Goal: Task Accomplishment & Management: Contribute content

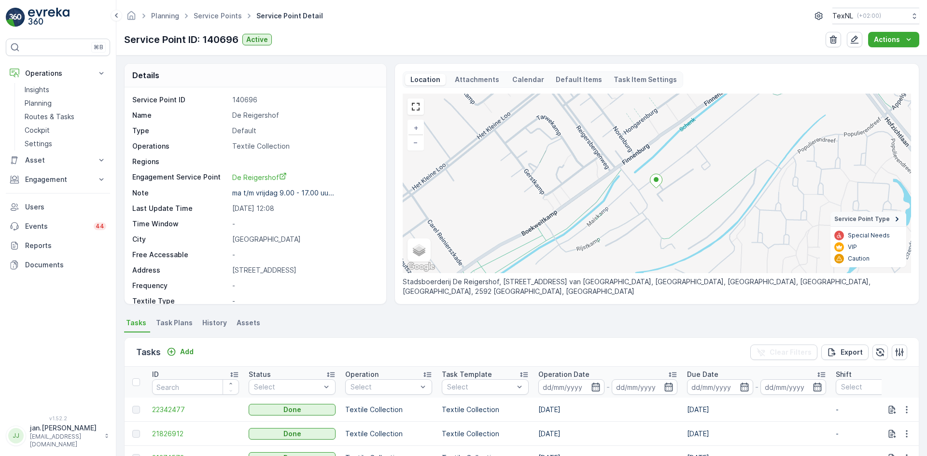
click at [54, 115] on p "Routes & Tasks" at bounding box center [50, 117] width 50 height 10
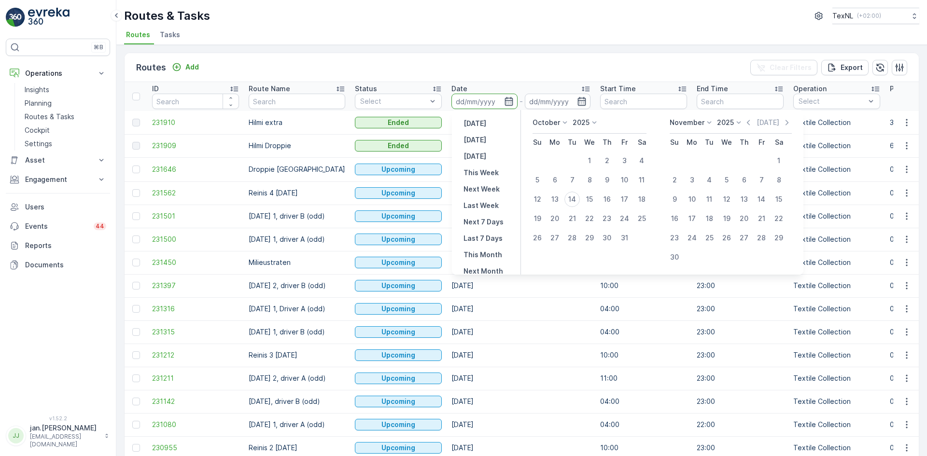
click at [481, 100] on input at bounding box center [484, 101] width 66 height 15
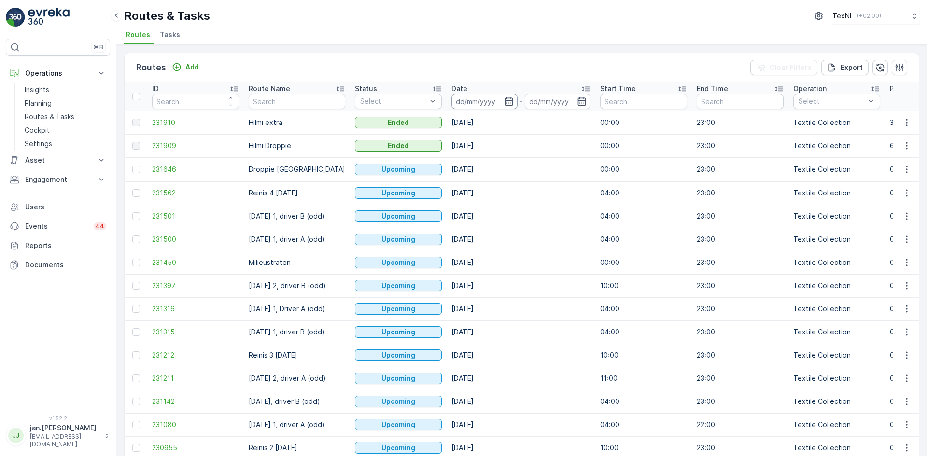
click at [481, 100] on input at bounding box center [484, 101] width 66 height 15
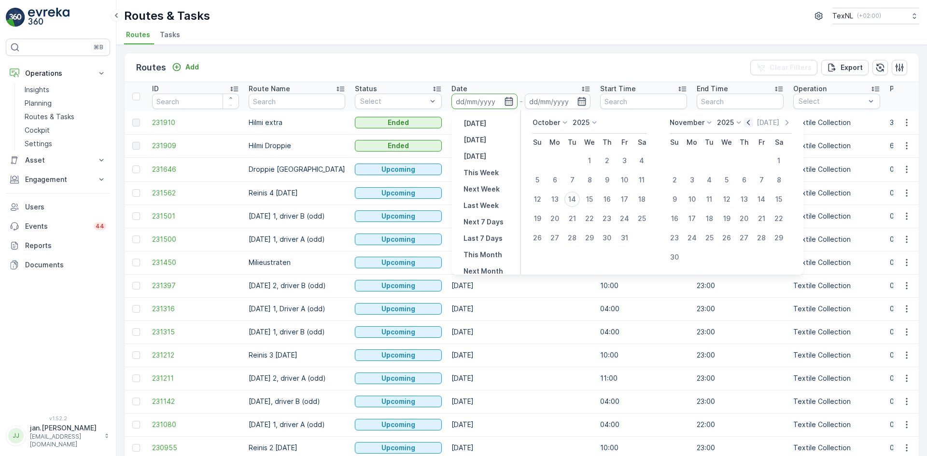
click at [751, 122] on icon "button" at bounding box center [748, 123] width 10 height 10
click at [641, 161] on div "6" at bounding box center [641, 160] width 15 height 15
type input "06.09.2025"
click at [641, 161] on div "6" at bounding box center [641, 160] width 15 height 15
type input "06.09.2025"
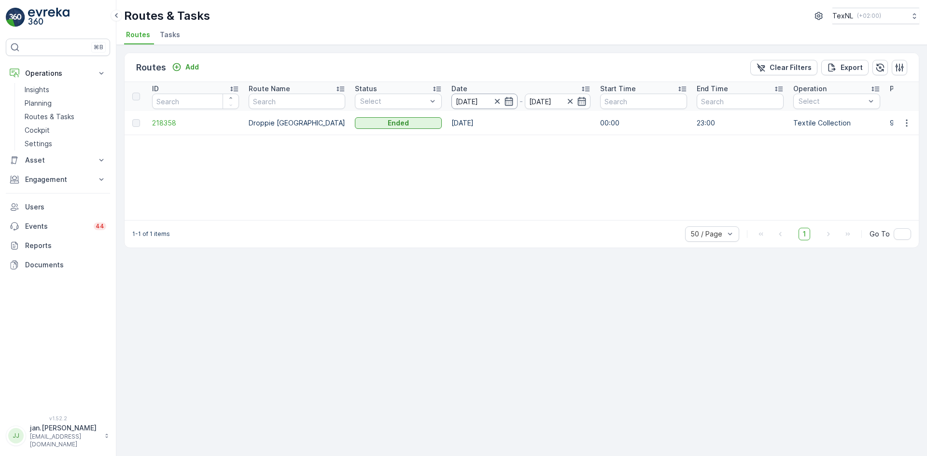
click at [463, 97] on input "06.09.2025" at bounding box center [484, 101] width 66 height 15
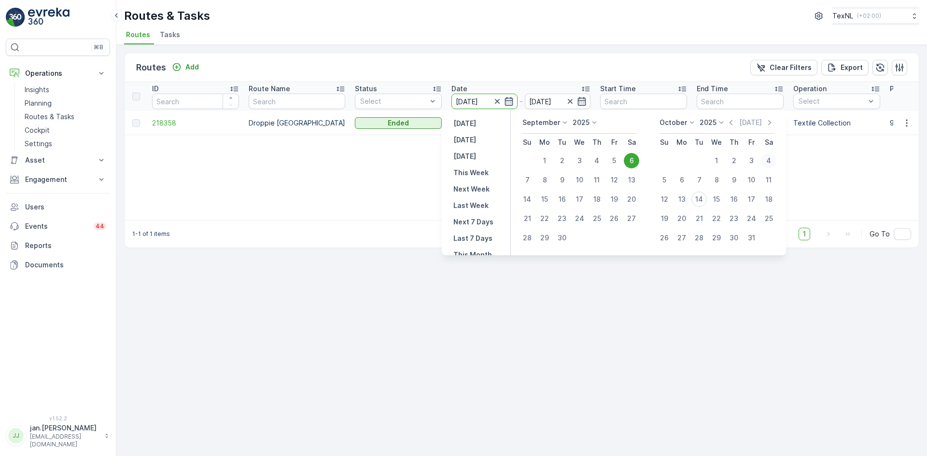
click at [770, 159] on div "4" at bounding box center [768, 160] width 15 height 15
type input "04.10.2025"
click at [770, 159] on div "4" at bounding box center [768, 160] width 15 height 15
type input "04.10.2025"
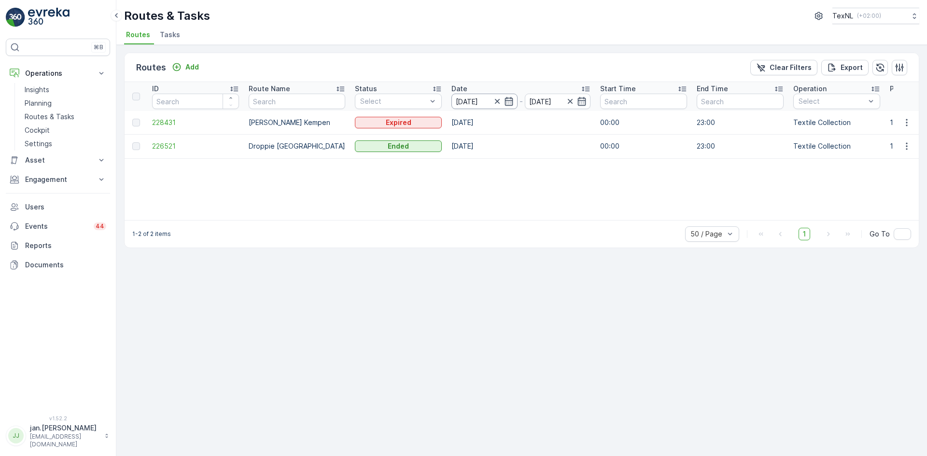
click at [451, 106] on input "04.10.2025" at bounding box center [484, 101] width 66 height 15
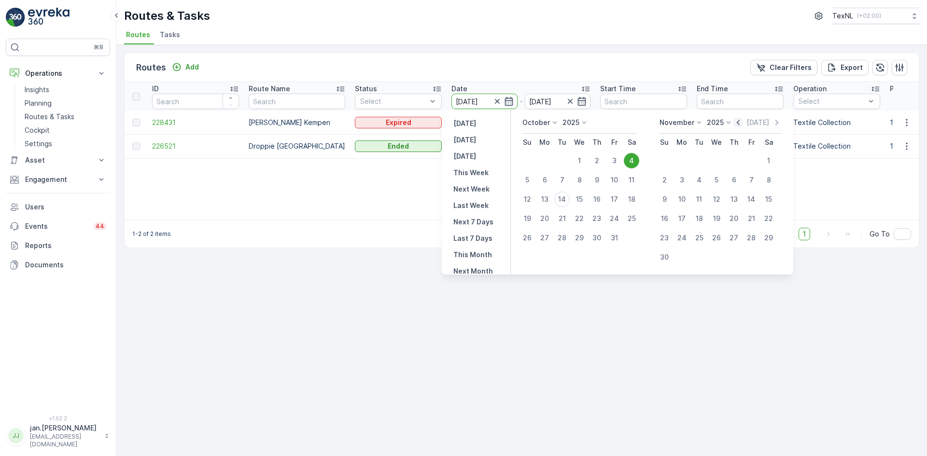
click at [737, 124] on icon "button" at bounding box center [738, 123] width 10 height 10
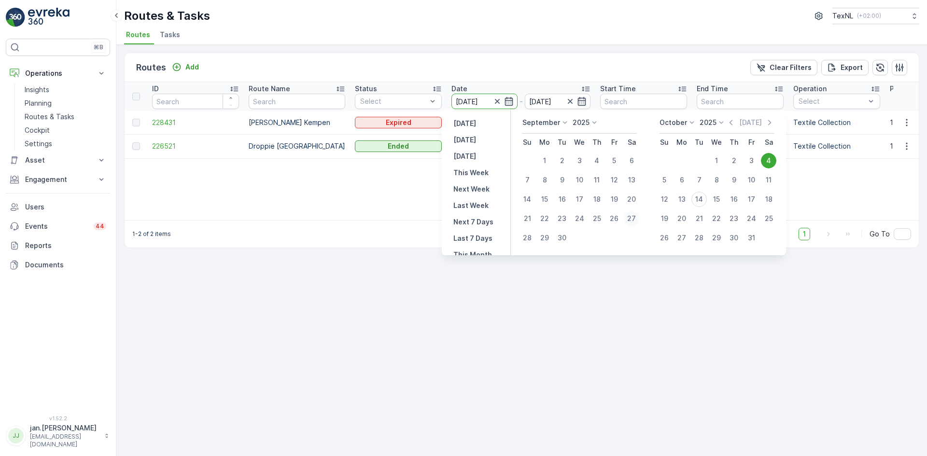
click at [634, 221] on div "27" at bounding box center [631, 218] width 15 height 15
type input "27.09.2025"
click at [634, 221] on div "27" at bounding box center [631, 218] width 15 height 15
type input "27.09.2025"
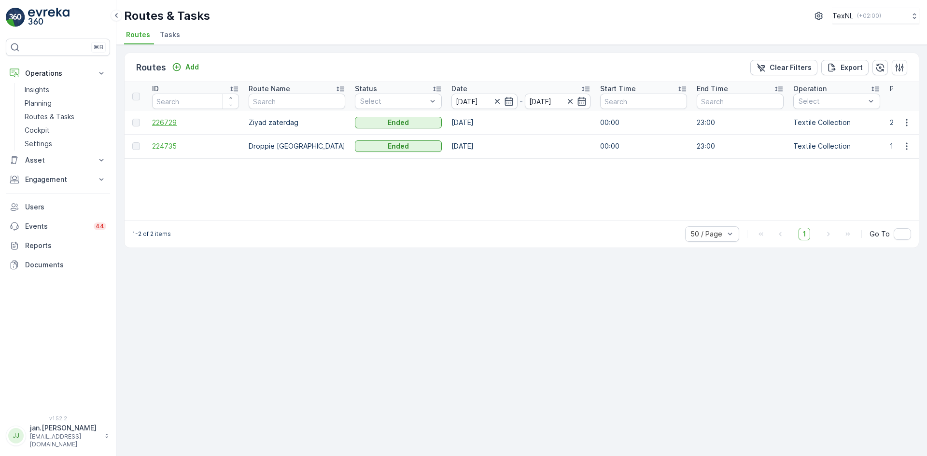
click at [165, 122] on span "226729" at bounding box center [195, 123] width 87 height 10
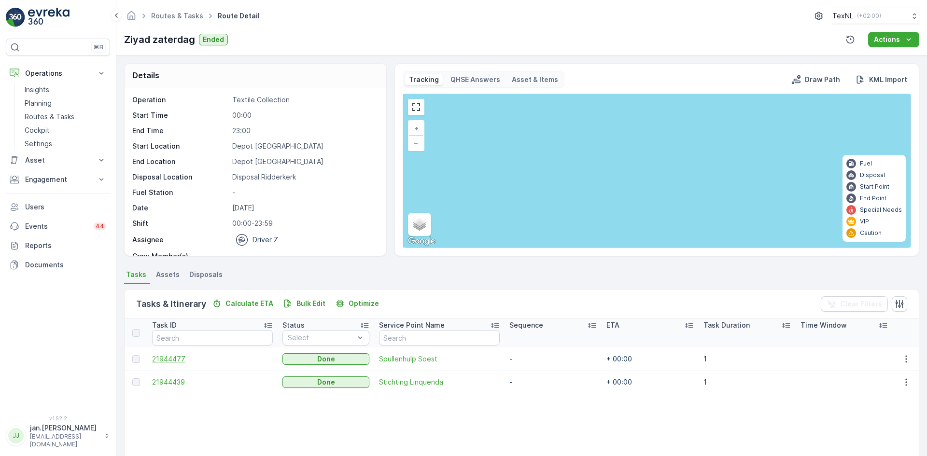
click at [176, 361] on span "21944477" at bounding box center [212, 359] width 120 height 10
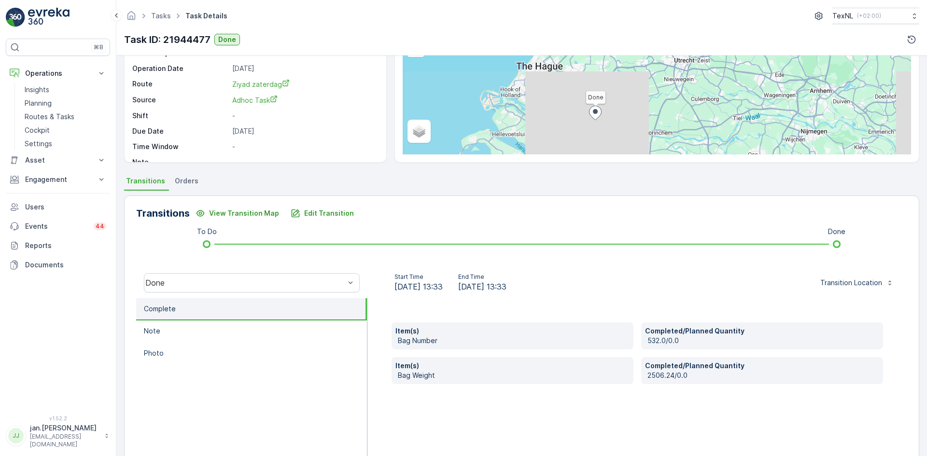
scroll to position [97, 0]
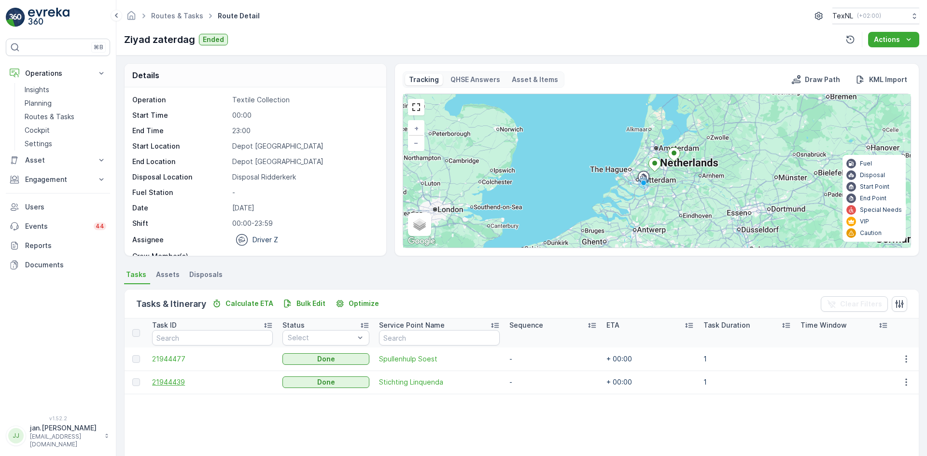
click at [171, 386] on span "21944439" at bounding box center [212, 382] width 120 height 10
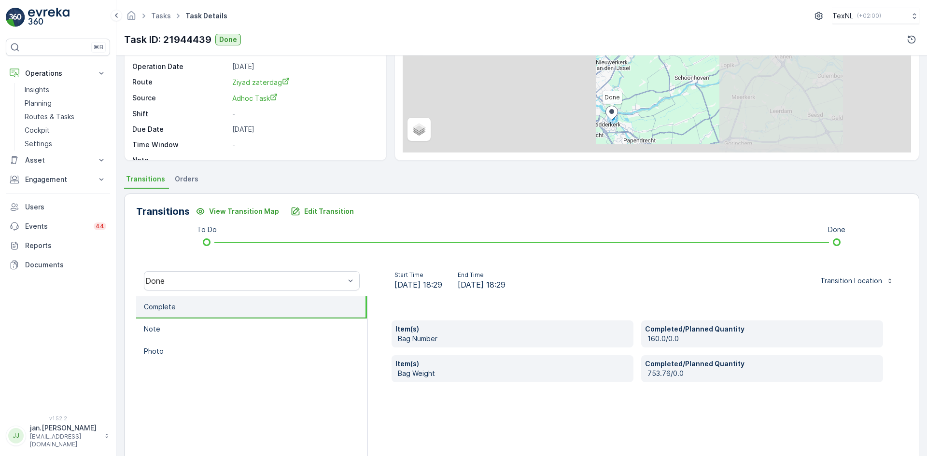
scroll to position [97, 0]
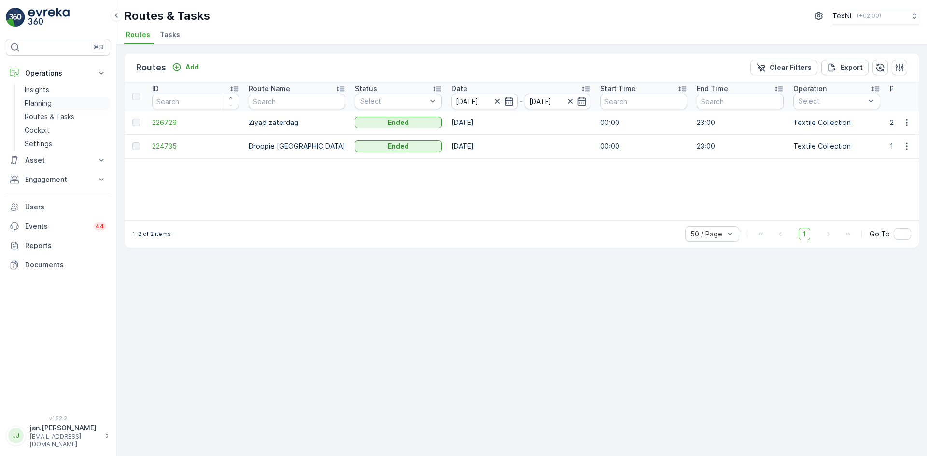
click at [39, 104] on p "Planning" at bounding box center [38, 103] width 27 height 10
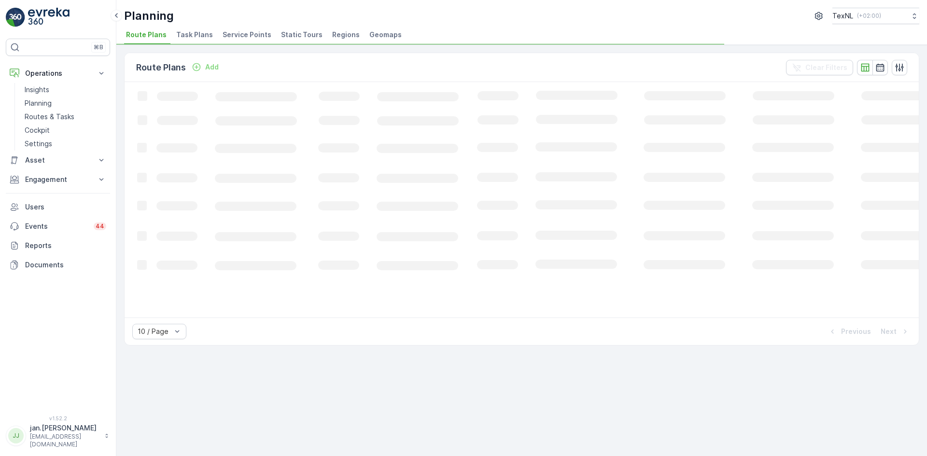
click at [246, 32] on span "Service Points" at bounding box center [247, 35] width 49 height 10
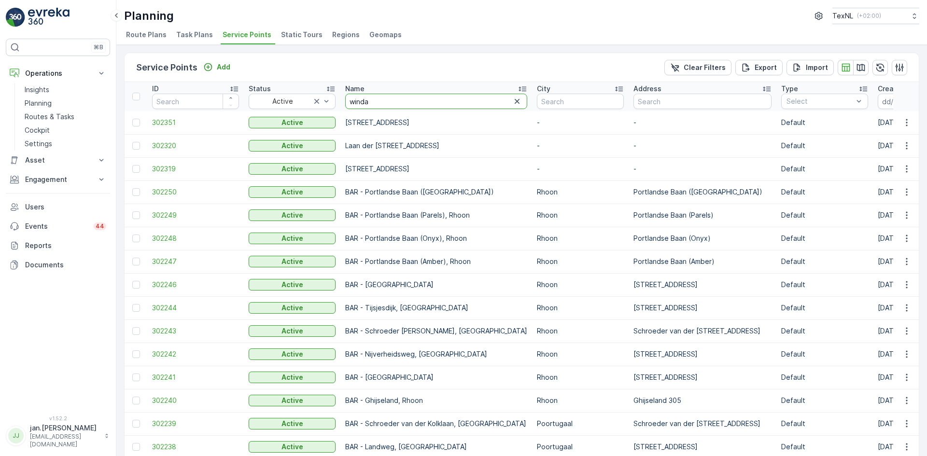
type input "windas"
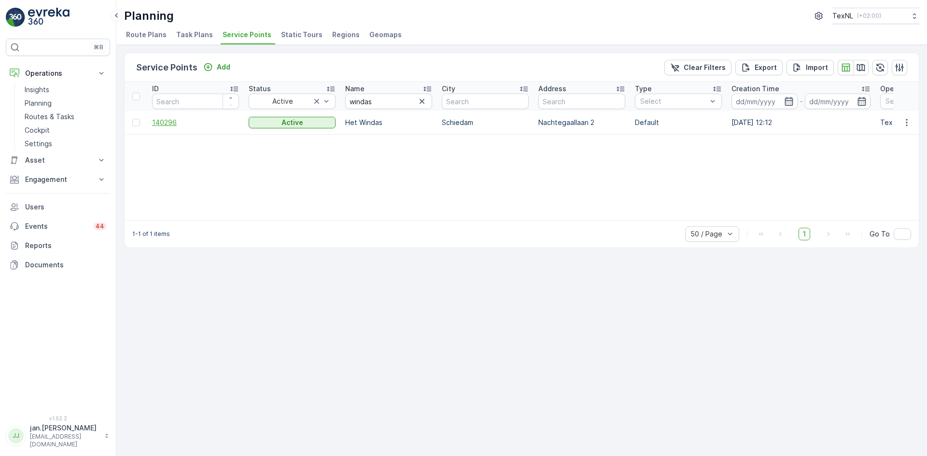
click at [174, 119] on span "140296" at bounding box center [195, 123] width 87 height 10
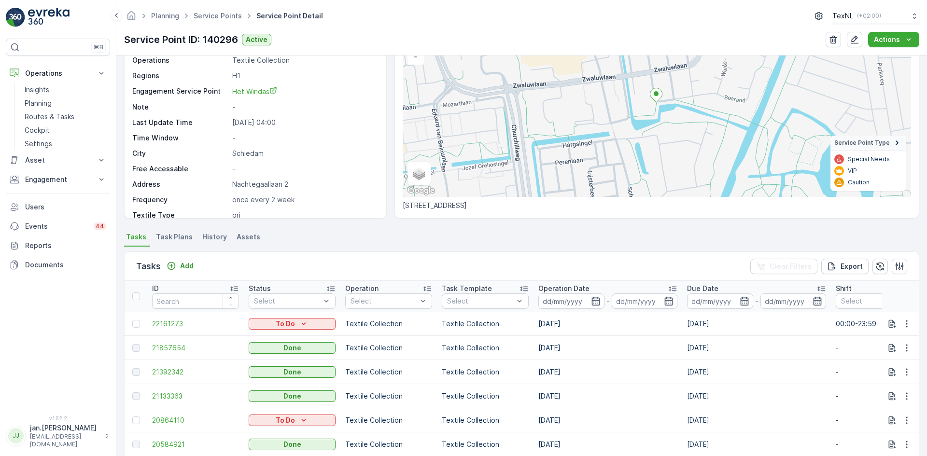
scroll to position [145, 0]
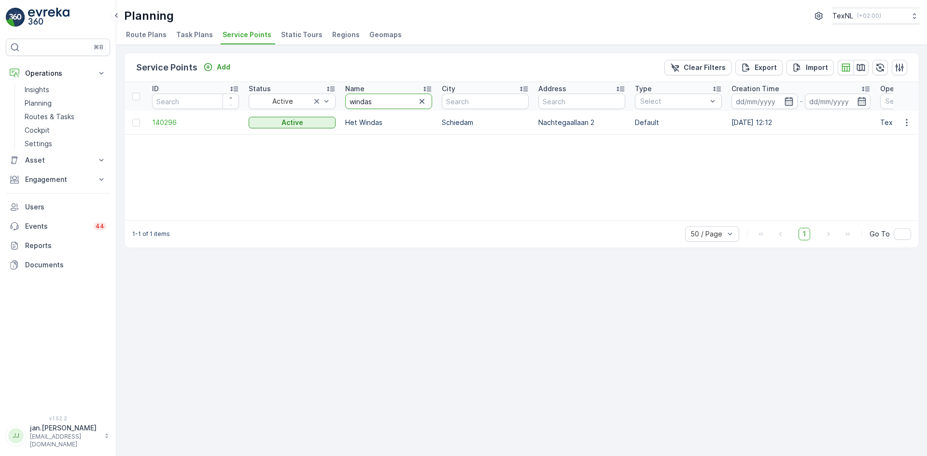
drag, startPoint x: 378, startPoint y: 101, endPoint x: 244, endPoint y: 120, distance: 135.4
type input "vrije"
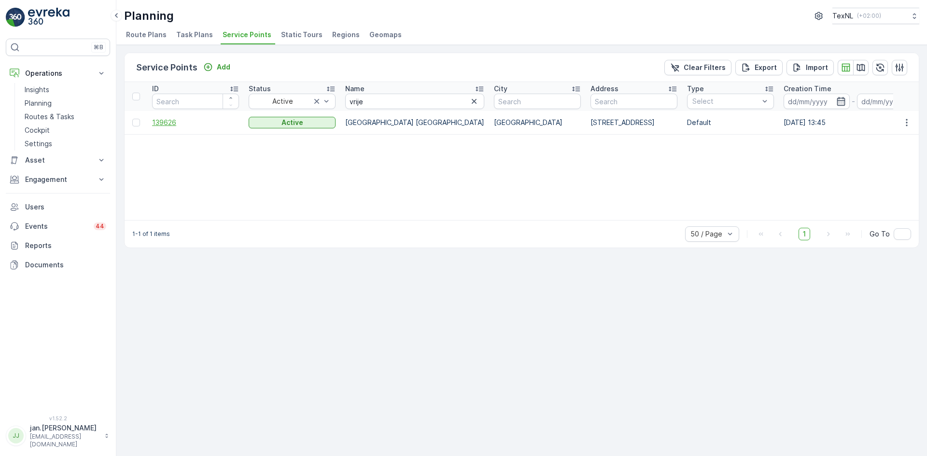
click at [168, 121] on span "139626" at bounding box center [195, 123] width 87 height 10
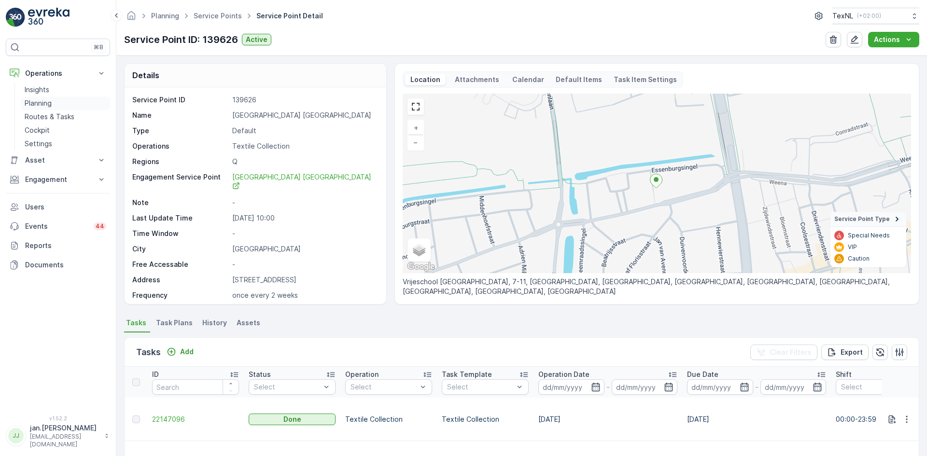
click at [42, 100] on p "Planning" at bounding box center [38, 103] width 27 height 10
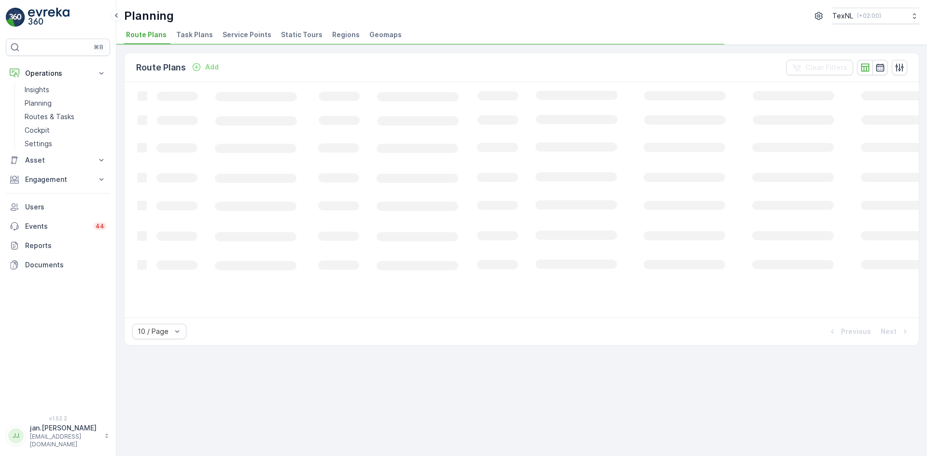
click at [243, 33] on span "Service Points" at bounding box center [247, 35] width 49 height 10
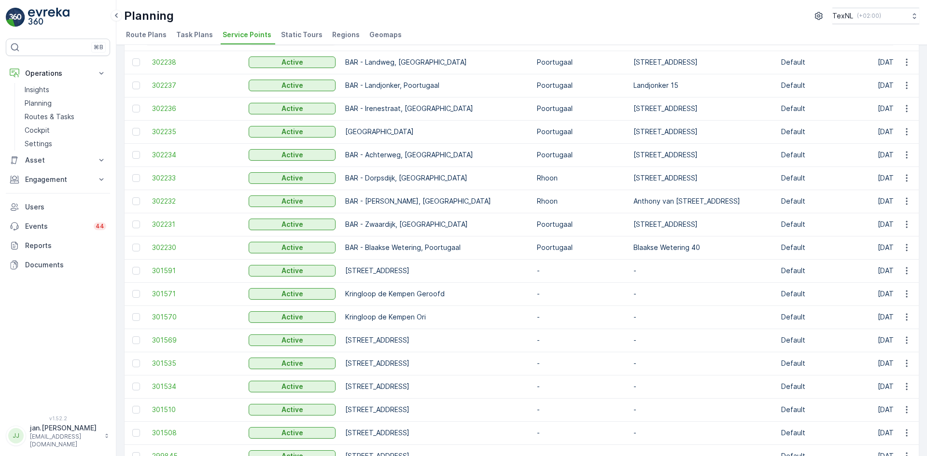
scroll to position [386, 0]
click at [907, 203] on icon "button" at bounding box center [907, 200] width 10 height 10
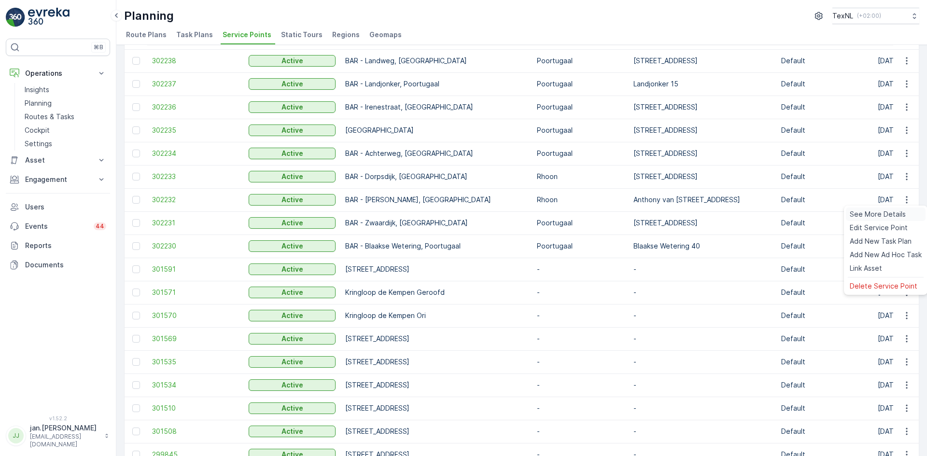
click at [874, 213] on span "See More Details" at bounding box center [878, 215] width 56 height 10
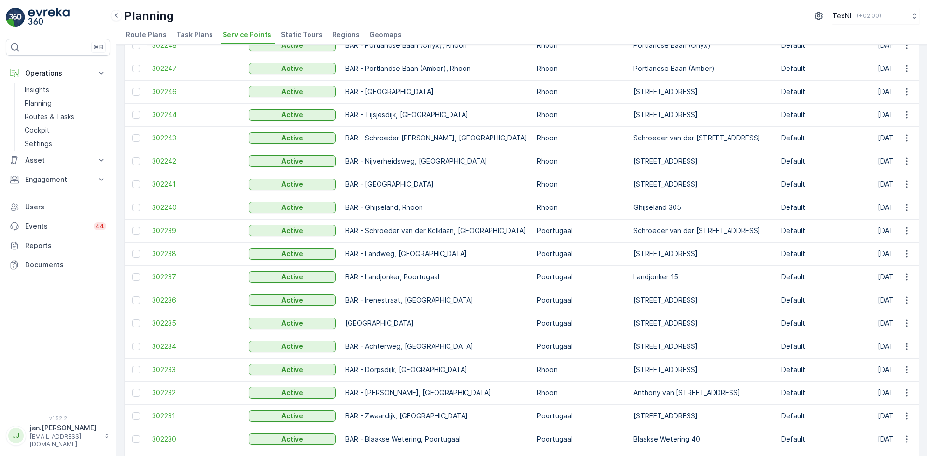
scroll to position [241, 0]
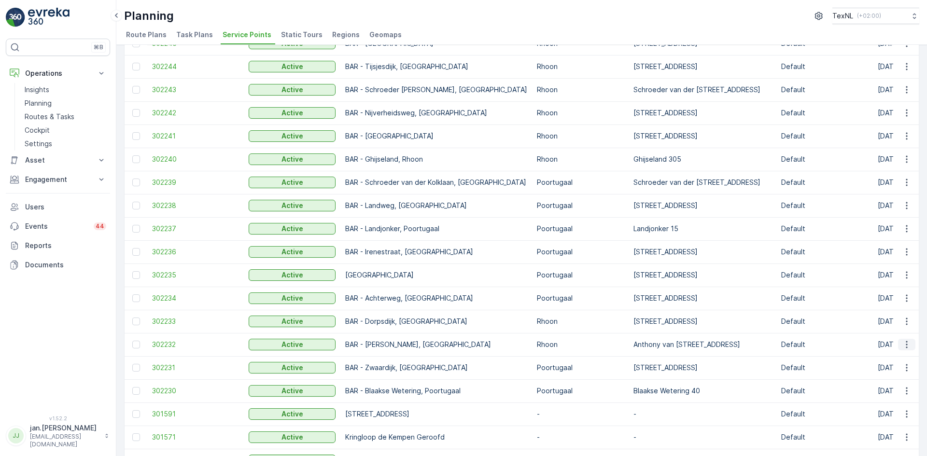
click at [906, 347] on icon "button" at bounding box center [907, 345] width 10 height 10
click at [886, 370] on span "Edit Service Point" at bounding box center [879, 373] width 58 height 10
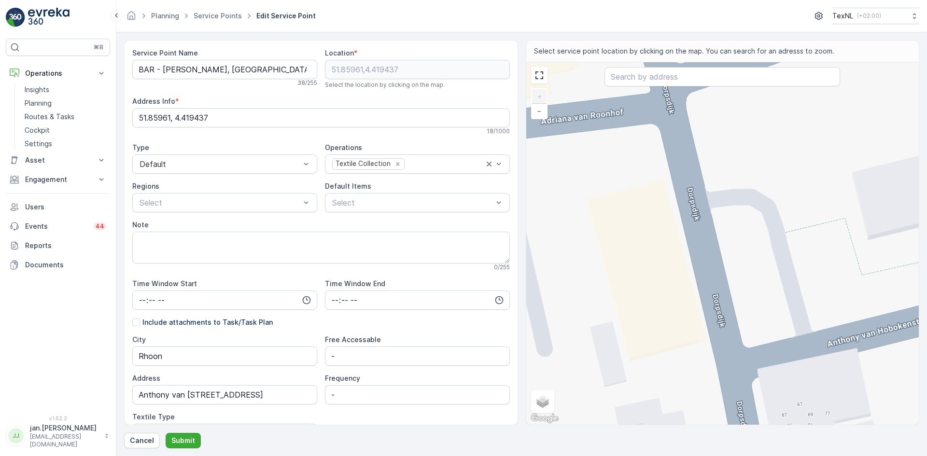
click at [654, 149] on div "+ − Satellite Roadmap Terrain Hybrid Leaflet Keyboard shortcuts Map Data Map da…" at bounding box center [722, 243] width 393 height 363
type input "51.86040779489726,4.417412722575995"
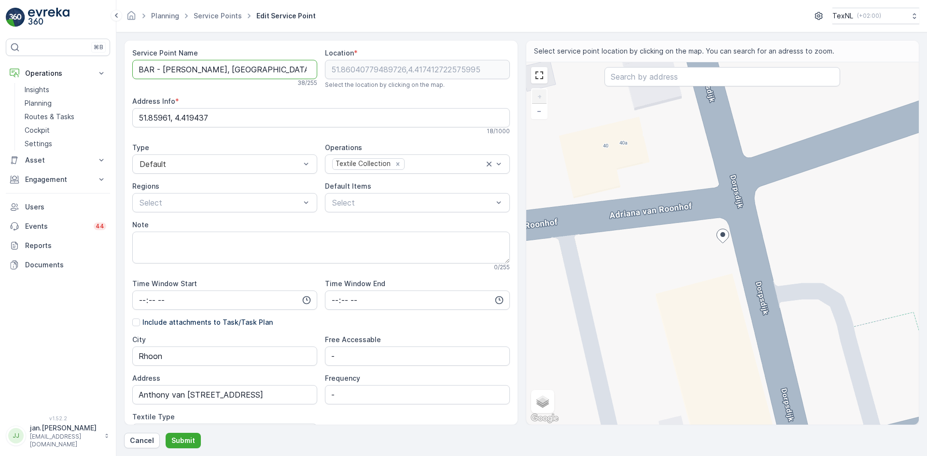
drag, startPoint x: 262, startPoint y: 70, endPoint x: 163, endPoint y: 70, distance: 99.4
click at [163, 70] on Name "BAR - [PERSON_NAME], [GEOGRAPHIC_DATA]" at bounding box center [224, 69] width 185 height 19
type Name "BAR - Dorpsdijk, [GEOGRAPHIC_DATA]"
drag, startPoint x: 258, startPoint y: 398, endPoint x: 64, endPoint y: 408, distance: 194.3
click at [67, 408] on div "⌘B Operations Insights Planning Routes & Tasks Cockpit Settings Asset Assets En…" at bounding box center [463, 228] width 927 height 456
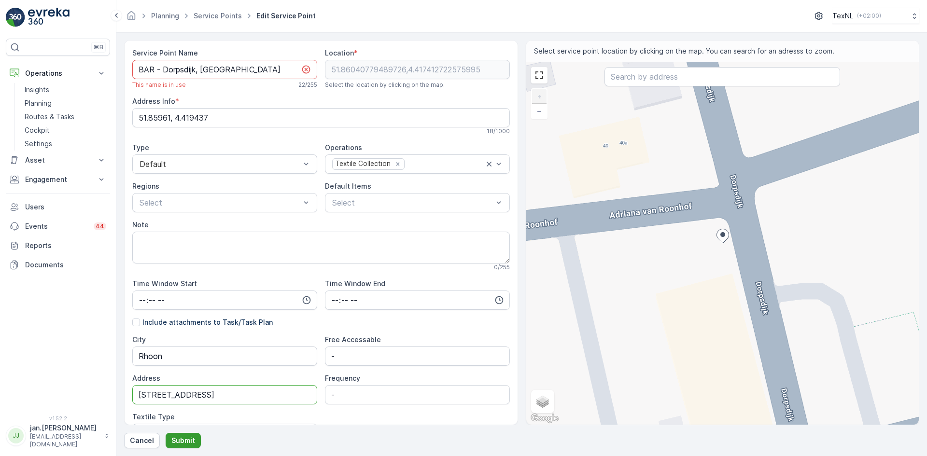
type input "[STREET_ADDRESS]"
click at [186, 440] on p "Submit" at bounding box center [183, 441] width 24 height 10
click at [138, 440] on p "Cancel" at bounding box center [142, 441] width 24 height 10
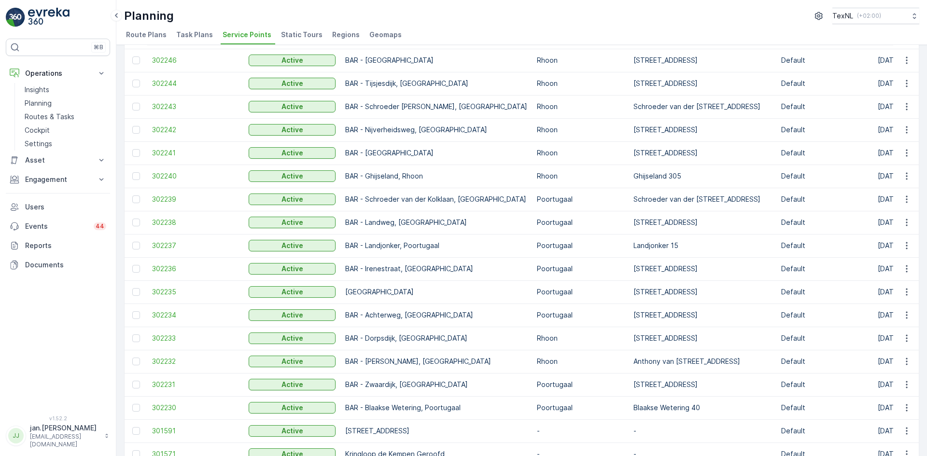
scroll to position [241, 0]
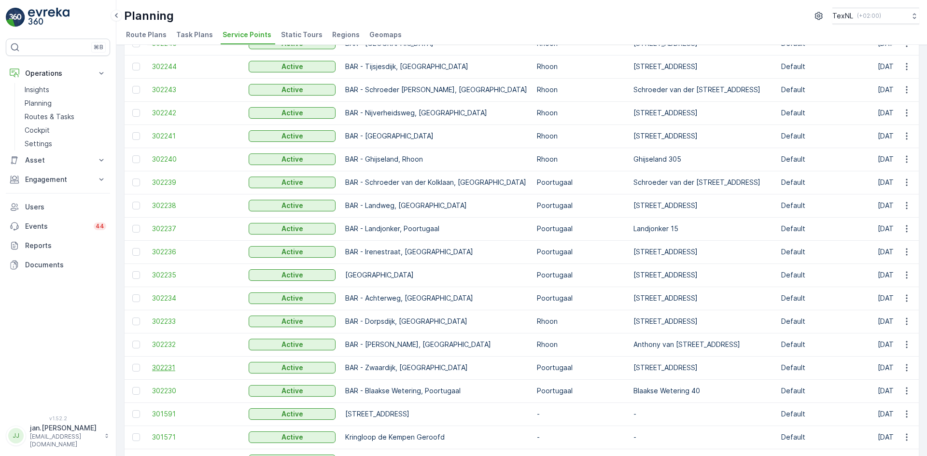
click at [165, 366] on span "302231" at bounding box center [195, 368] width 87 height 10
click at [906, 323] on icon "button" at bounding box center [907, 322] width 10 height 10
click at [883, 346] on span "Edit Service Point" at bounding box center [879, 350] width 58 height 10
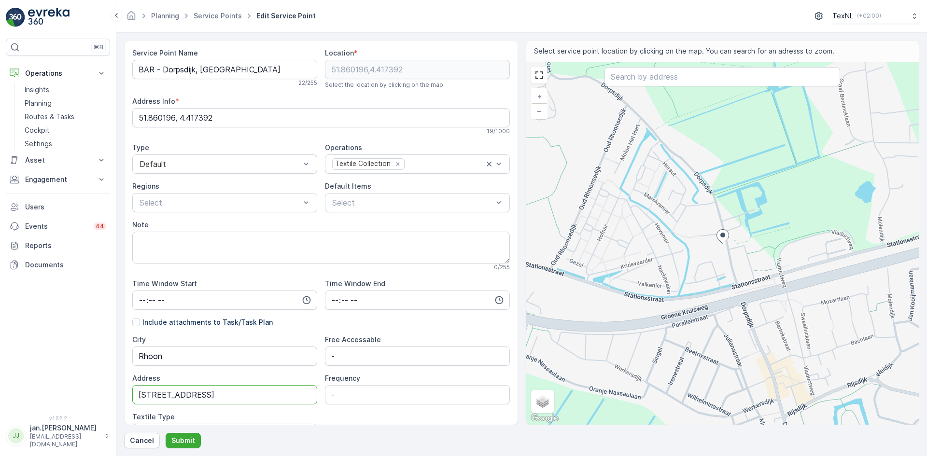
click at [183, 399] on input "Dorpsdijk 42" at bounding box center [224, 394] width 185 height 19
type input "[STREET_ADDRESS]"
click at [179, 439] on p "Submit" at bounding box center [183, 441] width 24 height 10
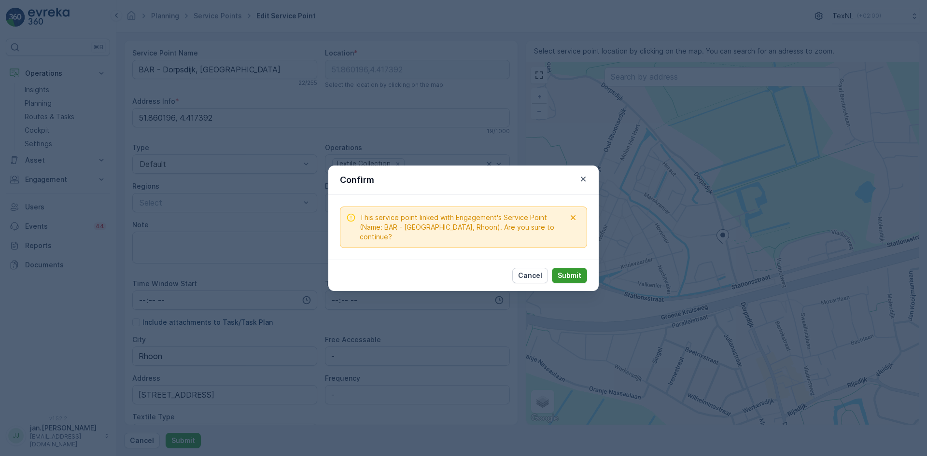
click at [569, 268] on button "Submit" at bounding box center [569, 275] width 35 height 15
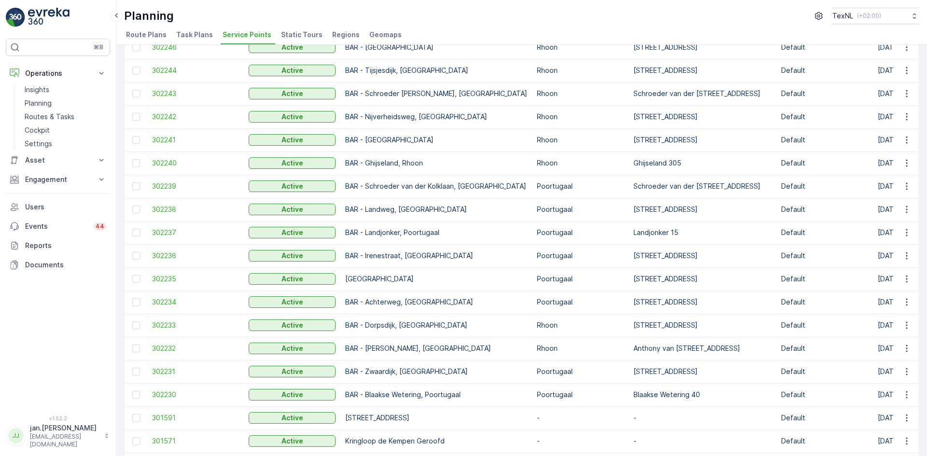
scroll to position [241, 0]
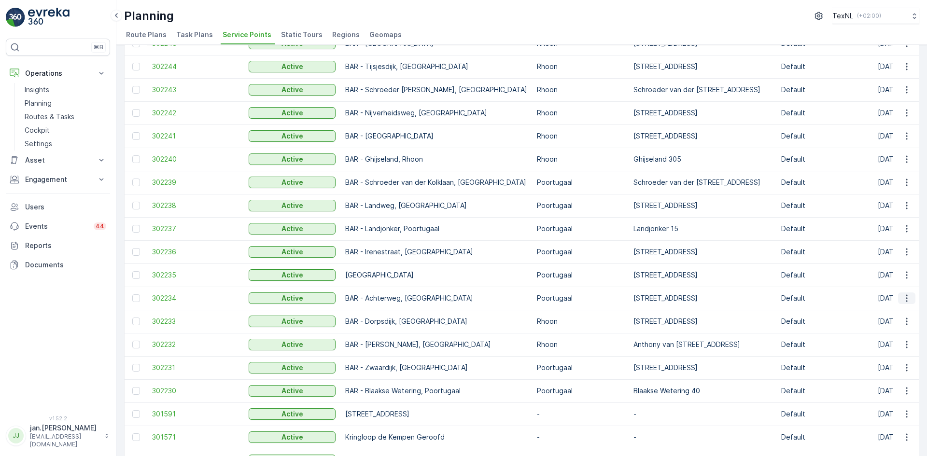
click at [906, 300] on icon "button" at bounding box center [907, 298] width 10 height 10
click at [883, 322] on span "Edit Service Point" at bounding box center [879, 326] width 58 height 10
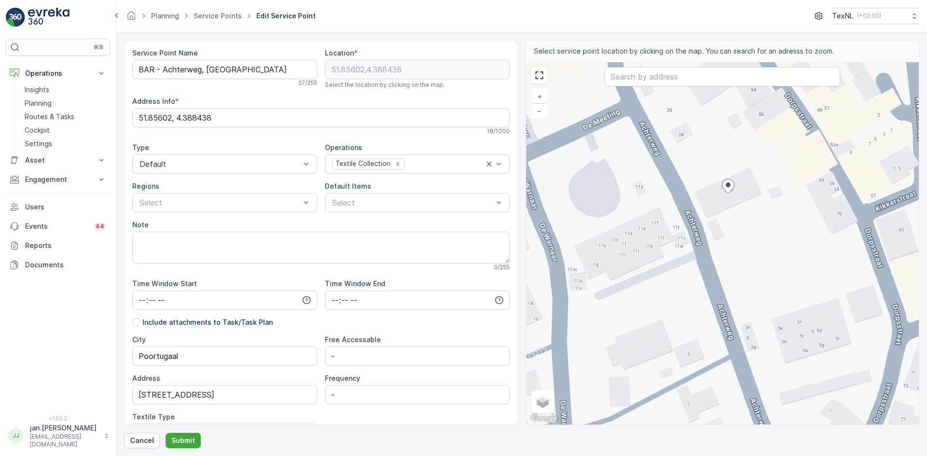
drag, startPoint x: 654, startPoint y: 271, endPoint x: 734, endPoint y: 258, distance: 81.3
click at [734, 258] on div "+ − Satellite Roadmap Terrain Hybrid Leaflet Keyboard shortcuts Map Data Map da…" at bounding box center [722, 243] width 393 height 363
click at [652, 182] on div "+ − Satellite Roadmap Terrain Hybrid Leaflet Keyboard shortcuts Map Data Map da…" at bounding box center [722, 243] width 393 height 363
type input "51.856060988405176,4.388017662844916"
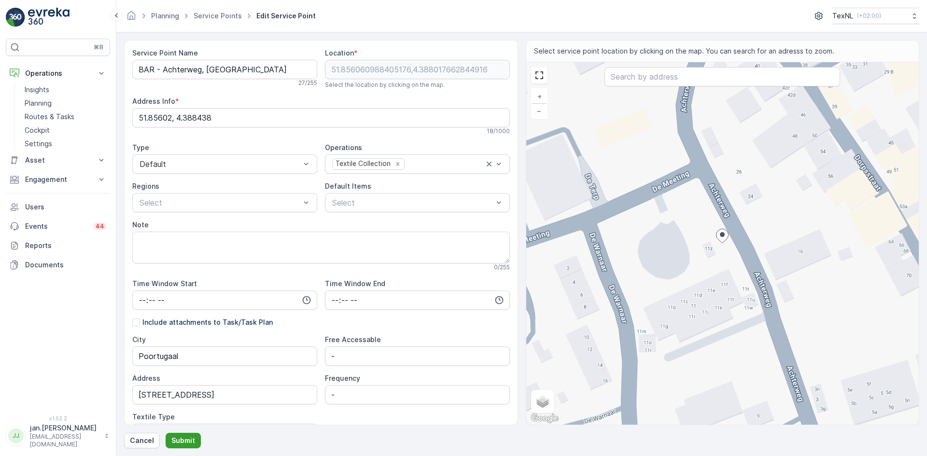
click at [181, 438] on p "Submit" at bounding box center [183, 441] width 24 height 10
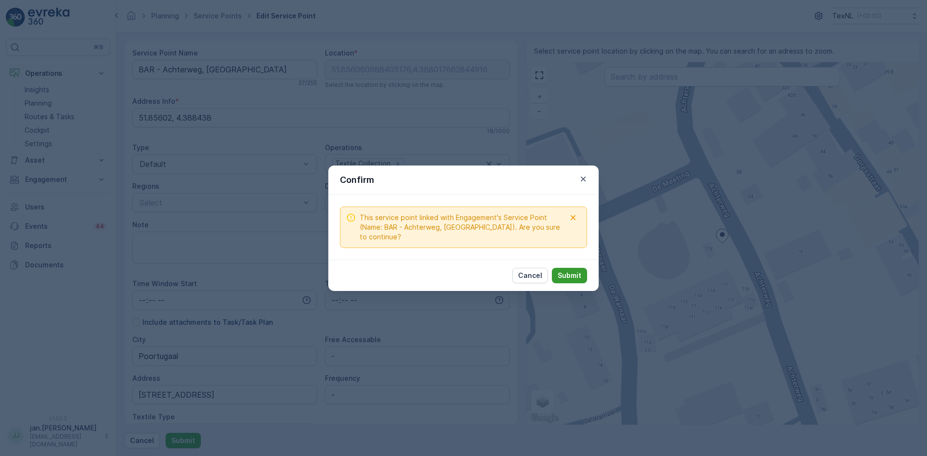
click at [562, 278] on p "Submit" at bounding box center [570, 276] width 24 height 10
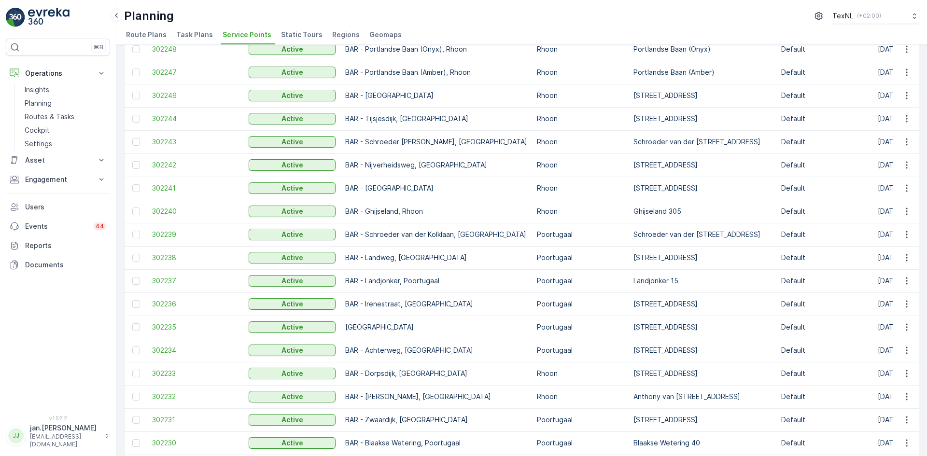
scroll to position [193, 0]
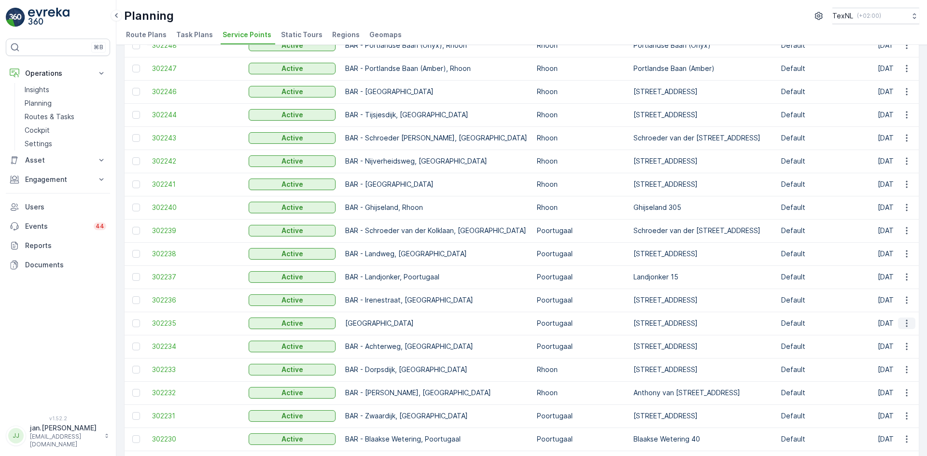
click at [902, 321] on icon "button" at bounding box center [907, 324] width 10 height 10
click at [878, 350] on span "Edit Service Point" at bounding box center [879, 352] width 58 height 10
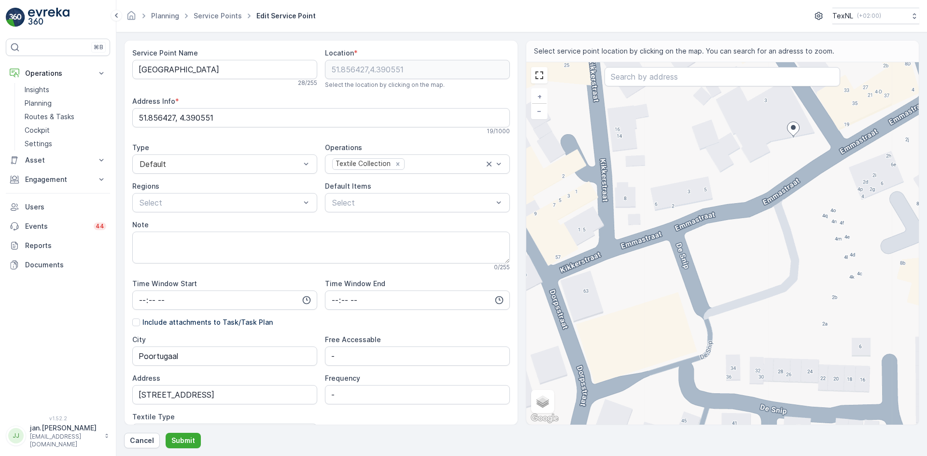
drag, startPoint x: 745, startPoint y: 301, endPoint x: 776, endPoint y: 265, distance: 47.2
click at [776, 265] on div "+ − Satellite Roadmap Terrain Hybrid Leaflet Keyboard shortcuts Map Data Map da…" at bounding box center [722, 243] width 393 height 363
click at [715, 300] on div "+ − Satellite Roadmap Terrain Hybrid Leaflet Keyboard shortcuts Map Data Map da…" at bounding box center [722, 243] width 393 height 363
type input "51.85586384812593,4.39011814243306"
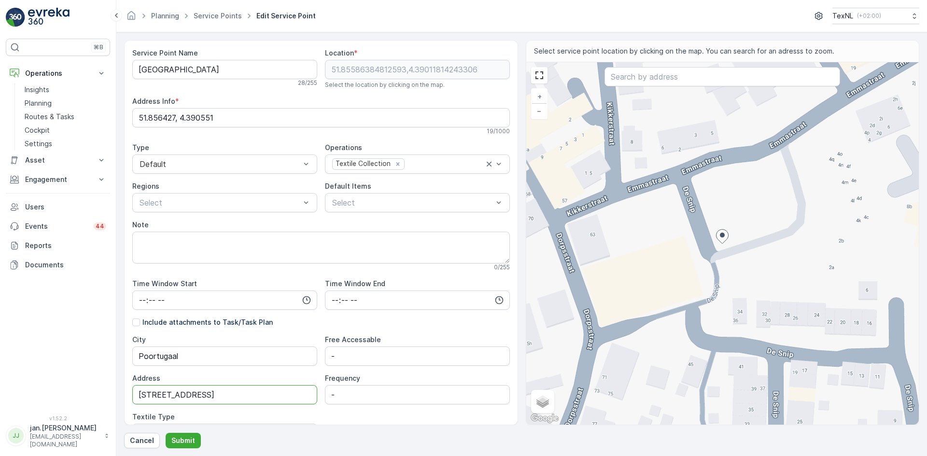
drag, startPoint x: 198, startPoint y: 397, endPoint x: 50, endPoint y: 414, distance: 149.1
click at [50, 414] on div "⌘B Operations Insights Planning Routes & Tasks Cockpit Settings Asset Assets En…" at bounding box center [463, 228] width 927 height 456
type input "De Snip 43"
click at [182, 440] on p "Submit" at bounding box center [183, 441] width 24 height 10
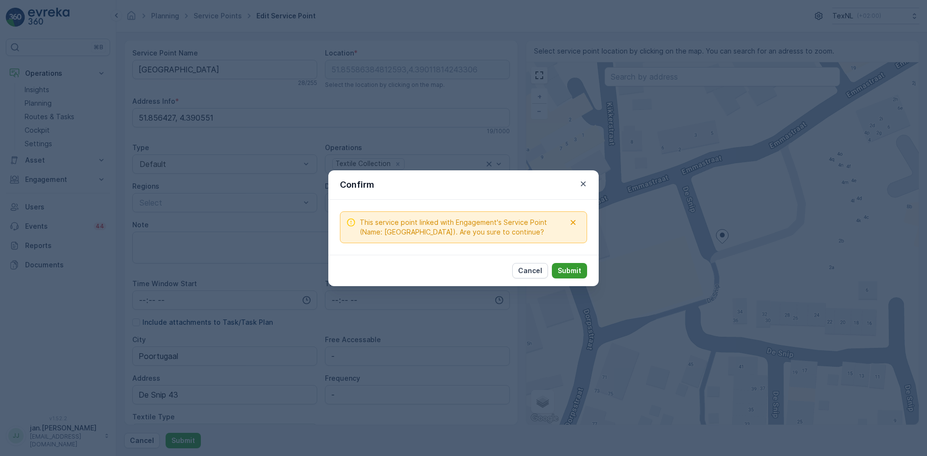
click at [572, 276] on p "Submit" at bounding box center [570, 271] width 24 height 10
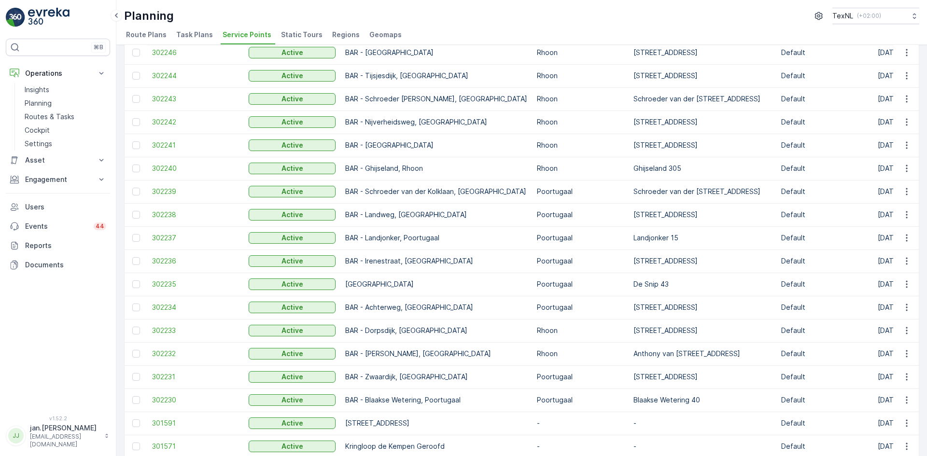
scroll to position [241, 0]
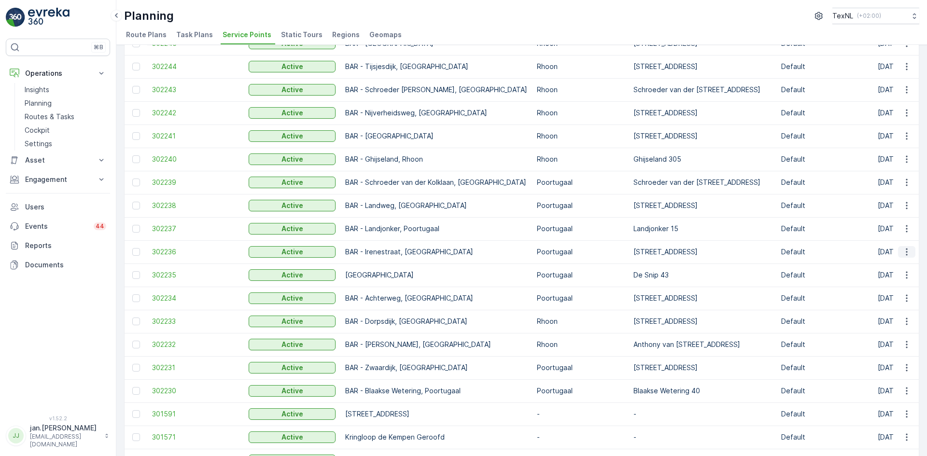
click at [906, 248] on icon "button" at bounding box center [907, 252] width 10 height 10
click at [886, 276] on span "Edit Service Point" at bounding box center [879, 280] width 58 height 10
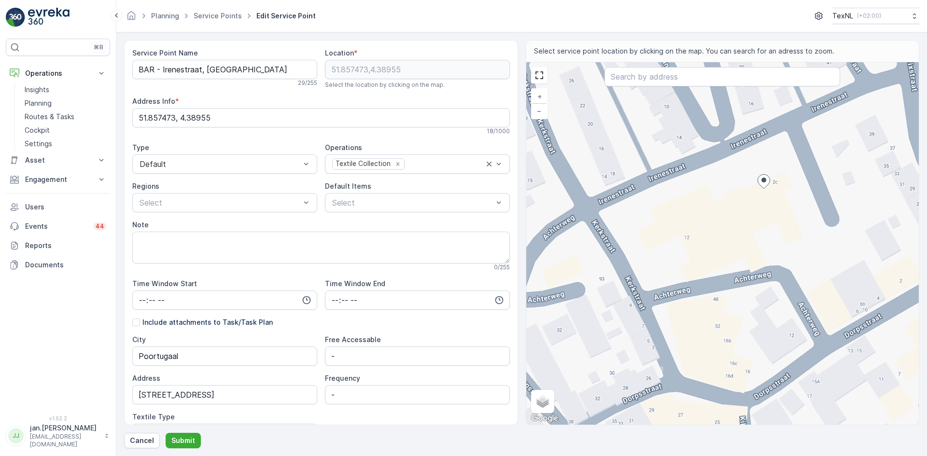
drag, startPoint x: 756, startPoint y: 187, endPoint x: 772, endPoint y: 233, distance: 48.7
click at [772, 233] on div "+ − Satellite Roadmap Terrain Hybrid Leaflet Keyboard shortcuts Map Data Map da…" at bounding box center [722, 243] width 393 height 363
click at [721, 170] on div "+ − Satellite Roadmap Terrain Hybrid Leaflet Keyboard shortcuts Map Data Map da…" at bounding box center [722, 243] width 393 height 363
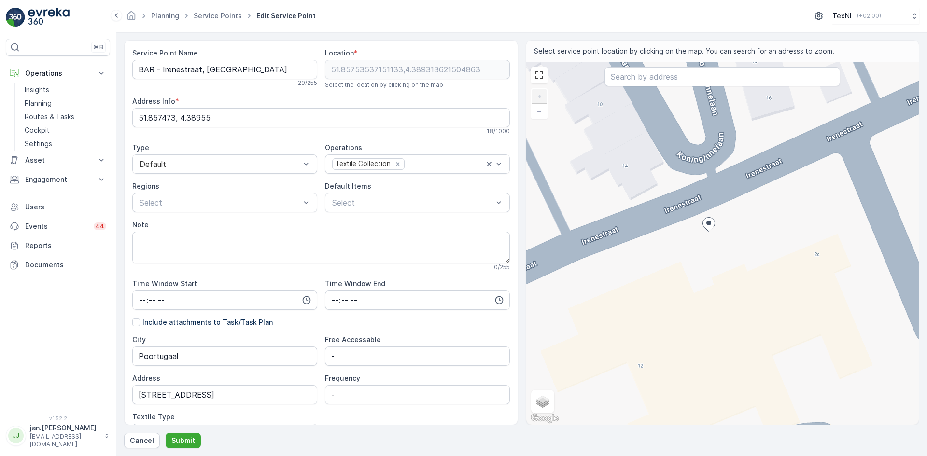
click at [699, 226] on div "+ − Satellite Roadmap Terrain Hybrid Leaflet Keyboard shortcuts Map Data Map da…" at bounding box center [722, 243] width 393 height 363
type input "51.8575444827174,4.389287156328212"
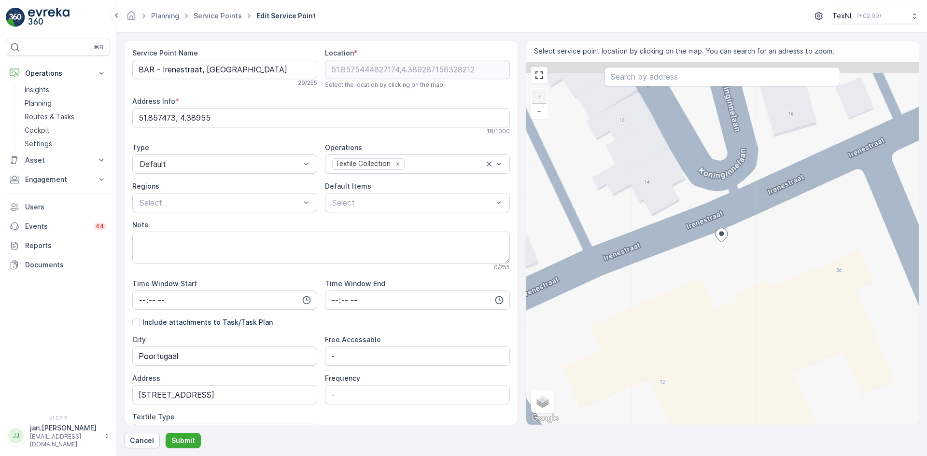
type Info "[STREET_ADDRESS]"
click at [723, 249] on div "+ − Satellite Roadmap Terrain Hybrid Leaflet Keyboard shortcuts Map Data Map da…" at bounding box center [722, 243] width 393 height 363
type input "51.85753454321976,4.38928987975126"
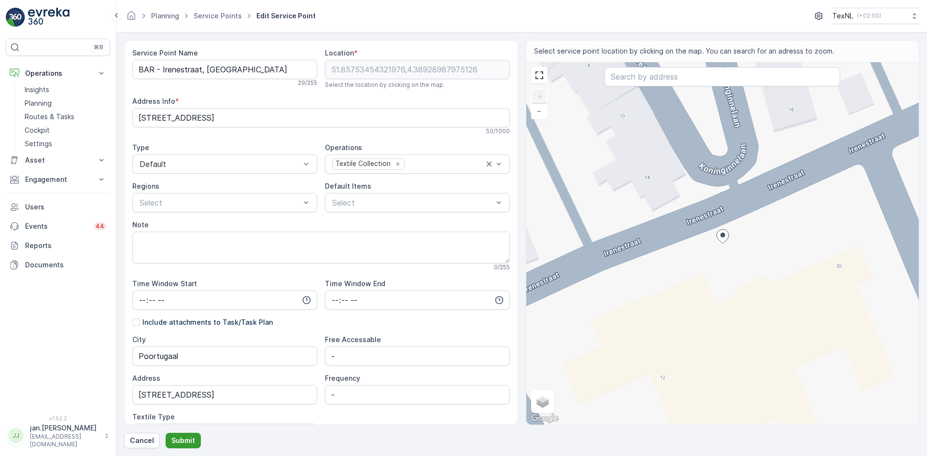
click at [177, 442] on p "Submit" at bounding box center [183, 441] width 24 height 10
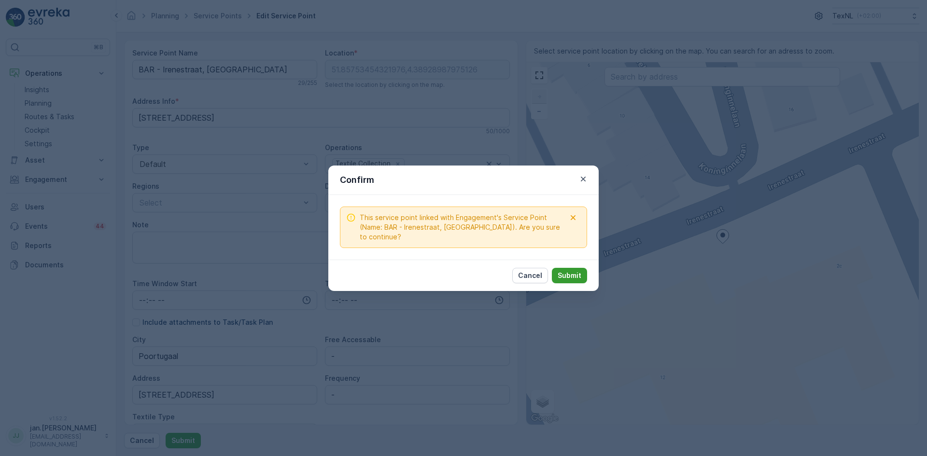
click at [569, 274] on p "Submit" at bounding box center [570, 276] width 24 height 10
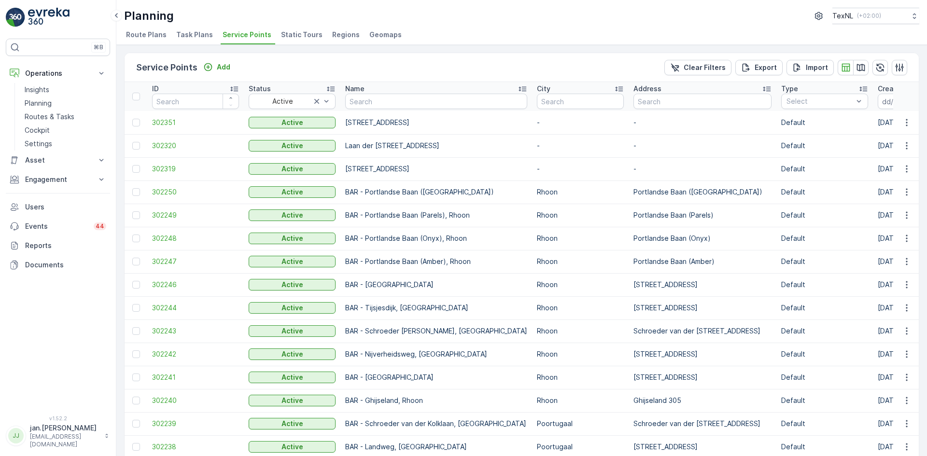
scroll to position [241, 0]
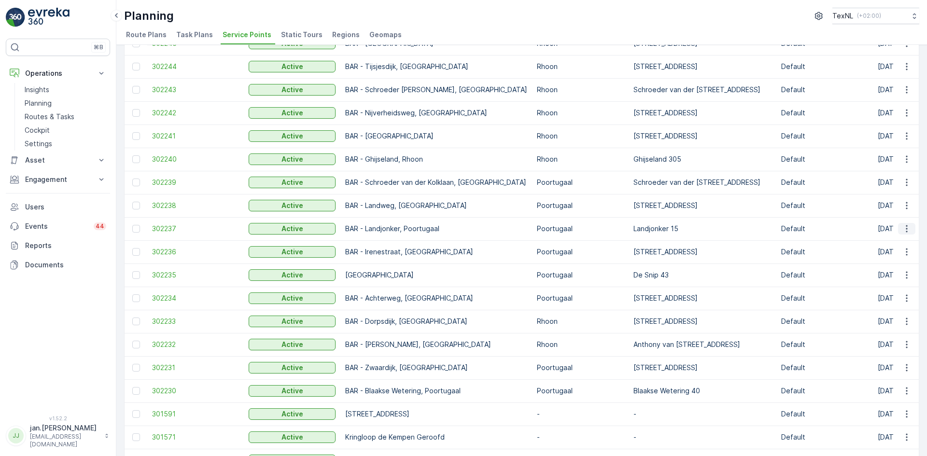
click at [905, 228] on icon "button" at bounding box center [907, 229] width 10 height 10
click at [881, 255] on span "Edit Service Point" at bounding box center [879, 257] width 58 height 10
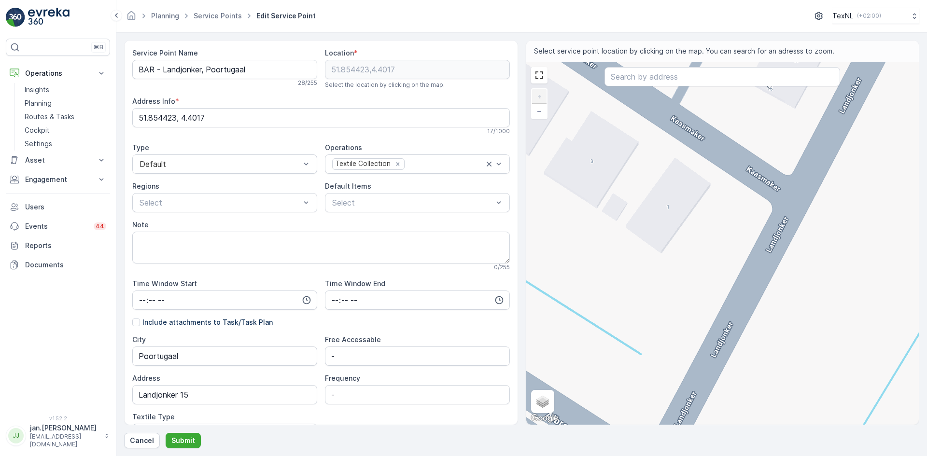
click at [820, 217] on div "+ − Satellite Roadmap Terrain Hybrid Leaflet Keyboard shortcuts Map Data Map da…" at bounding box center [722, 243] width 393 height 363
type input "51.85420303123418,4.401841442516838"
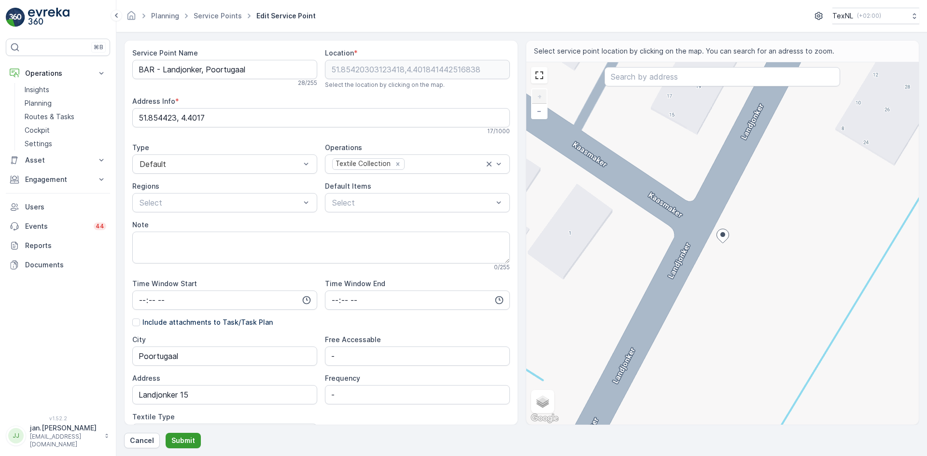
click at [187, 437] on p "Submit" at bounding box center [183, 441] width 24 height 10
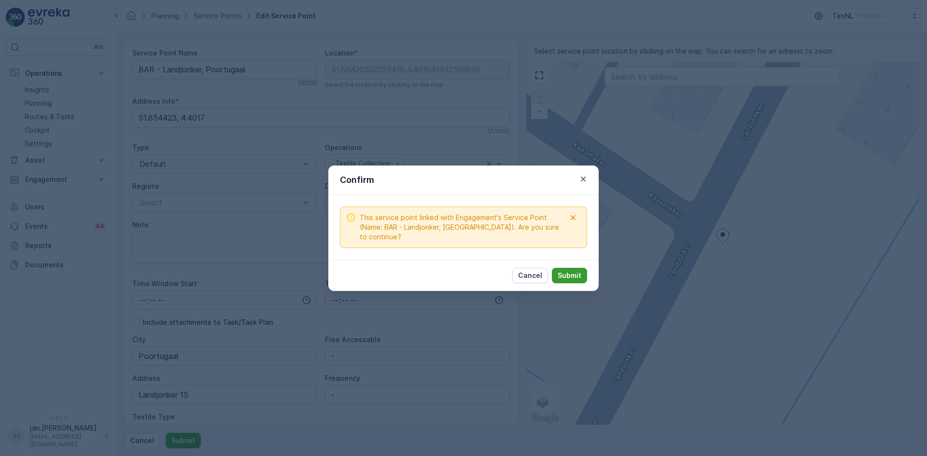
click at [570, 275] on p "Submit" at bounding box center [570, 276] width 24 height 10
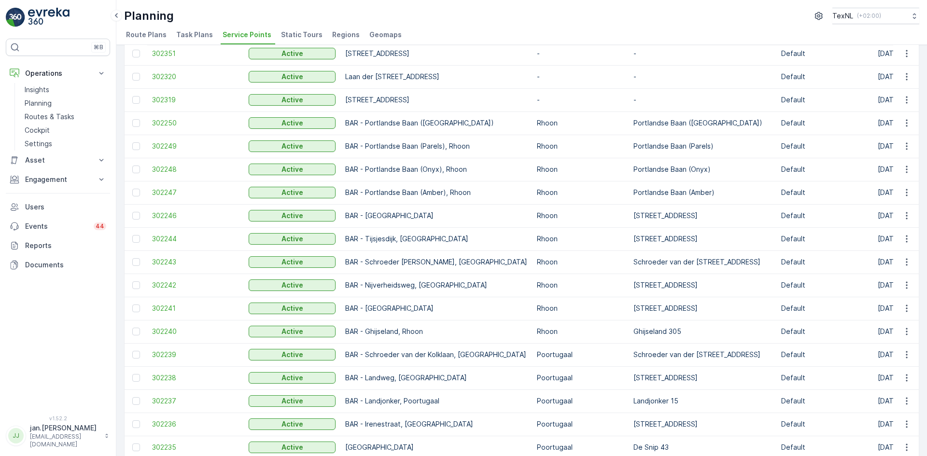
scroll to position [97, 0]
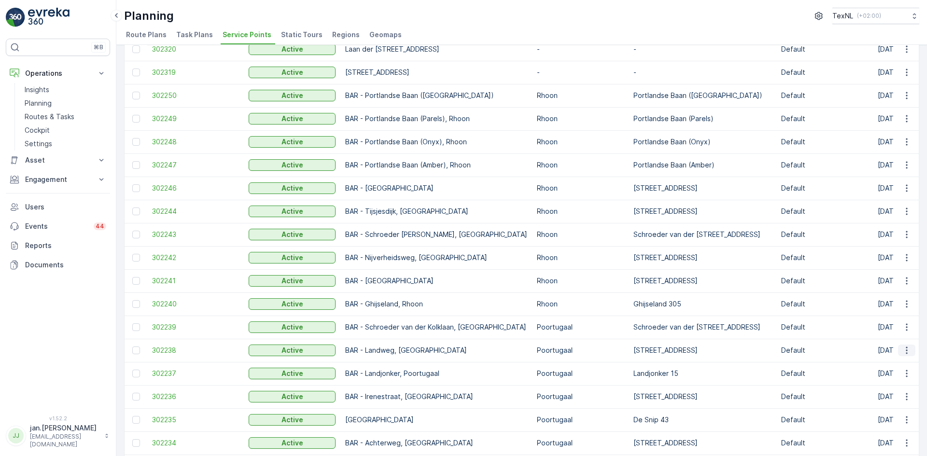
click at [903, 352] on icon "button" at bounding box center [907, 351] width 10 height 10
click at [875, 377] on span "Edit Service Point" at bounding box center [879, 379] width 58 height 10
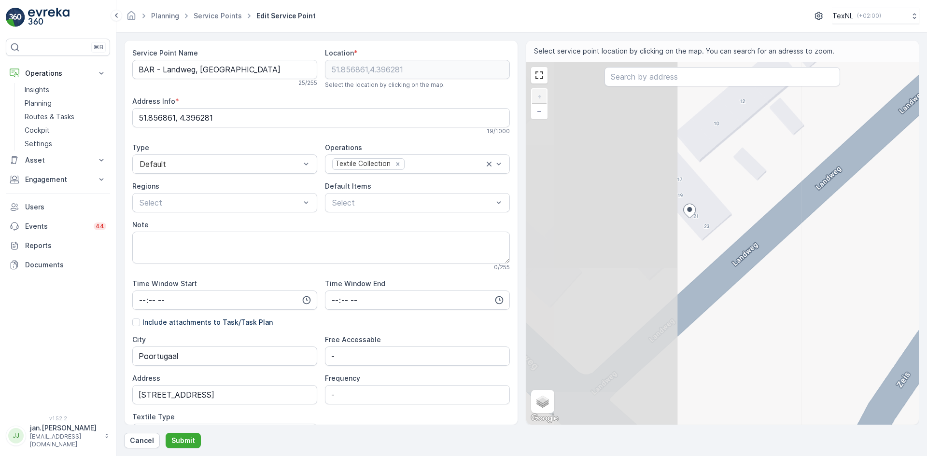
drag, startPoint x: 662, startPoint y: 254, endPoint x: 879, endPoint y: 323, distance: 227.6
click at [879, 323] on div "+ − Satellite Roadmap Terrain Hybrid Leaflet Keyboard shortcuts Map Data Map da…" at bounding box center [722, 243] width 393 height 363
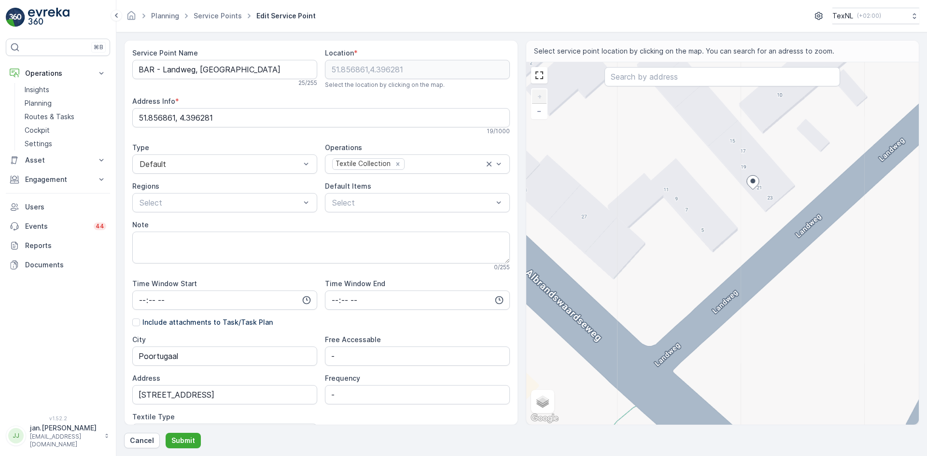
drag, startPoint x: 711, startPoint y: 269, endPoint x: 774, endPoint y: 240, distance: 69.4
click at [774, 240] on div "+ − Satellite Roadmap Terrain Hybrid Leaflet Keyboard shortcuts Map Data Map da…" at bounding box center [722, 243] width 393 height 363
click at [704, 289] on div "+ − Satellite Roadmap Terrain Hybrid Leaflet Keyboard shortcuts Map Data Map da…" at bounding box center [722, 243] width 393 height 363
type input "51.85669133451039,4.396146436043833"
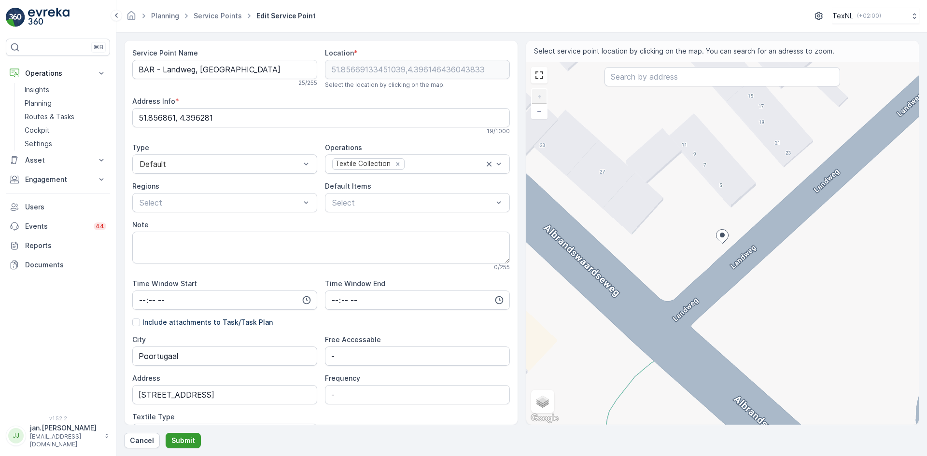
click at [192, 434] on button "Submit" at bounding box center [183, 440] width 35 height 15
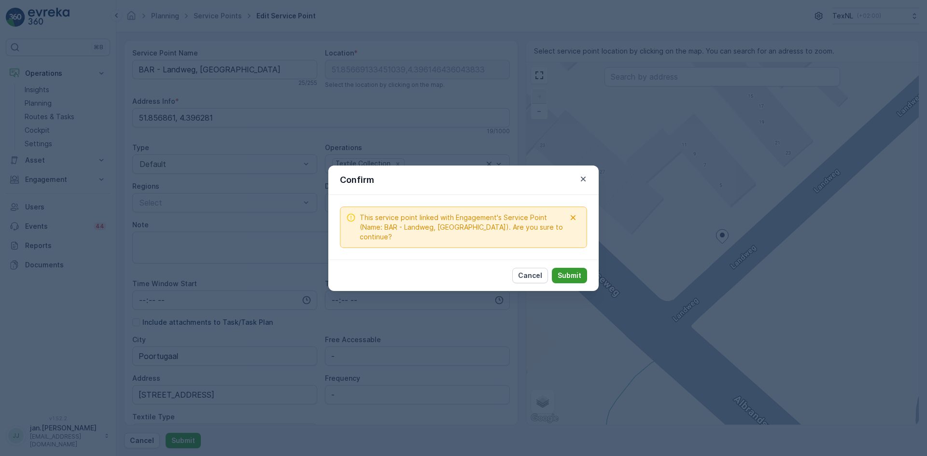
click at [570, 271] on p "Submit" at bounding box center [570, 276] width 24 height 10
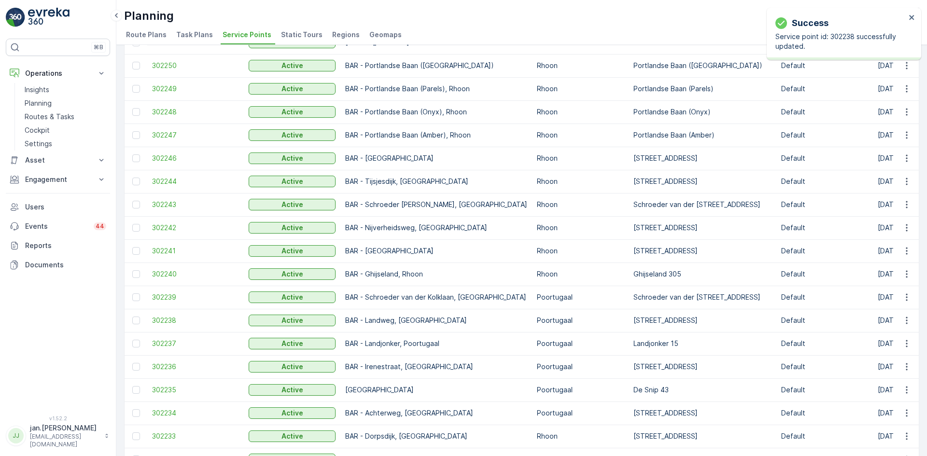
scroll to position [193, 0]
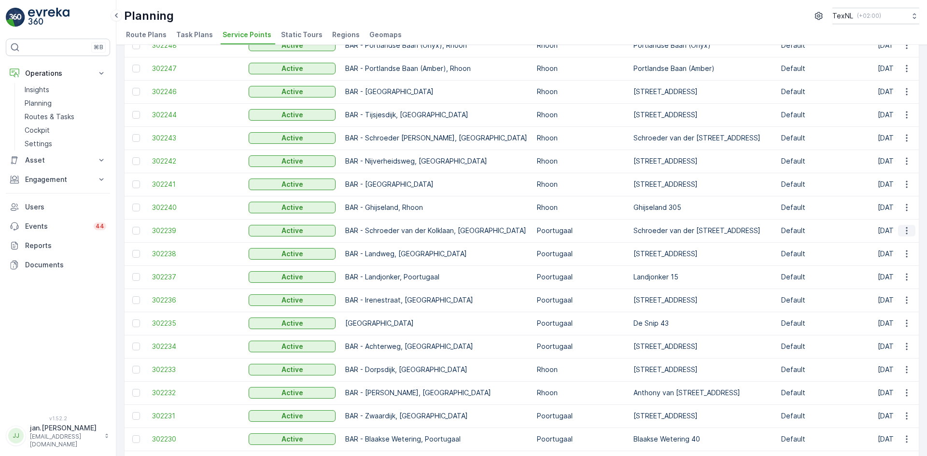
click at [903, 228] on icon "button" at bounding box center [907, 231] width 10 height 10
click at [884, 254] on span "Edit Service Point" at bounding box center [879, 259] width 58 height 10
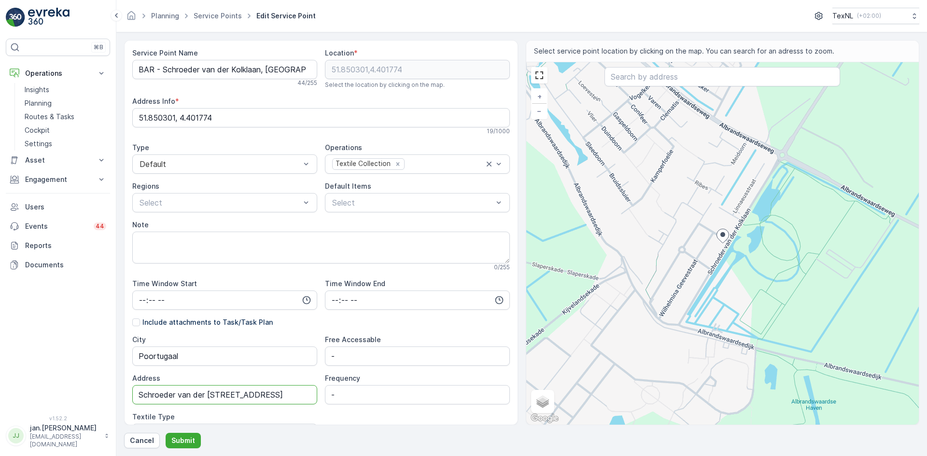
drag, startPoint x: 257, startPoint y: 396, endPoint x: 0, endPoint y: 395, distance: 257.3
click at [0, 395] on div "⌘B Operations Insights Planning Routes & Tasks Cockpit Settings Asset Assets En…" at bounding box center [463, 228] width 927 height 456
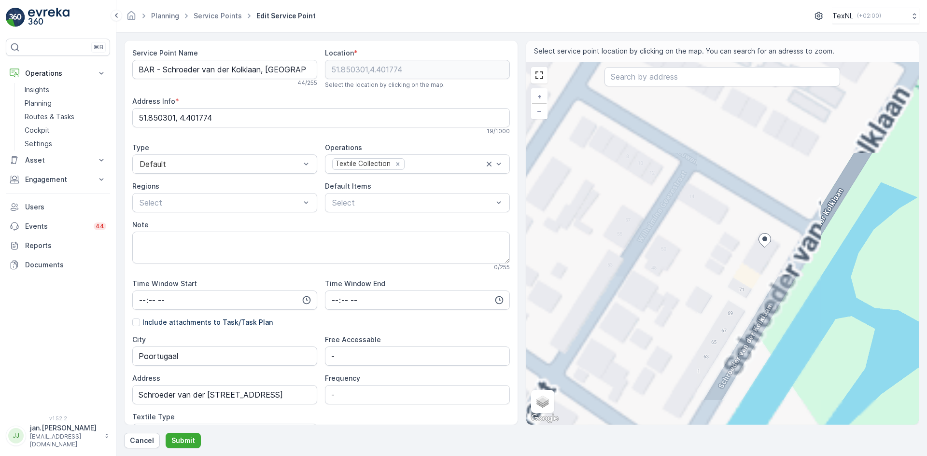
drag, startPoint x: 748, startPoint y: 228, endPoint x: 729, endPoint y: 308, distance: 81.8
click at [729, 308] on div "+ − Satellite Roadmap Terrain Hybrid Leaflet Keyboard shortcuts Map Data Map da…" at bounding box center [722, 243] width 393 height 363
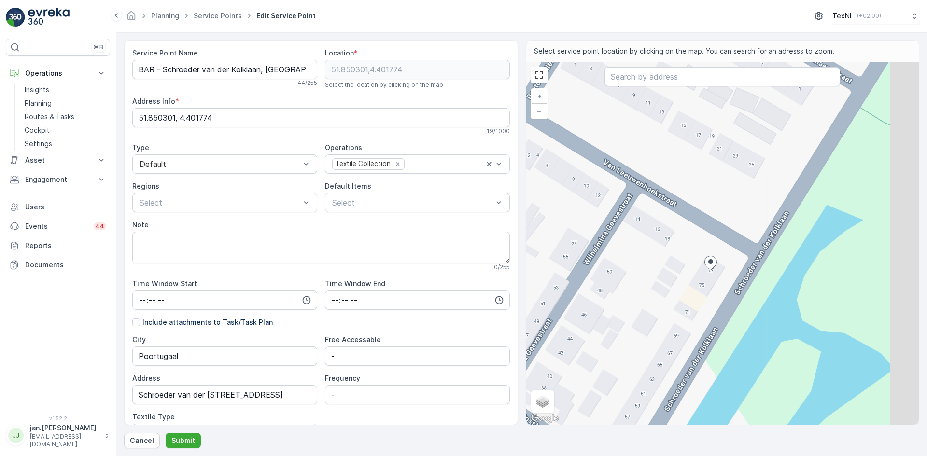
drag, startPoint x: 773, startPoint y: 278, endPoint x: 721, endPoint y: 274, distance: 52.3
click at [721, 274] on div "+ − Satellite Roadmap Terrain Hybrid Leaflet Keyboard shortcuts Map Data Map da…" at bounding box center [722, 243] width 393 height 363
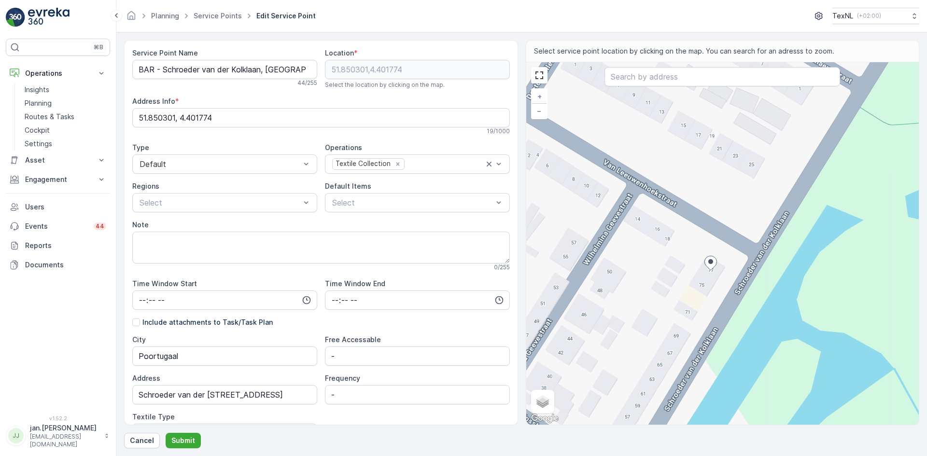
click at [772, 261] on div "+ − Satellite Roadmap Terrain Hybrid Leaflet Keyboard shortcuts Map Data Map da…" at bounding box center [722, 243] width 393 height 363
type input "51.85033362854572,4.402118962127571"
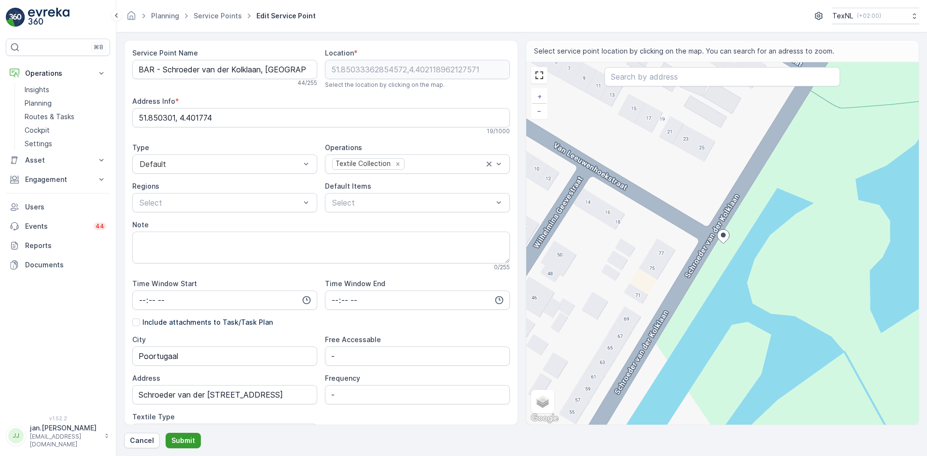
click at [189, 436] on p "Submit" at bounding box center [183, 441] width 24 height 10
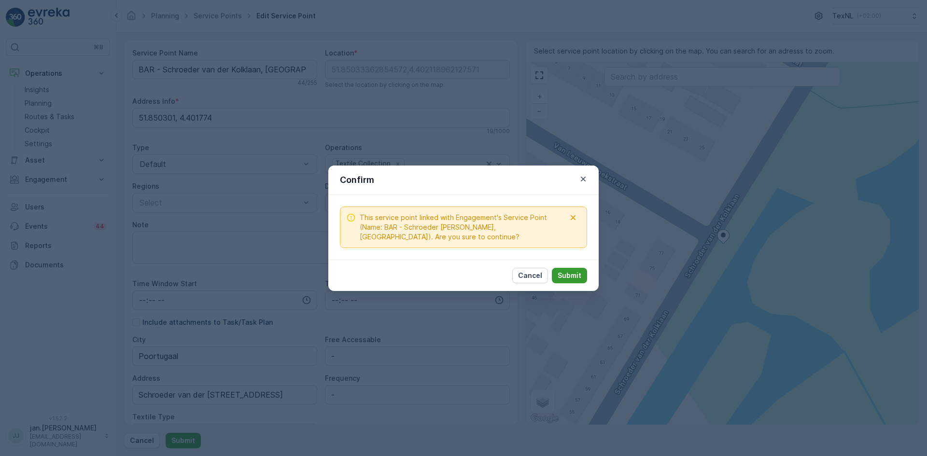
click at [584, 278] on button "Submit" at bounding box center [569, 275] width 35 height 15
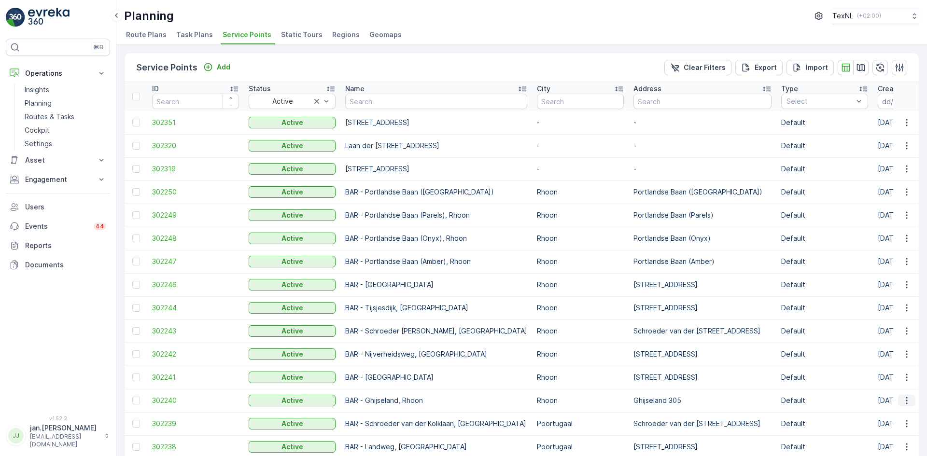
click at [906, 399] on icon "button" at bounding box center [907, 401] width 10 height 10
click at [870, 328] on span "Edit Service Point" at bounding box center [879, 328] width 58 height 10
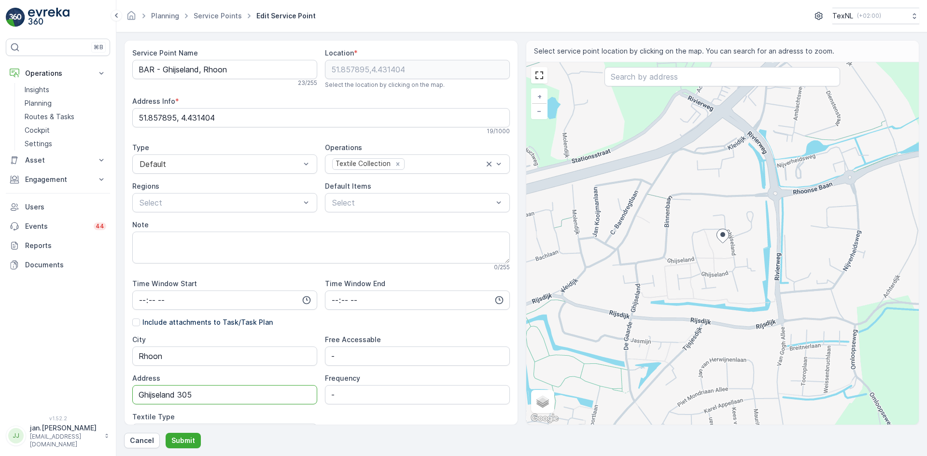
drag, startPoint x: 198, startPoint y: 396, endPoint x: 56, endPoint y: 399, distance: 142.9
click at [56, 400] on div "⌘B Operations Insights Planning Routes & Tasks Cockpit Settings Asset Assets En…" at bounding box center [463, 228] width 927 height 456
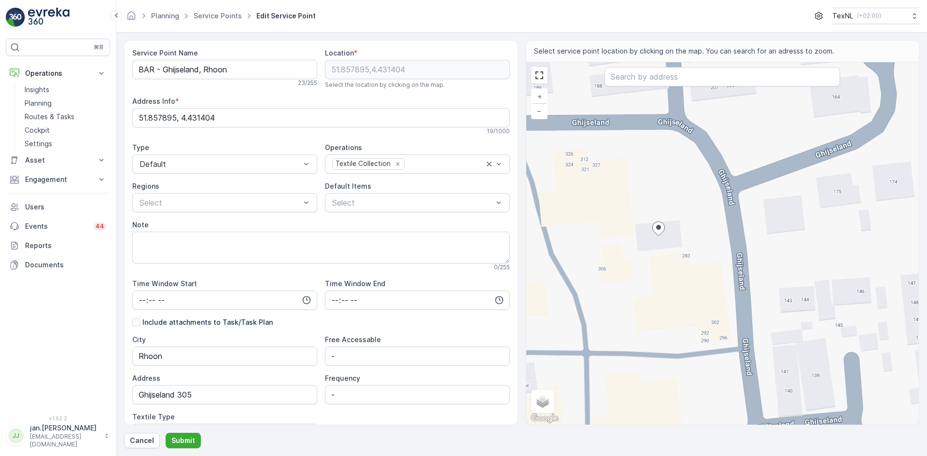
click at [670, 212] on div "+ − Satellite Roadmap Terrain Hybrid Leaflet Keyboard shortcuts Map Data Map da…" at bounding box center [722, 243] width 393 height 363
type input "51.857977677022404,4.431467099686542"
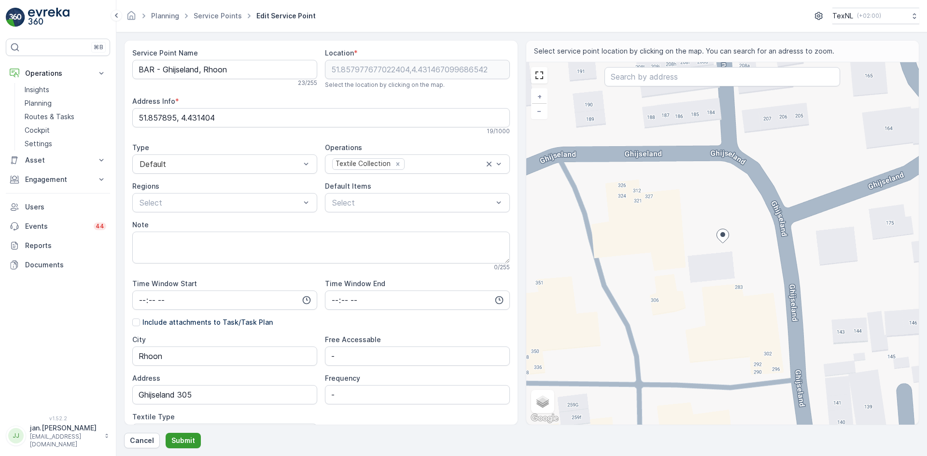
click at [168, 446] on button "Submit" at bounding box center [183, 440] width 35 height 15
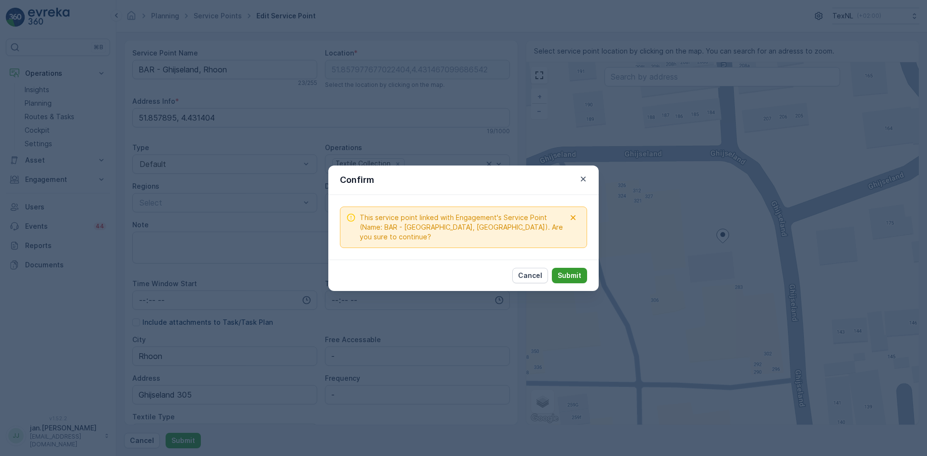
click at [567, 271] on p "Submit" at bounding box center [570, 276] width 24 height 10
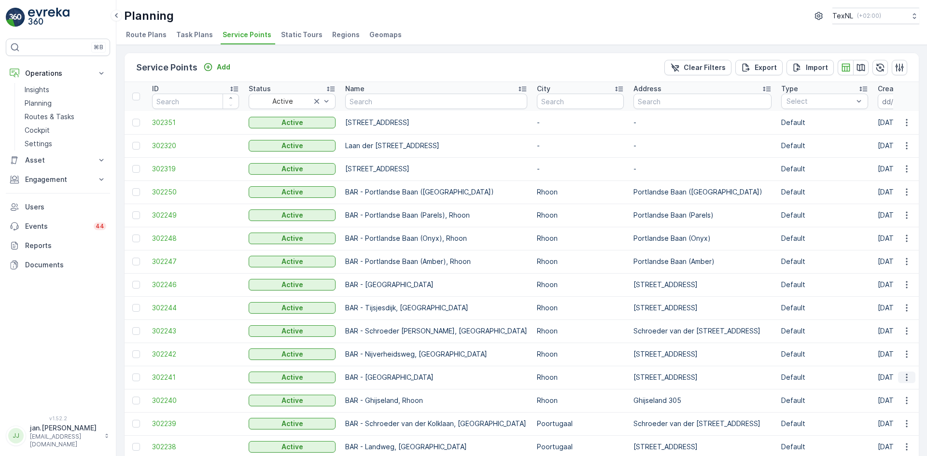
click at [906, 379] on icon "button" at bounding box center [907, 378] width 10 height 10
click at [871, 306] on span "Edit Service Point" at bounding box center [879, 305] width 58 height 10
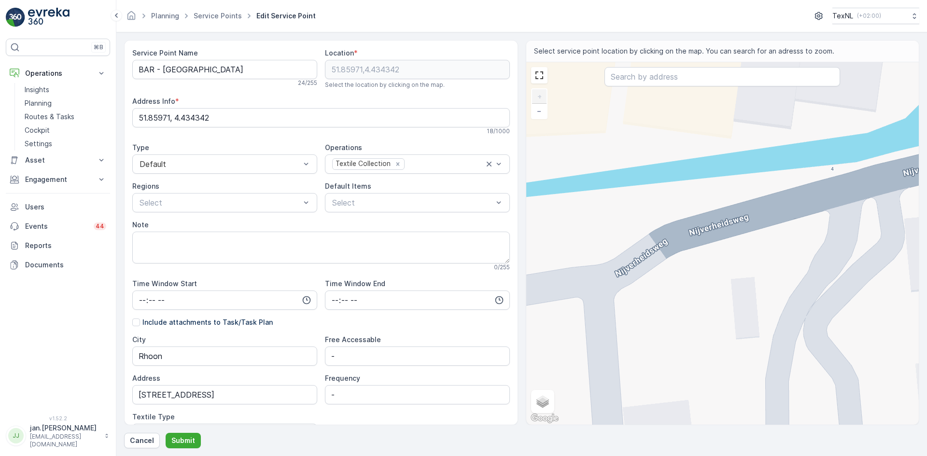
click at [774, 242] on div "+ − Satellite Roadmap Terrain Hybrid Leaflet Keyboard shortcuts Map Data Map da…" at bounding box center [722, 243] width 393 height 363
type input "51.86012702111331,4.434646120742541"
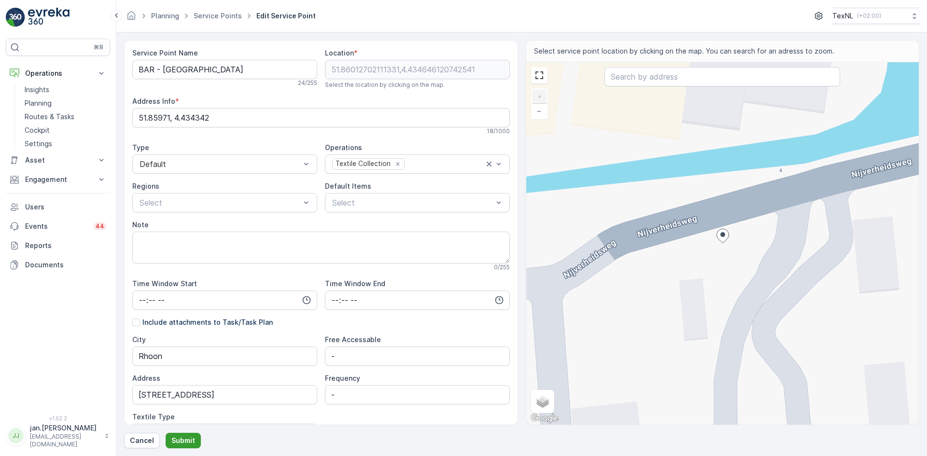
click at [181, 438] on p "Submit" at bounding box center [183, 441] width 24 height 10
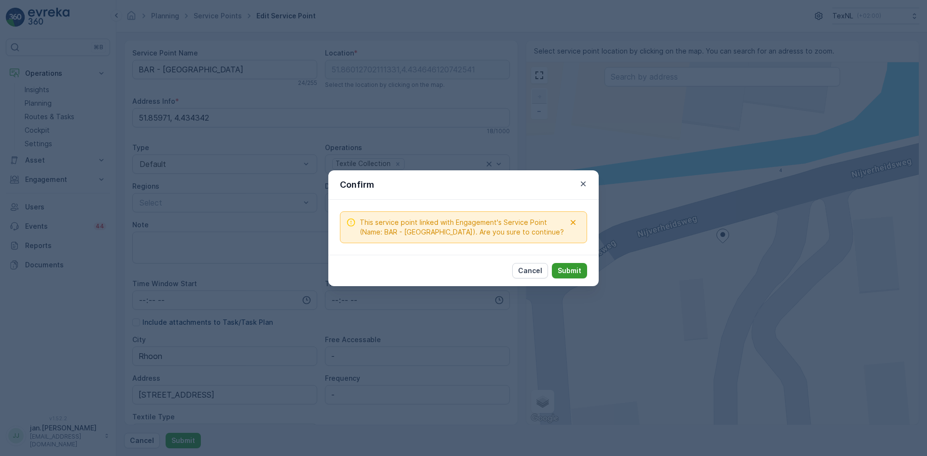
click at [572, 271] on p "Submit" at bounding box center [570, 271] width 24 height 10
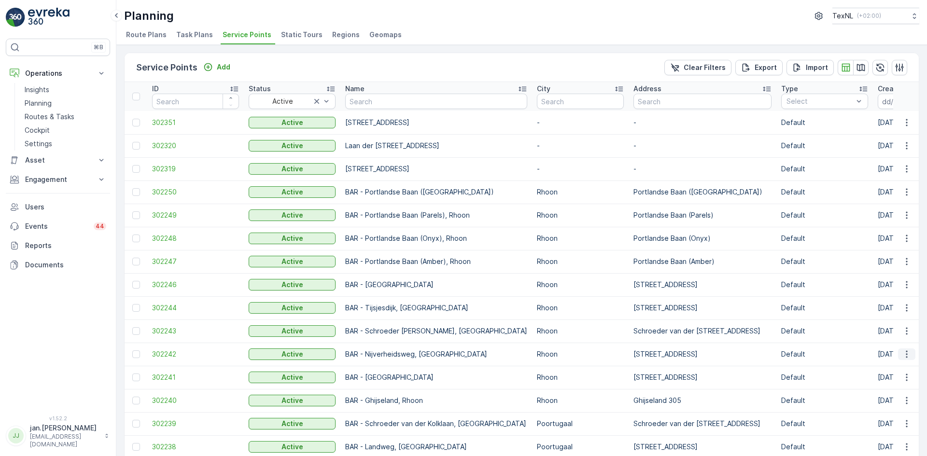
click at [911, 352] on button "button" at bounding box center [906, 355] width 17 height 12
click at [882, 378] on span "Edit Service Point" at bounding box center [879, 382] width 58 height 10
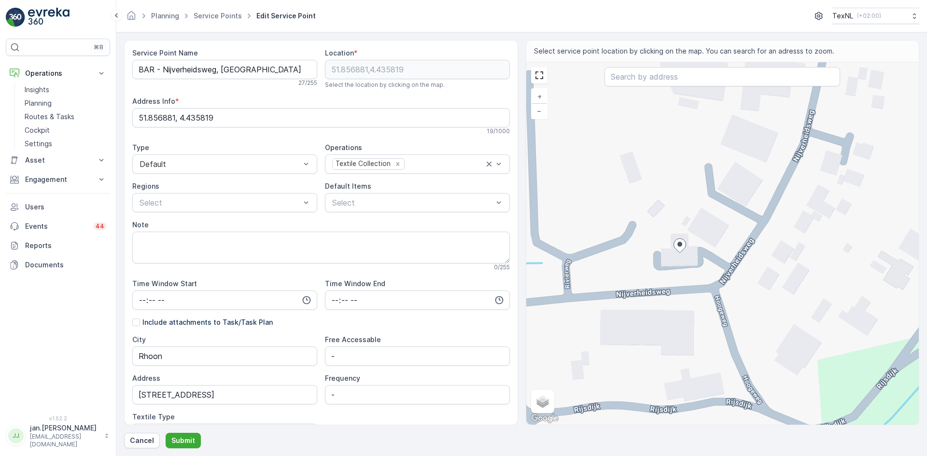
drag, startPoint x: 685, startPoint y: 296, endPoint x: 700, endPoint y: 270, distance: 30.1
click at [700, 270] on div "+ − Satellite Roadmap Terrain Hybrid Leaflet Keyboard shortcuts Map Data Map da…" at bounding box center [722, 243] width 393 height 363
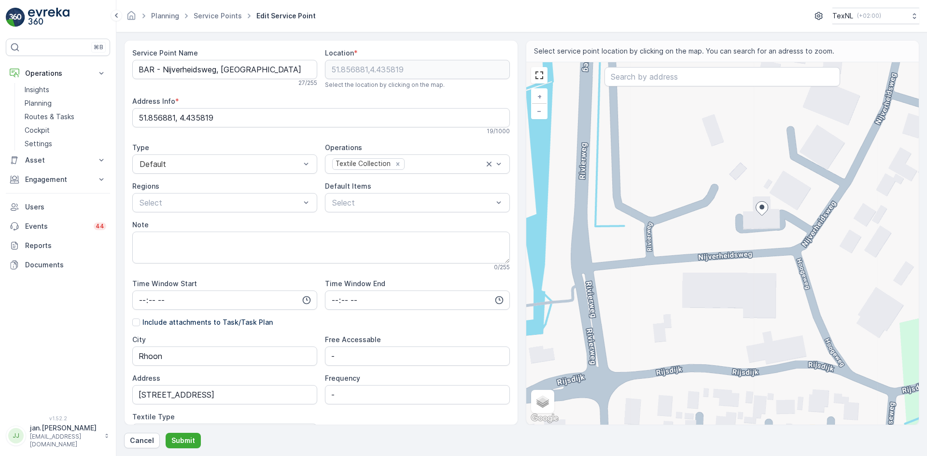
drag, startPoint x: 688, startPoint y: 281, endPoint x: 765, endPoint y: 249, distance: 83.9
click at [765, 249] on div "+ − Satellite Roadmap Terrain Hybrid Leaflet Keyboard shortcuts Map Data Map da…" at bounding box center [722, 243] width 393 height 363
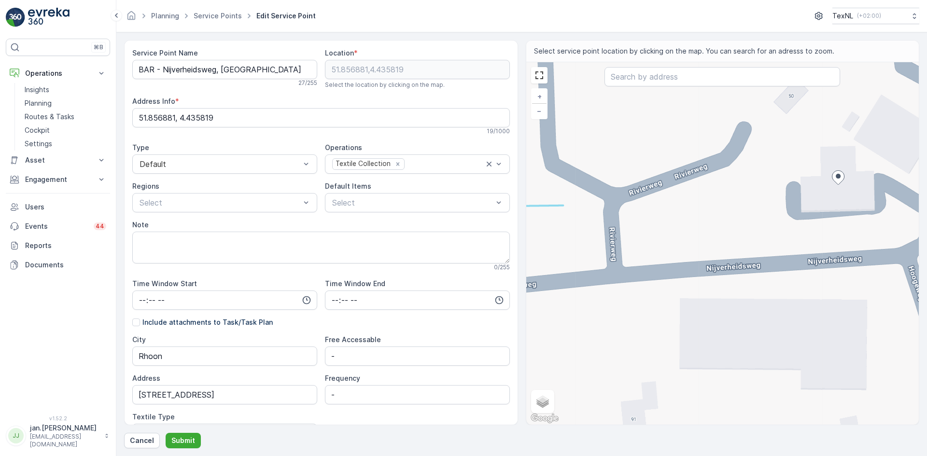
click at [660, 256] on div "+ − Satellite Roadmap Terrain Hybrid Leaflet Keyboard shortcuts Map Data Map da…" at bounding box center [722, 243] width 393 height 363
type input "51.85663583790164,4.434832912613872"
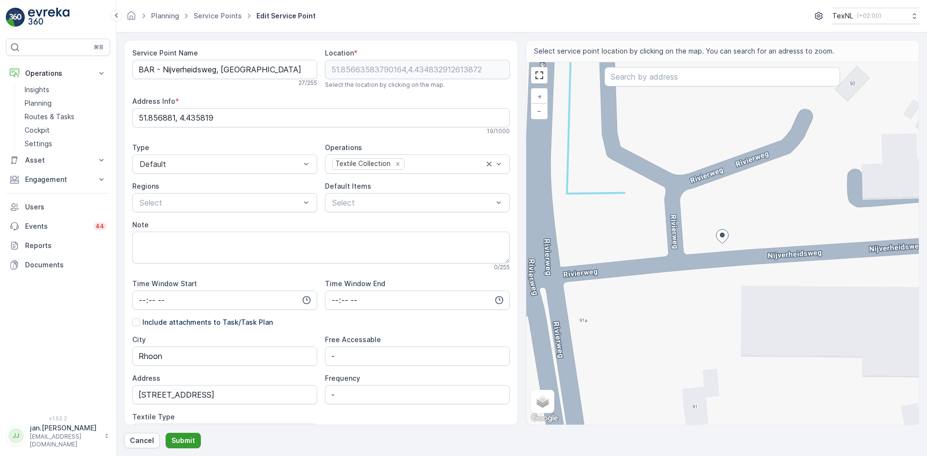
click at [182, 440] on p "Submit" at bounding box center [183, 441] width 24 height 10
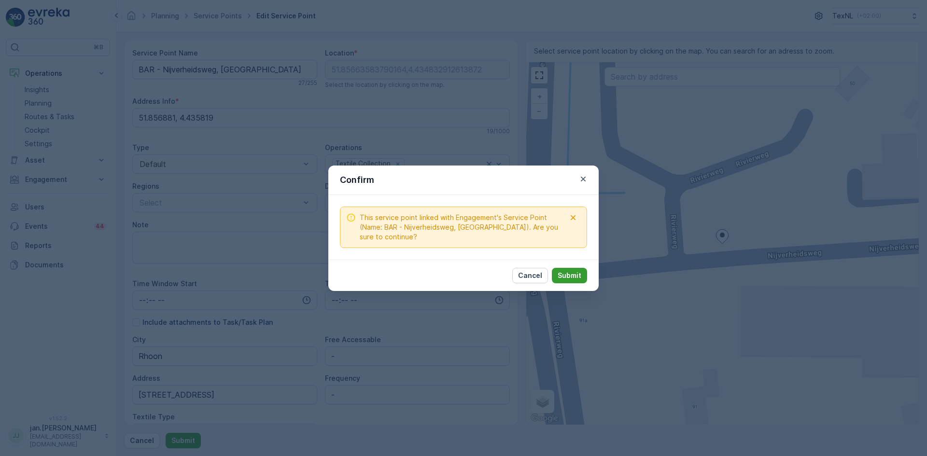
click at [570, 274] on p "Submit" at bounding box center [570, 276] width 24 height 10
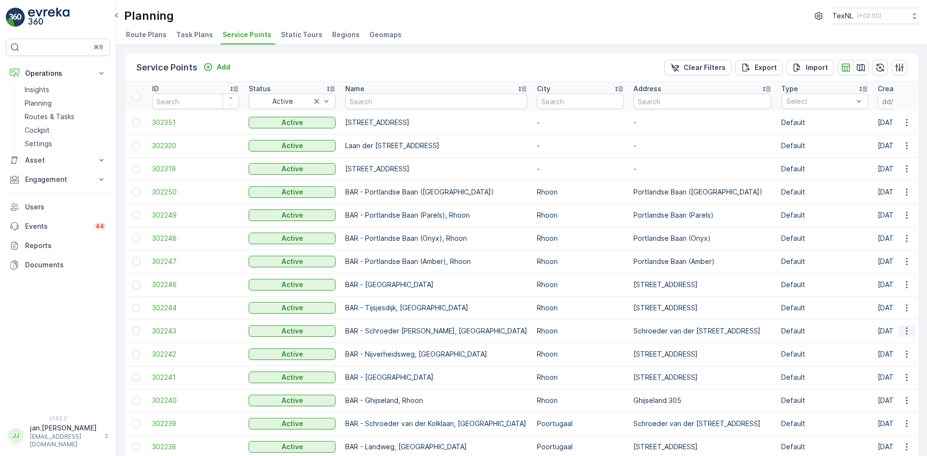
click at [906, 332] on icon "button" at bounding box center [906, 331] width 1 height 7
click at [887, 357] on span "Edit Service Point" at bounding box center [879, 359] width 58 height 10
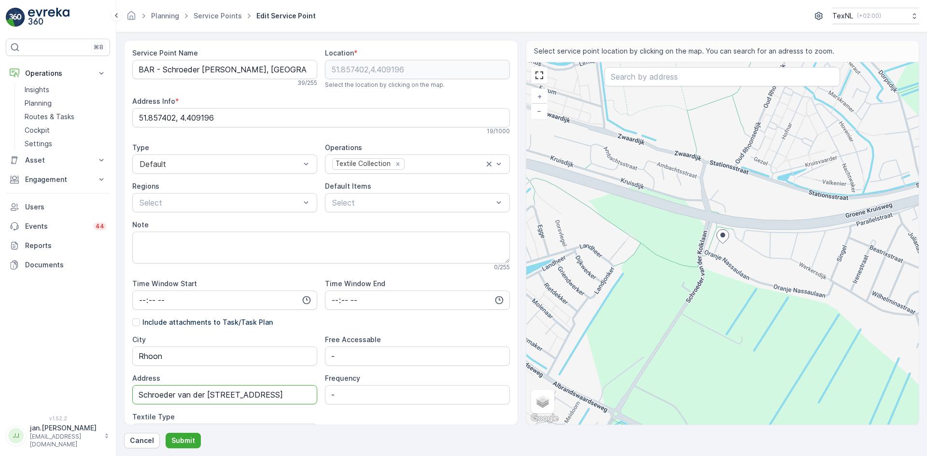
drag, startPoint x: 255, startPoint y: 391, endPoint x: 3, endPoint y: 415, distance: 253.1
click at [4, 414] on div "⌘B Operations Insights Planning Routes & Tasks Cockpit Settings Asset Assets En…" at bounding box center [463, 228] width 927 height 456
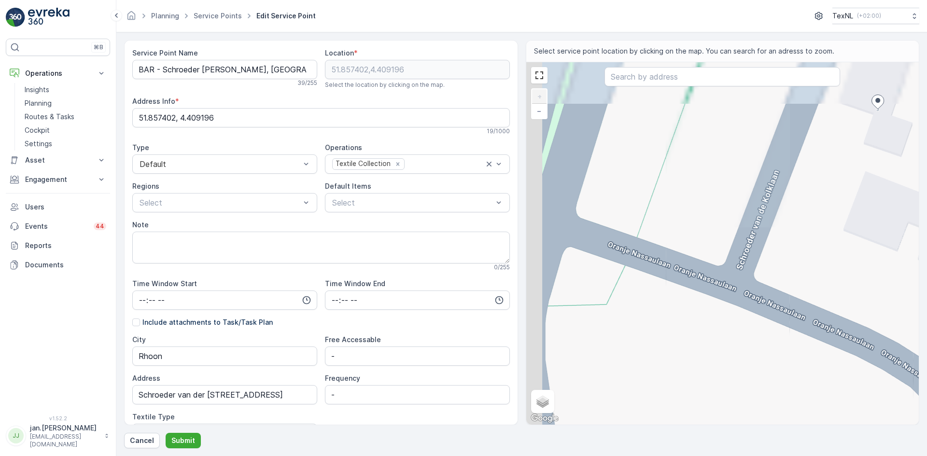
drag, startPoint x: 717, startPoint y: 233, endPoint x: 838, endPoint y: 306, distance: 140.3
click at [838, 306] on div "+ − Satellite Roadmap Terrain Hybrid Leaflet Keyboard shortcuts Map Data Map da…" at bounding box center [722, 243] width 393 height 363
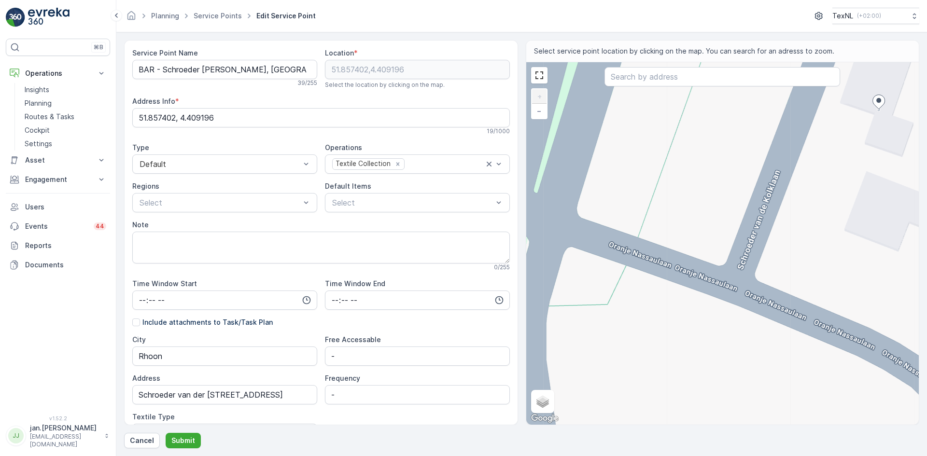
click at [719, 252] on div "+ − Satellite Roadmap Terrain Hybrid Leaflet Keyboard shortcuts Map Data Map da…" at bounding box center [722, 243] width 393 height 363
type input "51.857156840682926,4.40875445873223"
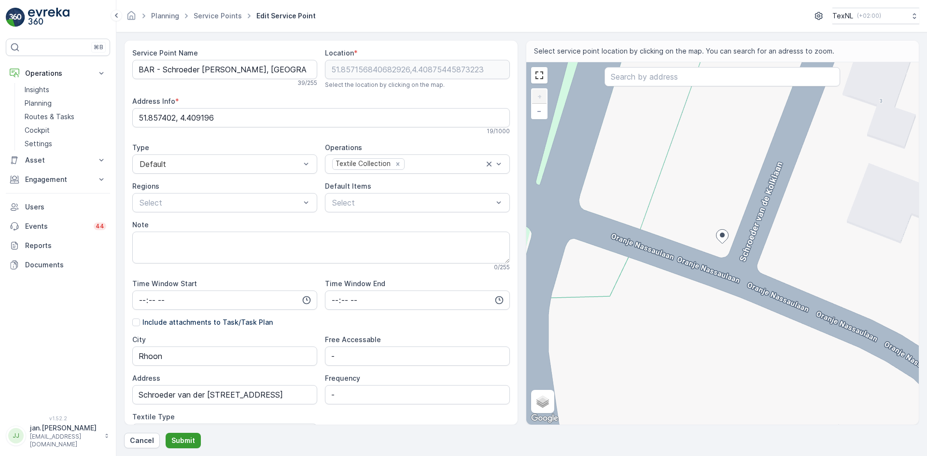
click at [186, 442] on p "Submit" at bounding box center [183, 441] width 24 height 10
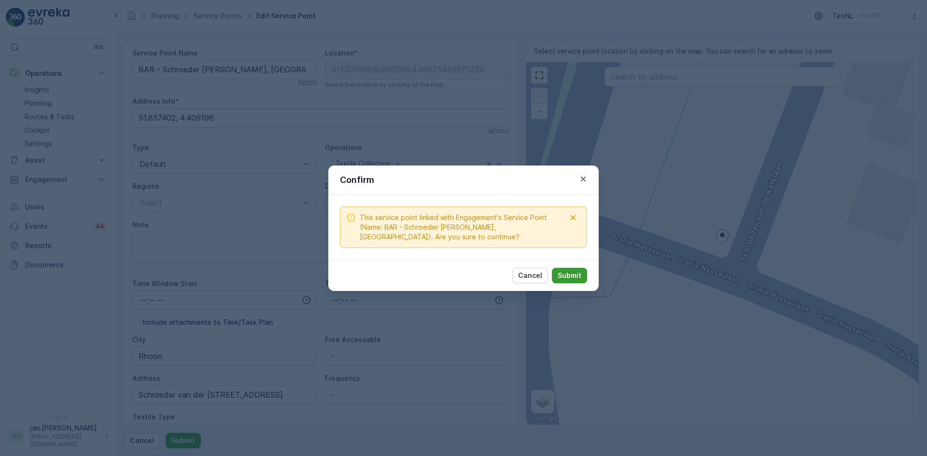
click at [581, 273] on p "Submit" at bounding box center [570, 276] width 24 height 10
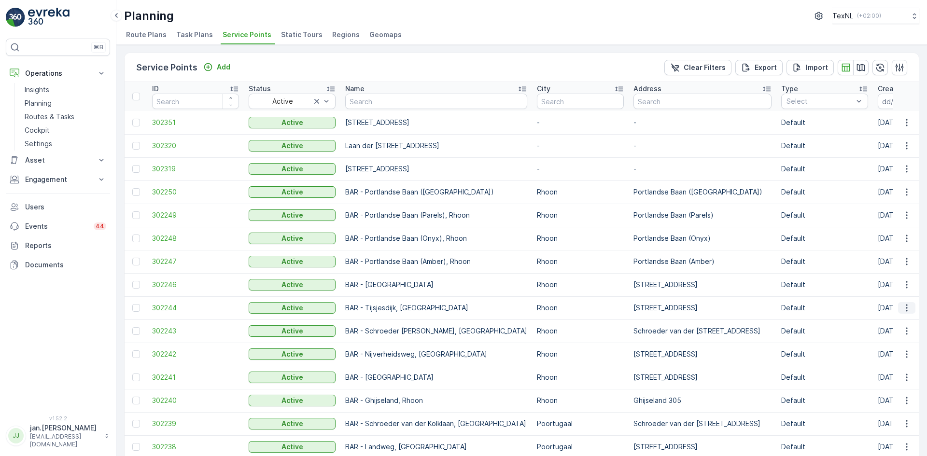
click at [906, 308] on icon "button" at bounding box center [906, 308] width 1 height 7
click at [888, 334] on span "Edit Service Point" at bounding box center [879, 336] width 58 height 10
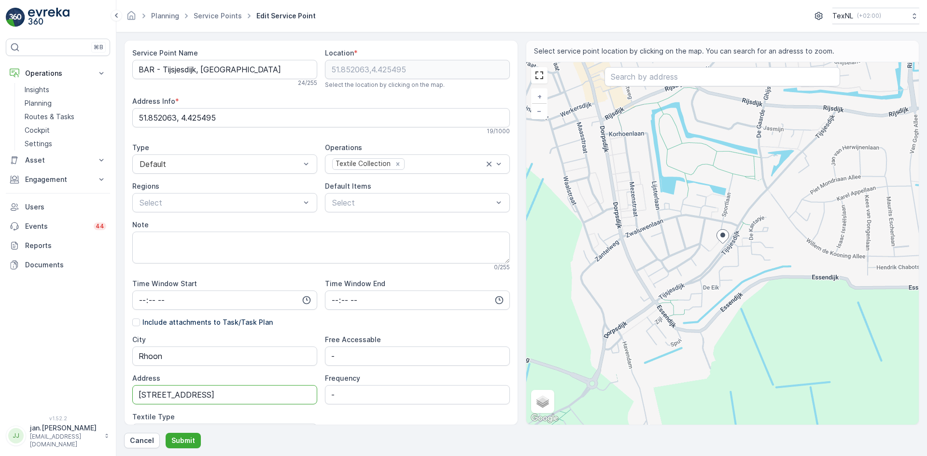
drag, startPoint x: 218, startPoint y: 400, endPoint x: 117, endPoint y: 399, distance: 101.4
click at [117, 399] on form "Service Point Name BAR - Tijsjesdijk, Rhoon 24 / 255 Location * 51.852063,4.425…" at bounding box center [521, 244] width 810 height 424
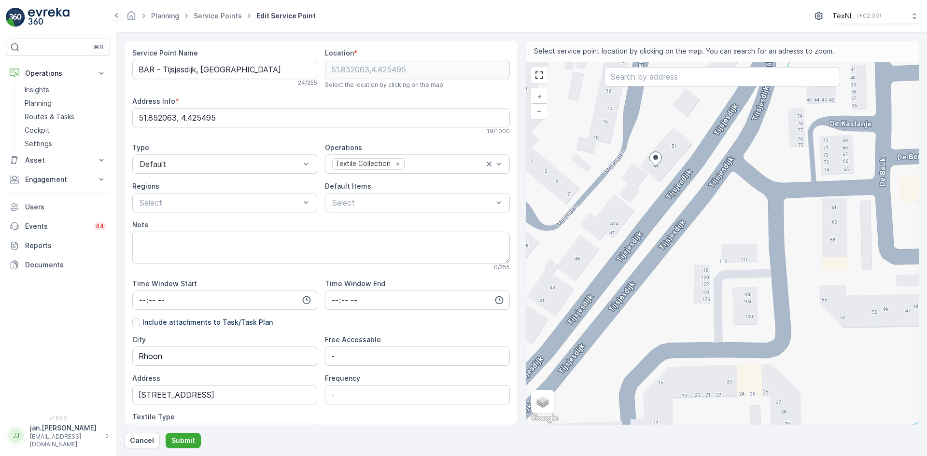
click at [704, 217] on div "+ − Satellite Roadmap Terrain Hybrid Leaflet Keyboard shortcuts Map Data Map da…" at bounding box center [722, 243] width 393 height 363
type input "51.85188938214206,4.425767524226268"
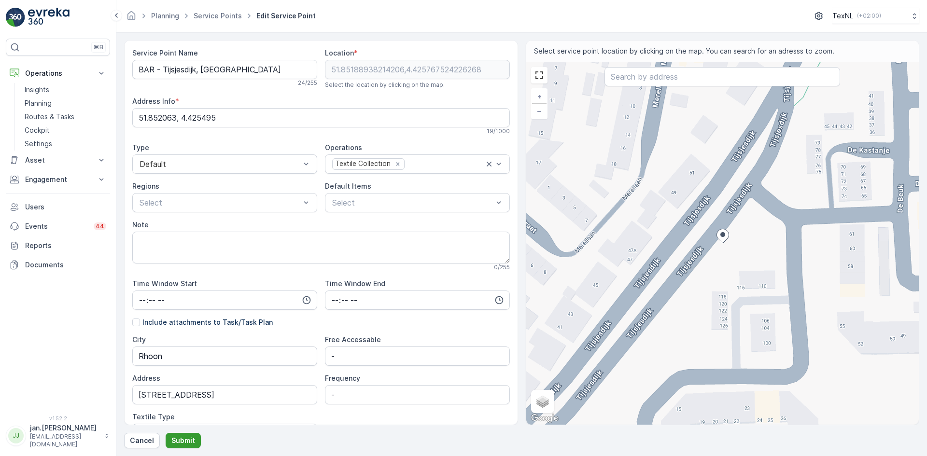
click at [191, 437] on p "Submit" at bounding box center [183, 441] width 24 height 10
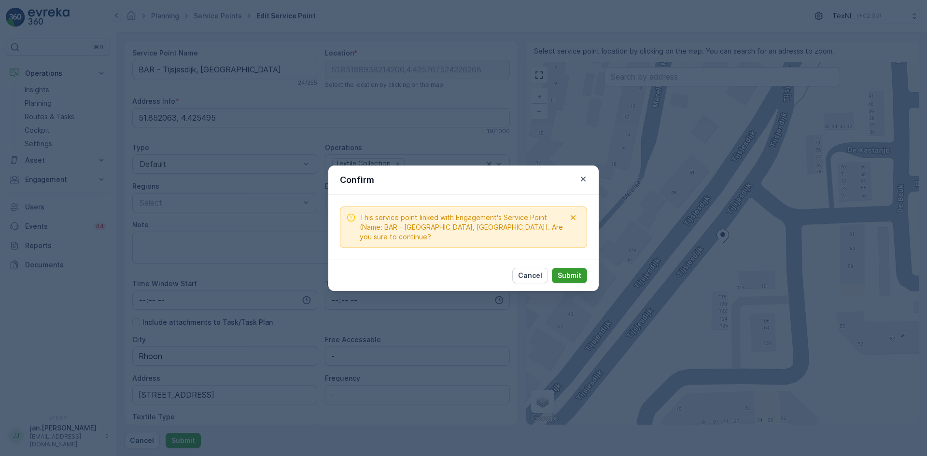
click at [570, 271] on p "Submit" at bounding box center [570, 276] width 24 height 10
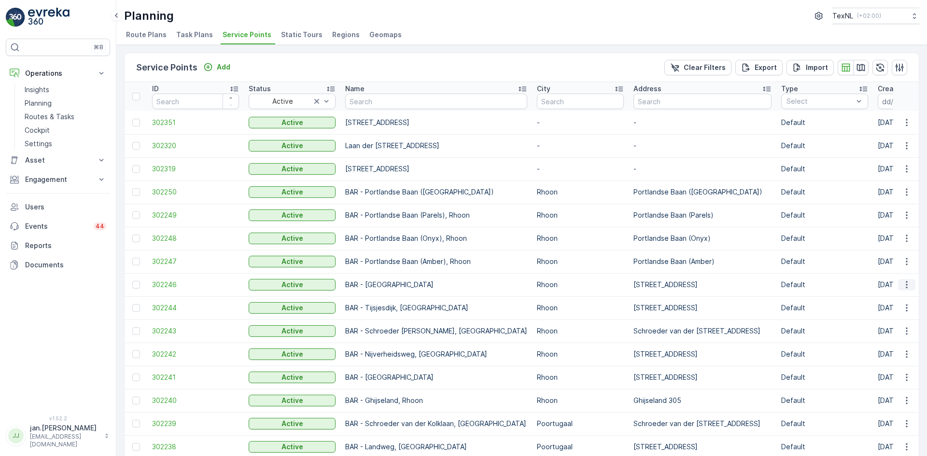
click at [903, 284] on icon "button" at bounding box center [907, 285] width 10 height 10
click at [884, 308] on span "Edit Service Point" at bounding box center [879, 313] width 58 height 10
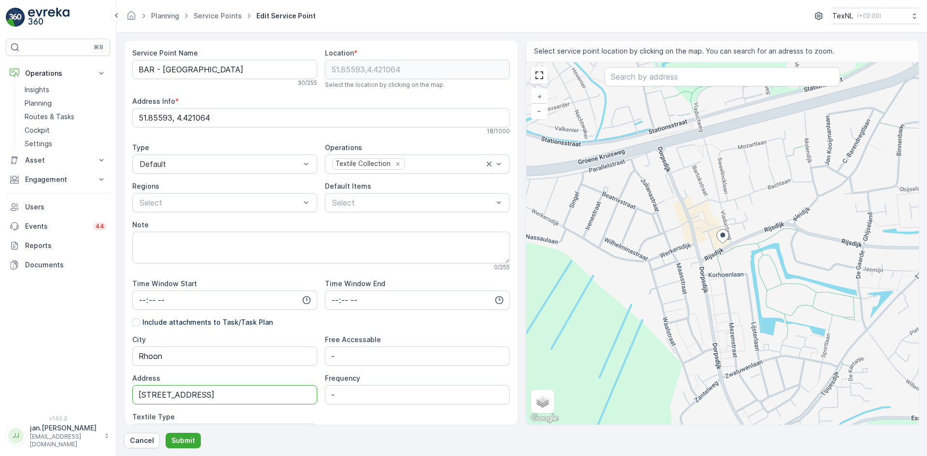
drag, startPoint x: 218, startPoint y: 394, endPoint x: 39, endPoint y: 405, distance: 179.9
click at [39, 405] on div "⌘B Operations Insights Planning Routes & Tasks Cockpit Settings Asset Assets En…" at bounding box center [463, 228] width 927 height 456
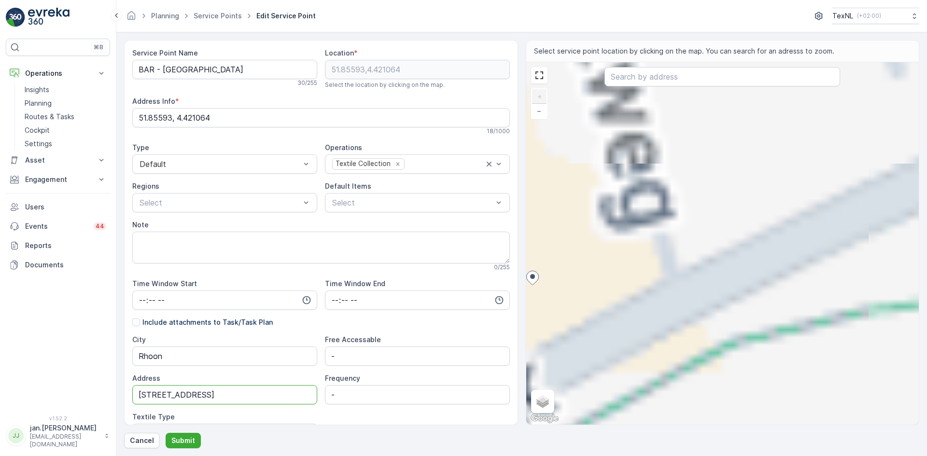
drag, startPoint x: 633, startPoint y: 273, endPoint x: 722, endPoint y: 281, distance: 89.7
click at [777, 249] on div "+ − Satellite Roadmap Terrain Hybrid Leaflet Keyboard shortcuts Map Data Map da…" at bounding box center [722, 243] width 393 height 363
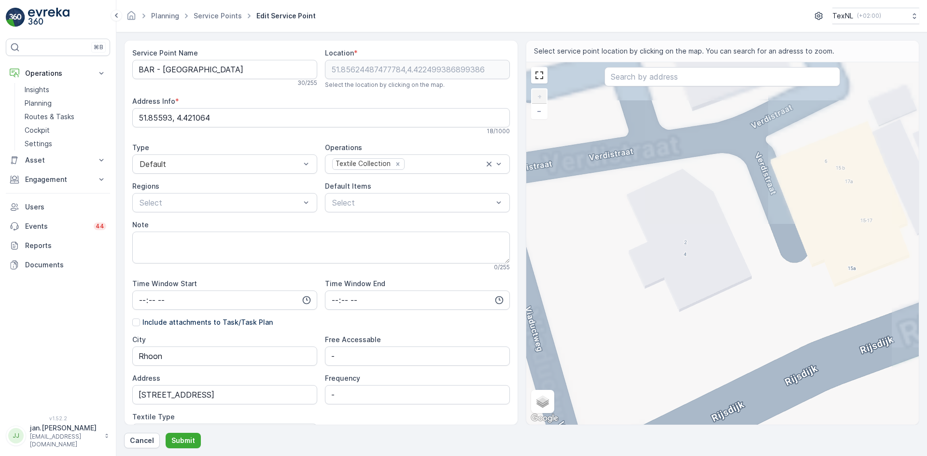
drag, startPoint x: 698, startPoint y: 283, endPoint x: 703, endPoint y: 316, distance: 33.3
click at [703, 316] on div "+ − Satellite Roadmap Terrain Hybrid Leaflet Keyboard shortcuts Map Data Map da…" at bounding box center [722, 243] width 393 height 363
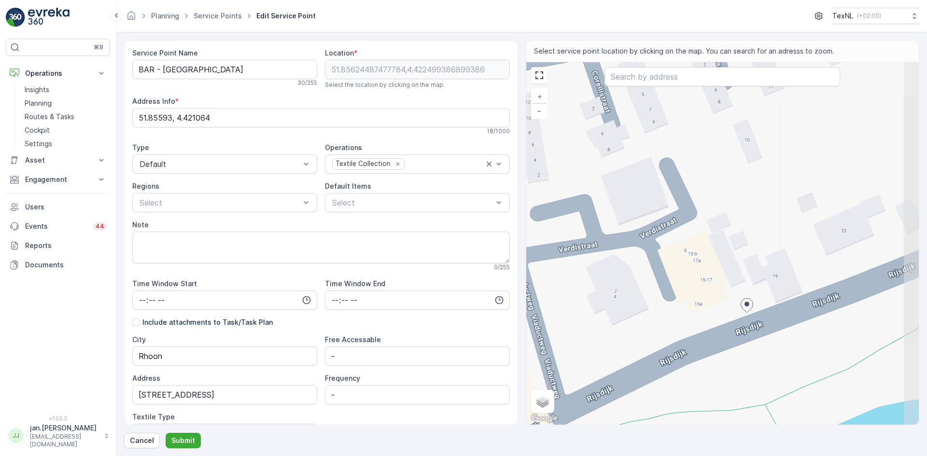
drag, startPoint x: 731, startPoint y: 270, endPoint x: 641, endPoint y: 304, distance: 96.4
click at [642, 304] on div "+ − Satellite Roadmap Terrain Hybrid Leaflet Keyboard shortcuts Map Data Map da…" at bounding box center [722, 243] width 393 height 363
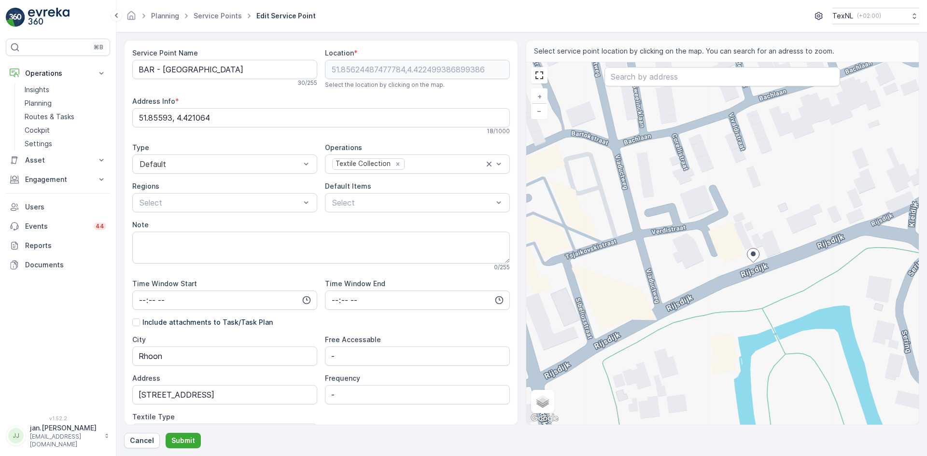
drag, startPoint x: 709, startPoint y: 285, endPoint x: 765, endPoint y: 238, distance: 74.0
click at [765, 238] on div "+ − Satellite Roadmap Terrain Hybrid Leaflet Keyboard shortcuts Map Data Map da…" at bounding box center [722, 243] width 393 height 363
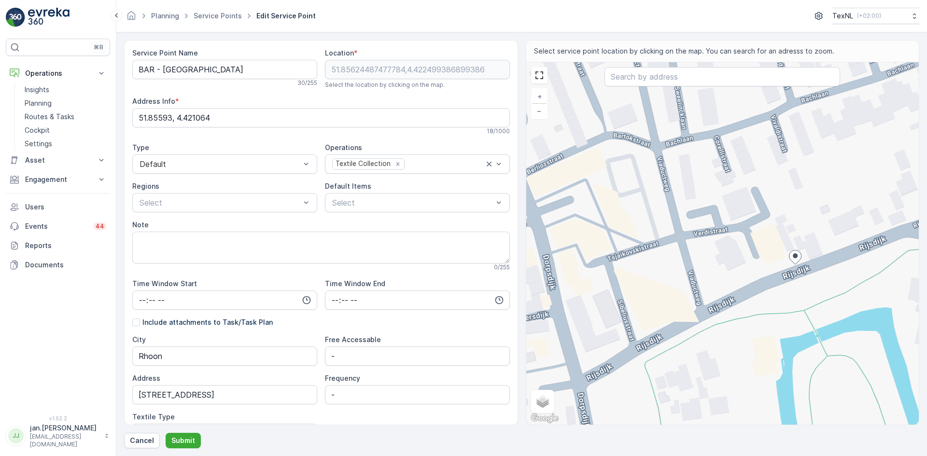
drag, startPoint x: 632, startPoint y: 274, endPoint x: 668, endPoint y: 277, distance: 36.3
click at [668, 277] on div "+ − Satellite Roadmap Terrain Hybrid Leaflet Keyboard shortcuts Map Data Map da…" at bounding box center [722, 243] width 393 height 363
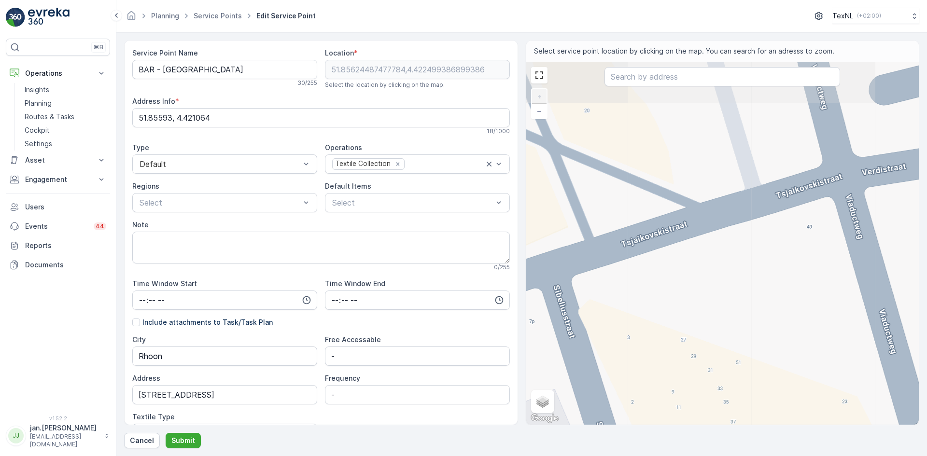
drag, startPoint x: 621, startPoint y: 252, endPoint x: 664, endPoint y: 301, distance: 65.3
click at [664, 301] on div "+ − Satellite Roadmap Terrain Hybrid Leaflet Keyboard shortcuts Map Data Map da…" at bounding box center [722, 243] width 393 height 363
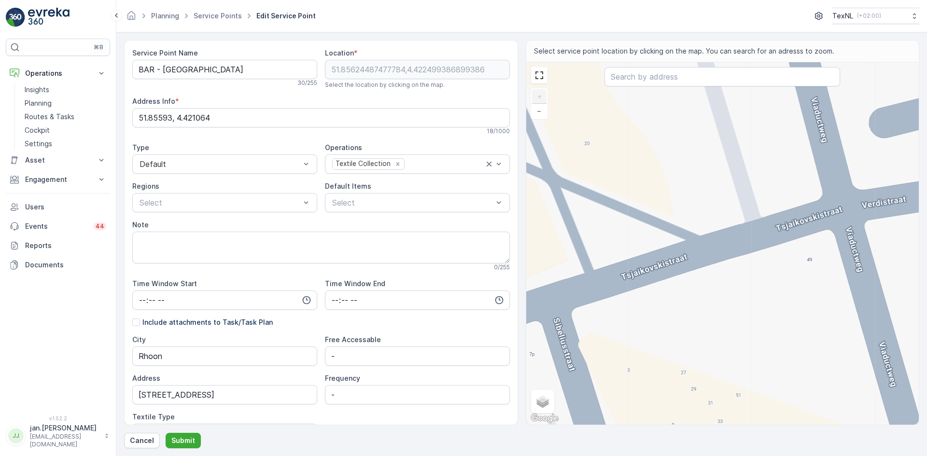
drag, startPoint x: 705, startPoint y: 272, endPoint x: 706, endPoint y: 313, distance: 40.6
click at [706, 313] on div "+ − Satellite Roadmap Terrain Hybrid Leaflet Keyboard shortcuts Map Data Map da…" at bounding box center [722, 243] width 393 height 363
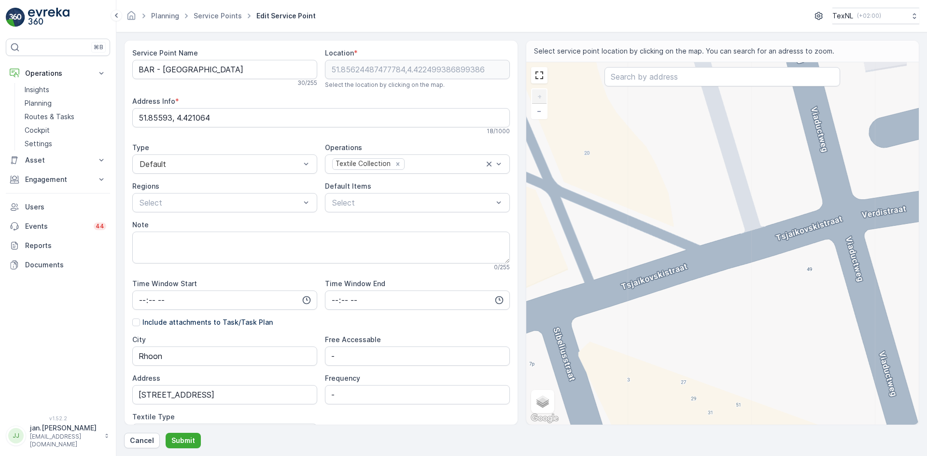
click at [701, 240] on div "+ − Satellite Roadmap Terrain Hybrid Leaflet Keyboard shortcuts Map Data Map da…" at bounding box center [722, 243] width 393 height 363
type input "51.85639976947263,4.420829704369069"
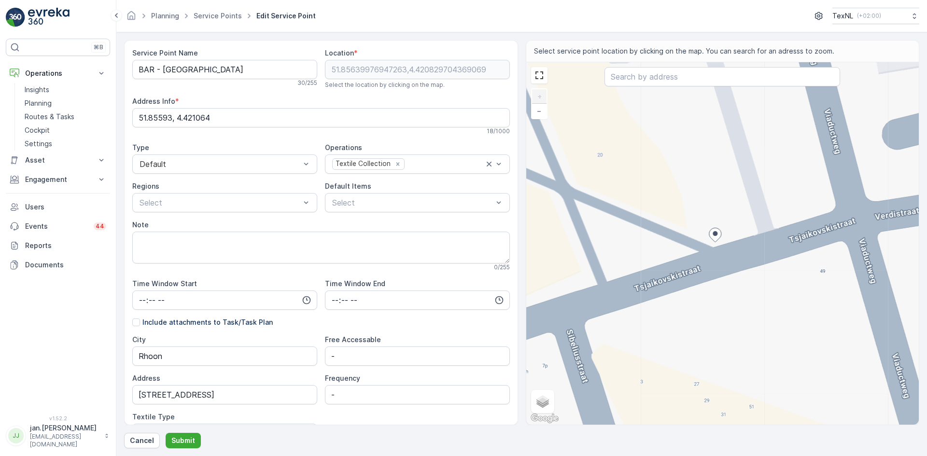
type Info "[STREET_ADDRESS]"
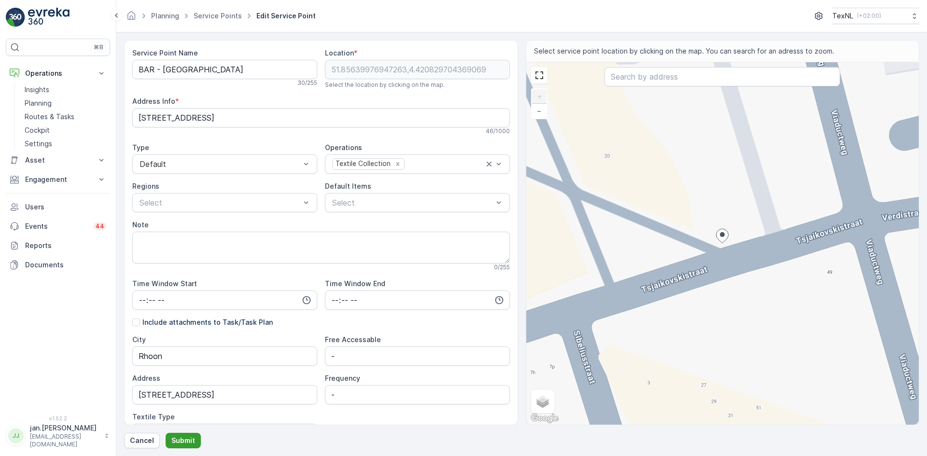
click at [186, 442] on p "Submit" at bounding box center [183, 441] width 24 height 10
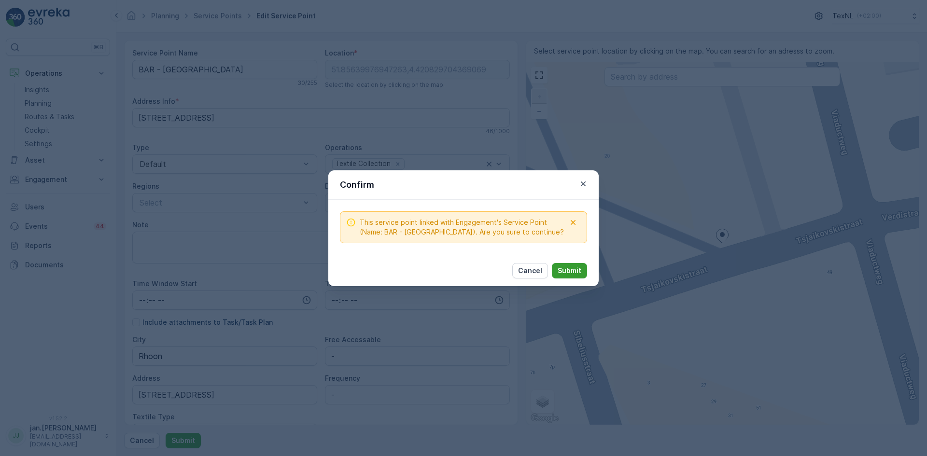
click at [567, 273] on p "Submit" at bounding box center [570, 271] width 24 height 10
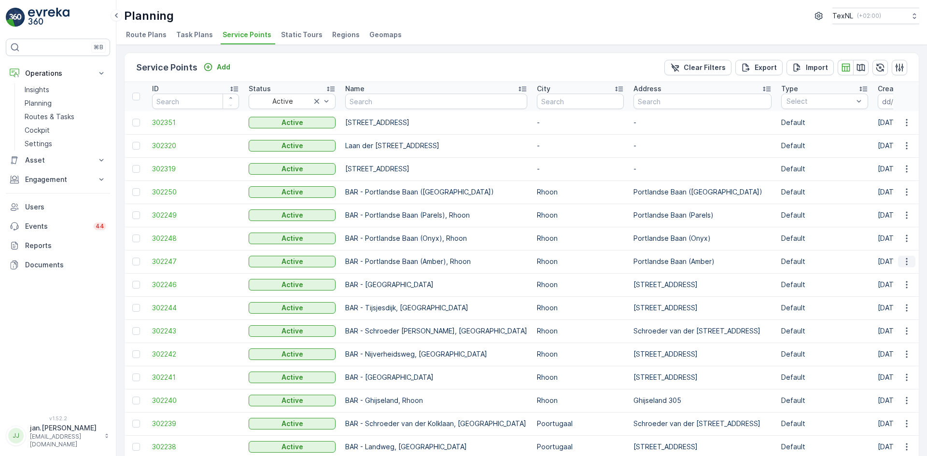
click at [903, 261] on icon "button" at bounding box center [907, 262] width 10 height 10
click at [892, 288] on span "Edit Service Point" at bounding box center [879, 290] width 58 height 10
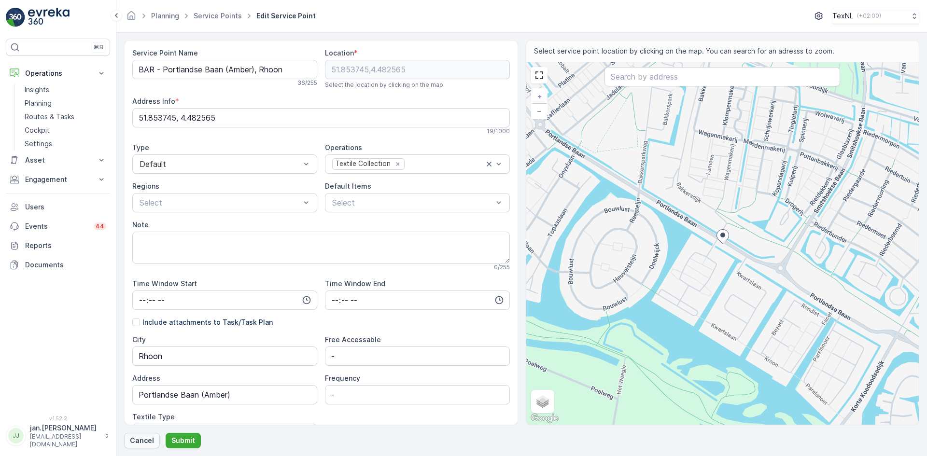
click at [138, 444] on p "Cancel" at bounding box center [142, 441] width 24 height 10
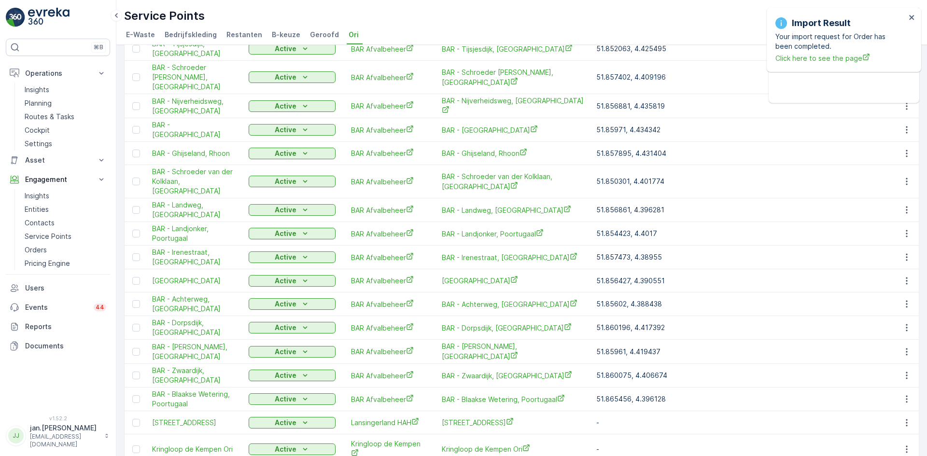
scroll to position [338, 0]
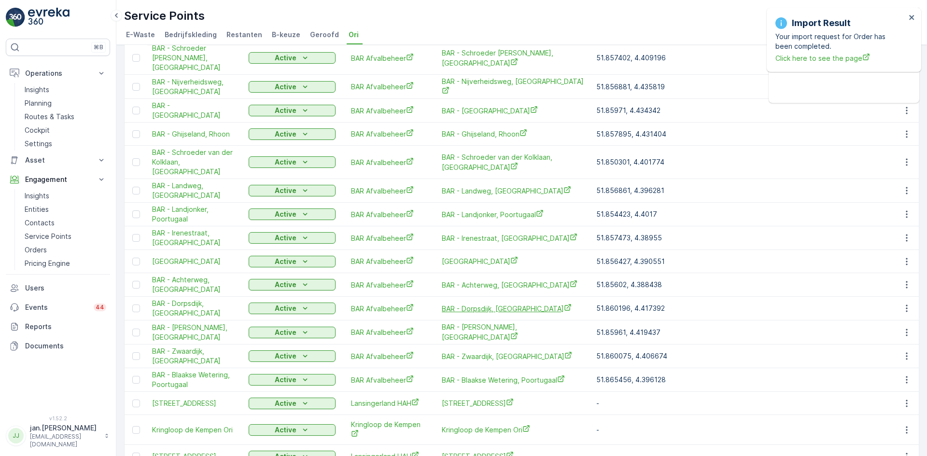
click at [462, 304] on span "BAR - Dorpsdijk, [GEOGRAPHIC_DATA]" at bounding box center [514, 309] width 145 height 10
click at [187, 297] on td "BAR - Dorpsdijk, [GEOGRAPHIC_DATA]" at bounding box center [195, 309] width 97 height 24
click at [188, 299] on span "BAR - Dorpsdijk, [GEOGRAPHIC_DATA]" at bounding box center [195, 308] width 87 height 19
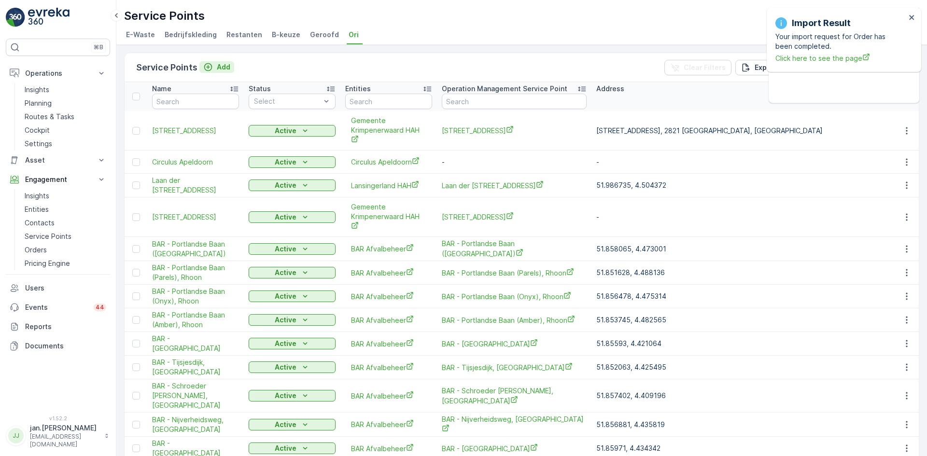
click at [226, 67] on p "Add" at bounding box center [224, 67] width 14 height 10
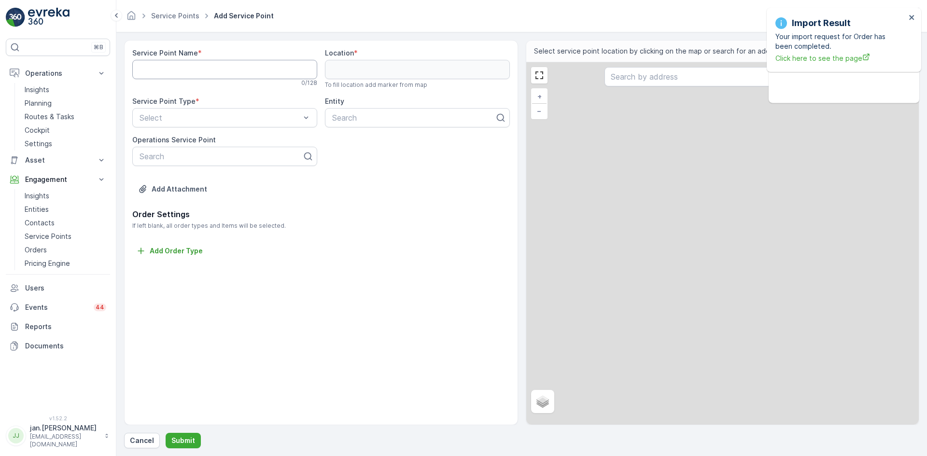
click at [228, 72] on Name "Service Point Name" at bounding box center [224, 69] width 185 height 19
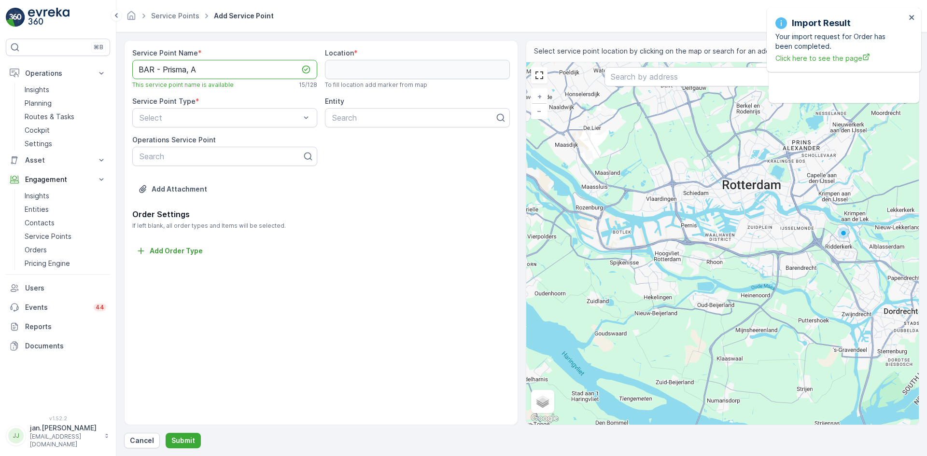
click at [218, 70] on Name "BAR - Prisma, A" at bounding box center [224, 69] width 185 height 19
type Name "BAR - Prisma, Rhoon"
click at [645, 79] on input "text" at bounding box center [722, 76] width 236 height 19
type input "prisma 1 rhoon"
click at [166, 433] on button "Submit" at bounding box center [183, 440] width 35 height 15
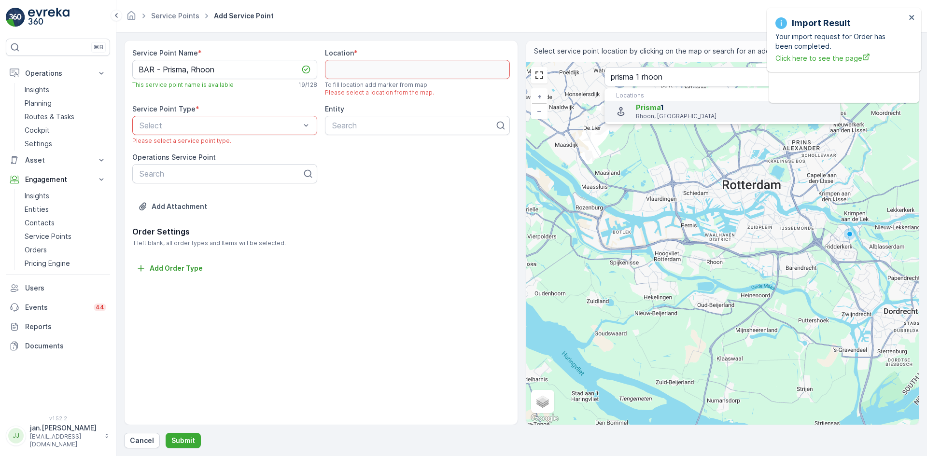
click at [656, 114] on p "Rhoon, Netherlands" at bounding box center [734, 116] width 196 height 8
type input "51.8591607,4.4684587"
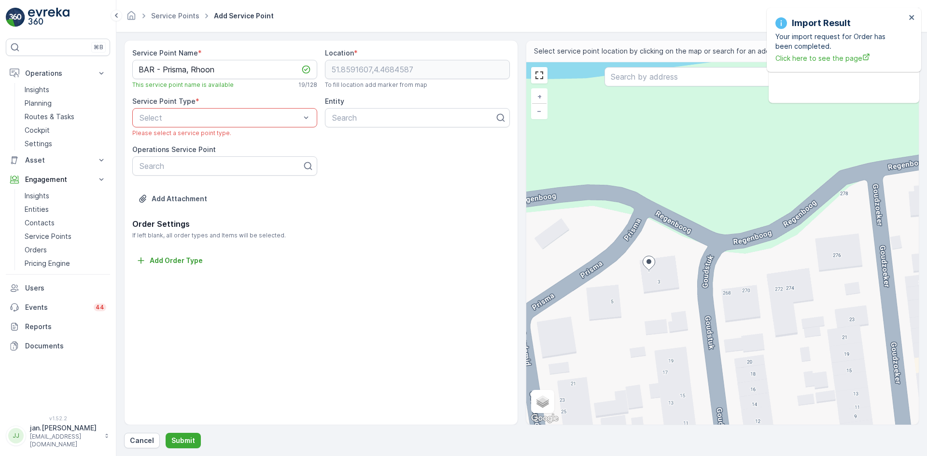
drag, startPoint x: 656, startPoint y: 206, endPoint x: 666, endPoint y: 256, distance: 50.8
click at [666, 256] on div "+ − Satellite Roadmap Terrain Hybrid Leaflet Keyboard shortcuts Map Data Map da…" at bounding box center [722, 243] width 393 height 363
click at [640, 187] on div "+ − Satellite Roadmap Terrain Hybrid Leaflet Keyboard shortcuts Map Data Map da…" at bounding box center [722, 243] width 393 height 363
type input "51.859445371273274,4.468411709827086"
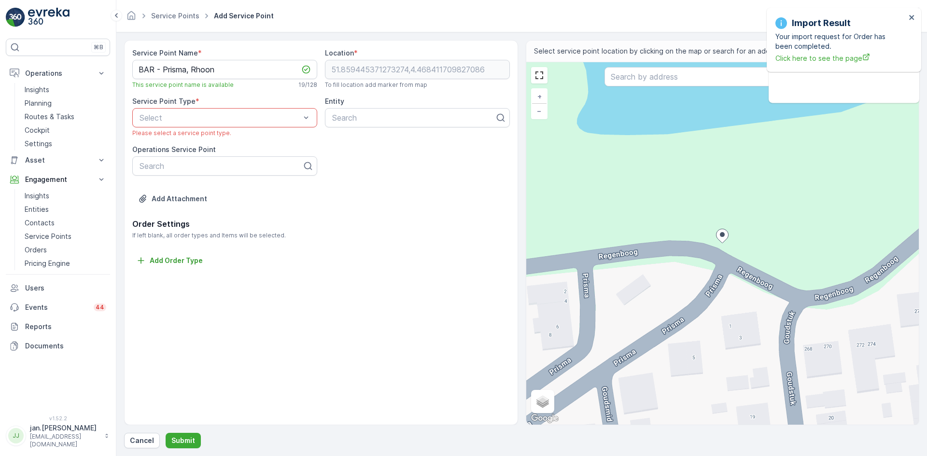
click at [234, 109] on div "Select" at bounding box center [224, 117] width 185 height 19
click at [149, 220] on div "Ori" at bounding box center [224, 223] width 173 height 9
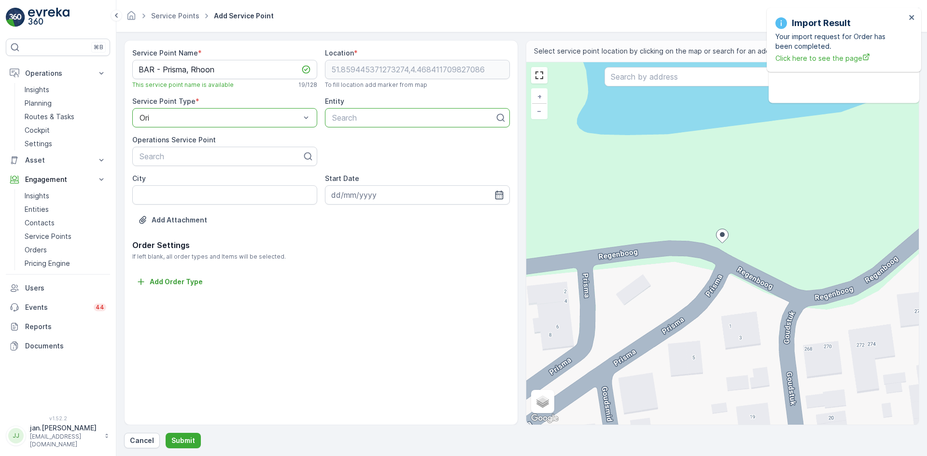
click at [369, 120] on div at bounding box center [413, 117] width 165 height 9
type input "bar"
click at [356, 142] on span "BAR Afvalbeheer" at bounding box center [362, 141] width 62 height 9
click at [180, 191] on input "City" at bounding box center [224, 194] width 185 height 19
type input "Rhoon"
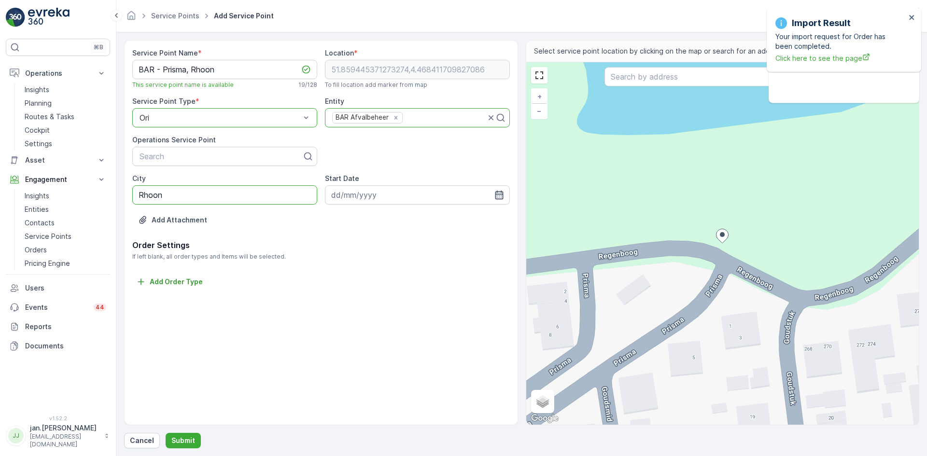
click at [497, 197] on icon "button" at bounding box center [499, 195] width 8 height 9
click at [447, 217] on icon "button" at bounding box center [447, 218] width 10 height 10
click at [449, 217] on icon "button" at bounding box center [454, 218] width 10 height 10
click at [411, 254] on div "1" at bounding box center [410, 256] width 15 height 15
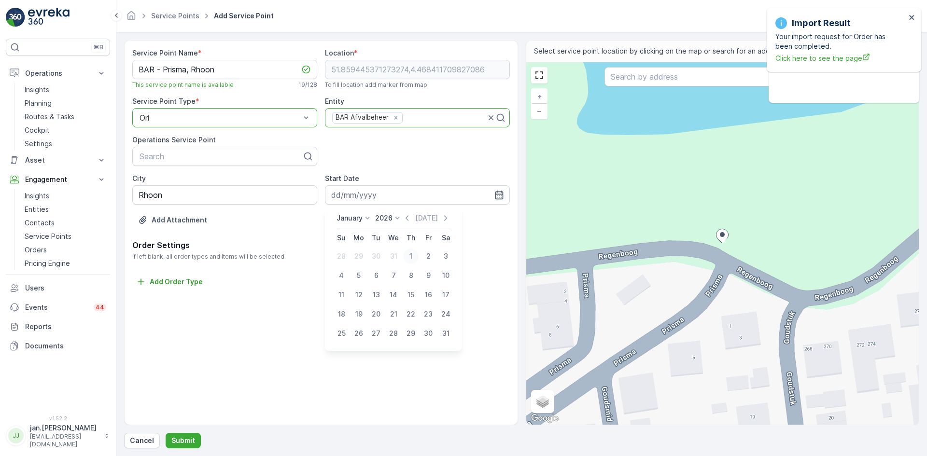
type input "01.01.2026"
click at [179, 437] on p "Submit" at bounding box center [183, 441] width 24 height 10
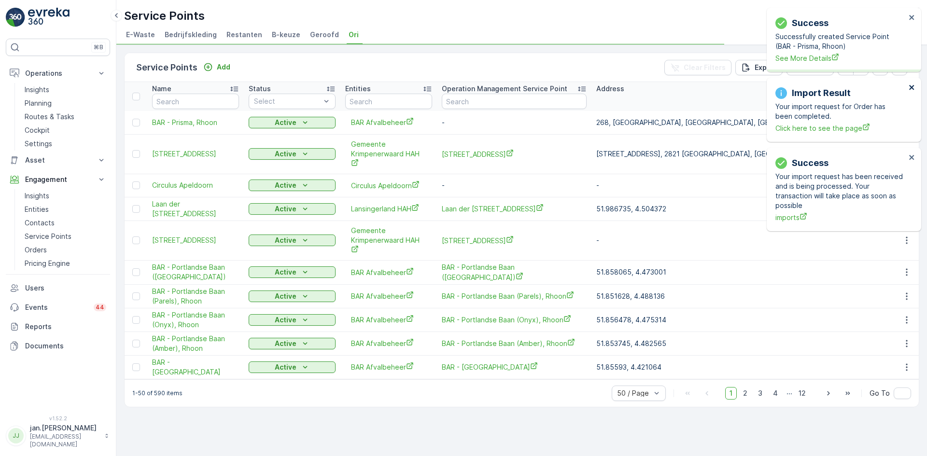
click at [913, 87] on icon "close" at bounding box center [911, 88] width 7 height 8
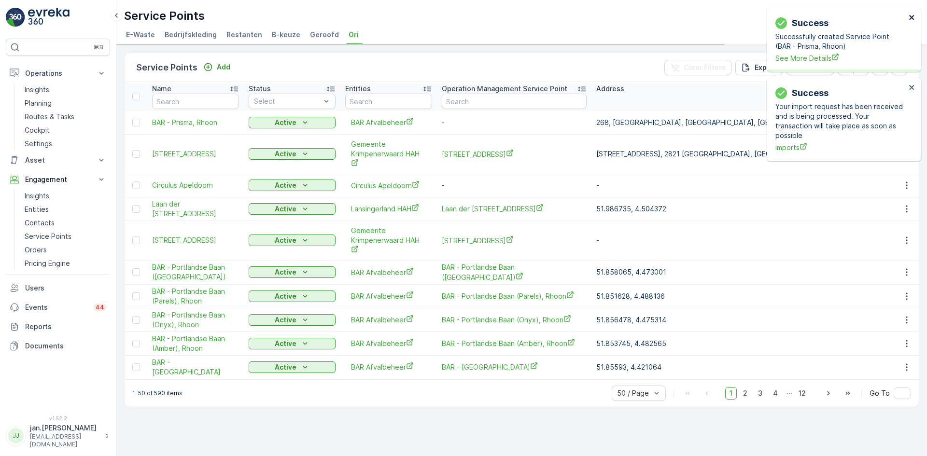
click at [910, 19] on icon "close" at bounding box center [911, 17] width 5 height 5
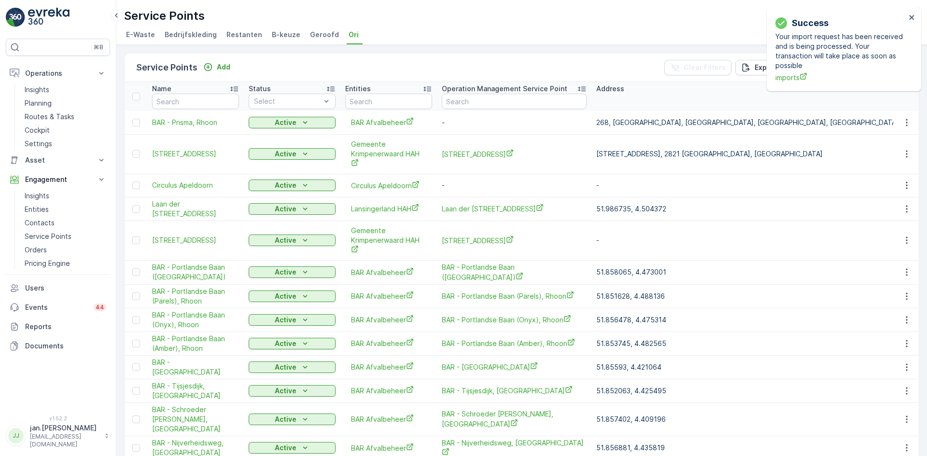
click at [910, 88] on div "Success Your import request has been received and is being processed. Your tran…" at bounding box center [844, 50] width 154 height 84
click at [912, 17] on icon "close" at bounding box center [911, 17] width 5 height 5
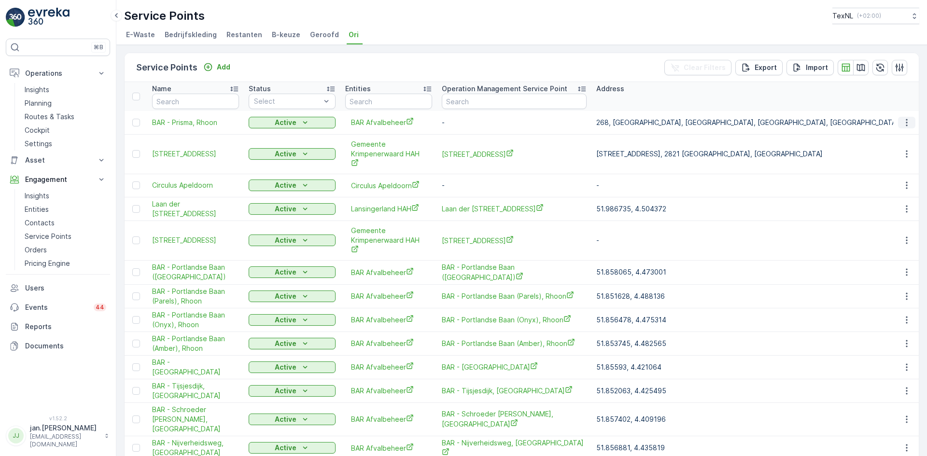
click at [902, 120] on icon "button" at bounding box center [907, 123] width 10 height 10
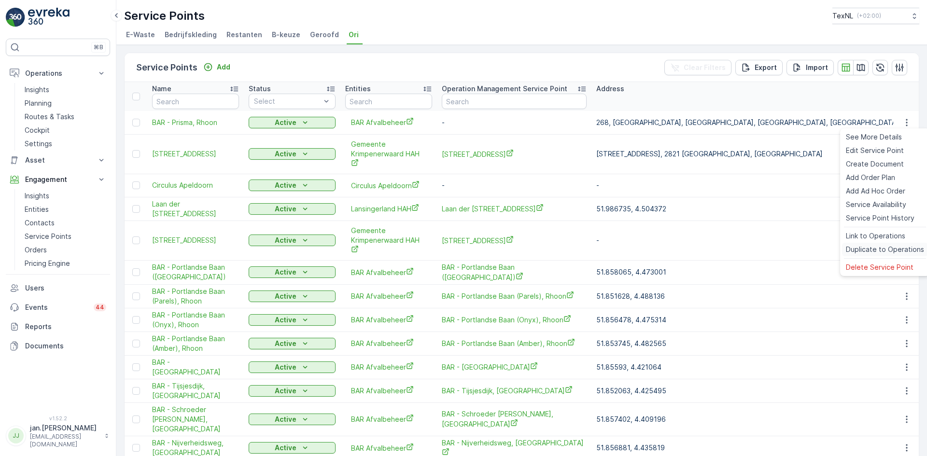
click at [868, 251] on span "Duplicate to Operations" at bounding box center [885, 250] width 78 height 10
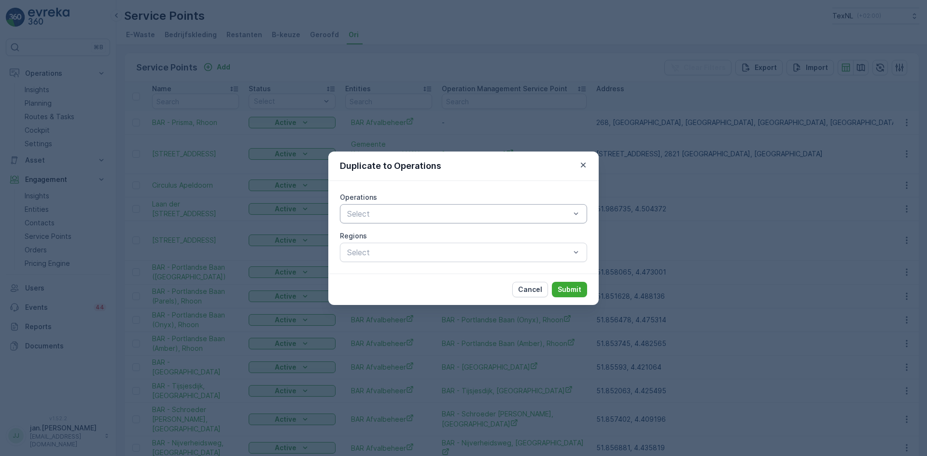
click at [446, 220] on div "Select" at bounding box center [463, 213] width 247 height 19
click at [404, 237] on span "Textile Collection" at bounding box center [377, 237] width 62 height 9
click at [565, 291] on p "Submit" at bounding box center [570, 290] width 24 height 10
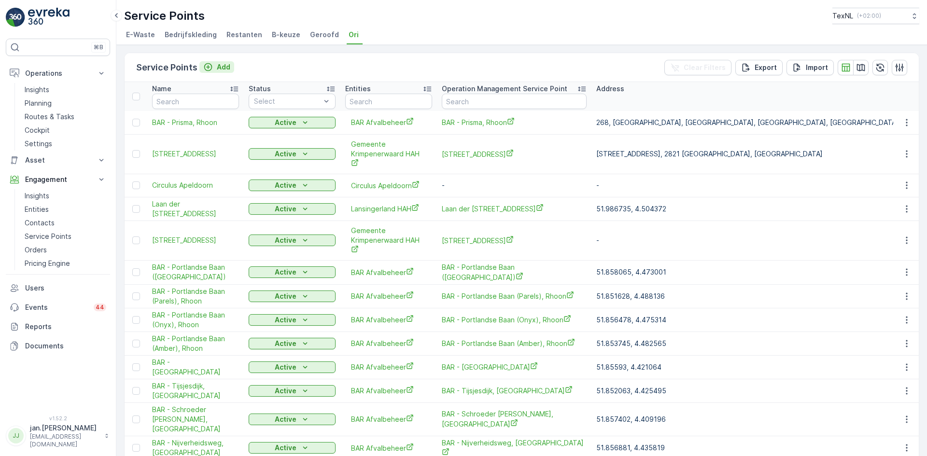
click at [221, 66] on p "Add" at bounding box center [224, 67] width 14 height 10
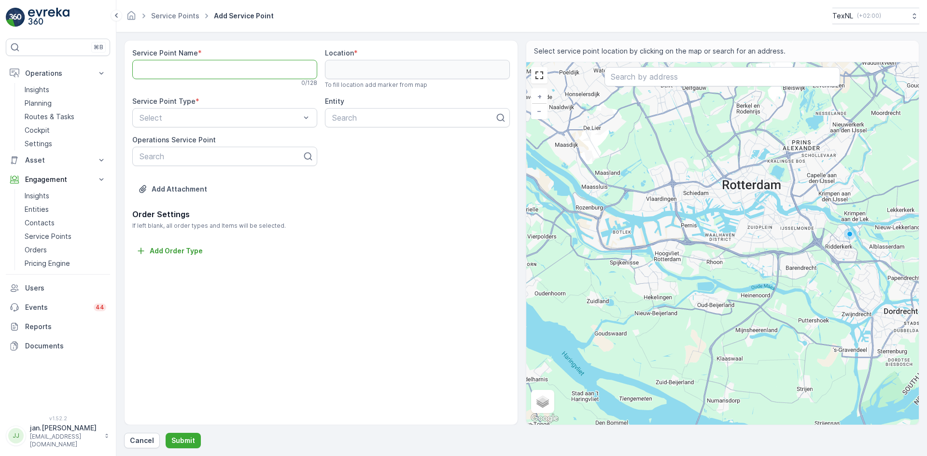
click at [160, 70] on Name "Service Point Name" at bounding box center [224, 69] width 185 height 19
click at [178, 73] on Name "BAR -" at bounding box center [224, 69] width 185 height 19
type Name "BAR - Saffierlaan 130"
click at [658, 78] on input "text" at bounding box center [722, 76] width 236 height 19
type input "saffierlaan 130"
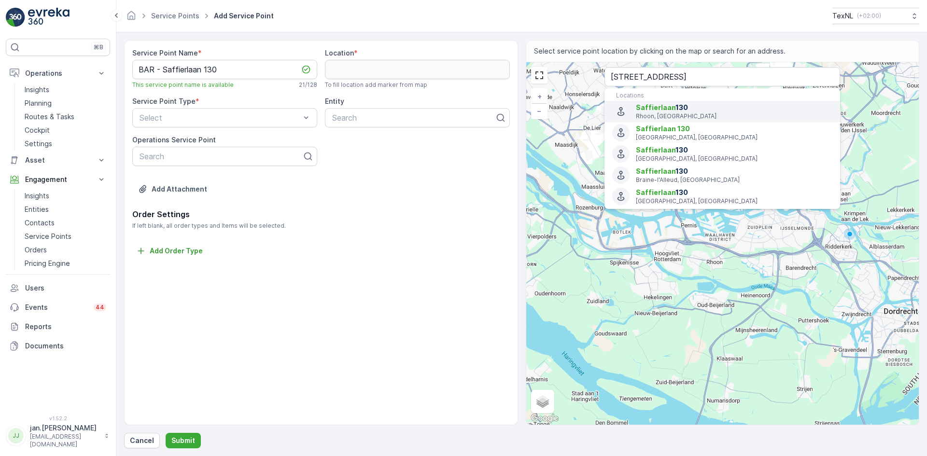
click at [657, 118] on p "Rhoon, Netherlands" at bounding box center [734, 116] width 196 height 8
type input "51.8598222,4.4761697"
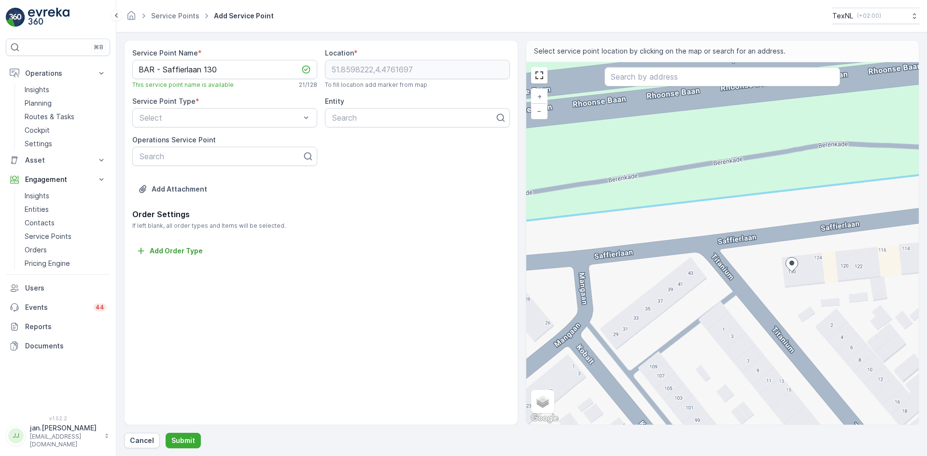
click at [703, 231] on div "+ − Satellite Roadmap Terrain Hybrid Leaflet Keyboard shortcuts Map Data Map da…" at bounding box center [722, 243] width 393 height 363
type input "51.85996054379447,4.4756780646297045"
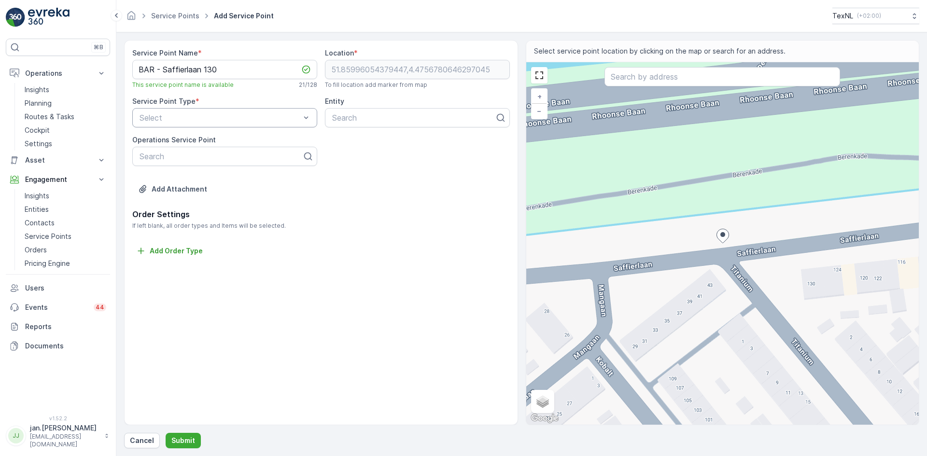
click at [224, 124] on div "Select" at bounding box center [224, 117] width 185 height 19
click at [153, 220] on div "Ori" at bounding box center [224, 223] width 173 height 9
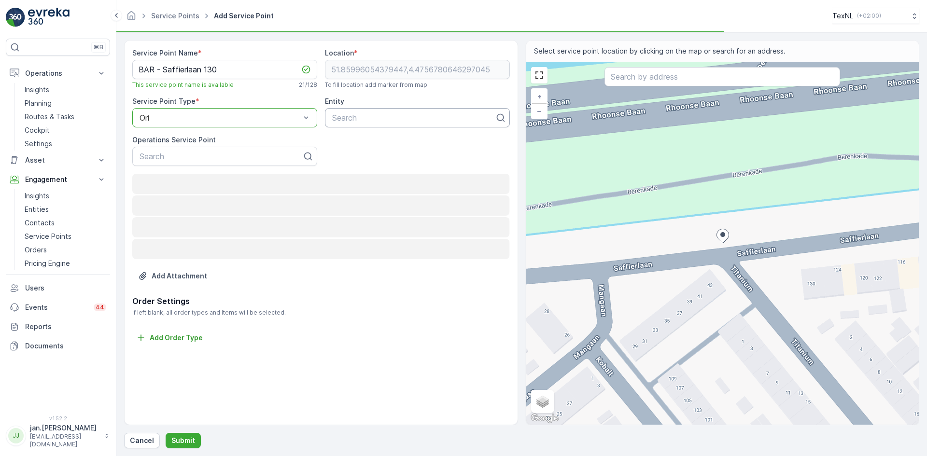
click at [353, 115] on div at bounding box center [413, 117] width 165 height 9
type input "bar"
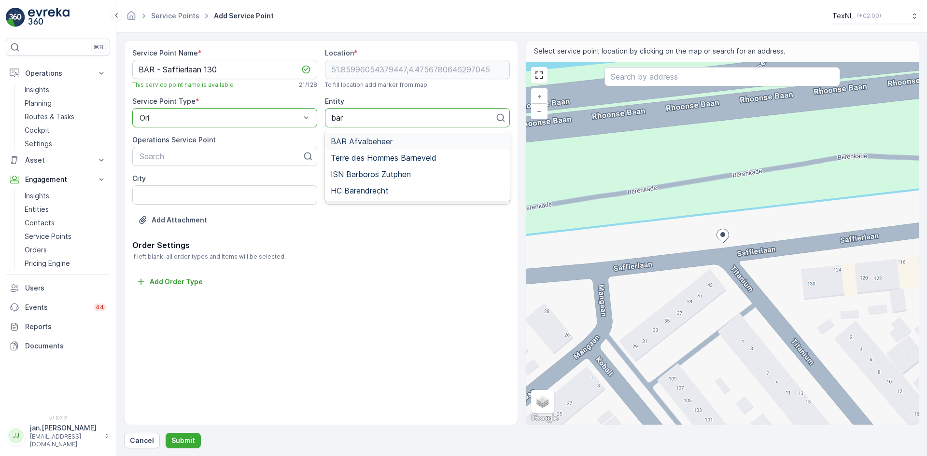
click at [351, 142] on span "BAR Afvalbeheer" at bounding box center [362, 141] width 62 height 9
click at [200, 197] on input "City" at bounding box center [224, 194] width 185 height 19
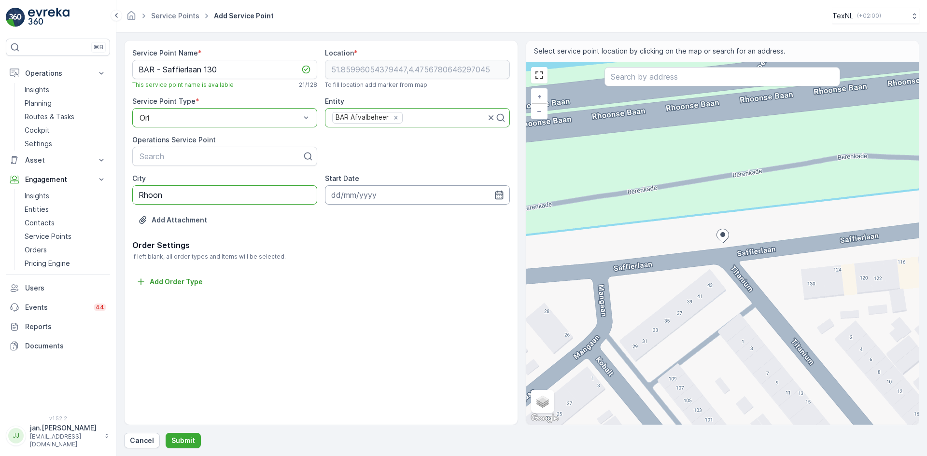
type input "Rhoon"
click at [500, 194] on icon "button" at bounding box center [499, 195] width 8 height 9
click at [443, 223] on icon "button" at bounding box center [447, 218] width 10 height 10
click at [443, 220] on div "Today" at bounding box center [434, 218] width 48 height 10
click at [449, 219] on icon "button" at bounding box center [454, 218] width 10 height 10
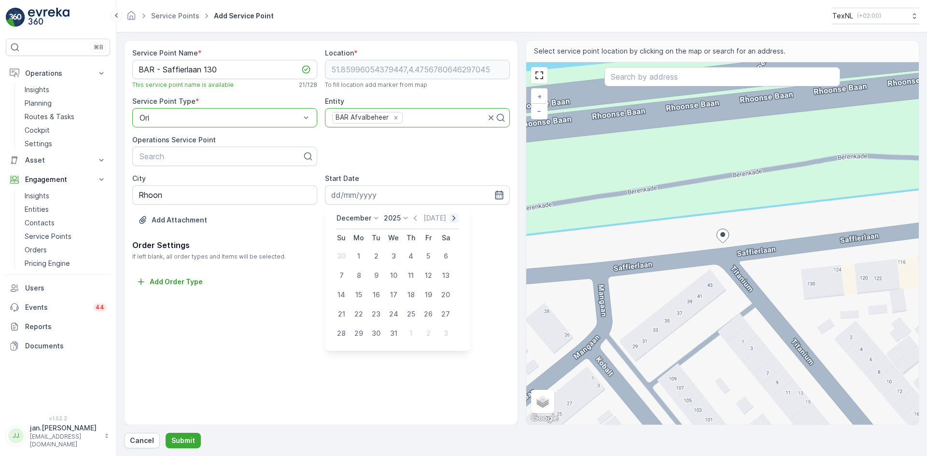
click at [449, 219] on icon "button" at bounding box center [454, 218] width 10 height 10
click at [415, 256] on div "1" at bounding box center [410, 256] width 15 height 15
type input "01.01.2026"
click at [184, 439] on p "Submit" at bounding box center [183, 441] width 24 height 10
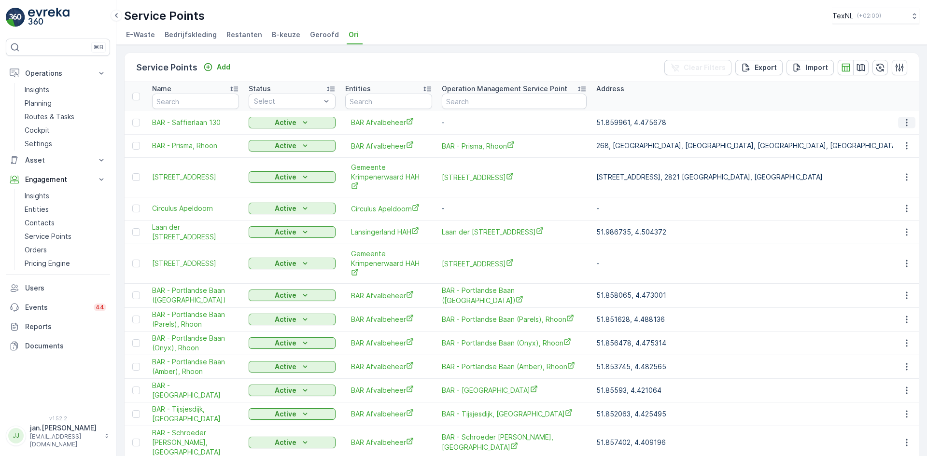
click at [906, 125] on icon "button" at bounding box center [907, 123] width 10 height 10
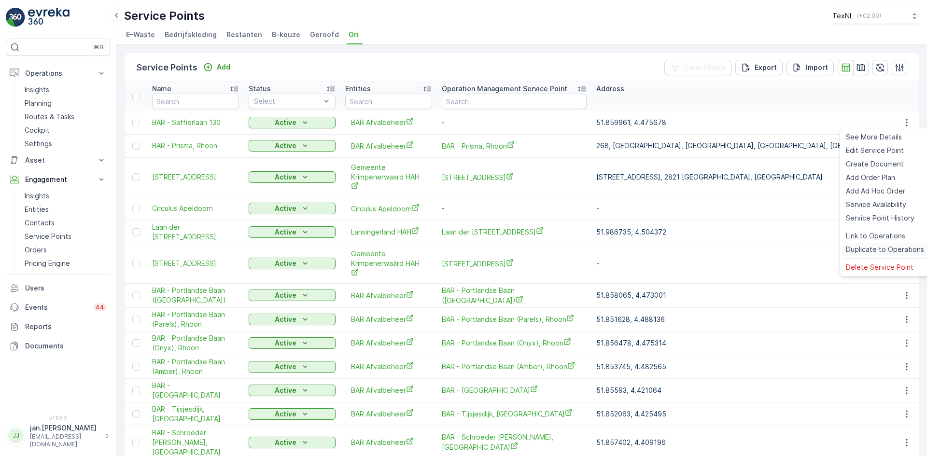
click at [885, 249] on span "Duplicate to Operations" at bounding box center [885, 250] width 78 height 10
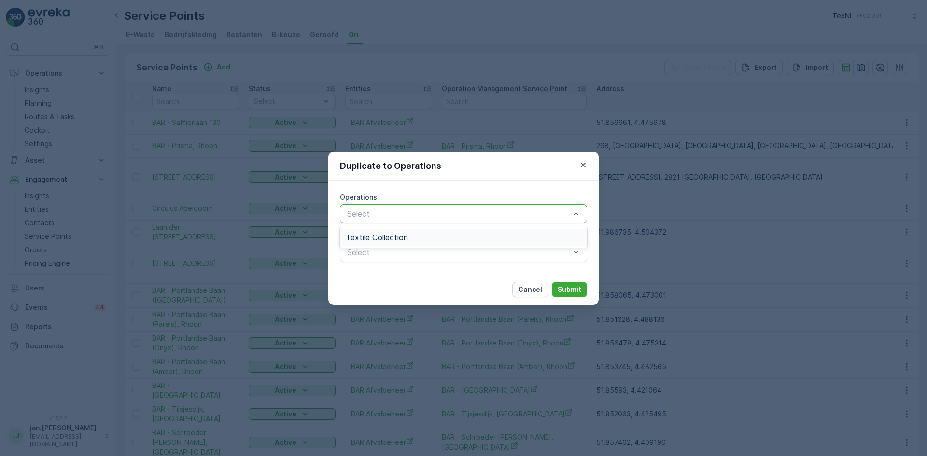
click at [398, 240] on span "Textile Collection" at bounding box center [377, 237] width 62 height 9
click at [571, 289] on p "Submit" at bounding box center [570, 290] width 24 height 10
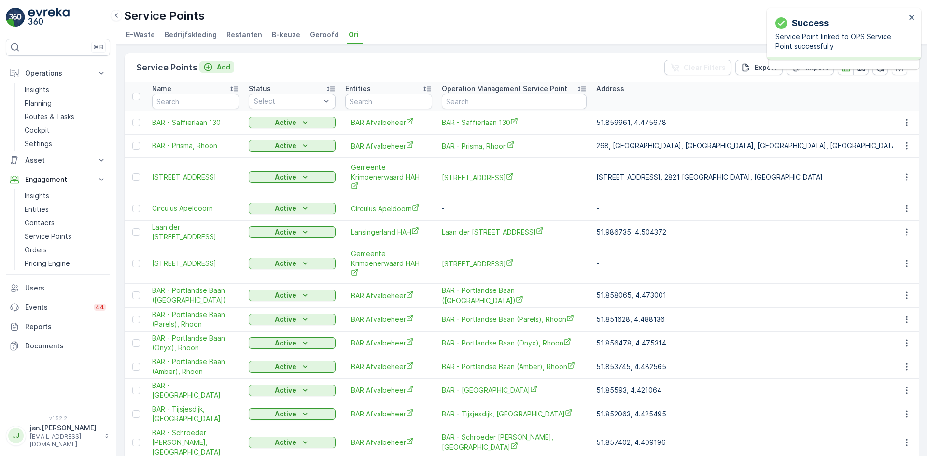
click at [224, 66] on p "Add" at bounding box center [224, 67] width 14 height 10
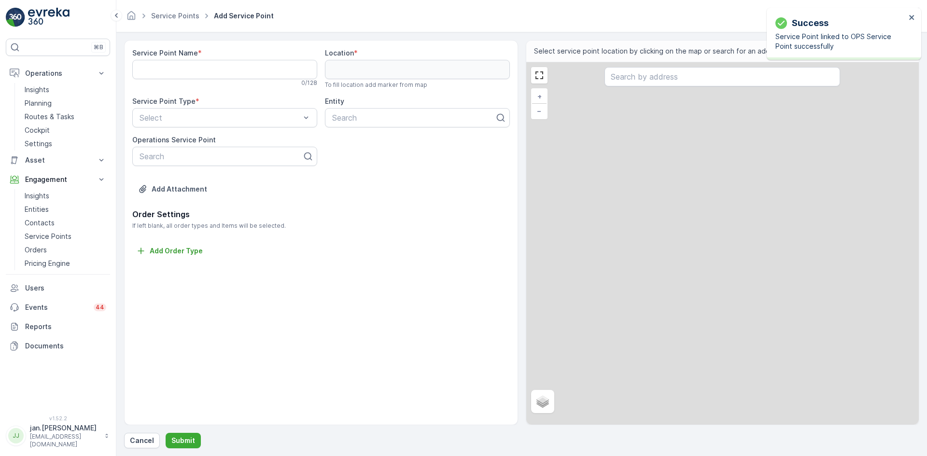
click at [208, 70] on Name "Service Point Name" at bounding box center [224, 69] width 185 height 19
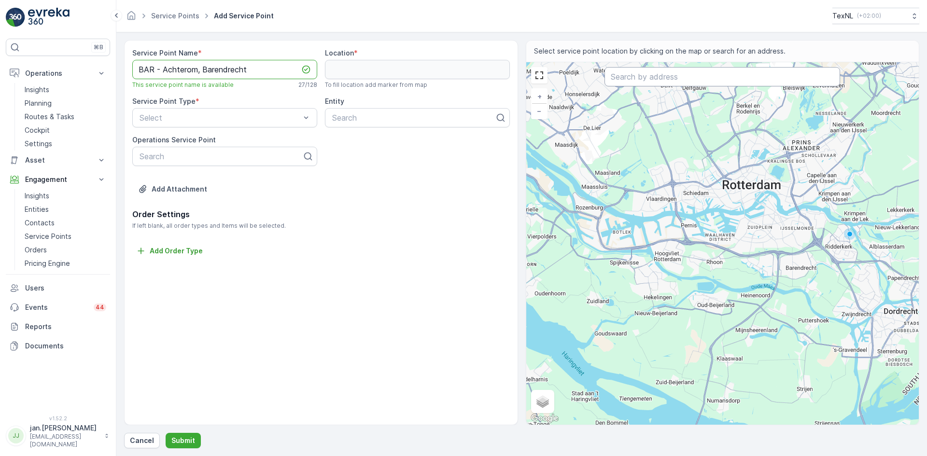
type Name "BAR - Achterom, Barendrecht"
click at [673, 78] on input "text" at bounding box center [722, 76] width 236 height 19
type input "achterom 117"
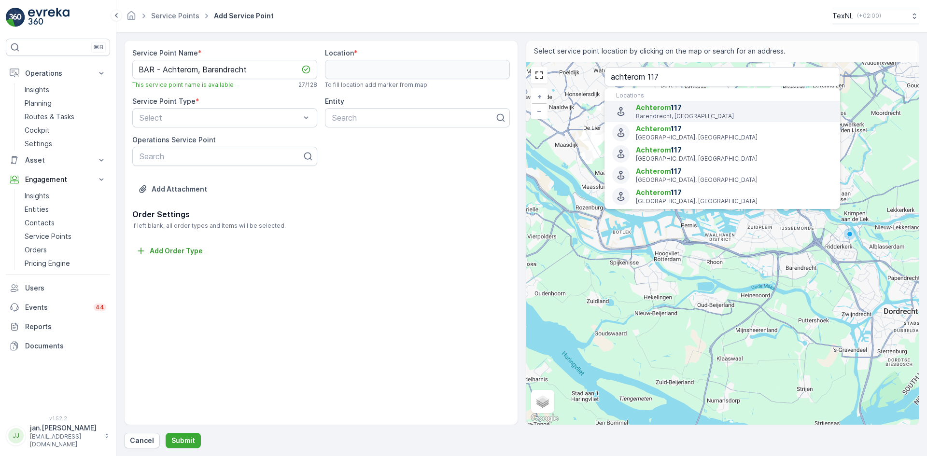
click at [683, 109] on span "Achterom 117" at bounding box center [734, 108] width 196 height 10
type input "51.8557427,4.5376091"
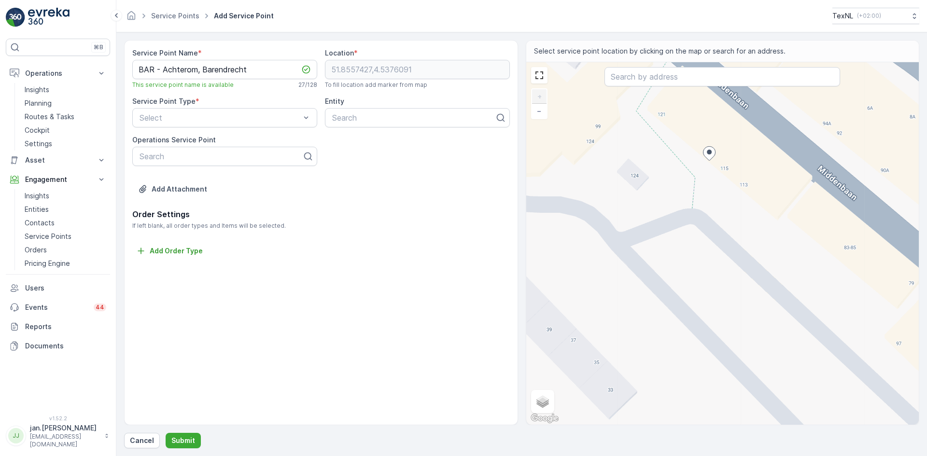
drag, startPoint x: 683, startPoint y: 201, endPoint x: 734, endPoint y: 215, distance: 53.0
click at [734, 215] on div "+ − Satellite Roadmap Terrain Hybrid Leaflet Keyboard shortcuts Map Data Map da…" at bounding box center [722, 243] width 393 height 363
click at [679, 202] on div "+ − Satellite Roadmap Terrain Hybrid Leaflet Keyboard shortcuts Map Data Map da…" at bounding box center [722, 243] width 393 height 363
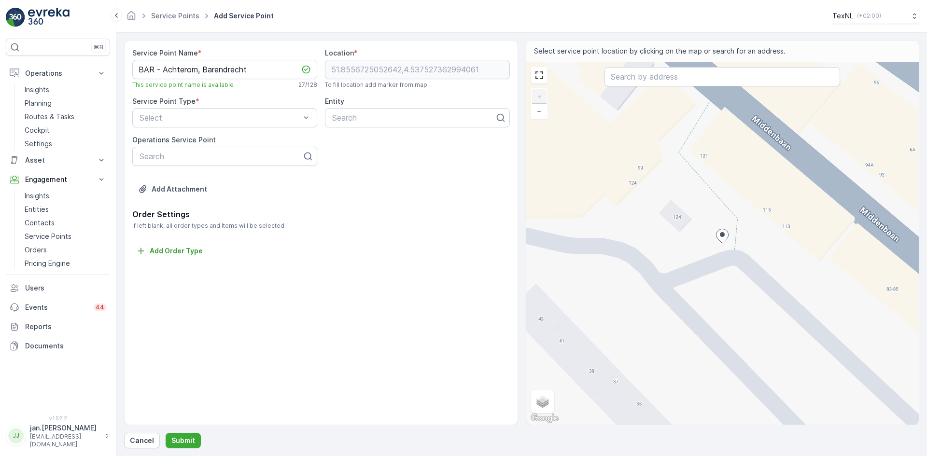
click at [718, 249] on div "+ − Satellite Roadmap Terrain Hybrid Leaflet Keyboard shortcuts Map Data Map da…" at bounding box center [722, 243] width 393 height 363
type input "51.855662565353065,4.53751812940297"
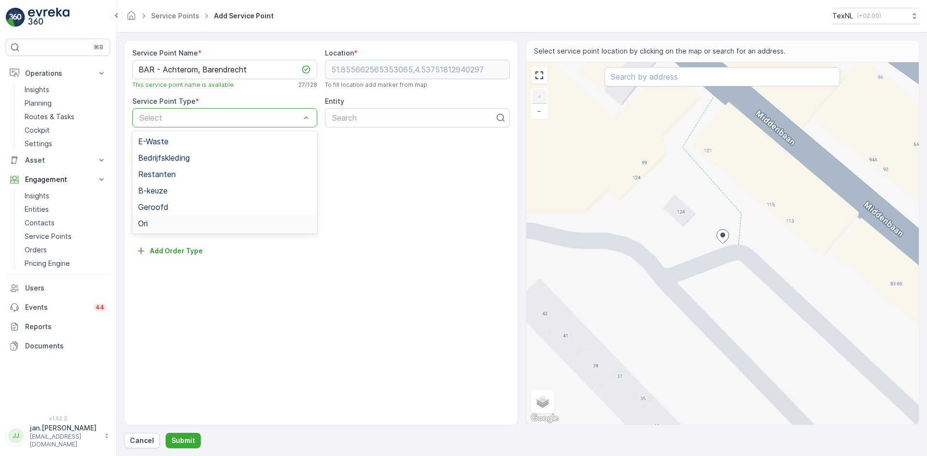
click at [146, 225] on span "Ori" at bounding box center [143, 223] width 10 height 9
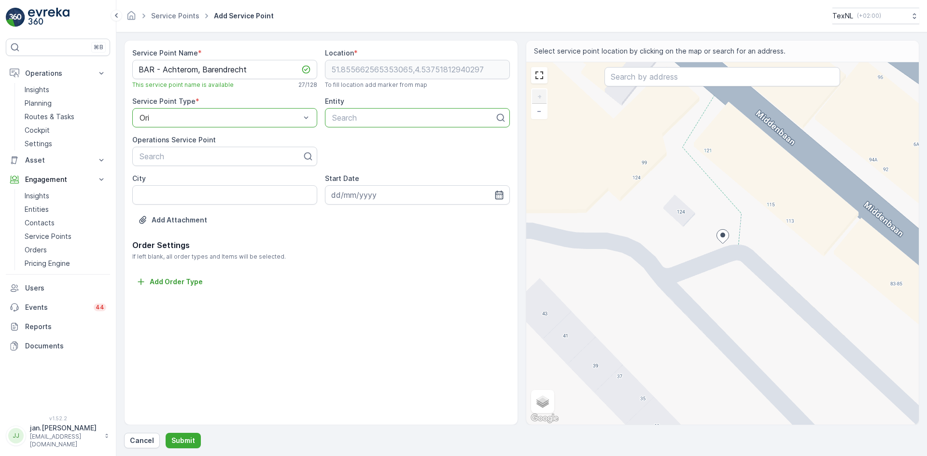
click at [367, 116] on div at bounding box center [413, 117] width 165 height 9
type input "bar"
click at [355, 141] on span "BAR Afvalbeheer" at bounding box center [362, 141] width 62 height 9
click at [228, 196] on input "City" at bounding box center [224, 194] width 185 height 19
type input "b"
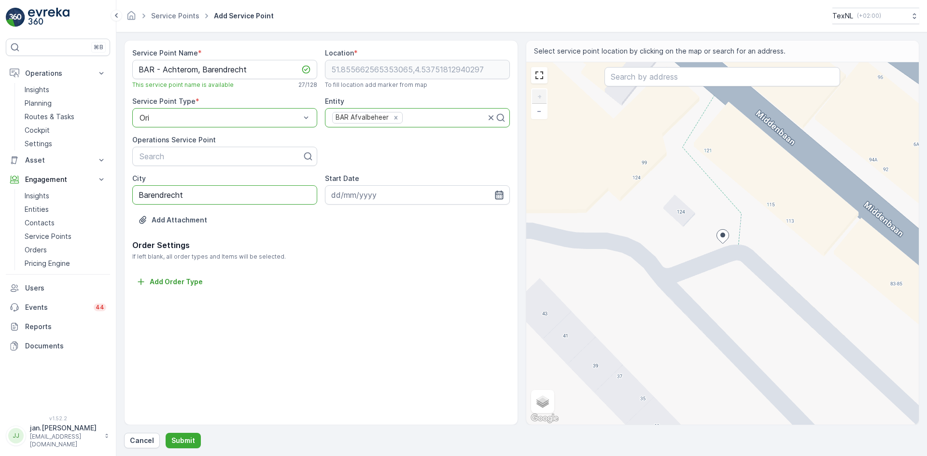
type input "Barendrecht"
click at [502, 194] on icon "button" at bounding box center [499, 195] width 8 height 9
click at [448, 215] on icon "button" at bounding box center [447, 218] width 10 height 10
click at [449, 215] on icon "button" at bounding box center [454, 218] width 10 height 10
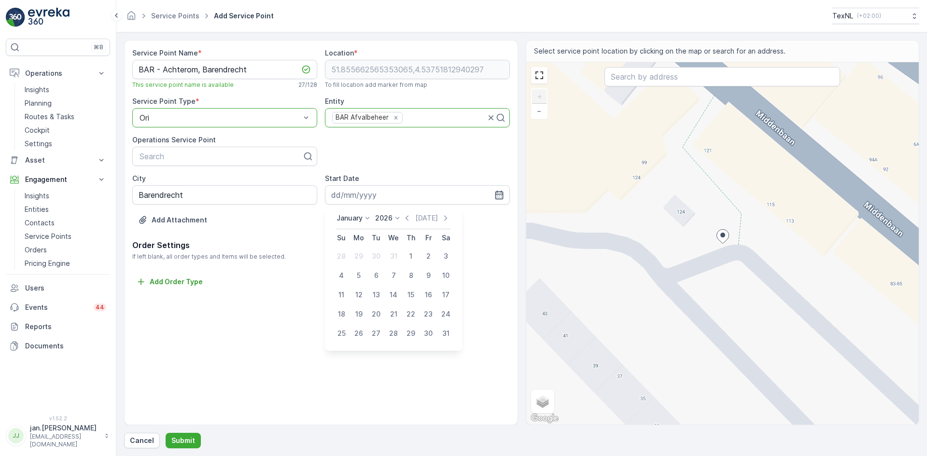
click at [409, 257] on div "1" at bounding box center [410, 256] width 15 height 15
type input "01.01.2026"
click at [180, 439] on p "Submit" at bounding box center [183, 441] width 24 height 10
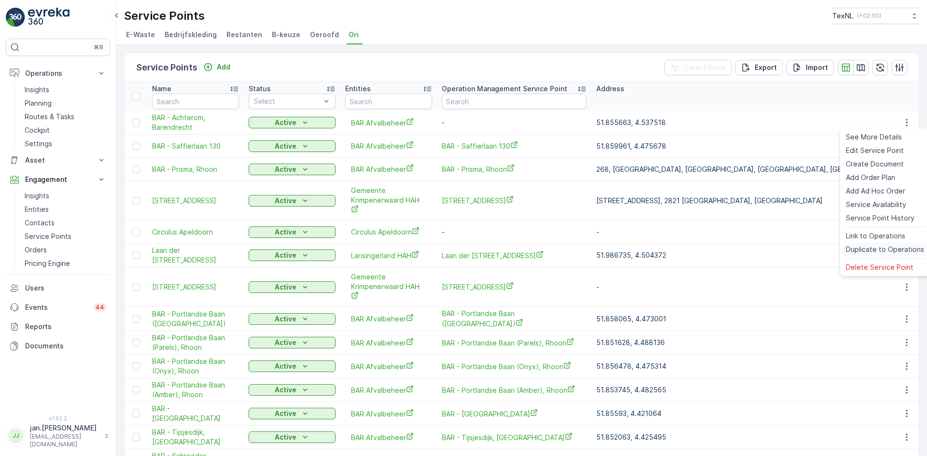
click at [879, 247] on span "Duplicate to Operations" at bounding box center [885, 250] width 78 height 10
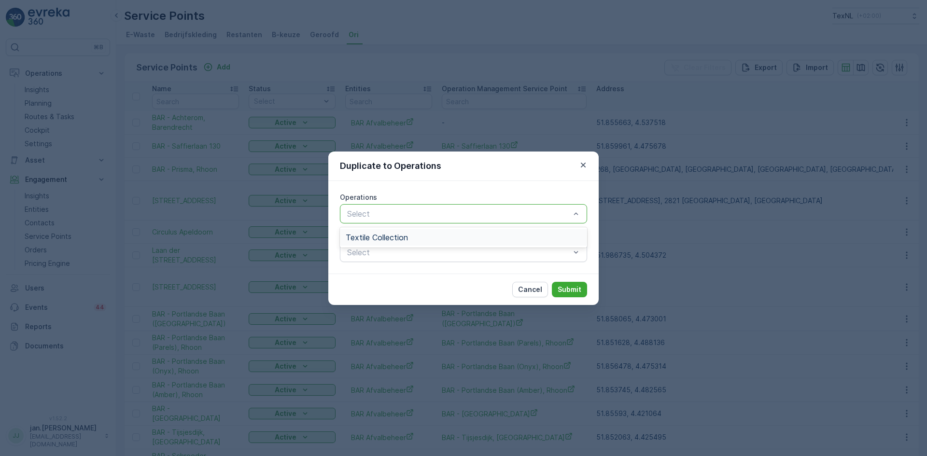
click at [395, 237] on span "Textile Collection" at bounding box center [377, 237] width 62 height 9
click at [567, 286] on p "Submit" at bounding box center [570, 290] width 24 height 10
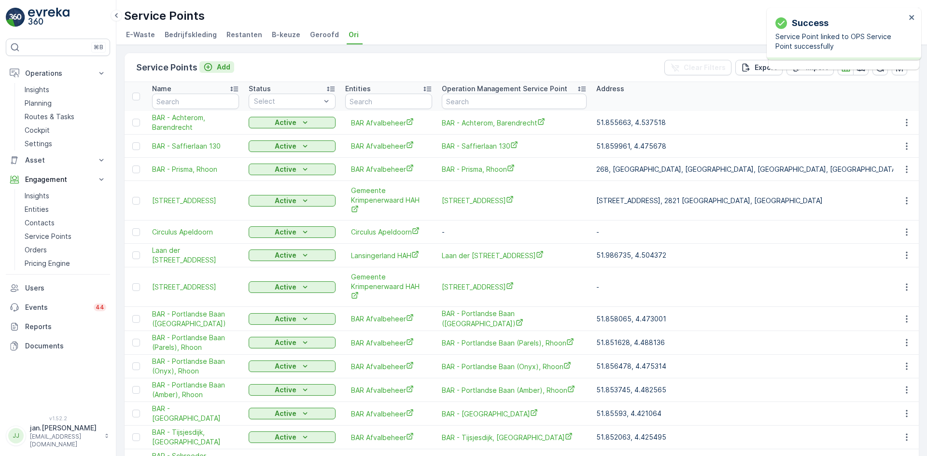
click at [213, 67] on div "Add" at bounding box center [216, 67] width 27 height 10
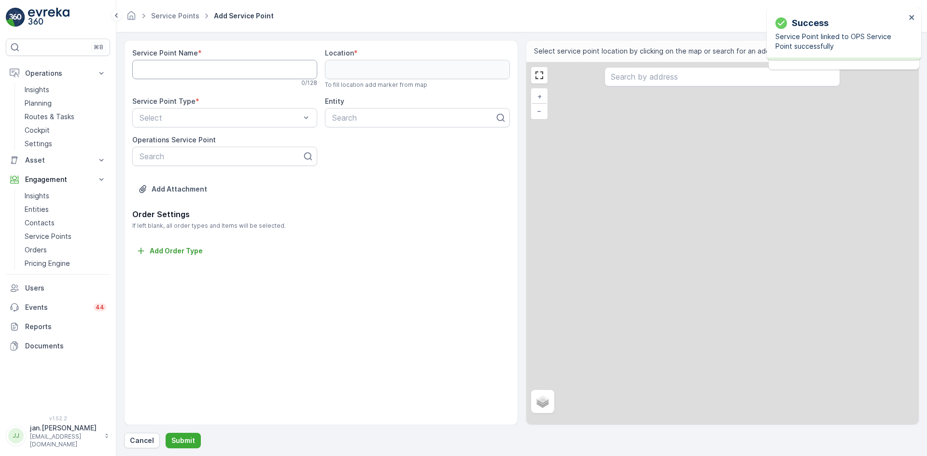
click at [217, 74] on Name "Service Point Name" at bounding box center [224, 69] width 185 height 19
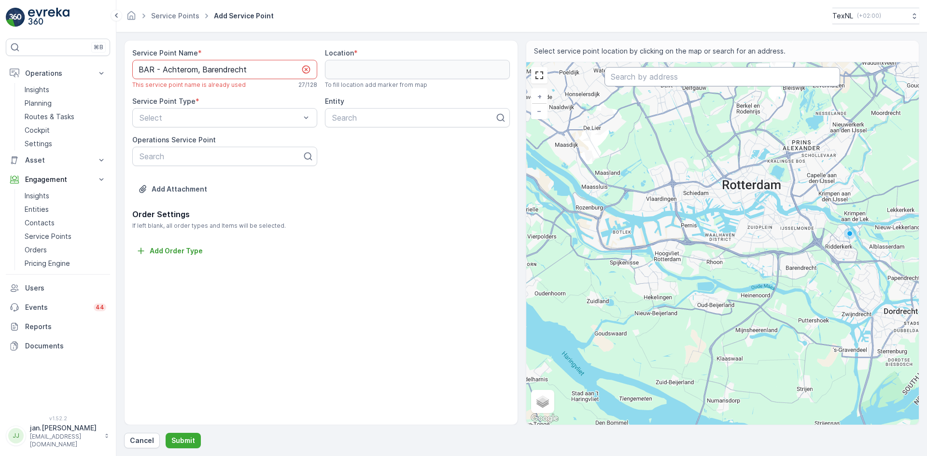
type Name "BAR - Achterom, Barendrecht"
click at [644, 78] on input "text" at bounding box center [722, 76] width 236 height 19
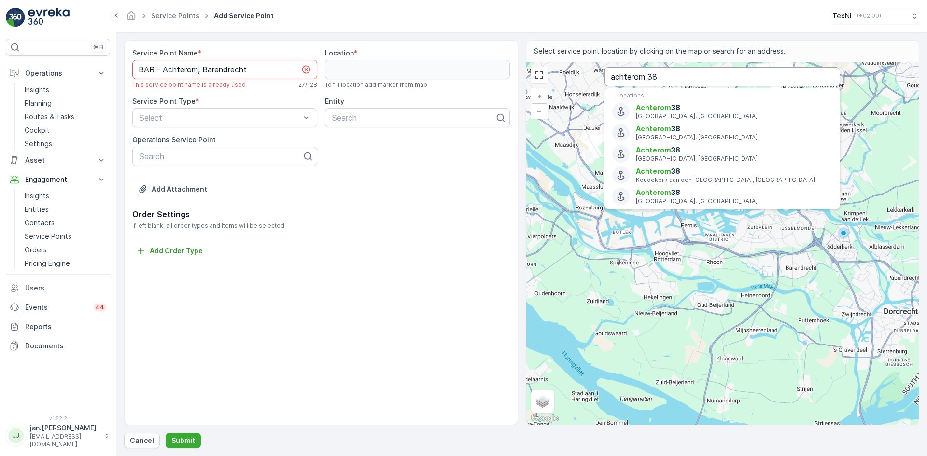
click at [679, 81] on input "achterom 38" at bounding box center [722, 76] width 236 height 19
type input "achterom 38 ba"
click at [659, 106] on span "Achterom 38" at bounding box center [659, 107] width 46 height 8
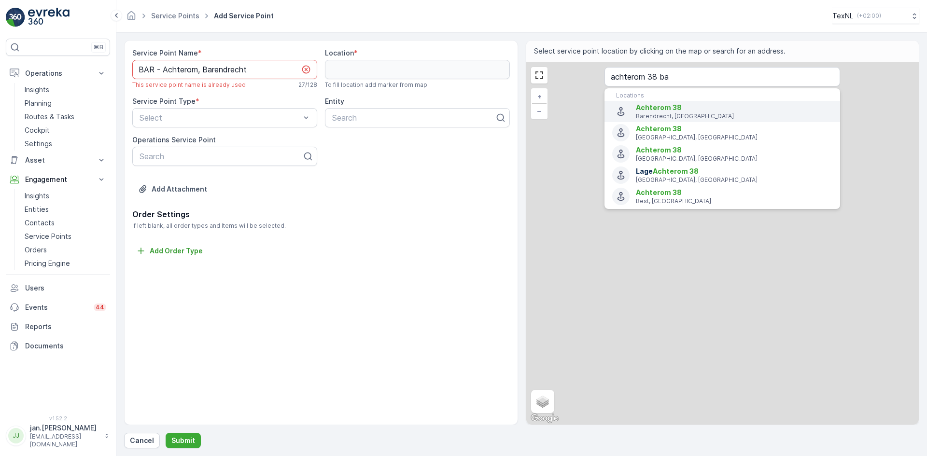
type input "51.85453450000001,4.539311"
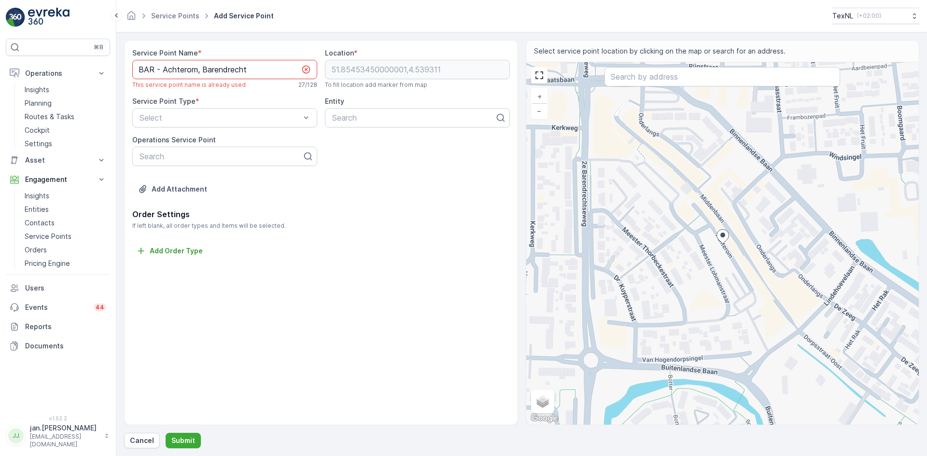
click at [196, 73] on Name "BAR - Achterom, Barendrecht" at bounding box center [224, 69] width 185 height 19
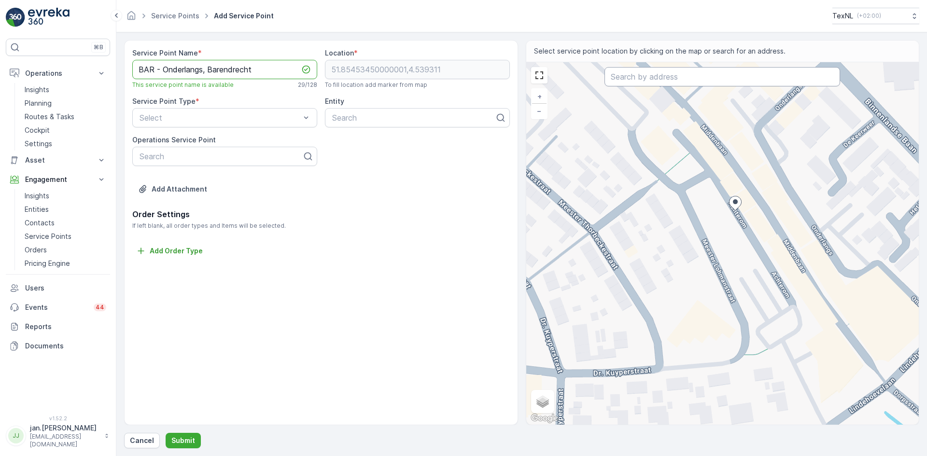
type Name "BAR - Onderlangs, Barendrecht"
click at [643, 79] on input "text" at bounding box center [722, 76] width 236 height 19
type input "onderlangs 3"
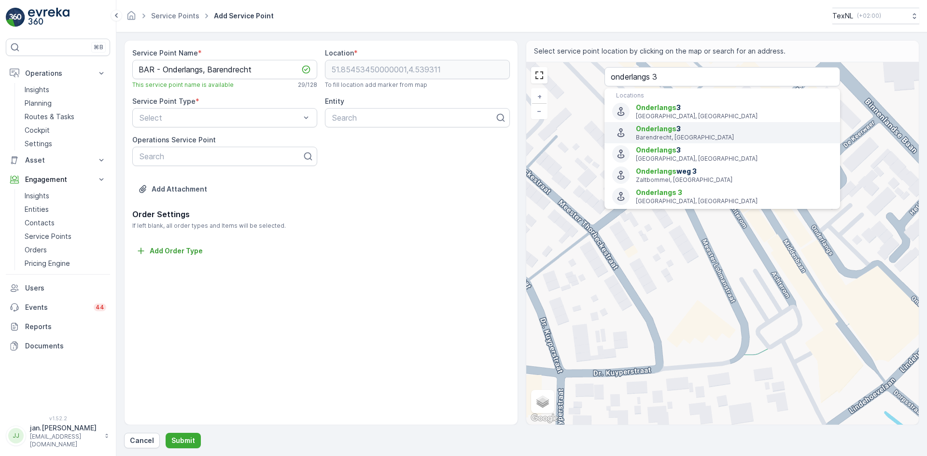
click at [662, 128] on span "Onderlangs" at bounding box center [656, 129] width 41 height 8
type input "51.855678,4.539121499999999"
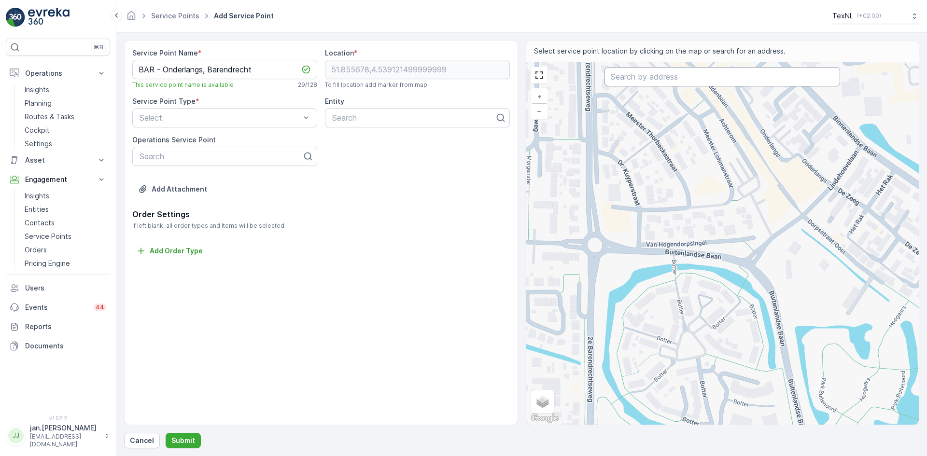
click at [653, 77] on input "text" at bounding box center [722, 76] width 236 height 19
type input "\onderalngs 38"
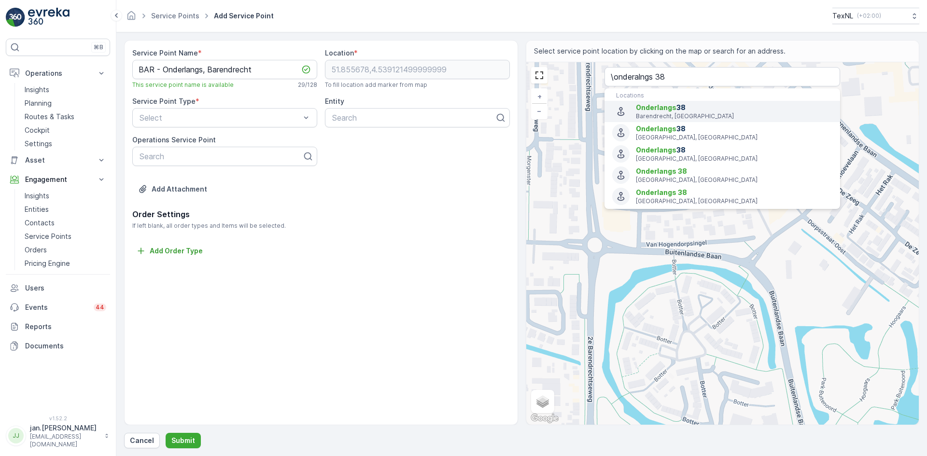
click at [658, 117] on p "Barendrecht, Netherlands" at bounding box center [734, 116] width 196 height 8
type input "51.8540396,4.5406337"
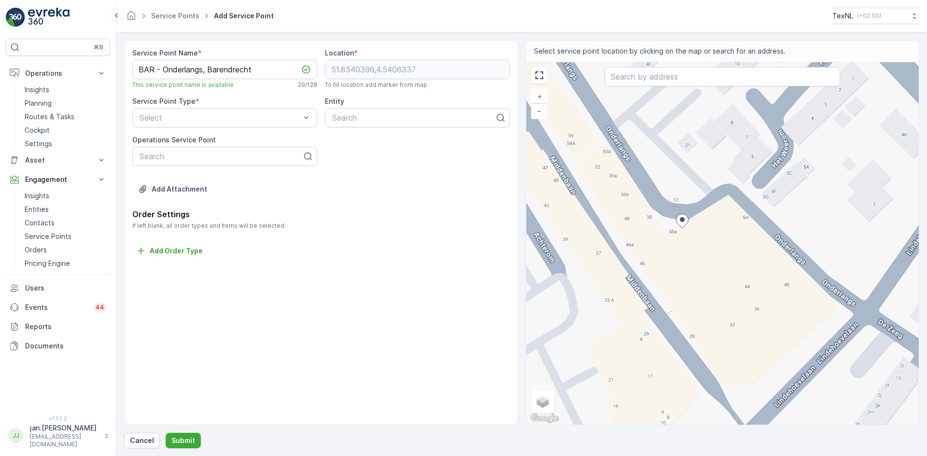
drag, startPoint x: 692, startPoint y: 199, endPoint x: 735, endPoint y: 234, distance: 55.0
click at [735, 234] on div "+ − Satellite Roadmap Terrain Hybrid Leaflet Keyboard shortcuts Map Data Map da…" at bounding box center [722, 243] width 393 height 363
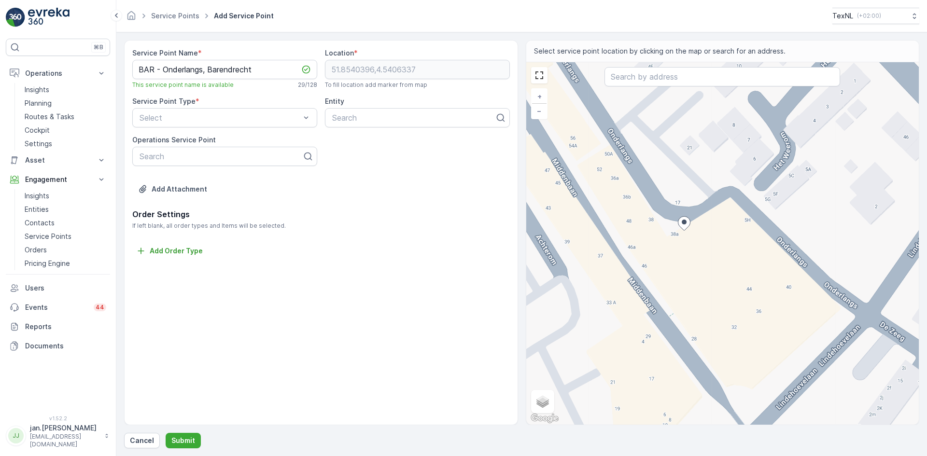
click at [672, 196] on div "+ − Satellite Roadmap Terrain Hybrid Leaflet Keyboard shortcuts Map Data Map da…" at bounding box center [722, 243] width 393 height 363
type input "51.85416078521706,4.540571178954741"
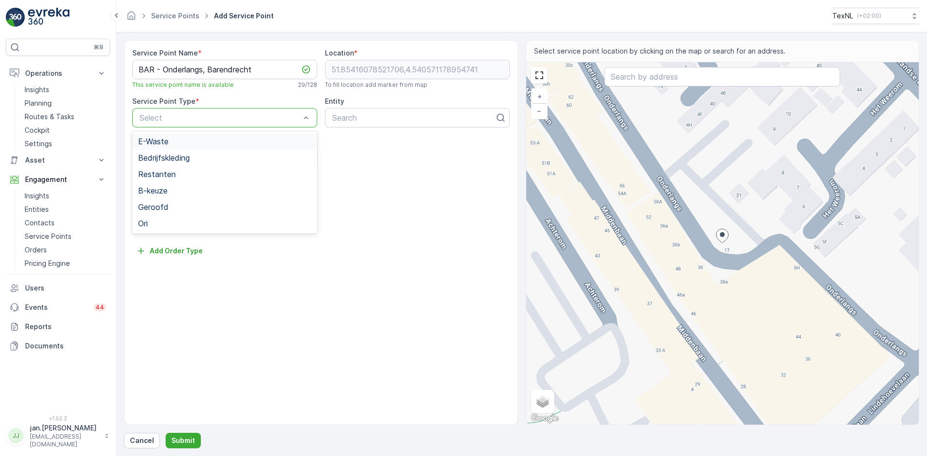
click at [206, 124] on div "Select" at bounding box center [224, 117] width 185 height 19
click at [139, 224] on span "Ori" at bounding box center [143, 223] width 10 height 9
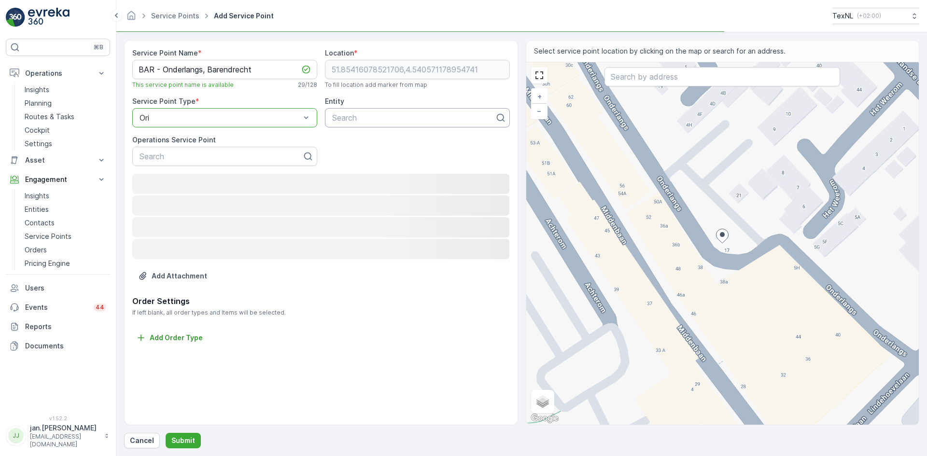
click at [352, 120] on div at bounding box center [413, 117] width 165 height 9
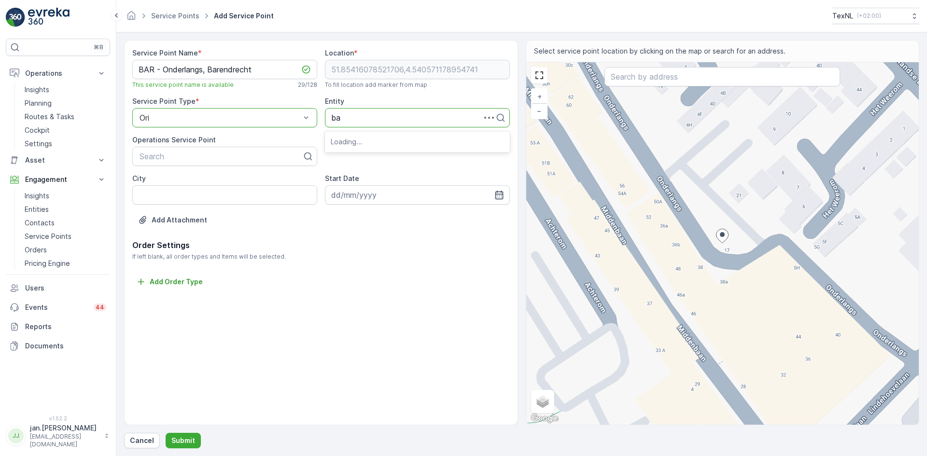
type input "bar"
click at [350, 142] on span "BAR Afvalbeheer" at bounding box center [362, 141] width 62 height 9
click at [248, 197] on input "City" at bounding box center [224, 194] width 185 height 19
type input "Barendrecht"
click at [362, 195] on input at bounding box center [417, 194] width 185 height 19
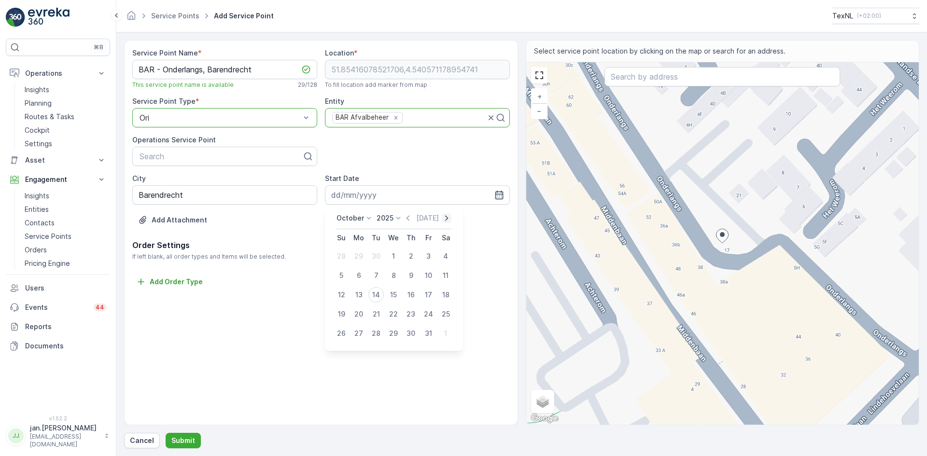
click at [445, 219] on icon "button" at bounding box center [447, 218] width 10 height 10
click at [449, 219] on icon "button" at bounding box center [454, 218] width 10 height 10
click at [408, 255] on div "1" at bounding box center [410, 256] width 15 height 15
type input "01.01.2026"
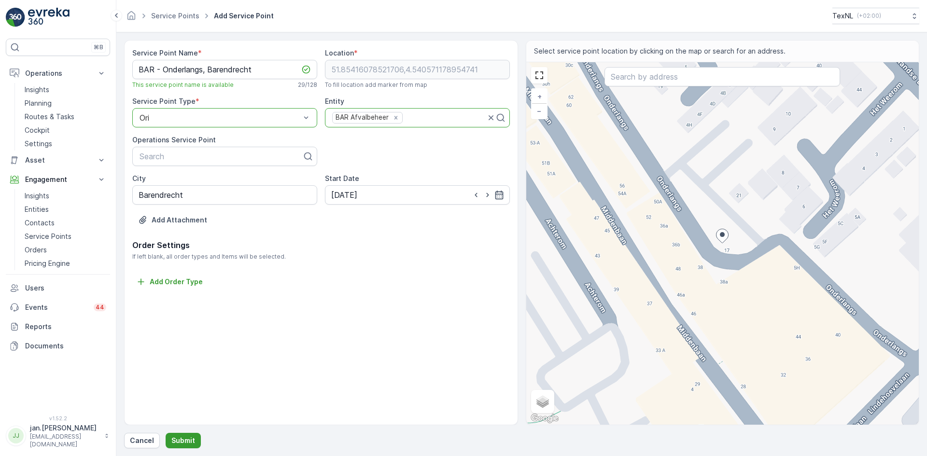
click at [177, 437] on p "Submit" at bounding box center [183, 441] width 24 height 10
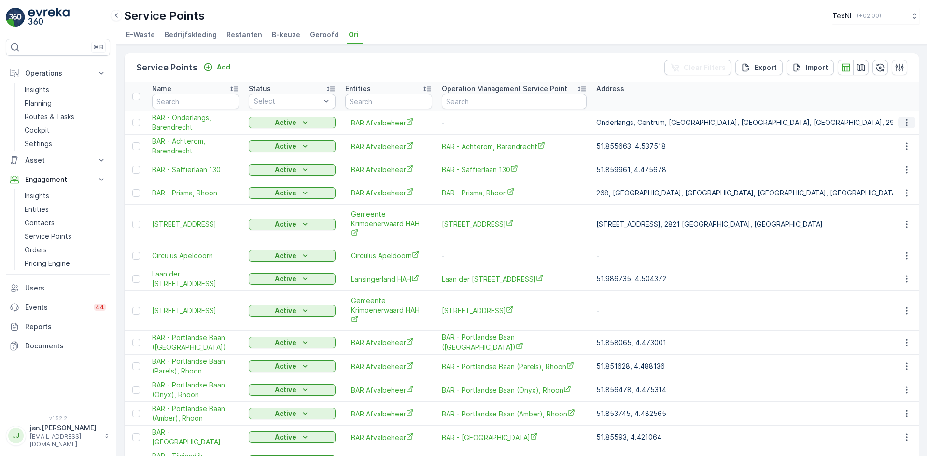
click at [898, 125] on button "button" at bounding box center [906, 123] width 17 height 12
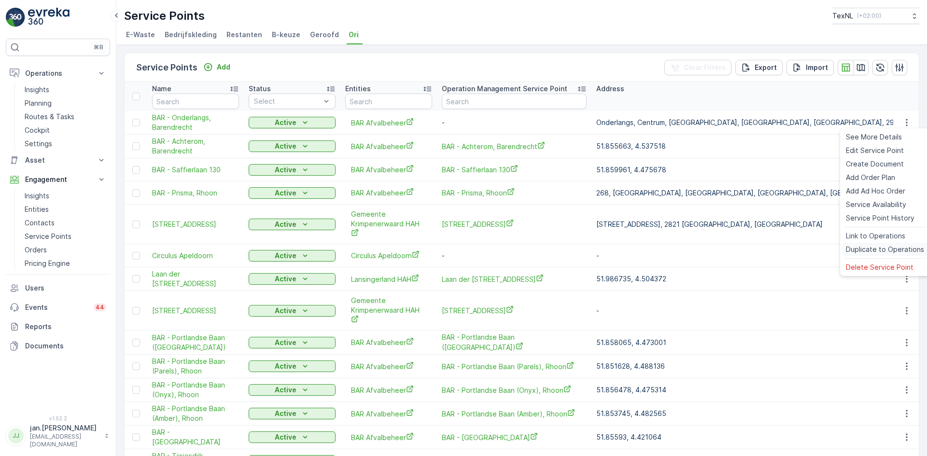
click at [874, 248] on span "Duplicate to Operations" at bounding box center [885, 250] width 78 height 10
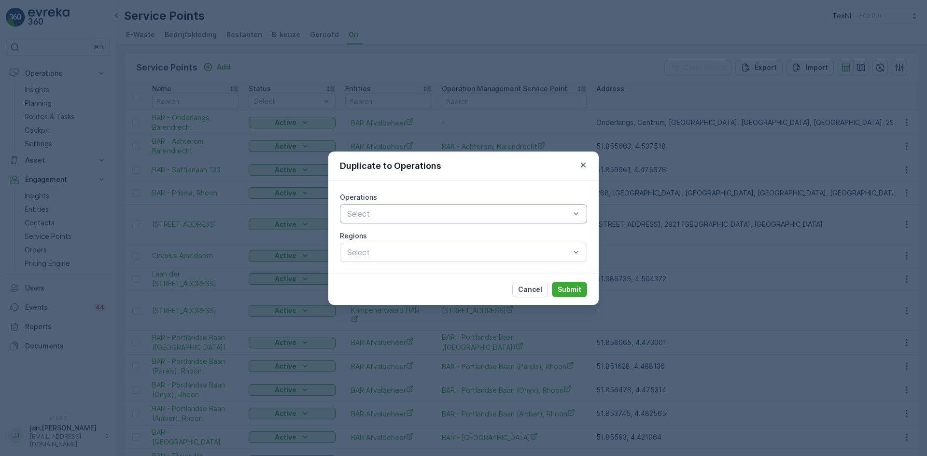
click at [450, 223] on div "Select" at bounding box center [463, 213] width 247 height 19
click at [399, 236] on span "Textile Collection" at bounding box center [377, 237] width 62 height 9
click at [563, 288] on p "Submit" at bounding box center [570, 290] width 24 height 10
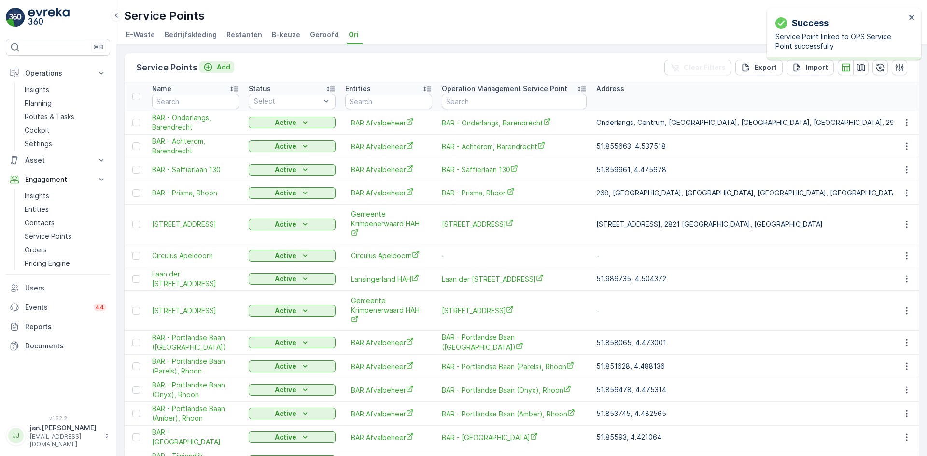
click at [226, 67] on p "Add" at bounding box center [224, 67] width 14 height 10
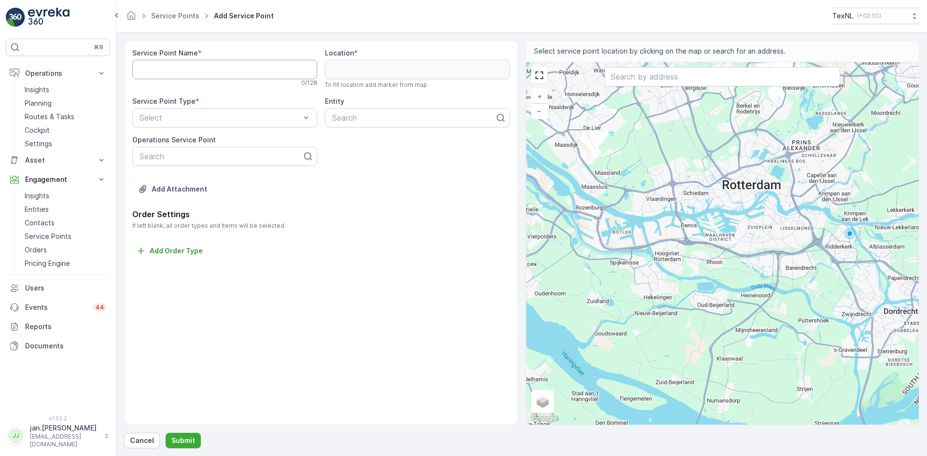
click at [175, 68] on Name "Service Point Name" at bounding box center [224, 69] width 185 height 19
type Name "BAR - Devel, Barendrecht"
click at [636, 81] on input "text" at bounding box center [722, 76] width 236 height 19
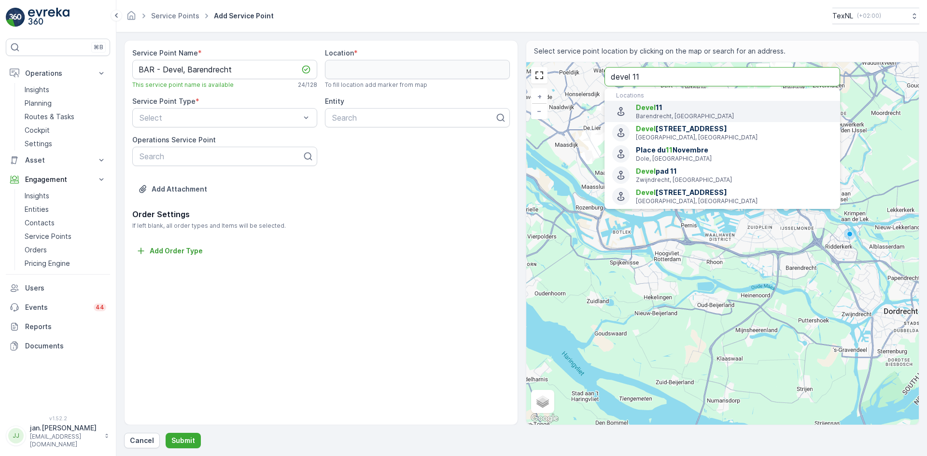
type input "devel 11"
click at [652, 112] on span "Devel 11" at bounding box center [734, 108] width 196 height 10
type input "51.85558109999999,4.5496155"
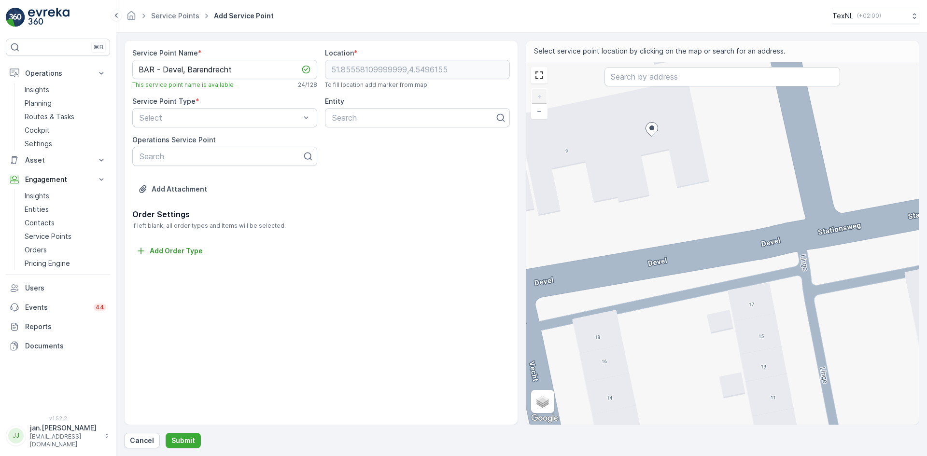
click at [778, 210] on div "+ − Satellite Roadmap Terrain Hybrid Leaflet Keyboard shortcuts Map Data Map da…" at bounding box center [722, 243] width 393 height 363
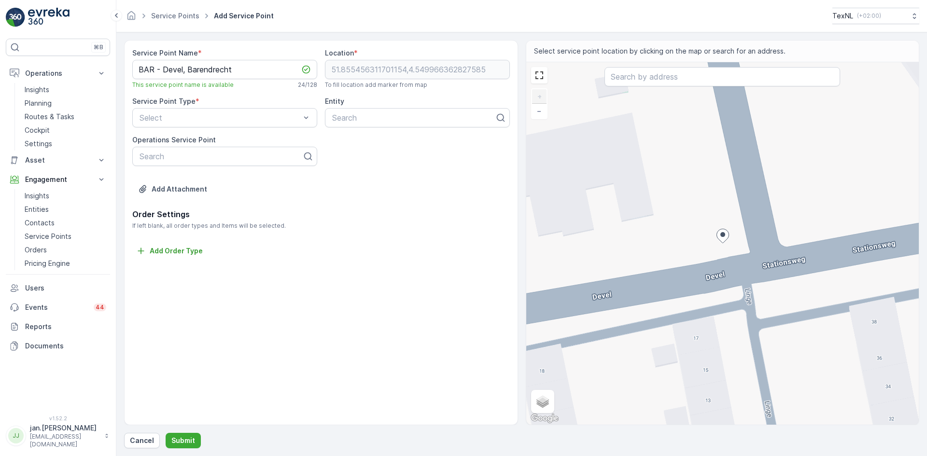
click at [727, 247] on div "+ − Satellite Roadmap Terrain Hybrid Leaflet Keyboard shortcuts Map Data Map da…" at bounding box center [722, 243] width 393 height 363
type input "51.85544968506214,4.549978345394443"
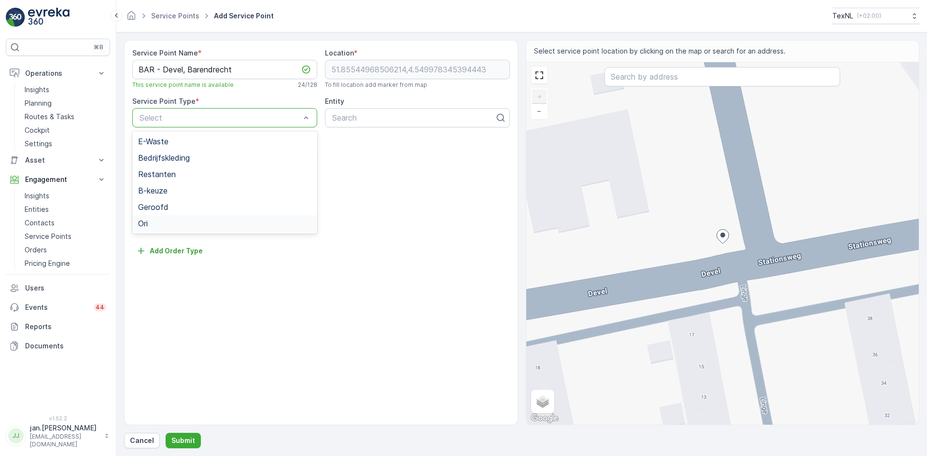
click at [148, 217] on div "Ori" at bounding box center [224, 223] width 185 height 16
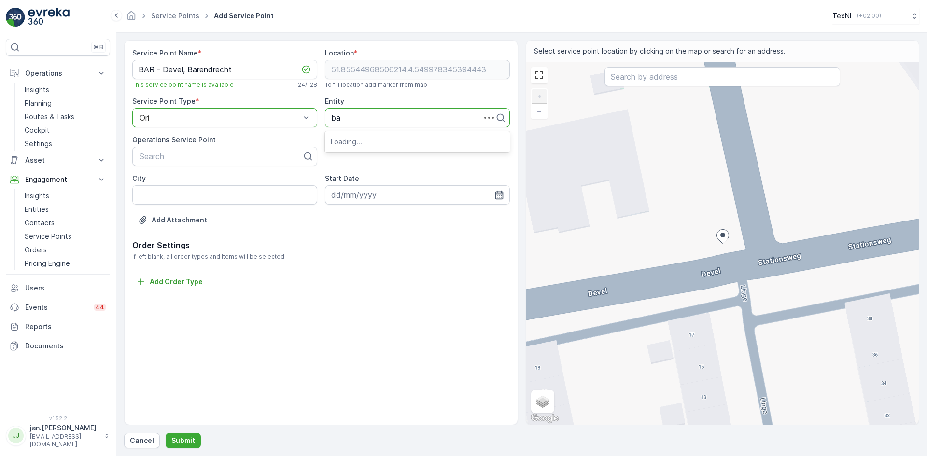
type input "bar"
click at [349, 141] on span "BAR Afvalbeheer" at bounding box center [362, 141] width 62 height 9
click at [196, 194] on input "City" at bounding box center [224, 194] width 185 height 19
type input "Barendrecht"
click at [493, 196] on input at bounding box center [417, 194] width 185 height 19
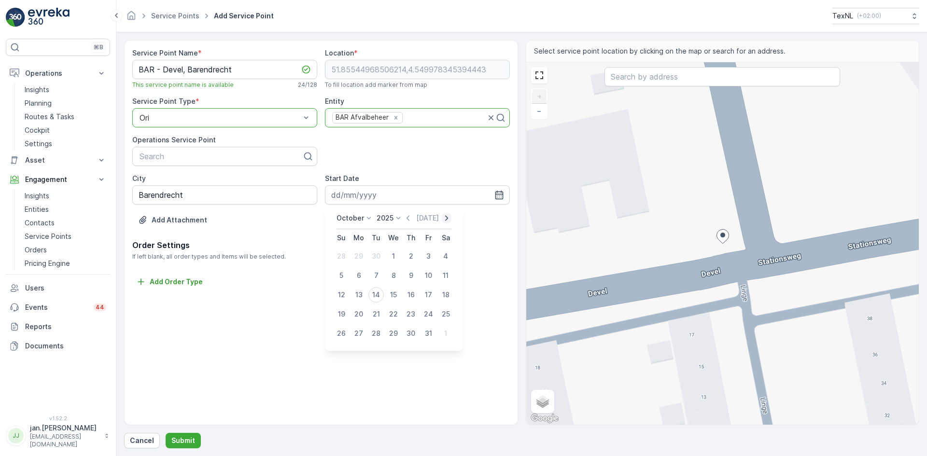
click at [449, 217] on icon "button" at bounding box center [447, 218] width 10 height 10
click at [452, 217] on icon "button" at bounding box center [453, 217] width 3 height 5
click at [409, 255] on div "1" at bounding box center [410, 256] width 15 height 15
type input "01.01.2026"
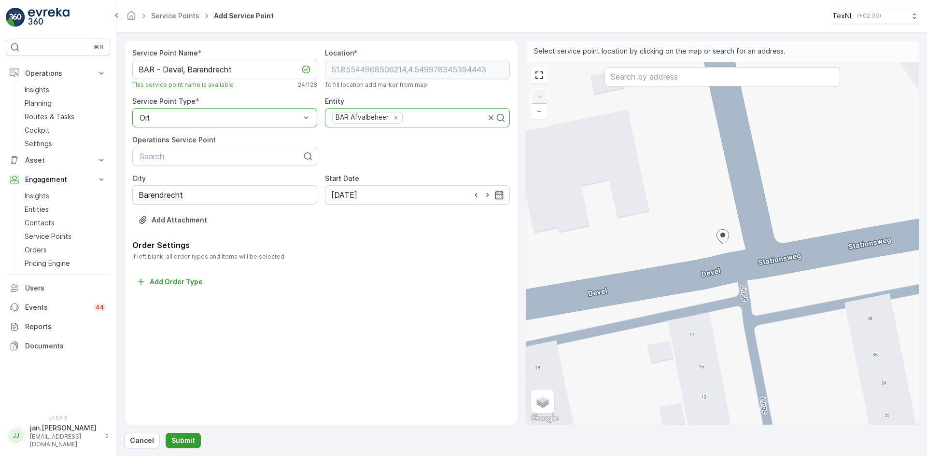
click at [179, 442] on p "Submit" at bounding box center [183, 441] width 24 height 10
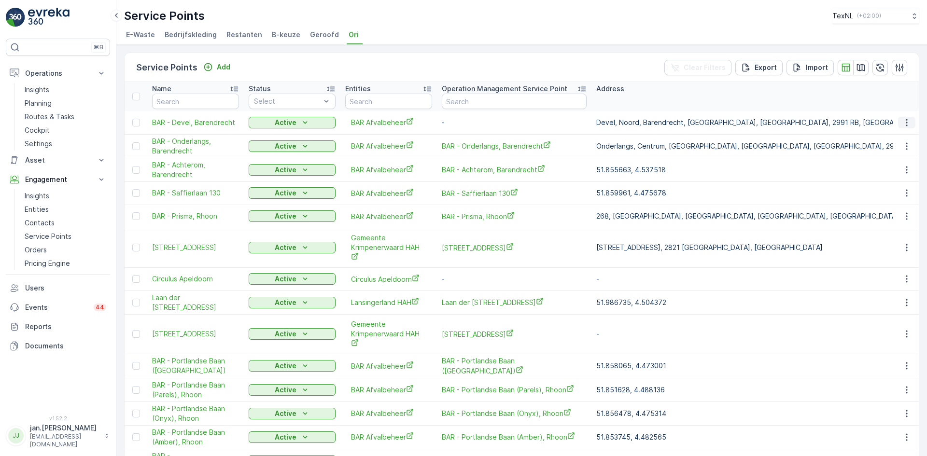
drag, startPoint x: 904, startPoint y: 123, endPoint x: 898, endPoint y: 127, distance: 6.9
click at [906, 123] on icon "button" at bounding box center [906, 122] width 1 height 7
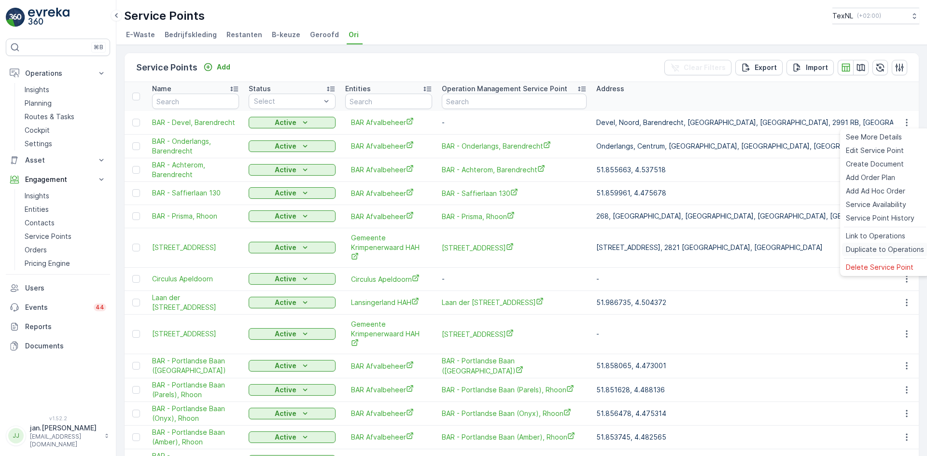
click at [879, 245] on span "Duplicate to Operations" at bounding box center [885, 250] width 78 height 10
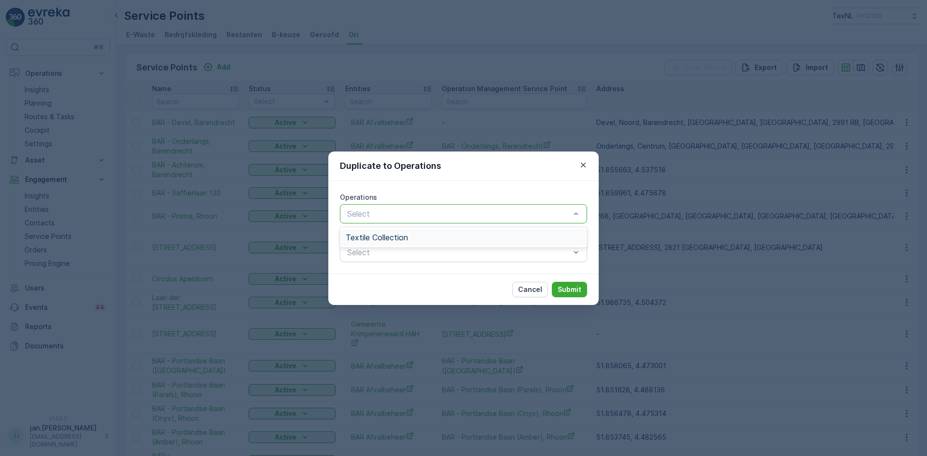
click at [372, 236] on span "Textile Collection" at bounding box center [377, 237] width 62 height 9
click at [563, 290] on p "Submit" at bounding box center [570, 290] width 24 height 10
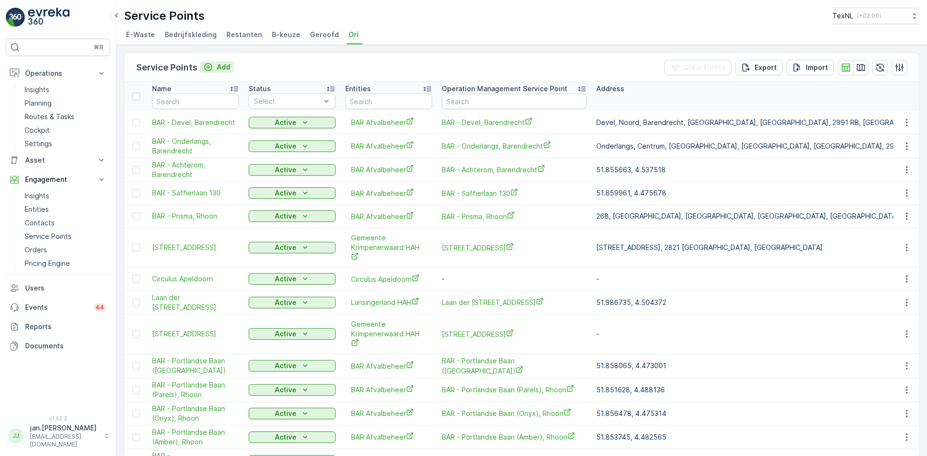
click at [220, 65] on p "Add" at bounding box center [224, 67] width 14 height 10
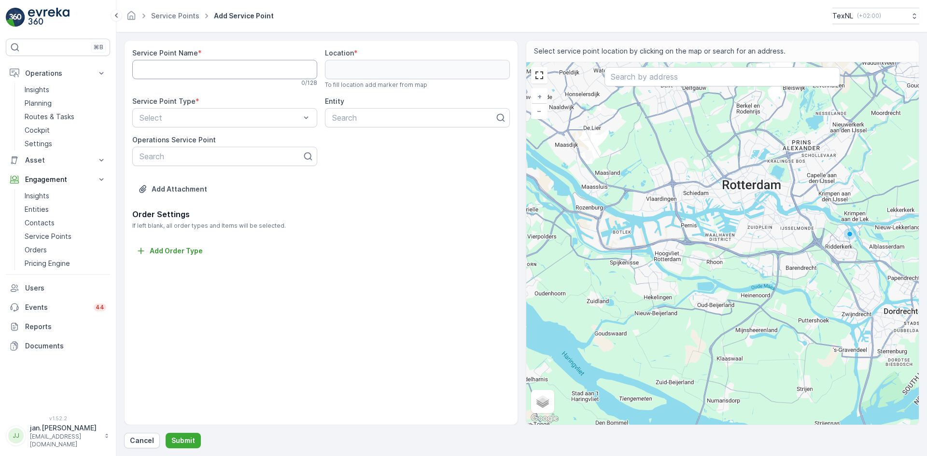
click at [174, 73] on Name "Service Point Name" at bounding box center [224, 69] width 185 height 19
type Name "BAR - Kempenaar, Barendrecht"
click at [640, 81] on input "text" at bounding box center [722, 76] width 236 height 19
type input "kempenaar 125"
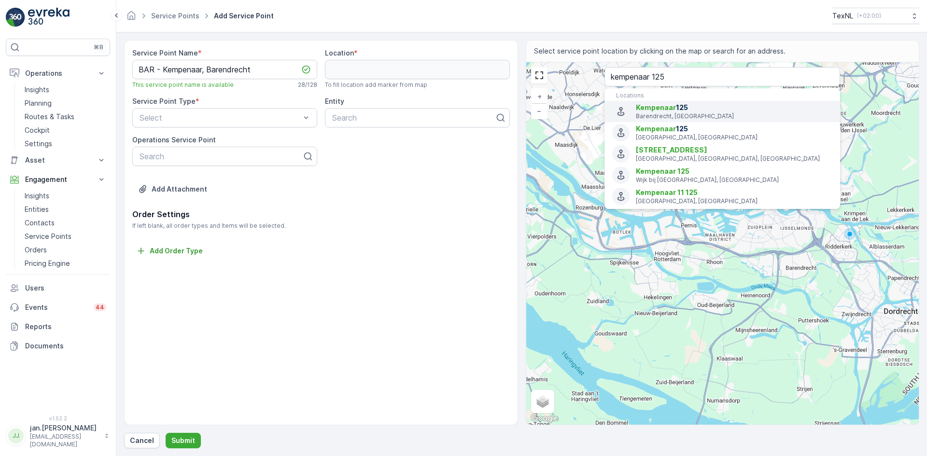
click at [661, 112] on div "Kempenaar 125 Barendrecht, Netherlands" at bounding box center [734, 111] width 196 height 17
type input "51.84913900000001,4.5396755"
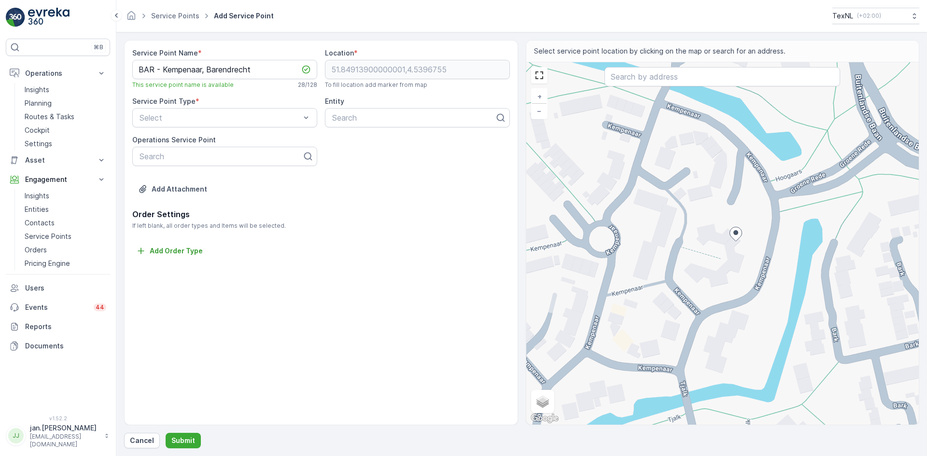
click at [766, 216] on div "+ − Satellite Roadmap Terrain Hybrid Leaflet Keyboard shortcuts Map Data Map da…" at bounding box center [722, 243] width 393 height 363
type input "51.849309684692656,4.540013221779998"
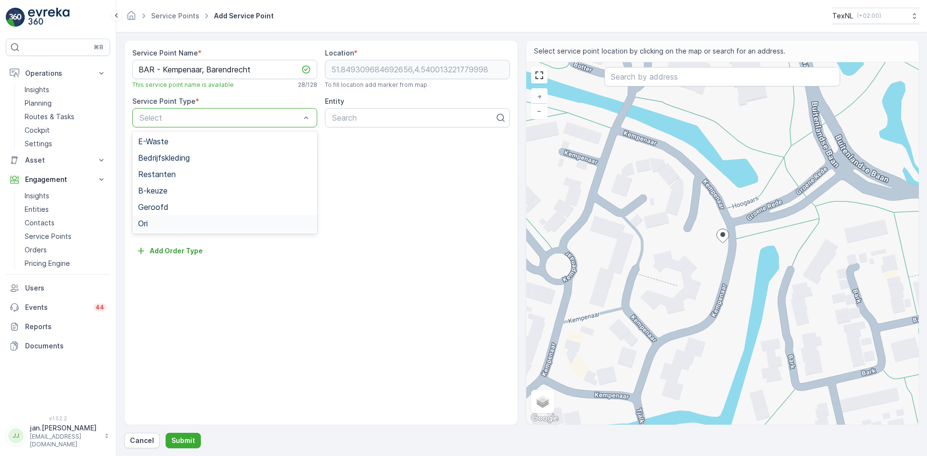
click at [150, 224] on div "Ori" at bounding box center [224, 223] width 173 height 9
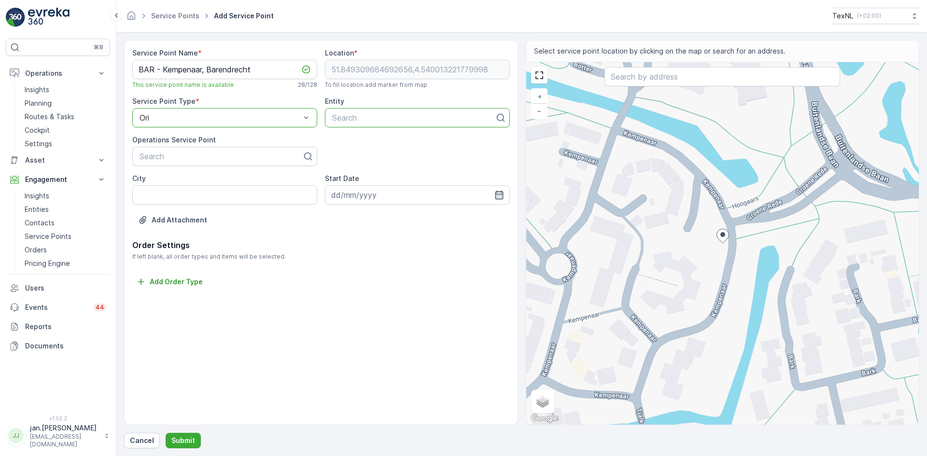
click at [356, 120] on div at bounding box center [413, 117] width 165 height 9
type input "bar"
click at [355, 137] on span "BAR Afvalbeheer" at bounding box center [362, 141] width 62 height 9
click at [205, 193] on input "City" at bounding box center [224, 194] width 185 height 19
type input "Barendrecht"
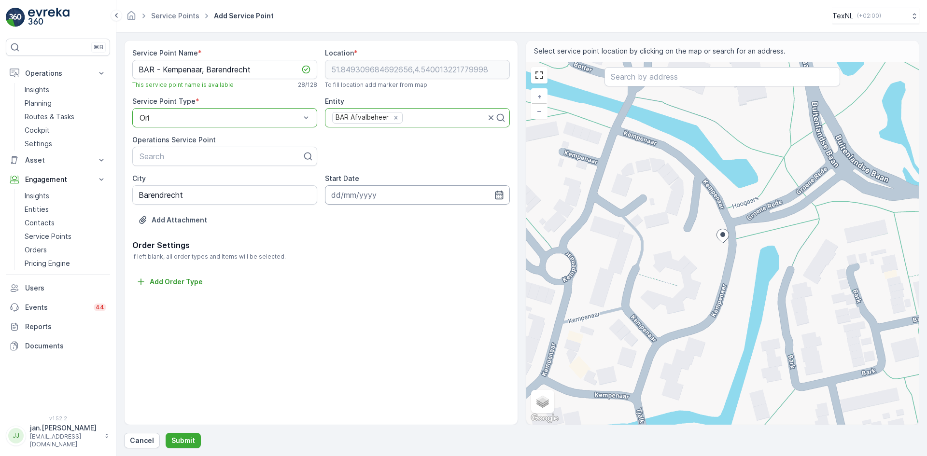
click at [360, 189] on input at bounding box center [417, 194] width 185 height 19
click at [442, 218] on icon "button" at bounding box center [447, 218] width 10 height 10
click at [443, 219] on div "Today" at bounding box center [434, 218] width 48 height 10
click at [452, 217] on icon "button" at bounding box center [453, 217] width 3 height 5
click at [450, 217] on icon "button" at bounding box center [454, 218] width 10 height 10
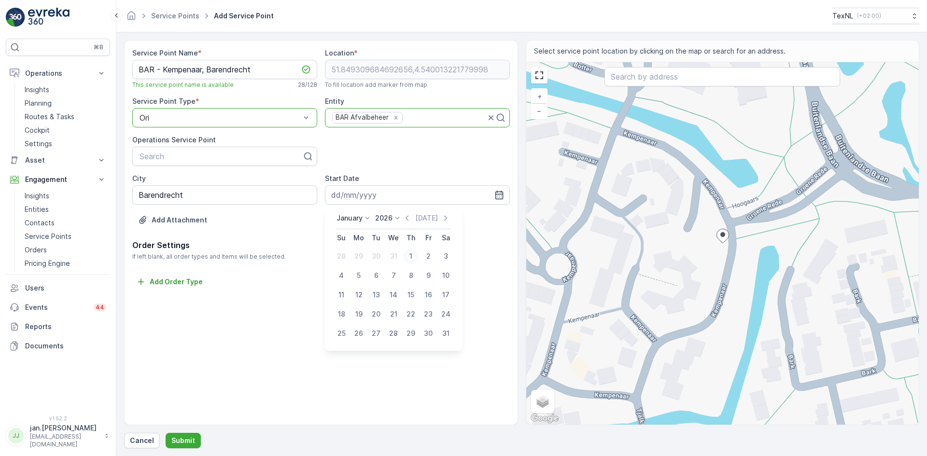
click at [410, 257] on div "1" at bounding box center [410, 256] width 15 height 15
type input "01.01.2026"
click at [199, 447] on div "Cancel Submit" at bounding box center [521, 440] width 795 height 15
click at [191, 440] on p "Submit" at bounding box center [183, 441] width 24 height 10
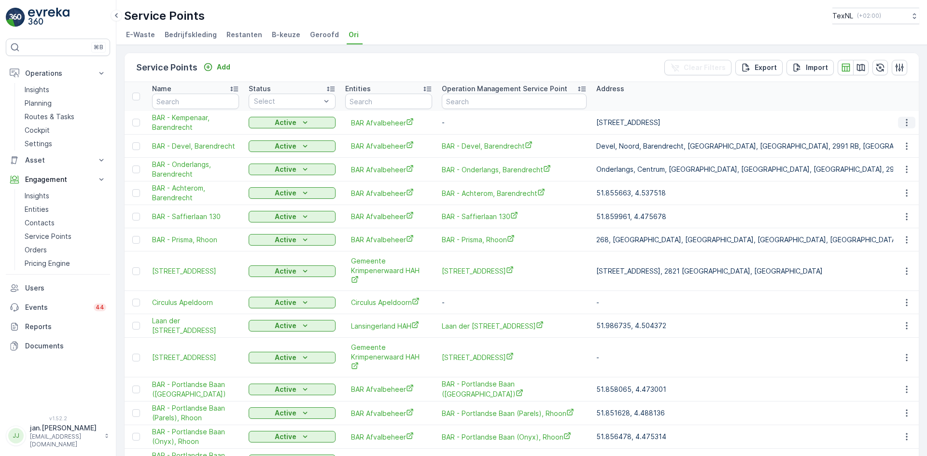
click at [905, 124] on icon "button" at bounding box center [907, 123] width 10 height 10
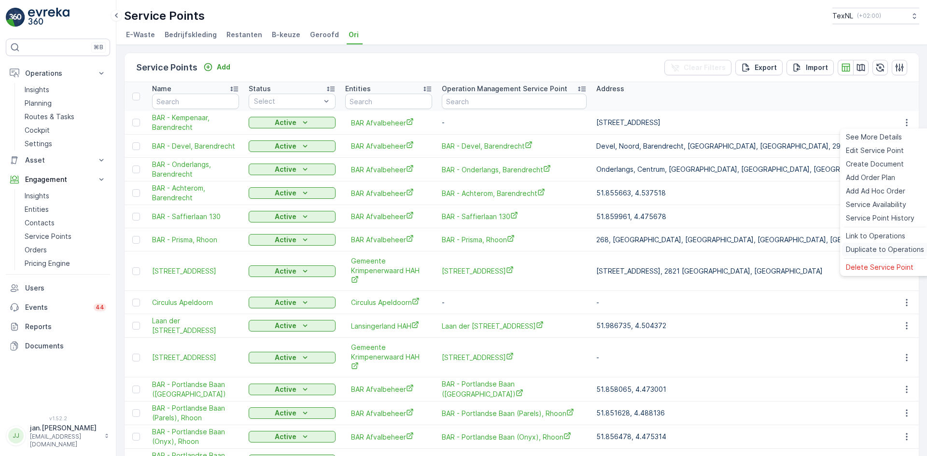
click at [875, 248] on span "Duplicate to Operations" at bounding box center [885, 250] width 78 height 10
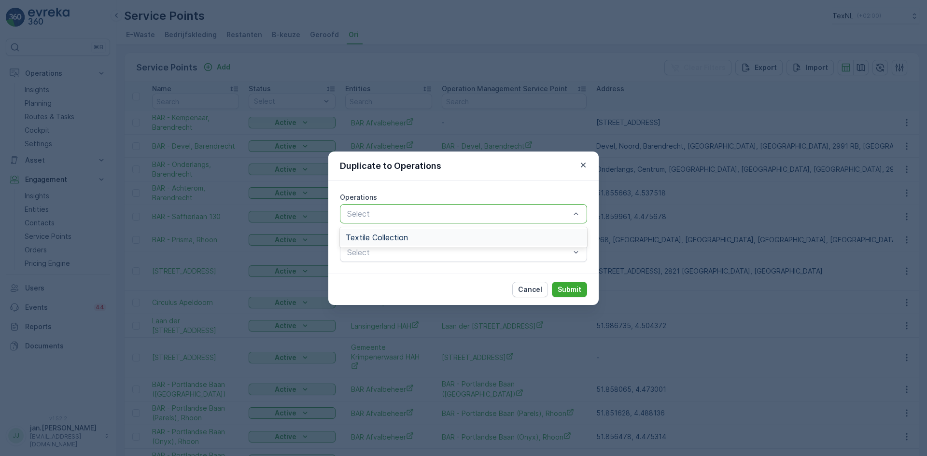
click at [389, 239] on span "Textile Collection" at bounding box center [377, 237] width 62 height 9
click at [571, 290] on p "Submit" at bounding box center [570, 290] width 24 height 10
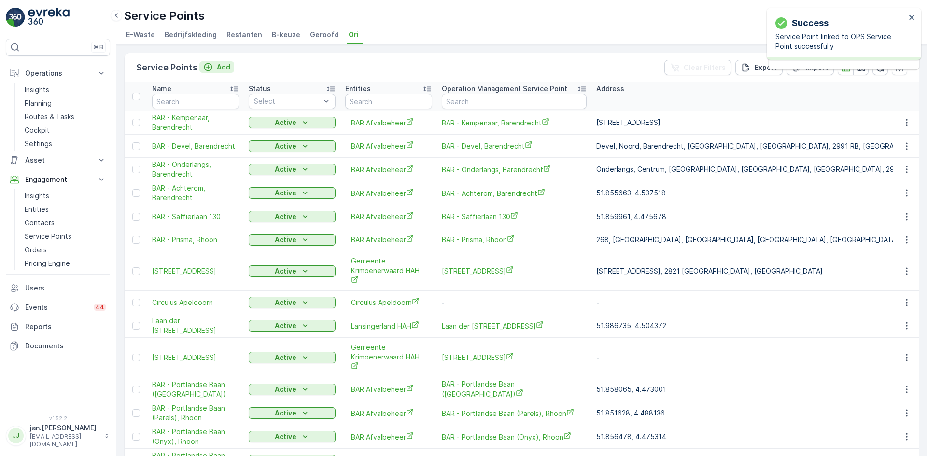
click at [218, 64] on p "Add" at bounding box center [224, 67] width 14 height 10
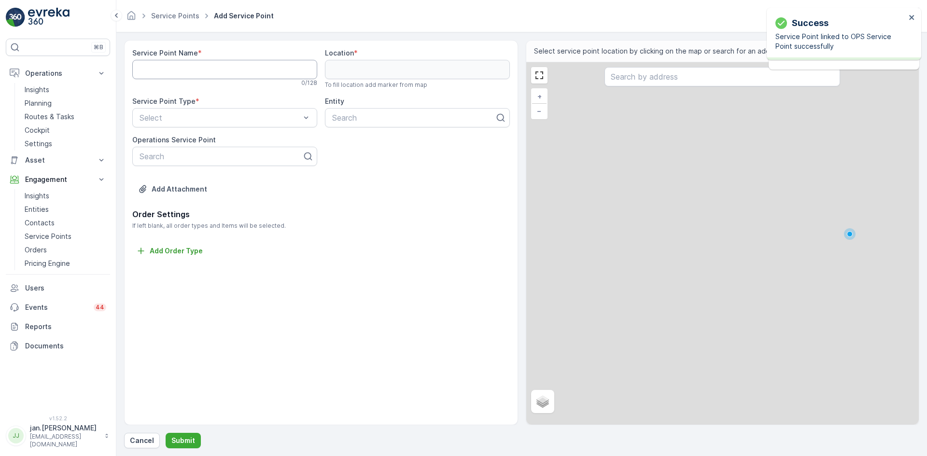
click at [215, 70] on Name "Service Point Name" at bounding box center [224, 69] width 185 height 19
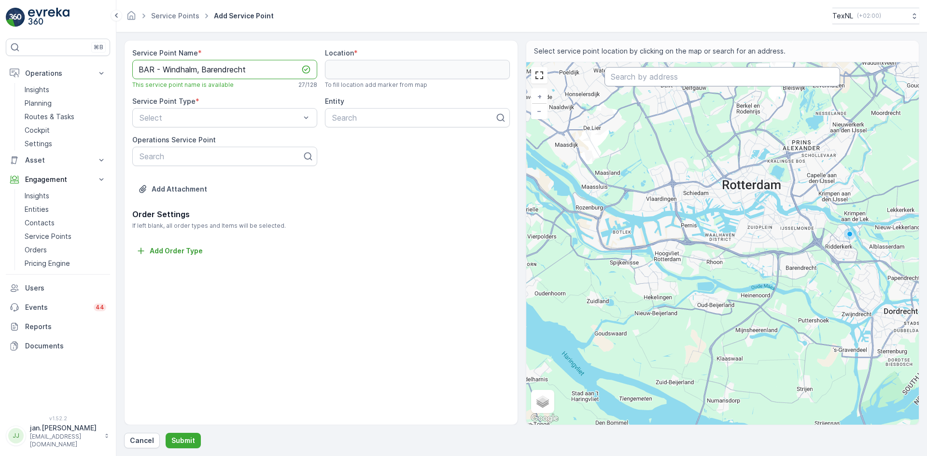
type Name "BAR - Windhalm, Barendrecht"
click at [629, 79] on input "text" at bounding box center [722, 76] width 236 height 19
type input "windhalm 16"
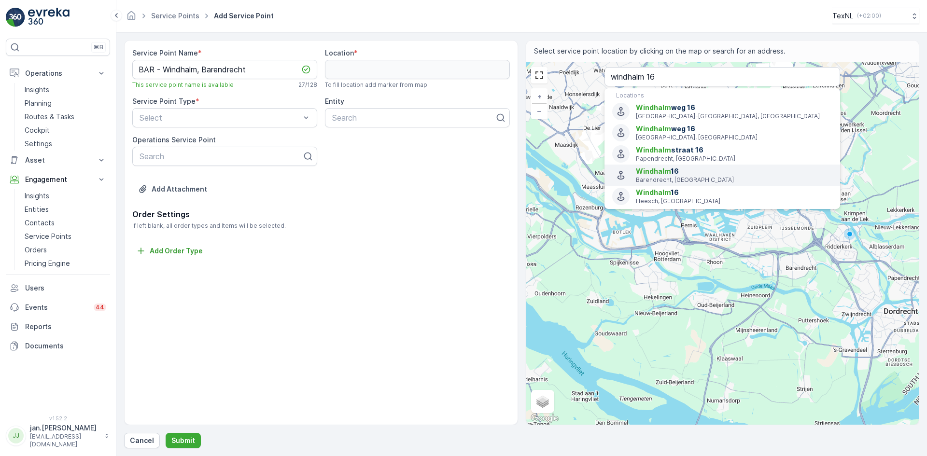
click at [662, 176] on span "Windhalm 16" at bounding box center [734, 172] width 196 height 10
type input "51.8556403,4.5326685"
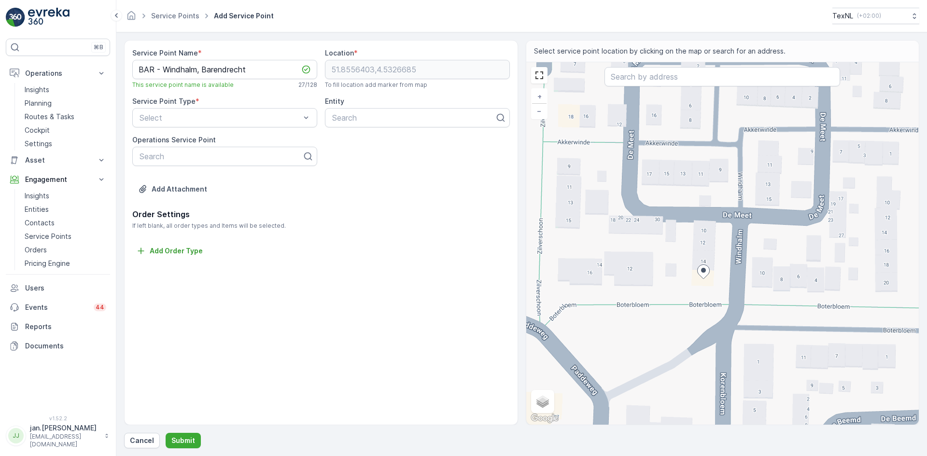
click at [613, 381] on div "+ − Satellite Roadmap Terrain Hybrid Leaflet Keyboard shortcuts Map Data Map da…" at bounding box center [722, 243] width 393 height 363
type input "51.85529064543267,4.532165078202421"
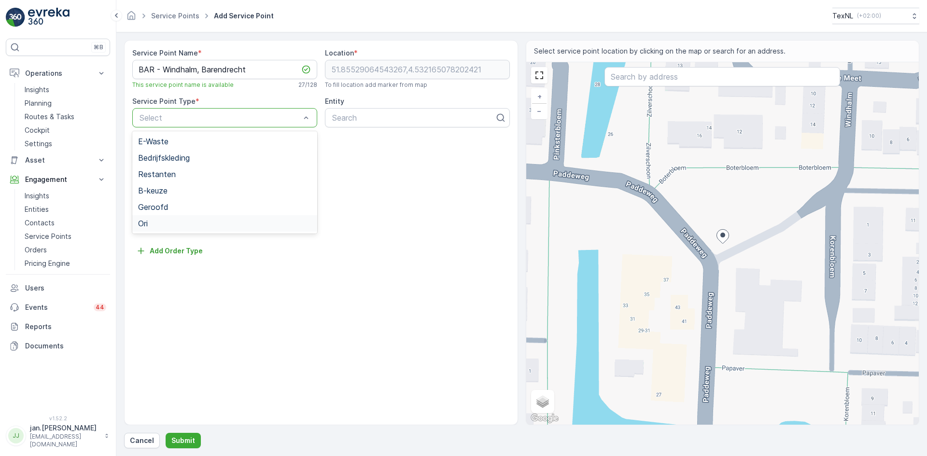
click at [139, 226] on span "Ori" at bounding box center [143, 223] width 10 height 9
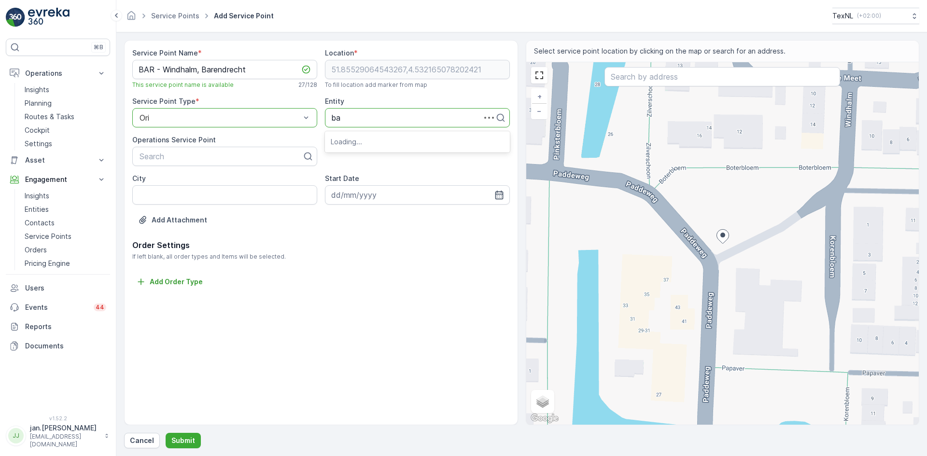
type input "bar"
click at [349, 140] on span "BAR Afvalbeheer" at bounding box center [362, 141] width 62 height 9
click at [223, 196] on input "City" at bounding box center [224, 194] width 185 height 19
type input "Barendrecht"
click at [501, 190] on icon "button" at bounding box center [499, 195] width 10 height 10
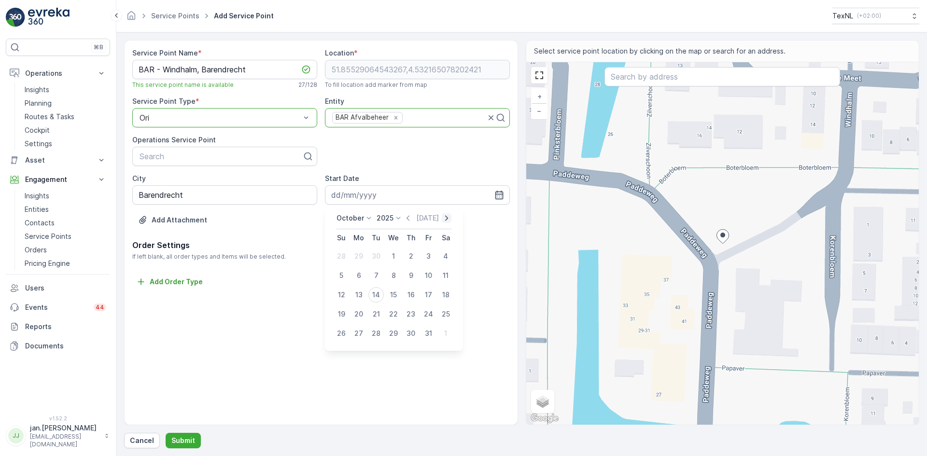
click at [446, 218] on icon "button" at bounding box center [447, 218] width 10 height 10
click at [449, 218] on icon "button" at bounding box center [454, 218] width 10 height 10
click at [409, 257] on div "1" at bounding box center [410, 256] width 15 height 15
type input "01.01.2026"
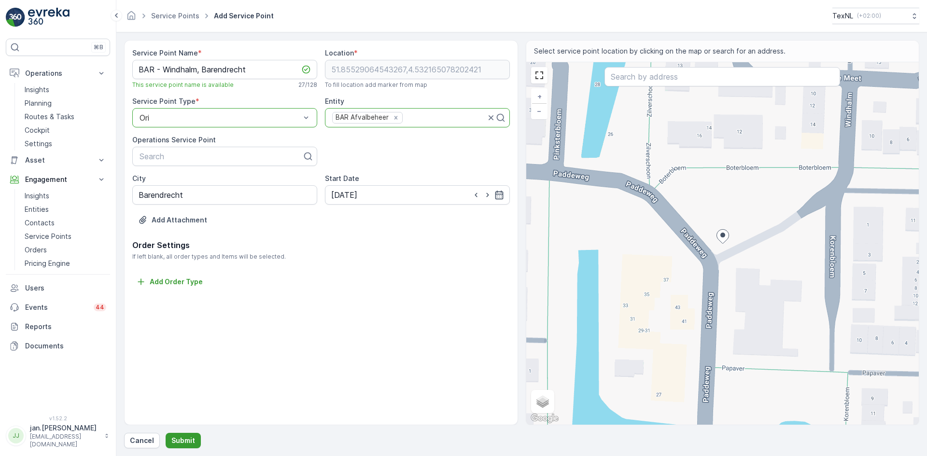
click at [182, 441] on p "Submit" at bounding box center [183, 441] width 24 height 10
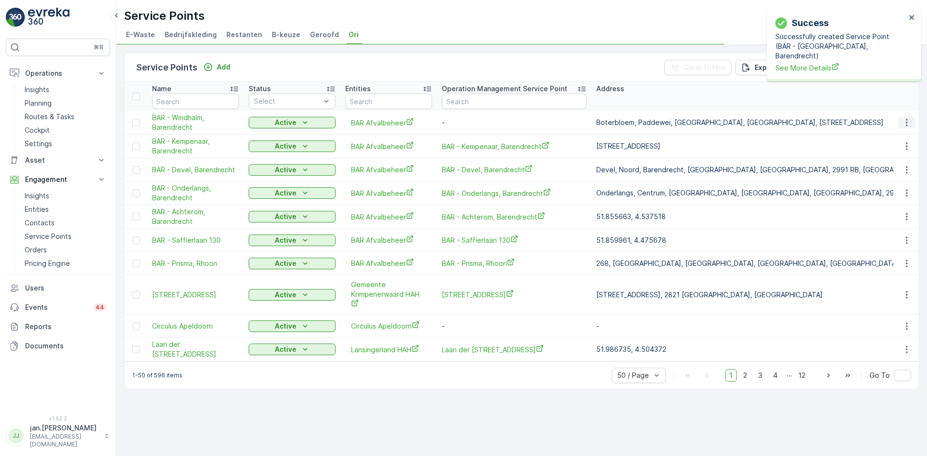
click at [912, 121] on button "button" at bounding box center [906, 123] width 17 height 12
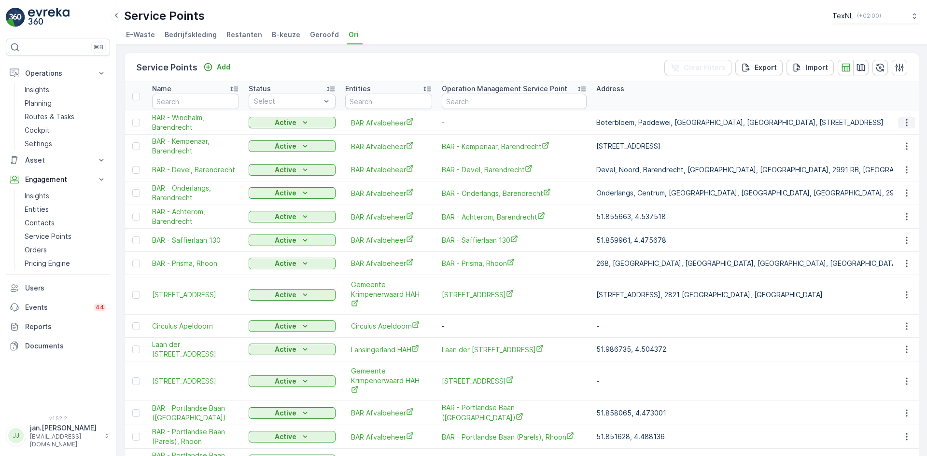
click at [908, 119] on icon "button" at bounding box center [907, 123] width 10 height 10
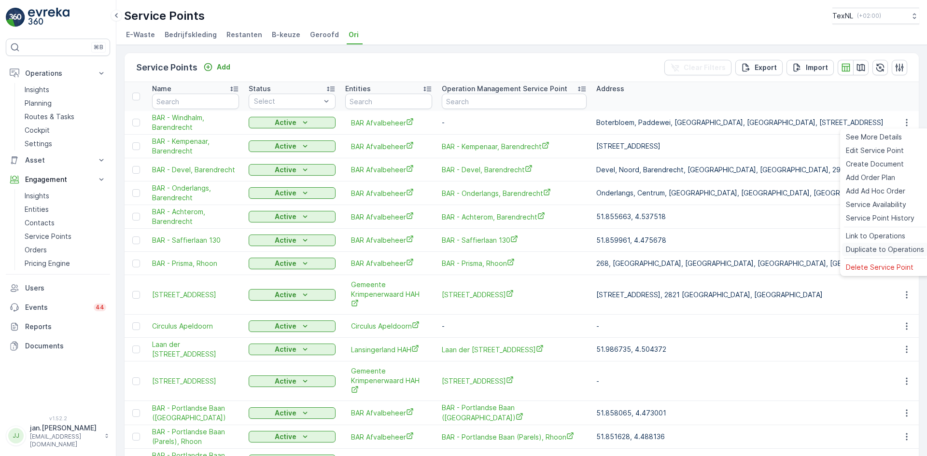
click at [884, 251] on span "Duplicate to Operations" at bounding box center [885, 250] width 78 height 10
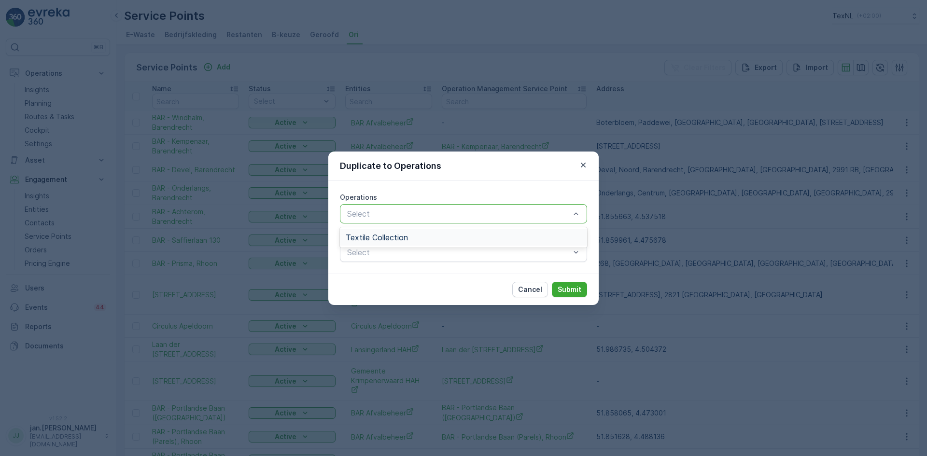
click at [372, 239] on span "Textile Collection" at bounding box center [377, 237] width 62 height 9
click at [570, 290] on p "Submit" at bounding box center [570, 290] width 24 height 10
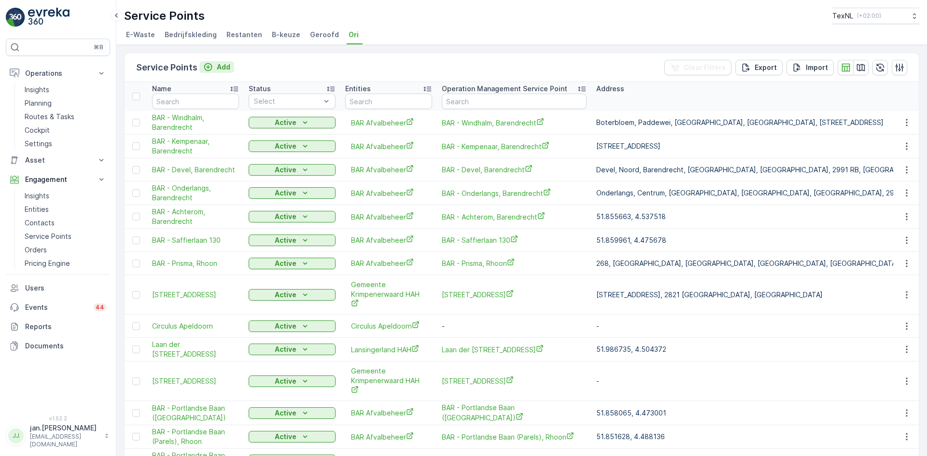
click at [224, 68] on p "Add" at bounding box center [224, 67] width 14 height 10
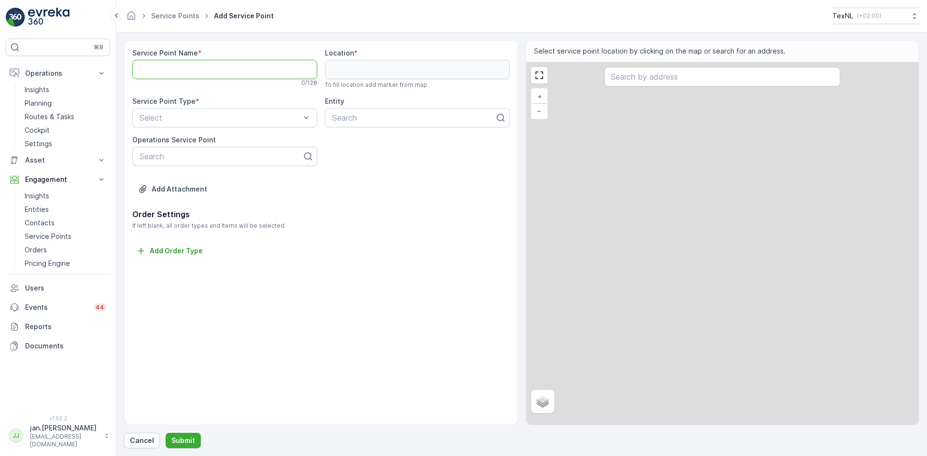
click at [262, 69] on Name "Service Point Name" at bounding box center [224, 69] width 185 height 19
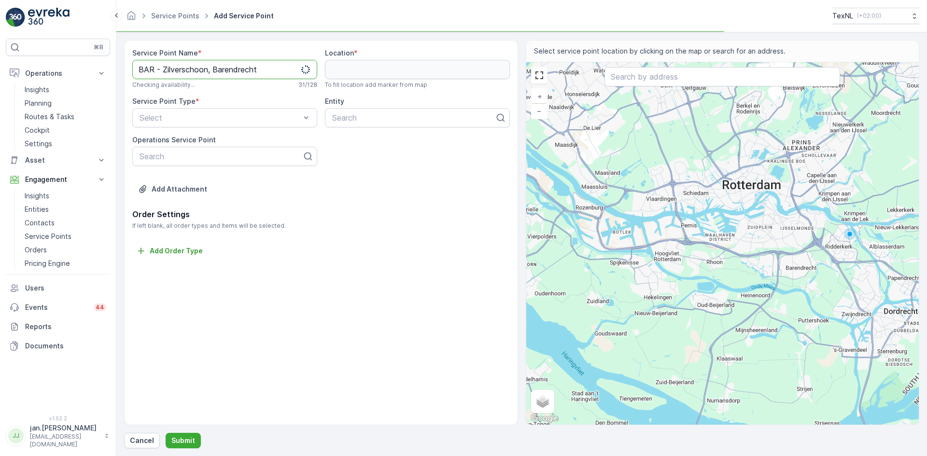
type Name "BAR - Zilverschoon, Barendrecht"
click at [638, 74] on input "text" at bounding box center [722, 76] width 236 height 19
type input "zilverschoon"
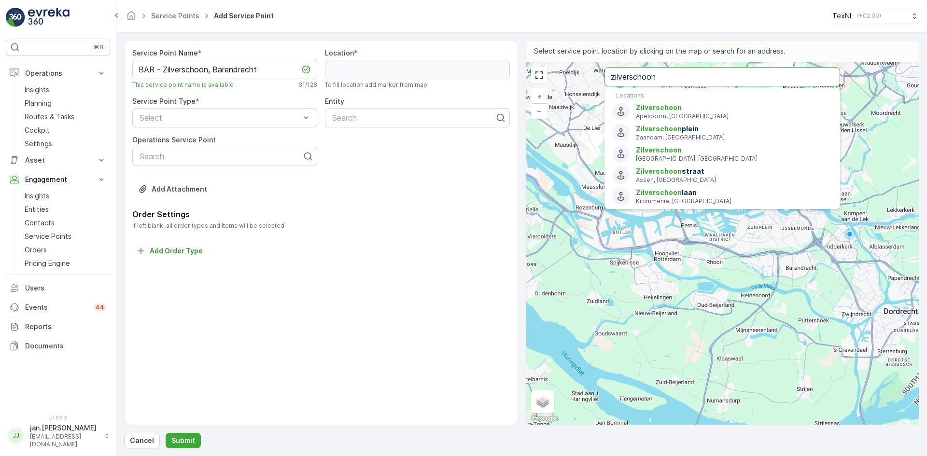
click at [666, 80] on input "zilverschoon" at bounding box center [722, 76] width 236 height 19
type input "zilverschoon 1"
type input "52.239554,4.4438833"
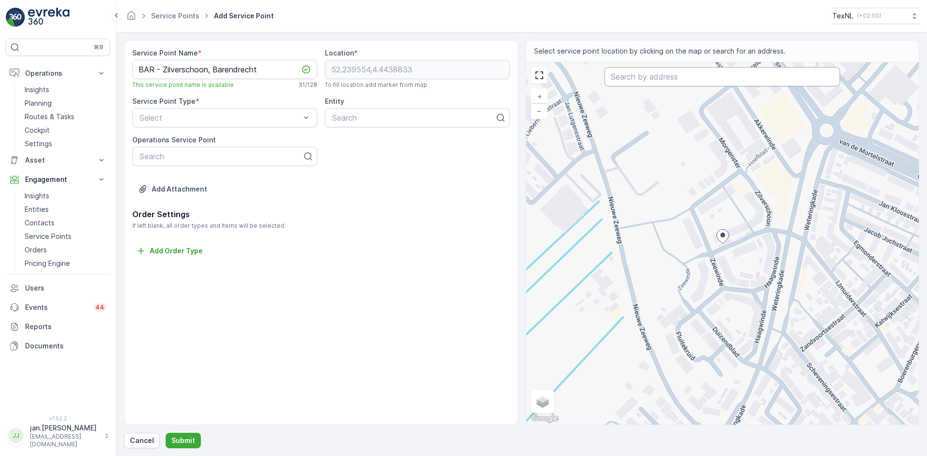
click at [652, 82] on input "text" at bounding box center [722, 76] width 236 height 19
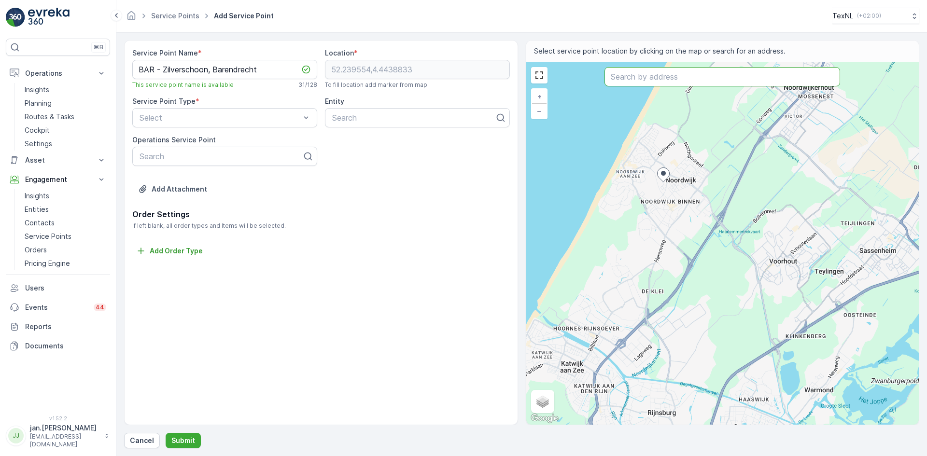
click at [659, 80] on input "text" at bounding box center [722, 76] width 236 height 19
type input "zilverschoon 1 baren"
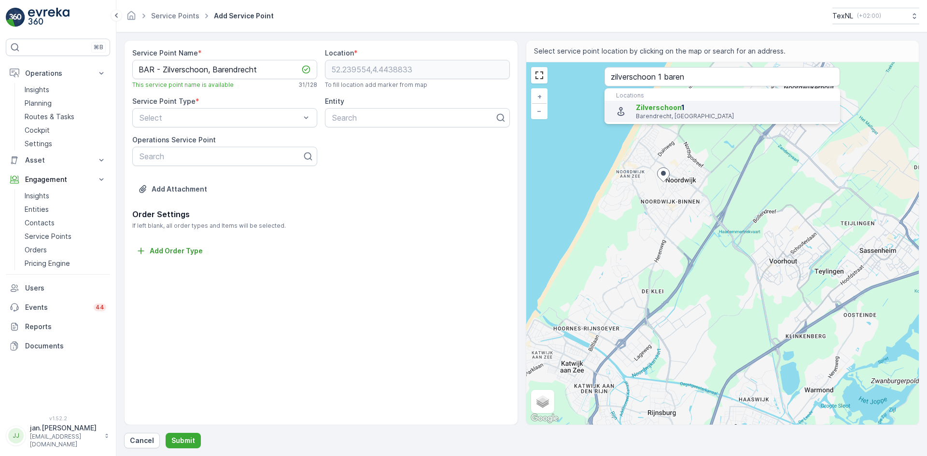
click at [652, 110] on span "Zilverschoon" at bounding box center [658, 107] width 45 height 8
type input "51.8566103,4.5319465"
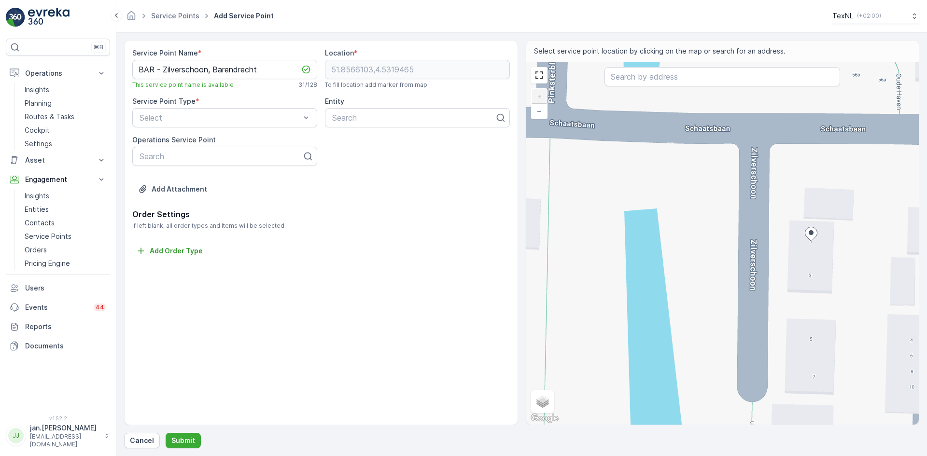
click at [731, 161] on div "+ − Satellite Roadmap Terrain Hybrid Leaflet Keyboard shortcuts Map Data Map da…" at bounding box center [722, 243] width 393 height 363
type input "51.85674765935679,4.5317245793620975"
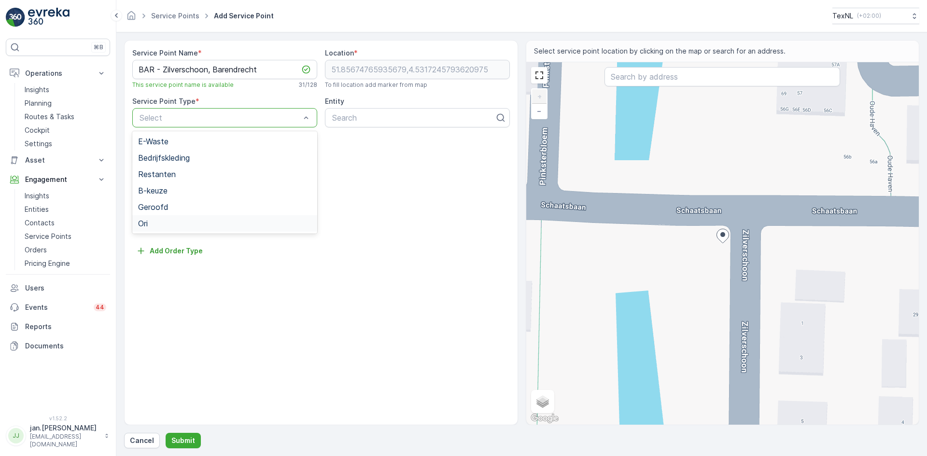
click at [142, 224] on span "Ori" at bounding box center [143, 223] width 10 height 9
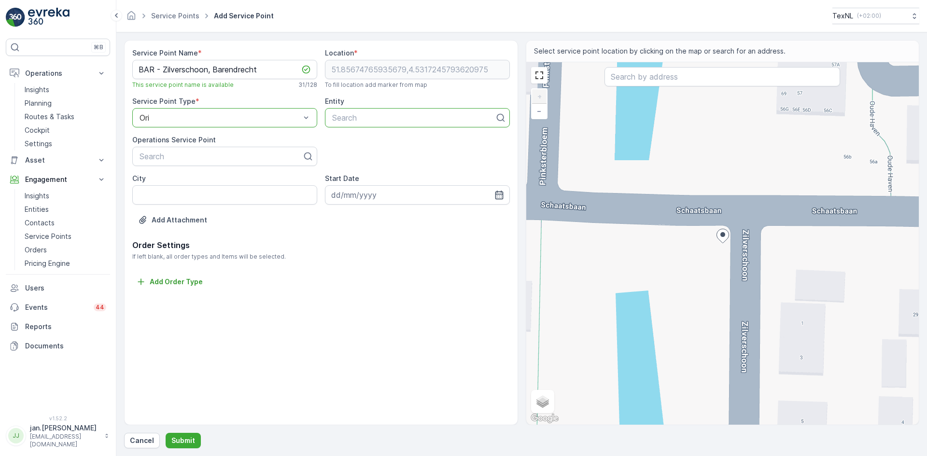
click at [351, 114] on div at bounding box center [413, 117] width 165 height 9
type input "bar"
click at [352, 140] on span "BAR Afvalbeheer" at bounding box center [362, 141] width 62 height 9
click at [183, 195] on input "City" at bounding box center [224, 194] width 185 height 19
type input "Barendrecht"
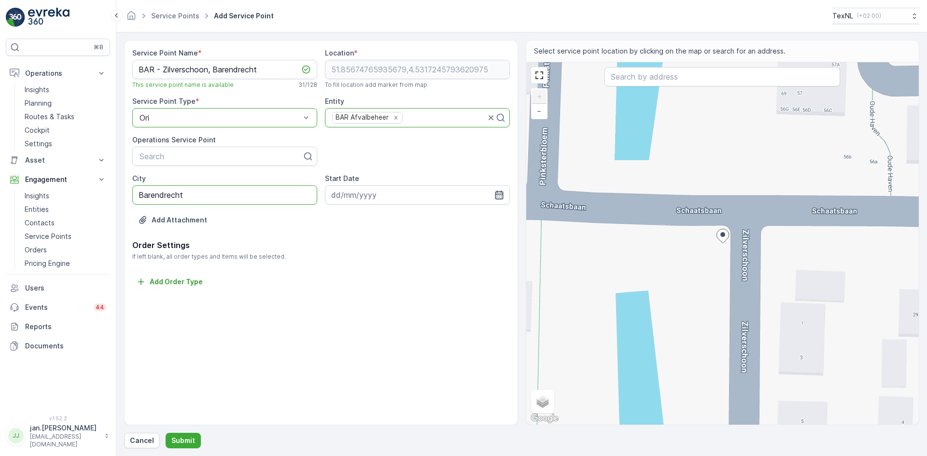
click at [501, 192] on icon "button" at bounding box center [499, 195] width 8 height 9
click at [446, 219] on icon "button" at bounding box center [446, 217] width 3 height 5
click at [449, 219] on icon "button" at bounding box center [454, 218] width 10 height 10
click at [411, 254] on div "1" at bounding box center [410, 256] width 15 height 15
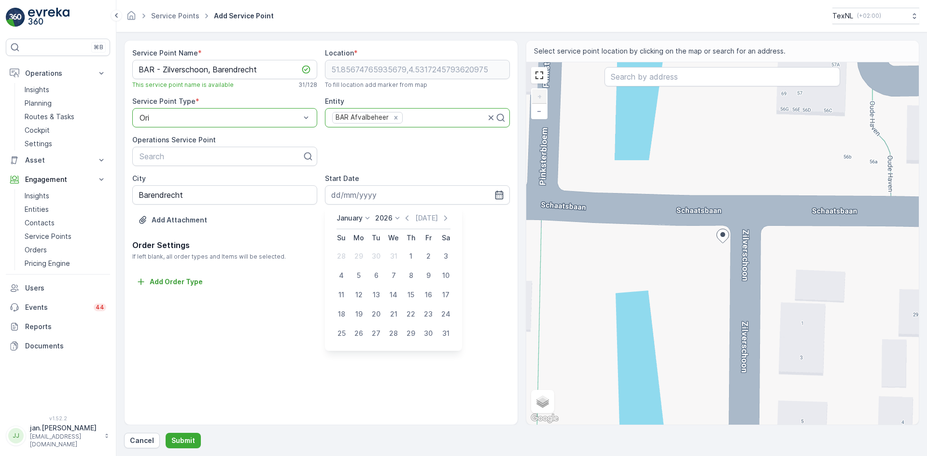
type input "01.01.2026"
click at [188, 435] on button "Submit" at bounding box center [183, 440] width 35 height 15
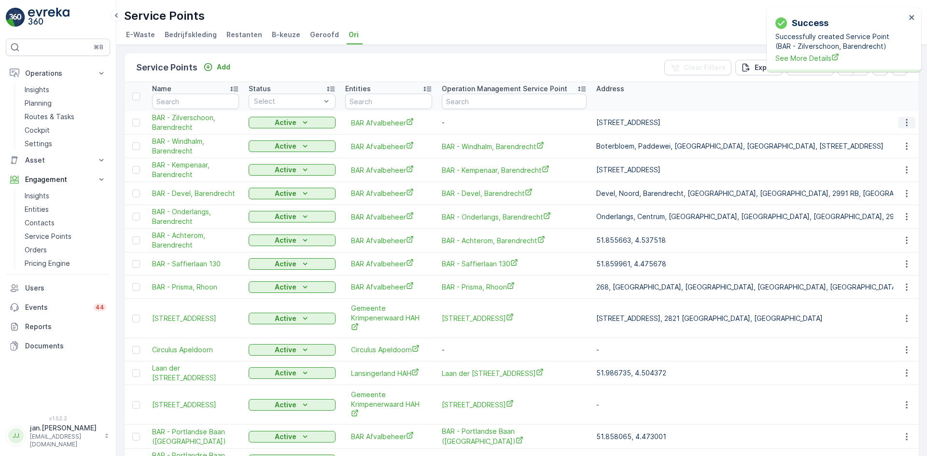
click at [902, 122] on icon "button" at bounding box center [907, 123] width 10 height 10
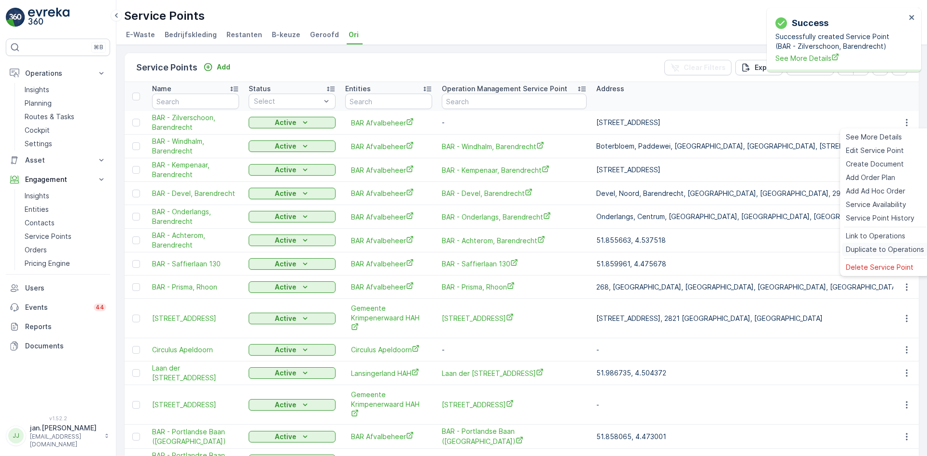
click at [874, 245] on span "Duplicate to Operations" at bounding box center [885, 250] width 78 height 10
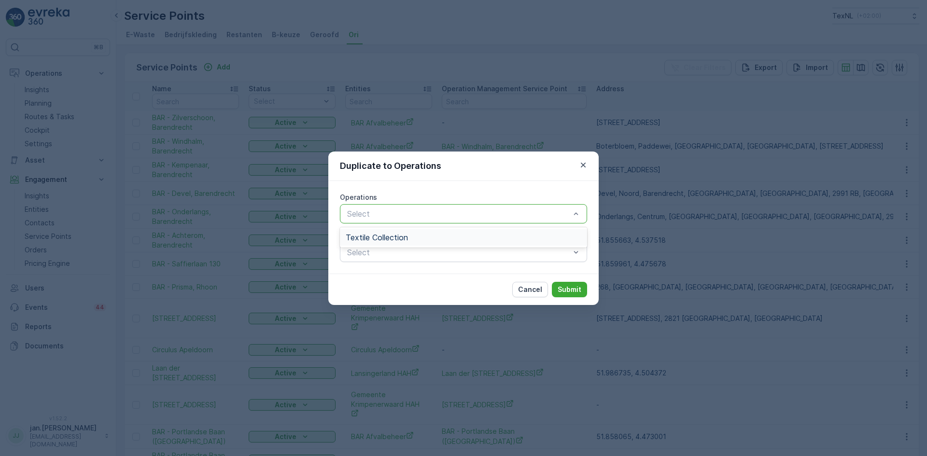
click at [378, 238] on span "Textile Collection" at bounding box center [377, 237] width 62 height 9
click at [571, 291] on p "Submit" at bounding box center [570, 290] width 24 height 10
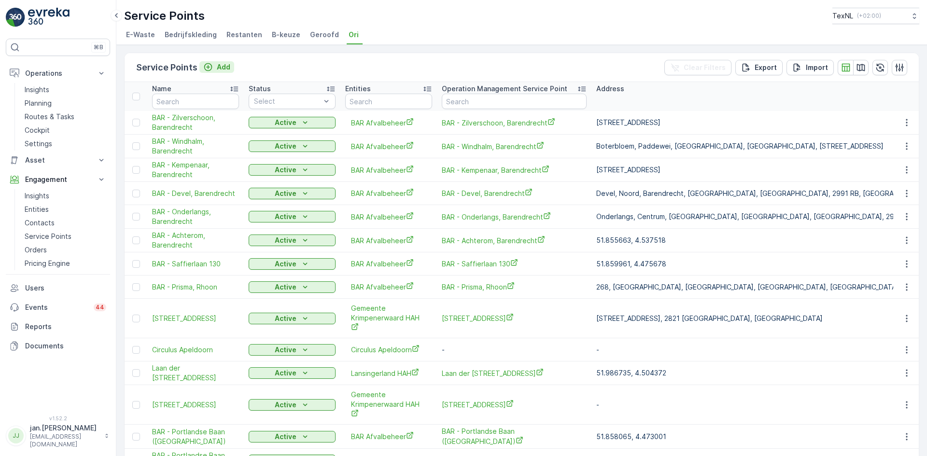
click at [228, 66] on p "Add" at bounding box center [224, 67] width 14 height 10
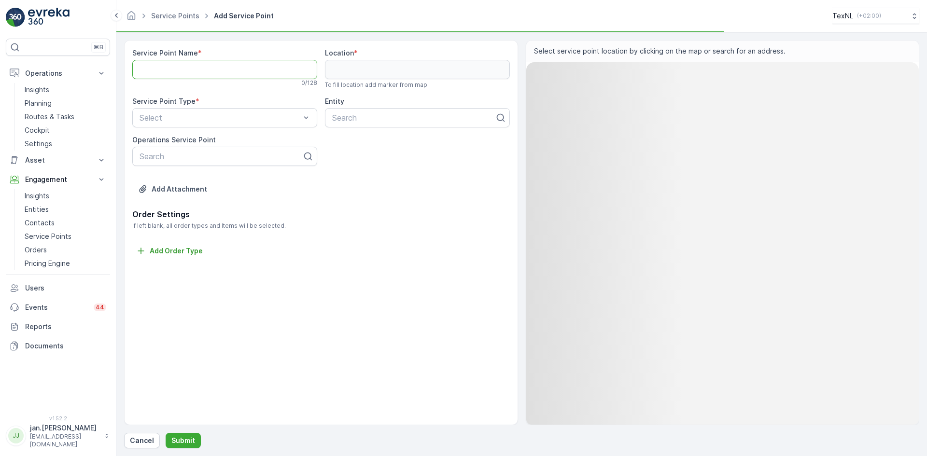
click at [205, 65] on Name "Service Point Name" at bounding box center [224, 69] width 185 height 19
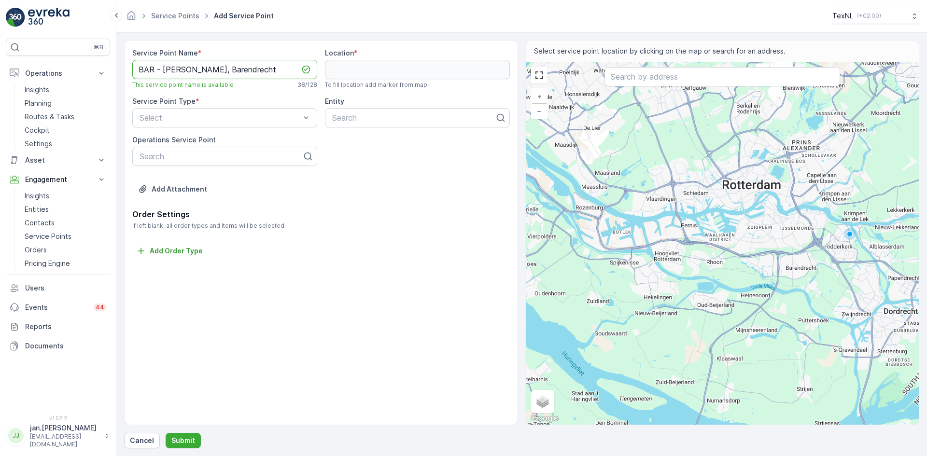
drag, startPoint x: 279, startPoint y: 69, endPoint x: 163, endPoint y: 70, distance: 115.9
click at [163, 70] on Name "BAR - [PERSON_NAME], Barendrecht" at bounding box center [224, 69] width 185 height 19
type Name "BAR - [PERSON_NAME], Barendrecht"
click at [640, 83] on input "text" at bounding box center [722, 76] width 236 height 19
paste input "Jan Gillis Oemvliet, Barendrecht"
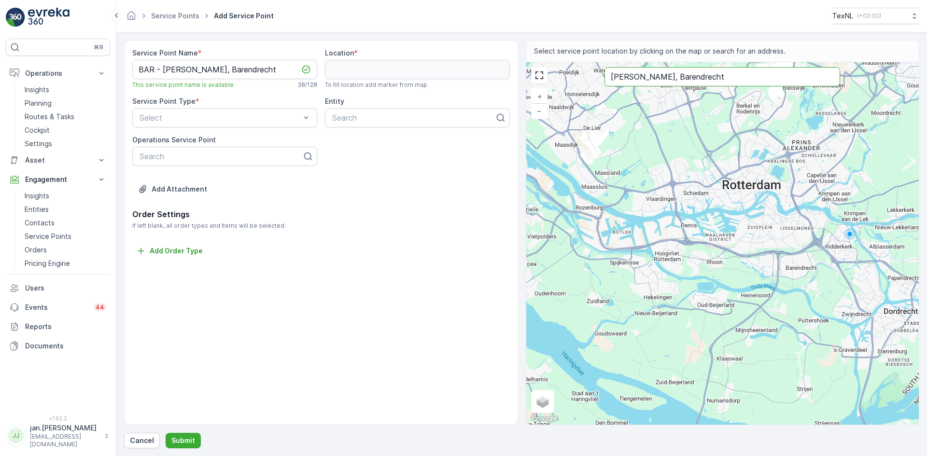
type input "Jan Gillis Oemvliet, Barendrecht"
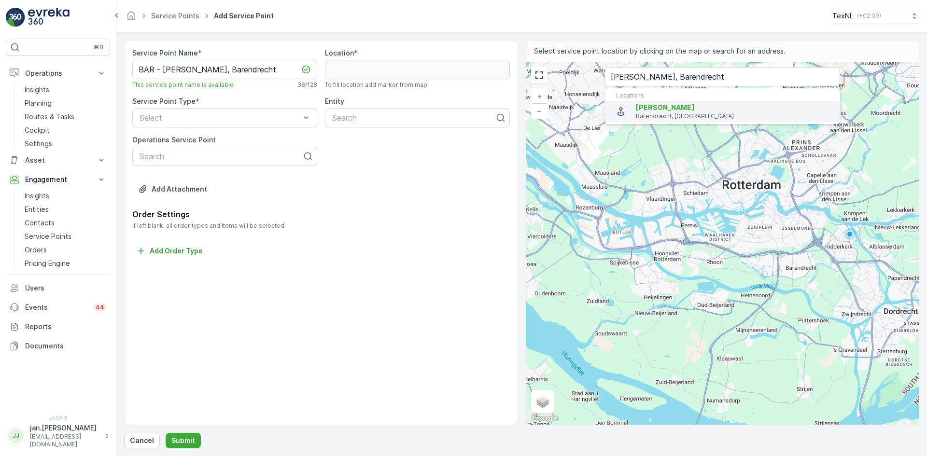
click at [667, 112] on span "Jan Gillis Oemvliet" at bounding box center [734, 108] width 196 height 10
type input "51.84995199999999,4.5351314"
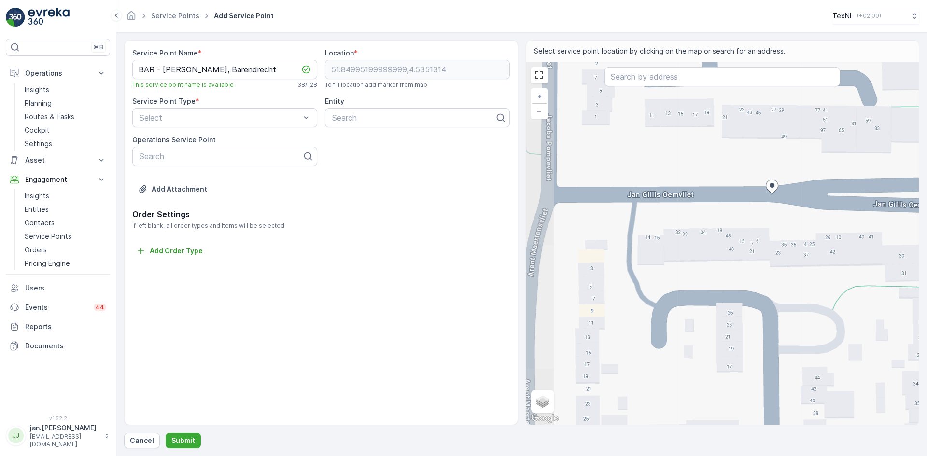
drag, startPoint x: 645, startPoint y: 249, endPoint x: 725, endPoint y: 228, distance: 82.0
click at [725, 228] on div "+ − Satellite Roadmap Terrain Hybrid Leaflet Keyboard shortcuts Map Data Map da…" at bounding box center [722, 243] width 393 height 363
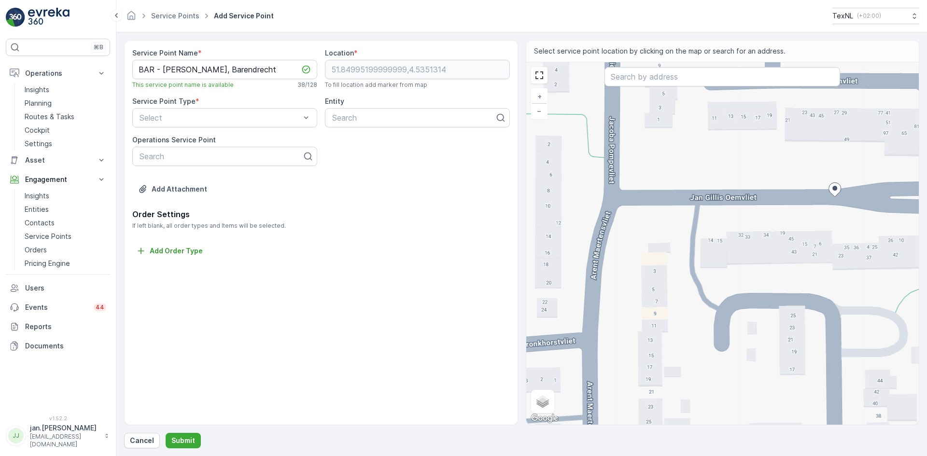
drag, startPoint x: 637, startPoint y: 210, endPoint x: 700, endPoint y: 213, distance: 62.8
click at [700, 213] on div "+ − Satellite Roadmap Terrain Hybrid Leaflet Keyboard shortcuts Map Data Map da…" at bounding box center [722, 243] width 393 height 363
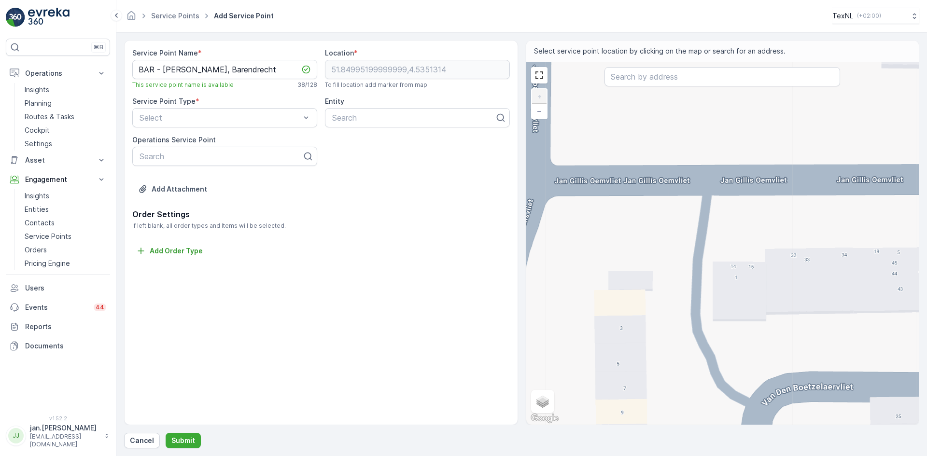
click at [695, 202] on div "+ − Satellite Roadmap Terrain Hybrid Leaflet Keyboard shortcuts Map Data Map da…" at bounding box center [722, 243] width 393 height 363
type input "51.84991361555994,4.534338088711833"
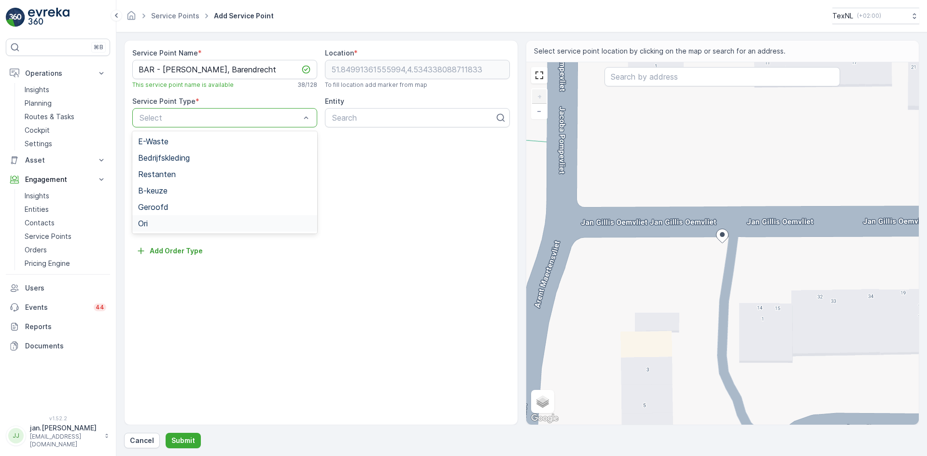
click at [151, 221] on div "Ori" at bounding box center [224, 223] width 173 height 9
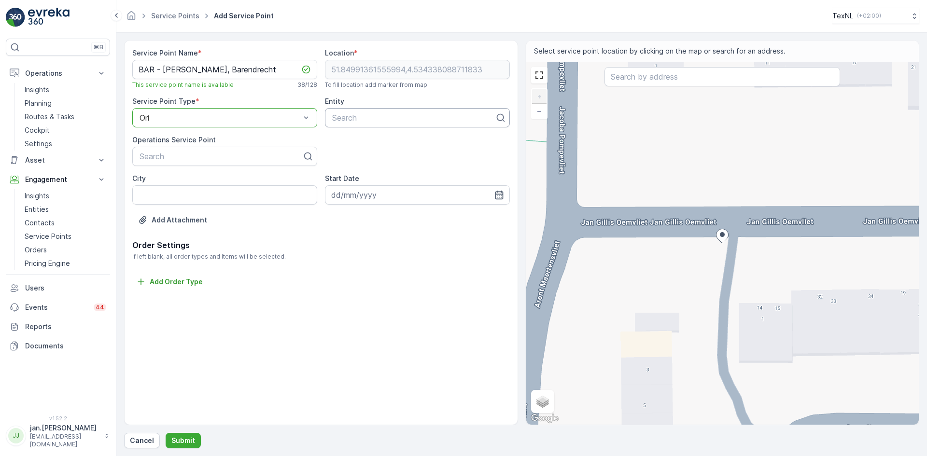
click at [342, 120] on div at bounding box center [413, 117] width 165 height 9
type input "bar"
click at [359, 141] on span "BAR Afvalbeheer" at bounding box center [362, 141] width 62 height 9
click at [202, 191] on input "City" at bounding box center [224, 194] width 185 height 19
type input "Barendrecht"
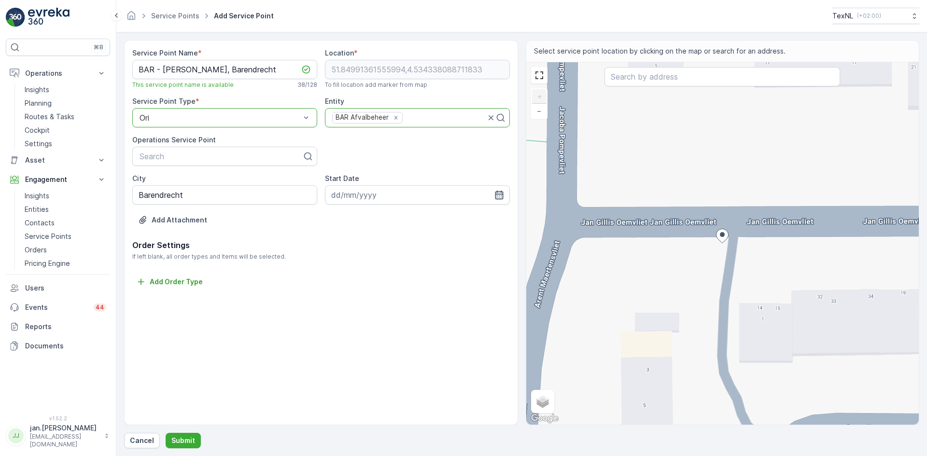
click at [497, 196] on icon "button" at bounding box center [499, 195] width 10 height 10
click at [446, 219] on icon "button" at bounding box center [446, 217] width 3 height 5
click at [449, 219] on icon "button" at bounding box center [454, 218] width 10 height 10
click at [409, 254] on div "1" at bounding box center [410, 256] width 15 height 15
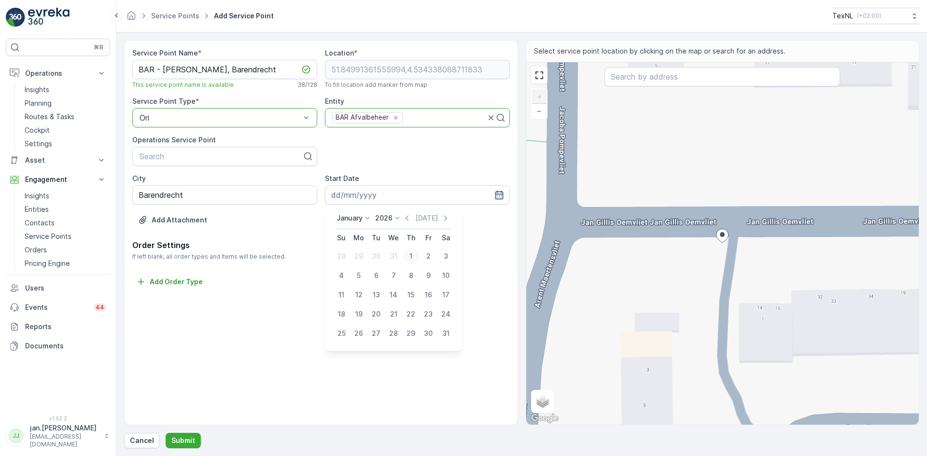
type input "01.01.2026"
click at [174, 442] on p "Submit" at bounding box center [183, 441] width 24 height 10
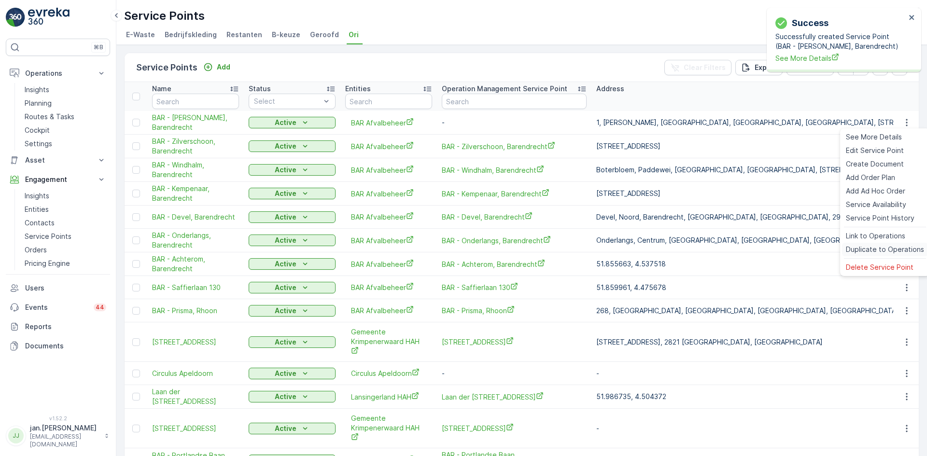
click at [867, 246] on span "Duplicate to Operations" at bounding box center [885, 250] width 78 height 10
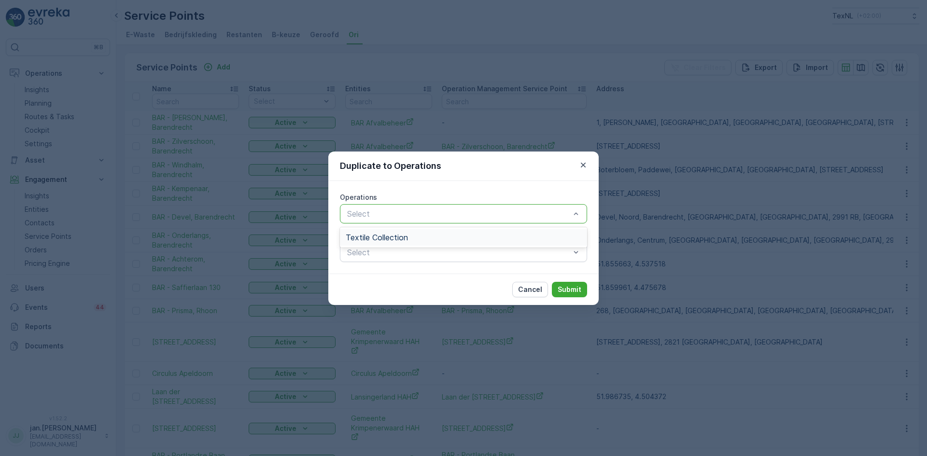
click at [399, 236] on span "Textile Collection" at bounding box center [377, 237] width 62 height 9
click at [571, 285] on p "Submit" at bounding box center [570, 290] width 24 height 10
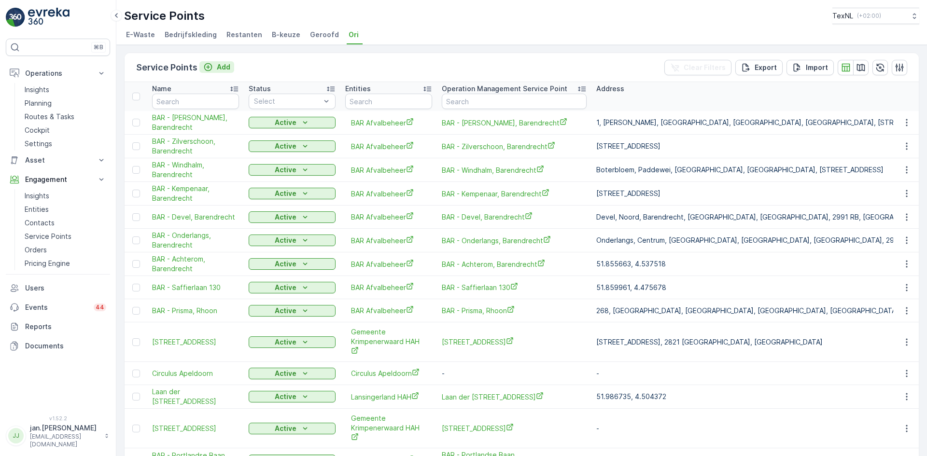
click at [225, 68] on p "Add" at bounding box center [224, 67] width 14 height 10
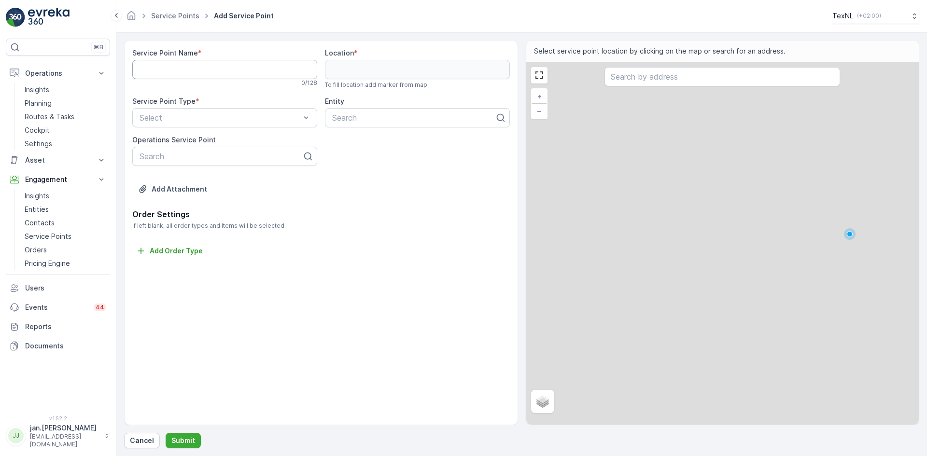
click at [184, 75] on Name "Service Point Name" at bounding box center [224, 69] width 185 height 19
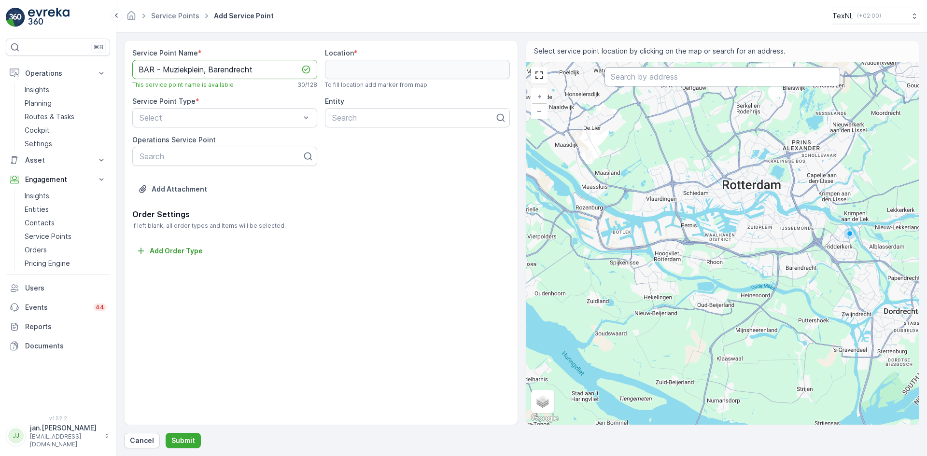
type Name "BAR - Muziekplein, Barendrecht"
click at [643, 77] on input "text" at bounding box center [722, 76] width 236 height 19
type input "muziekplein 76"
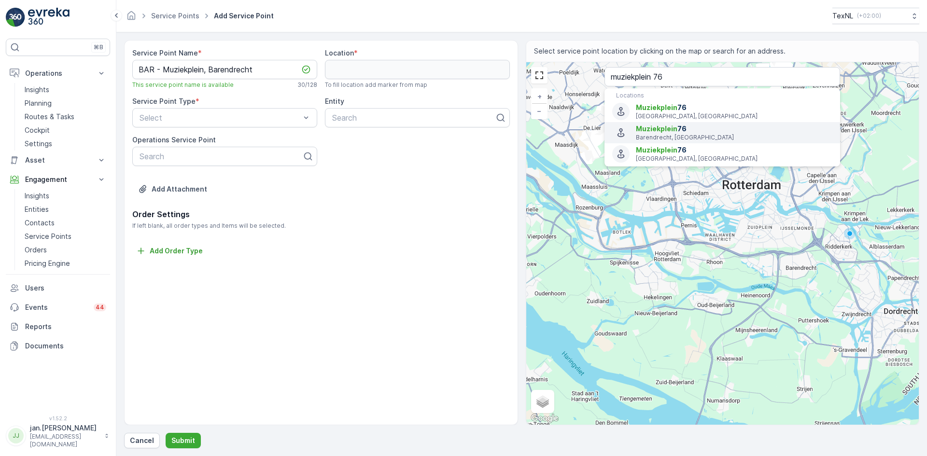
click at [649, 129] on span "Muziekplein" at bounding box center [657, 129] width 42 height 8
type input "51.85422879999999,4.5219356"
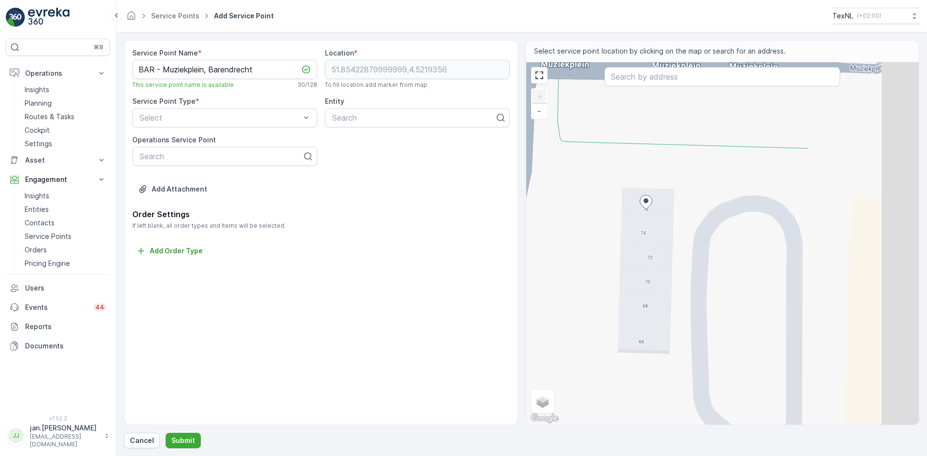
drag, startPoint x: 773, startPoint y: 241, endPoint x: 716, endPoint y: 240, distance: 56.5
click at [716, 240] on div "+ − Satellite Roadmap Terrain Hybrid Leaflet Keyboard shortcuts Map Data Map da…" at bounding box center [722, 243] width 393 height 363
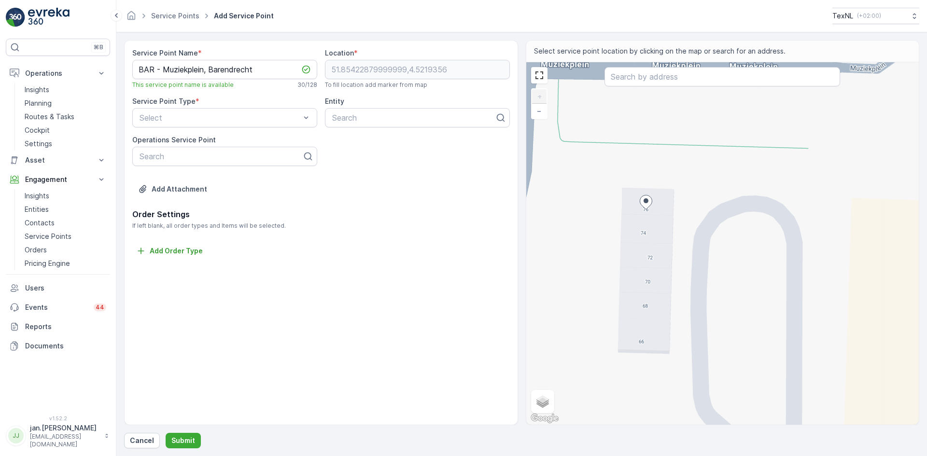
click at [751, 219] on div "+ − Satellite Roadmap Terrain Hybrid Leaflet Keyboard shortcuts Map Data Map da…" at bounding box center [722, 243] width 393 height 363
type input "51.85421297146775,4.5222296962799655"
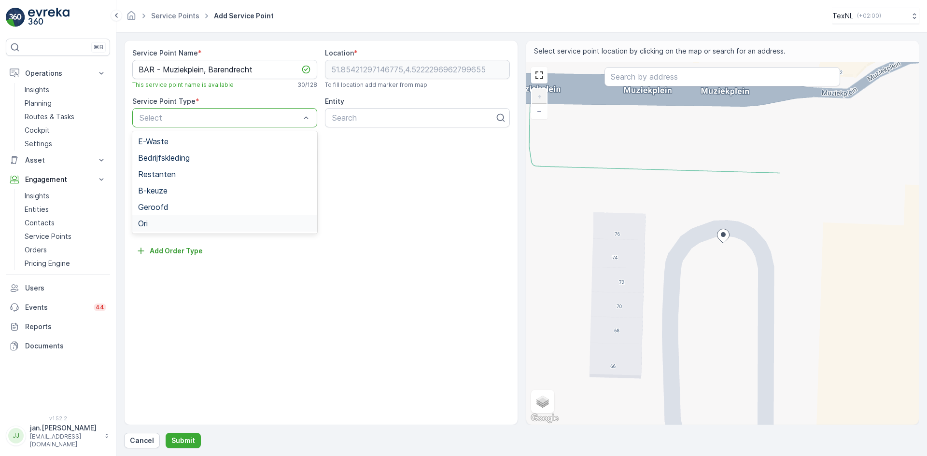
click at [155, 223] on div "Ori" at bounding box center [224, 223] width 173 height 9
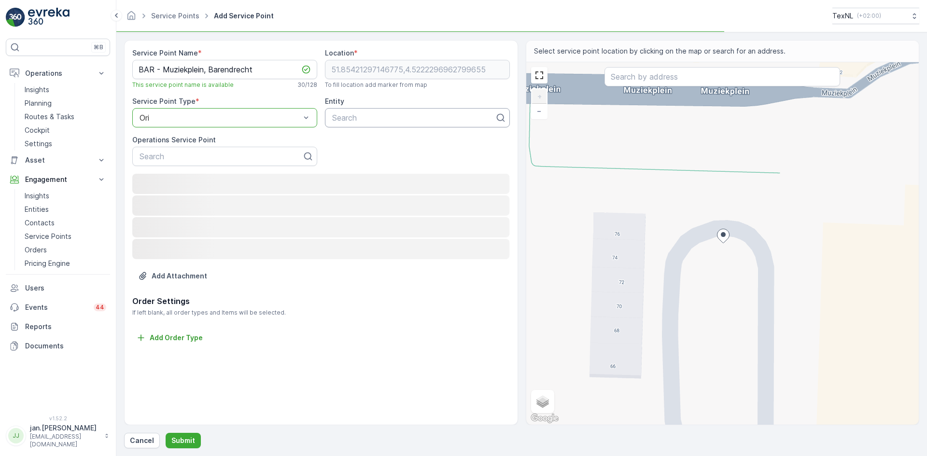
click at [365, 116] on div at bounding box center [413, 117] width 165 height 9
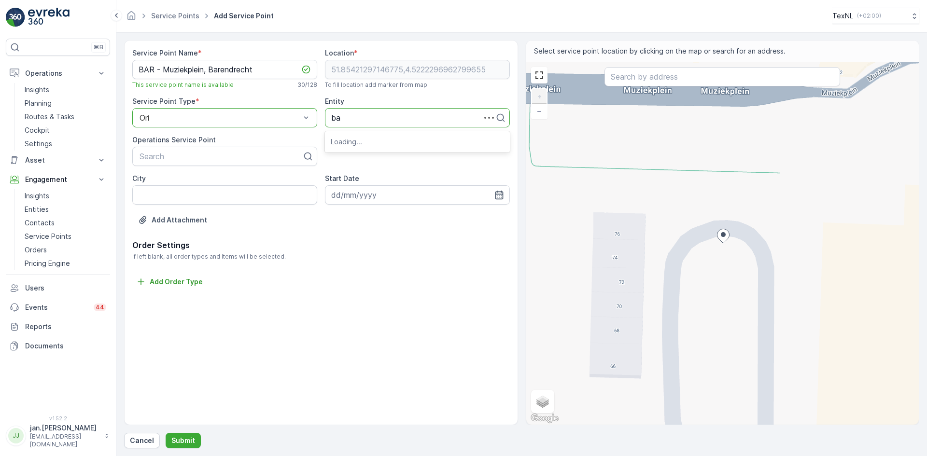
type input "bar"
click at [361, 142] on span "BAR Afvalbeheer" at bounding box center [362, 141] width 62 height 9
click at [243, 199] on input "City" at bounding box center [224, 194] width 185 height 19
type input "Barendrecht"
click at [497, 194] on icon "button" at bounding box center [499, 195] width 8 height 9
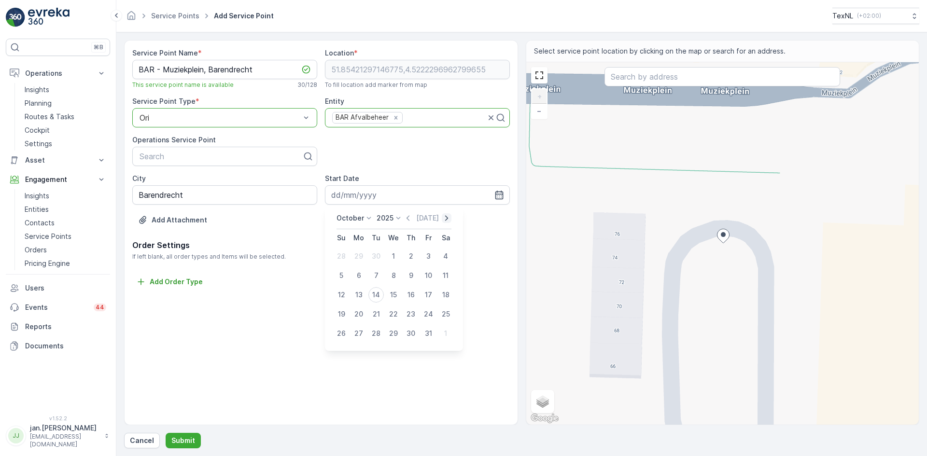
click at [445, 220] on icon "button" at bounding box center [446, 217] width 3 height 5
click at [449, 220] on icon "button" at bounding box center [454, 218] width 10 height 10
click at [449, 221] on icon "button" at bounding box center [454, 218] width 10 height 10
click at [413, 257] on div "1" at bounding box center [410, 256] width 15 height 15
type input "01.01.2026"
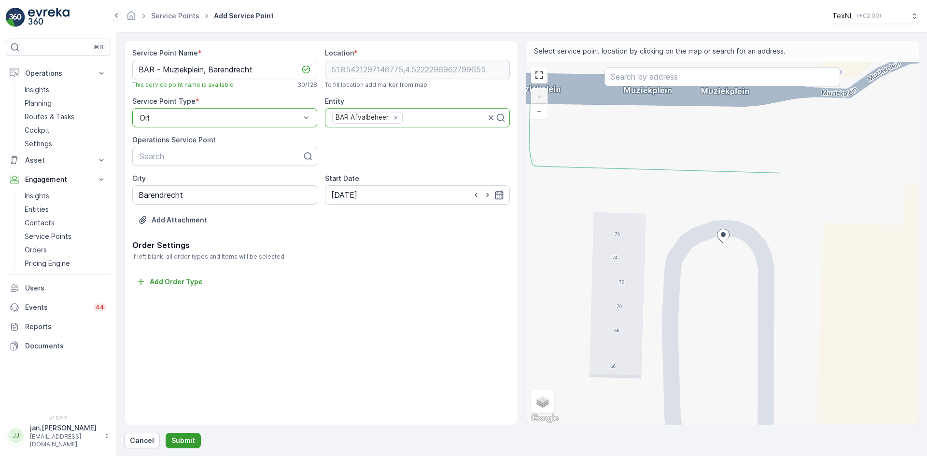
click at [185, 437] on p "Submit" at bounding box center [183, 441] width 24 height 10
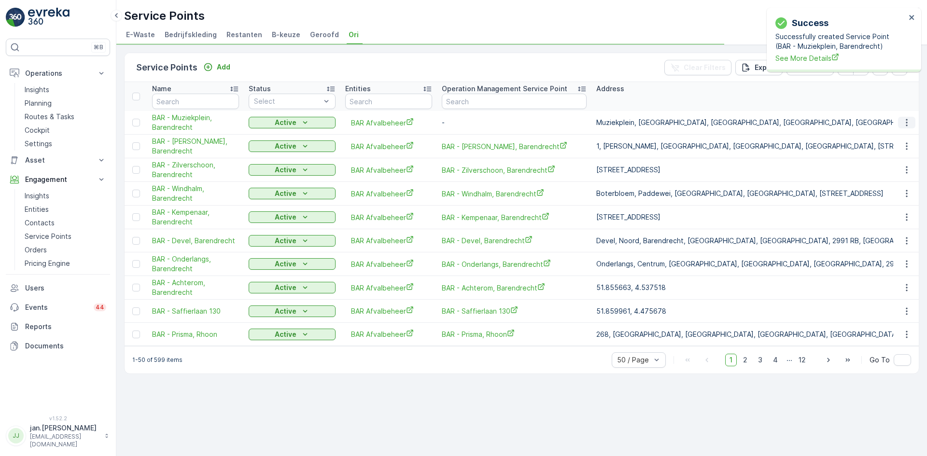
click at [904, 123] on icon "button" at bounding box center [907, 123] width 10 height 10
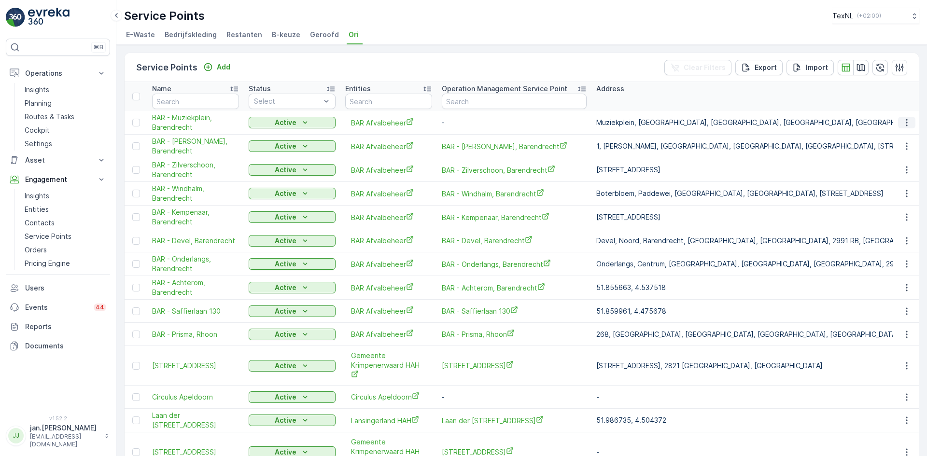
click at [903, 123] on icon "button" at bounding box center [907, 123] width 10 height 10
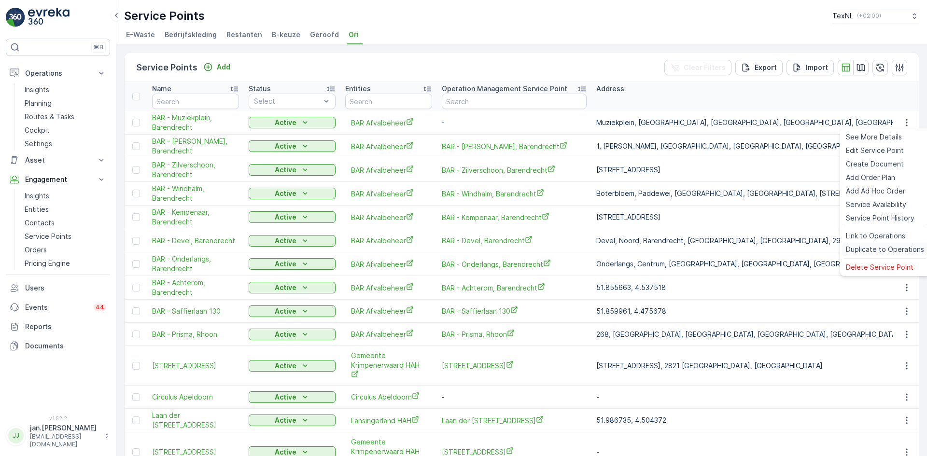
click at [885, 246] on span "Duplicate to Operations" at bounding box center [885, 250] width 78 height 10
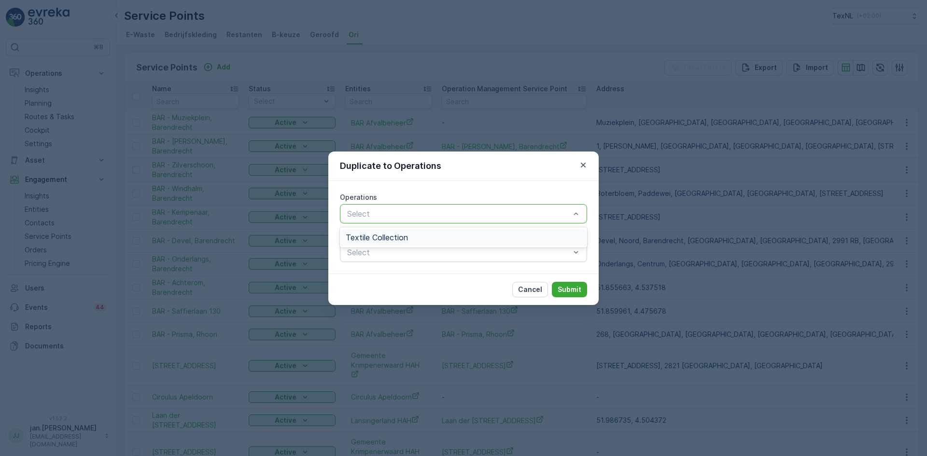
click at [402, 235] on span "Textile Collection" at bounding box center [377, 237] width 62 height 9
click at [575, 287] on p "Submit" at bounding box center [570, 290] width 24 height 10
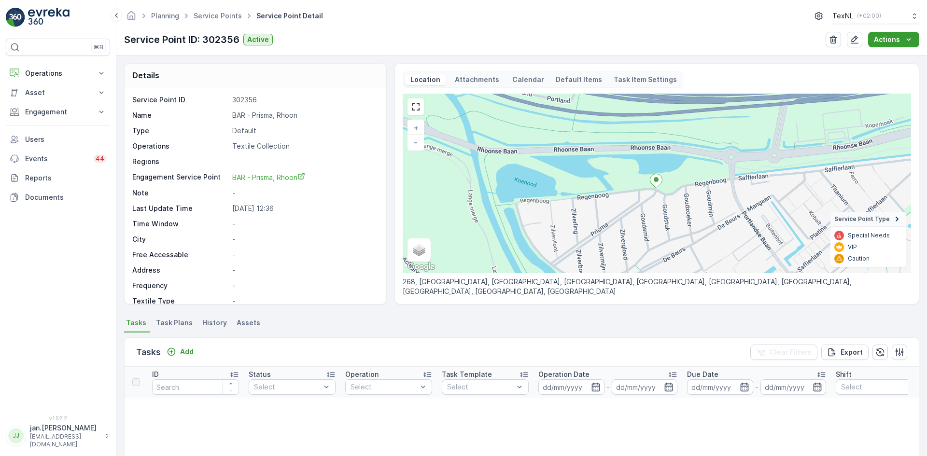
click at [895, 42] on p "Actions" at bounding box center [887, 40] width 26 height 10
click at [209, 16] on link "Service Points" at bounding box center [218, 16] width 48 height 8
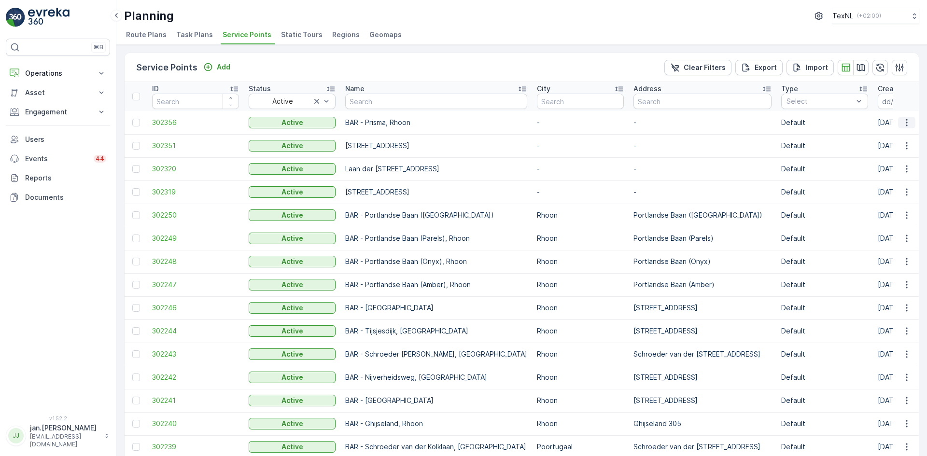
click at [902, 125] on icon "button" at bounding box center [907, 123] width 10 height 10
click at [882, 151] on span "Edit Service Point" at bounding box center [879, 151] width 58 height 10
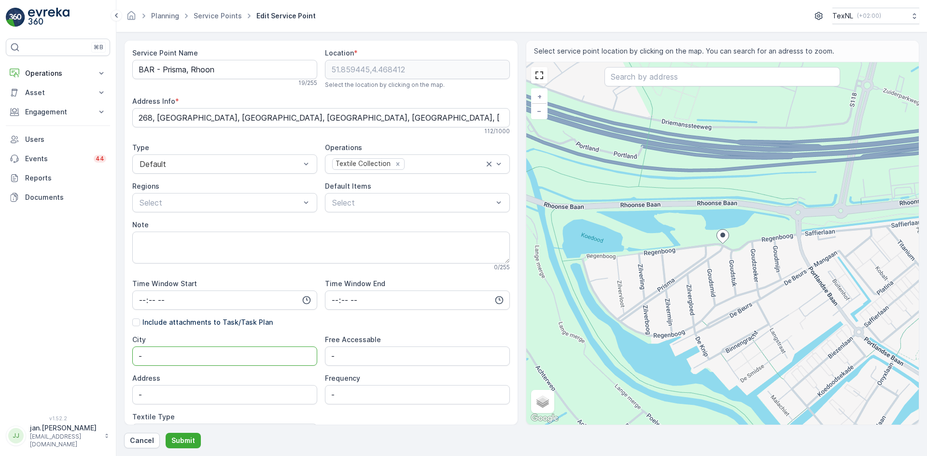
drag, startPoint x: 158, startPoint y: 353, endPoint x: 98, endPoint y: 354, distance: 59.9
click at [101, 355] on div "⌘B Operations Insights Planning Routes & Tasks Cockpit Settings Asset Assets En…" at bounding box center [463, 228] width 927 height 456
type input "Rhoon"
type input "Prisma 1"
click at [182, 438] on p "Submit" at bounding box center [183, 441] width 24 height 10
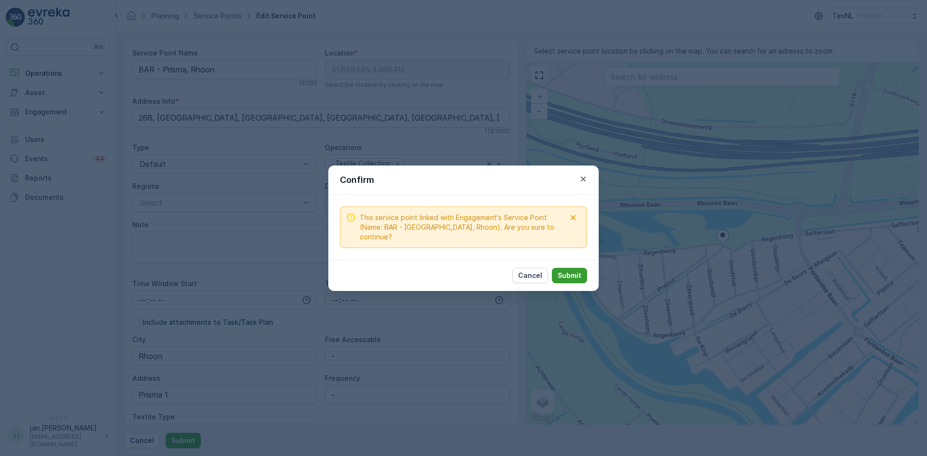
click at [568, 273] on p "Submit" at bounding box center [570, 276] width 24 height 10
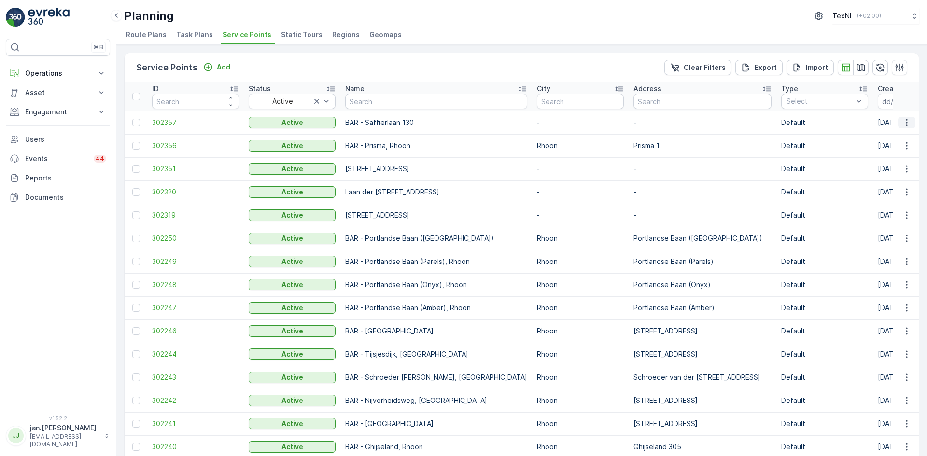
click at [903, 125] on icon "button" at bounding box center [907, 123] width 10 height 10
click at [874, 150] on span "Edit Service Point" at bounding box center [879, 151] width 58 height 10
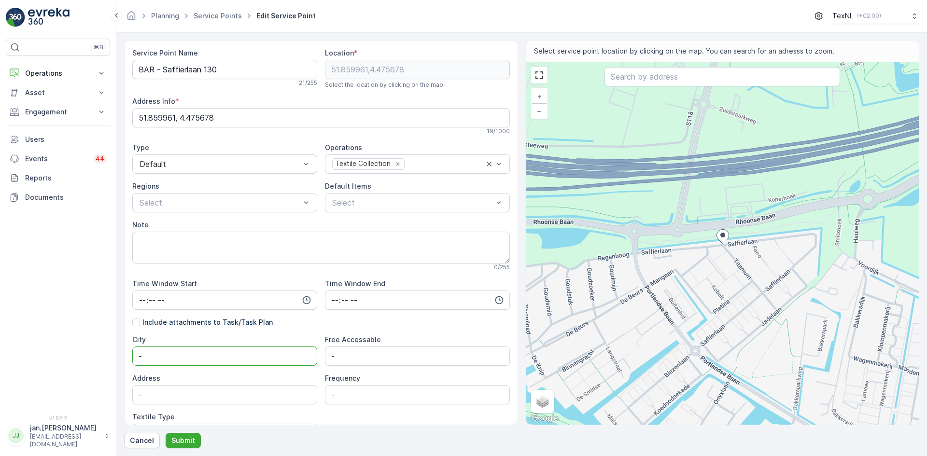
drag, startPoint x: 174, startPoint y: 358, endPoint x: 83, endPoint y: 359, distance: 91.2
click at [83, 359] on div "⌘B Operations Insights Planning Routes & Tasks Cockpit Settings Asset Assets En…" at bounding box center [463, 228] width 927 height 456
type input "Rhoon"
type input "Saffierlaan 130"
click at [193, 440] on p "Submit" at bounding box center [183, 441] width 24 height 10
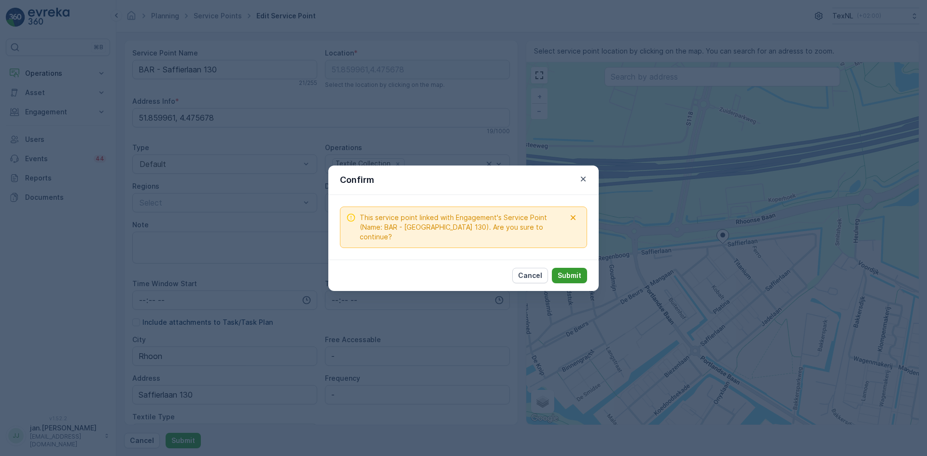
click at [574, 271] on p "Submit" at bounding box center [570, 276] width 24 height 10
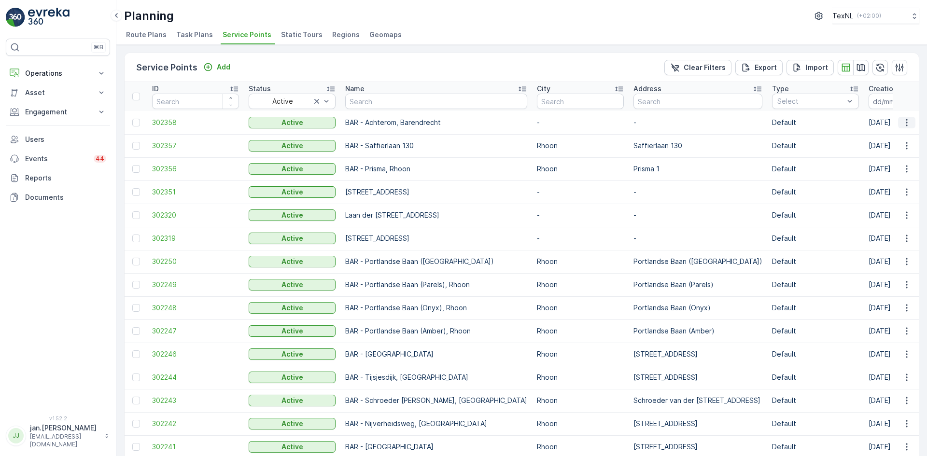
click at [908, 125] on icon "button" at bounding box center [907, 123] width 10 height 10
click at [879, 148] on span "Edit Service Point" at bounding box center [879, 151] width 58 height 10
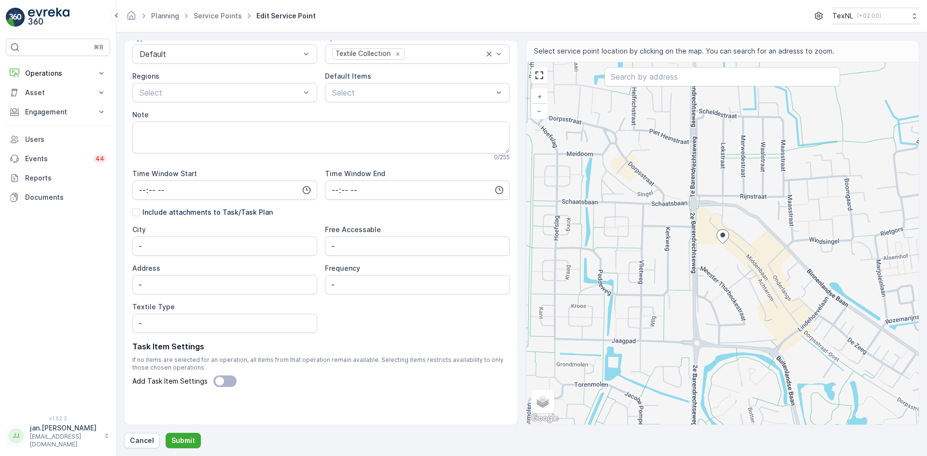
scroll to position [111, 0]
drag, startPoint x: 154, startPoint y: 249, endPoint x: 89, endPoint y: 260, distance: 65.1
click at [90, 261] on div "⌘B Operations Insights Planning Routes & Tasks Cockpit Settings Asset Assets En…" at bounding box center [463, 228] width 927 height 456
type input "Barendrecht"
drag, startPoint x: 164, startPoint y: 283, endPoint x: 104, endPoint y: 291, distance: 60.4
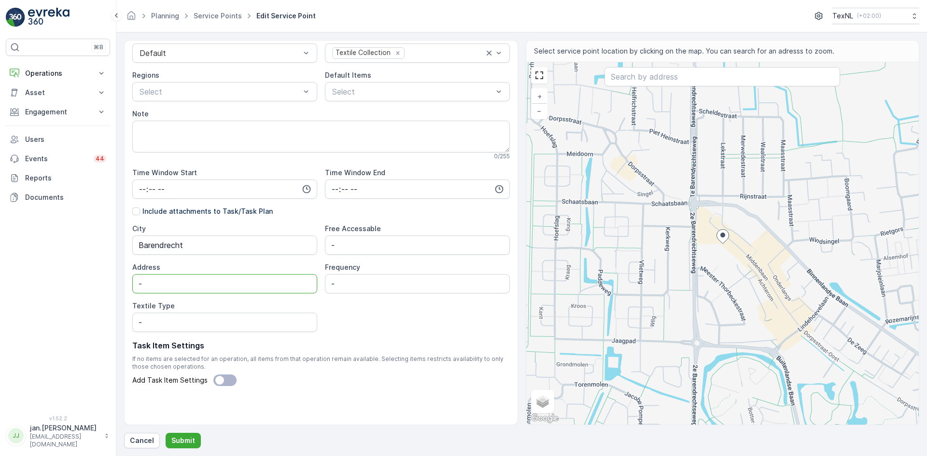
click at [104, 291] on div "⌘B Operations Insights Planning Routes & Tasks Cockpit Settings Asset Assets En…" at bounding box center [463, 228] width 927 height 456
type input "Achterom 117"
click at [183, 439] on p "Submit" at bounding box center [183, 441] width 24 height 10
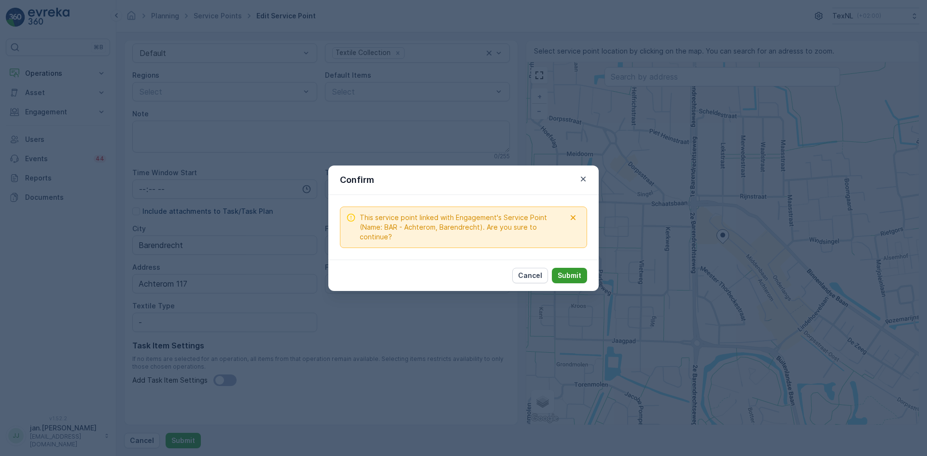
click at [567, 274] on p "Submit" at bounding box center [570, 276] width 24 height 10
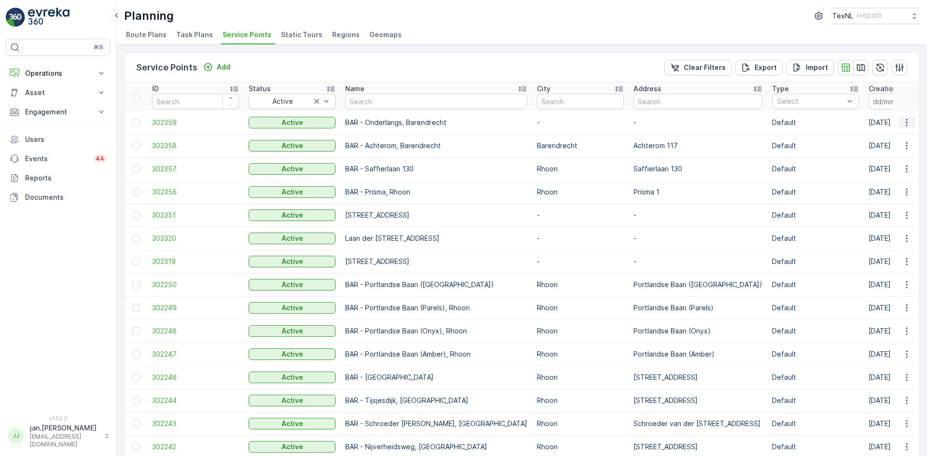
click at [902, 123] on icon "button" at bounding box center [907, 123] width 10 height 10
click at [885, 148] on span "Edit Service Point" at bounding box center [879, 151] width 58 height 10
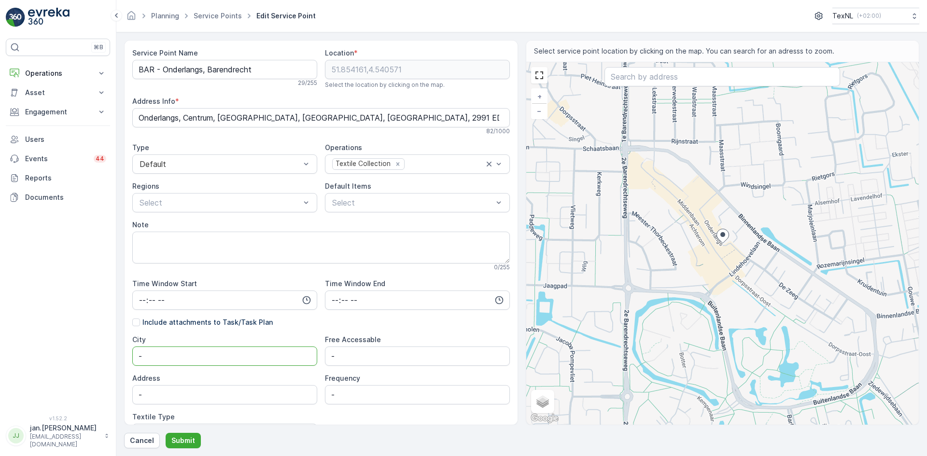
drag, startPoint x: 172, startPoint y: 355, endPoint x: 69, endPoint y: 361, distance: 103.5
click at [69, 361] on div "⌘B Operations Insights Planning Routes & Tasks Cockpit Settings Asset Assets En…" at bounding box center [463, 228] width 927 height 456
type input "Barendrecht"
drag, startPoint x: 168, startPoint y: 398, endPoint x: 115, endPoint y: 398, distance: 52.6
click at [118, 398] on form "Service Point Name BAR - Onderlangs, Barendrecht 29 / 255 Location * 51.854161,…" at bounding box center [521, 244] width 810 height 424
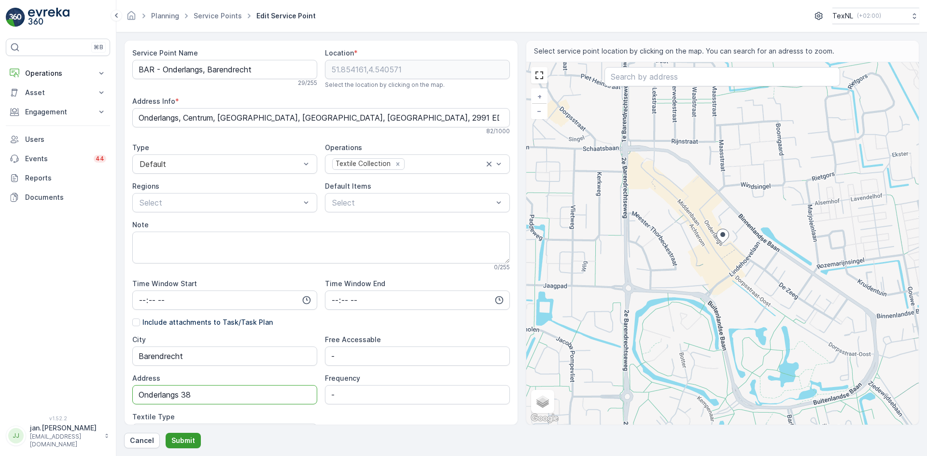
type input "Onderlangs 38"
click at [181, 442] on p "Submit" at bounding box center [183, 441] width 24 height 10
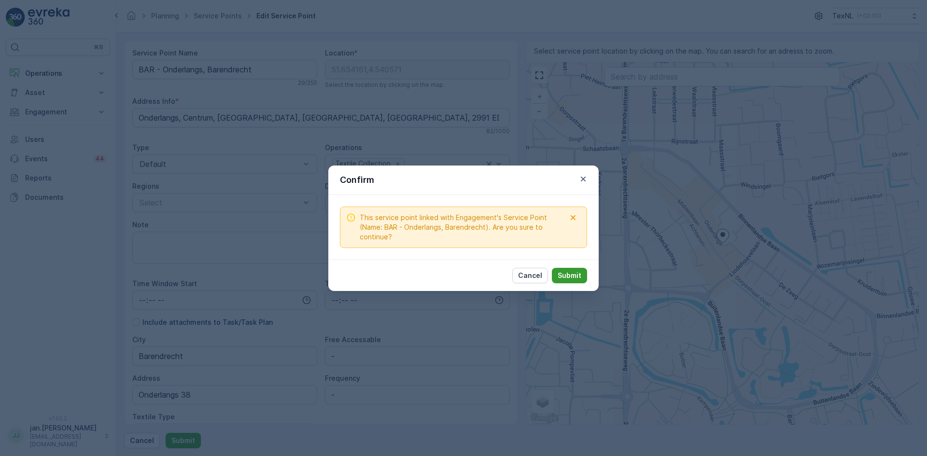
click at [574, 275] on p "Submit" at bounding box center [570, 276] width 24 height 10
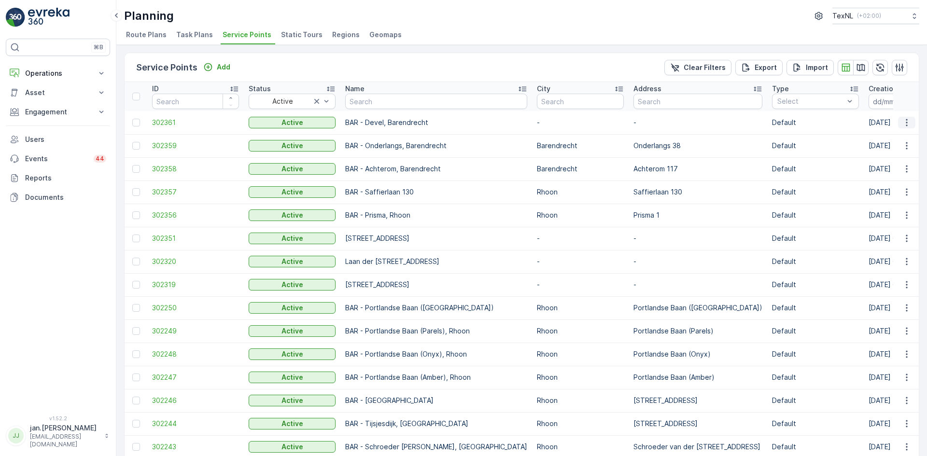
click at [907, 122] on icon "button" at bounding box center [907, 123] width 10 height 10
click at [879, 151] on span "Edit Service Point" at bounding box center [879, 151] width 58 height 10
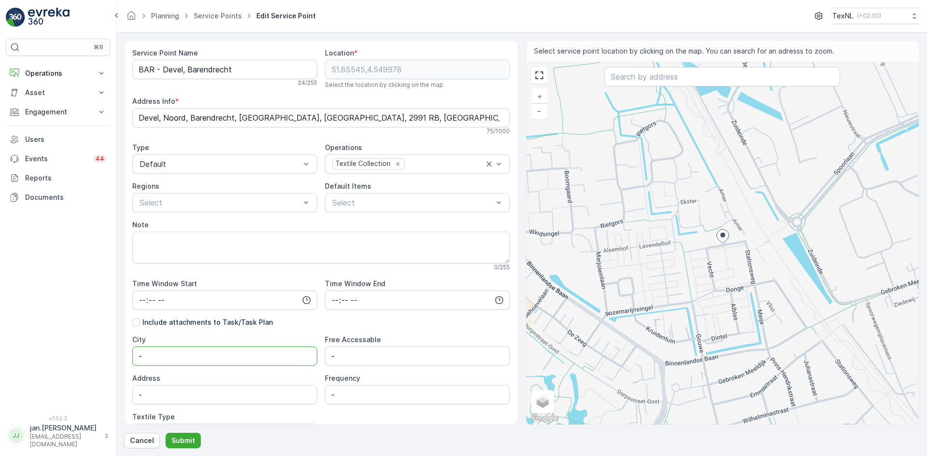
drag, startPoint x: 167, startPoint y: 362, endPoint x: 90, endPoint y: 357, distance: 76.9
click at [90, 357] on div "⌘B Operations Insights Planning Routes & Tasks Cockpit Settings Asset Assets En…" at bounding box center [463, 228] width 927 height 456
type input "Barendrecht"
drag, startPoint x: 170, startPoint y: 401, endPoint x: 94, endPoint y: 397, distance: 76.4
click at [101, 400] on div "⌘B Operations Insights Planning Routes & Tasks Cockpit Settings Asset Assets En…" at bounding box center [463, 228] width 927 height 456
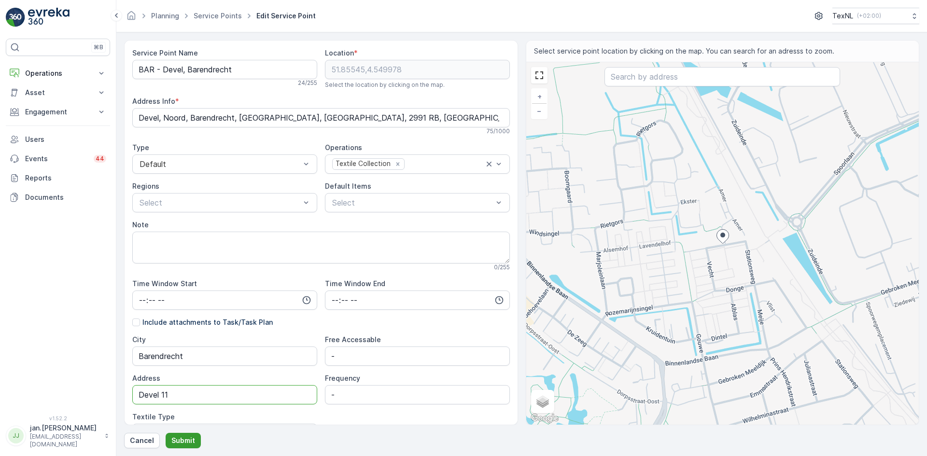
type input "Devel 11"
click at [186, 440] on p "Submit" at bounding box center [183, 441] width 24 height 10
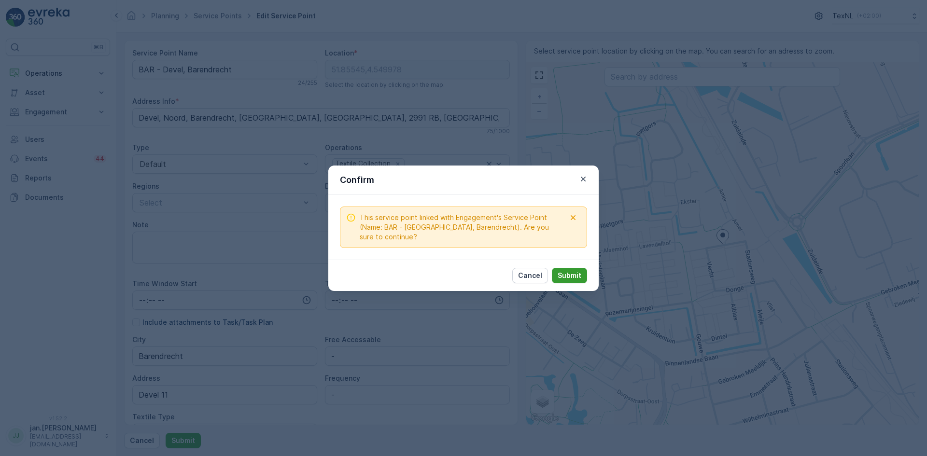
click at [568, 271] on p "Submit" at bounding box center [570, 276] width 24 height 10
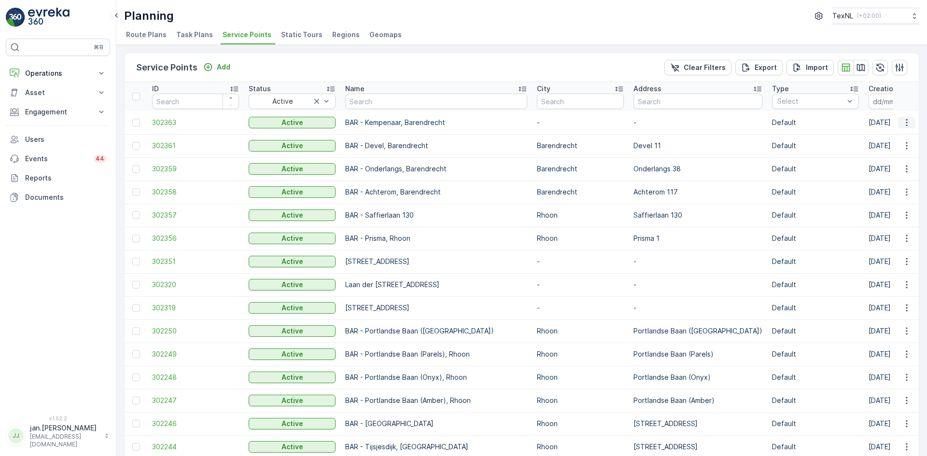
click at [910, 121] on button "button" at bounding box center [906, 123] width 17 height 12
click at [878, 150] on span "Edit Service Point" at bounding box center [879, 151] width 58 height 10
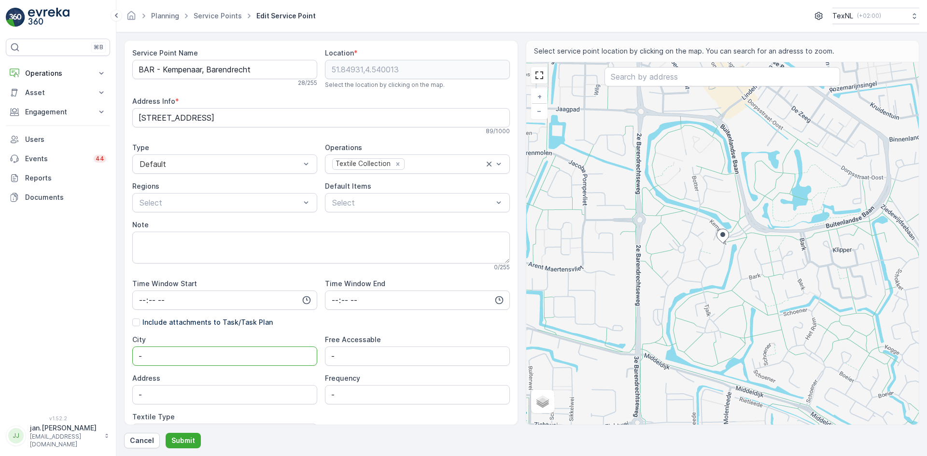
drag, startPoint x: 162, startPoint y: 358, endPoint x: 100, endPoint y: 354, distance: 62.4
click at [100, 354] on div "⌘B Operations Insights Planning Routes & Tasks Cockpit Settings Asset Assets En…" at bounding box center [463, 228] width 927 height 456
type input "Barendrecht"
drag, startPoint x: 168, startPoint y: 398, endPoint x: 72, endPoint y: 400, distance: 95.1
click at [72, 400] on div "⌘B Operations Insights Planning Routes & Tasks Cockpit Settings Asset Assets En…" at bounding box center [463, 228] width 927 height 456
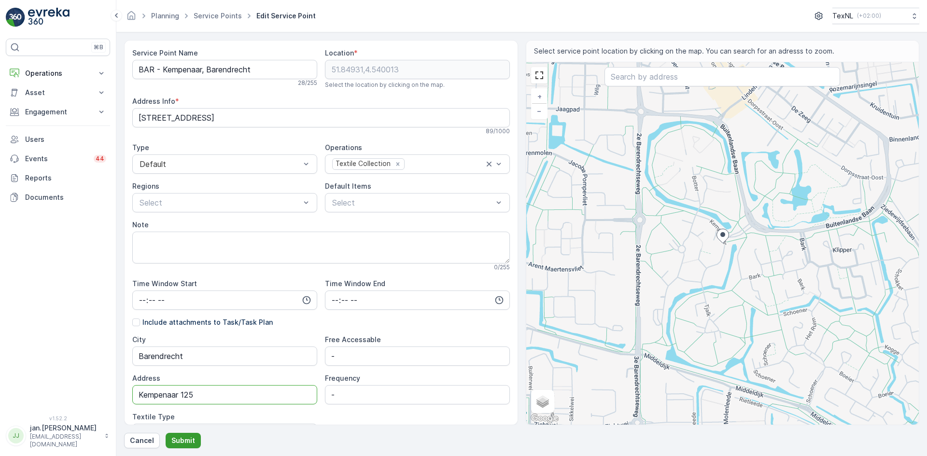
type input "Kempenaar 125"
click at [182, 437] on p "Submit" at bounding box center [183, 441] width 24 height 10
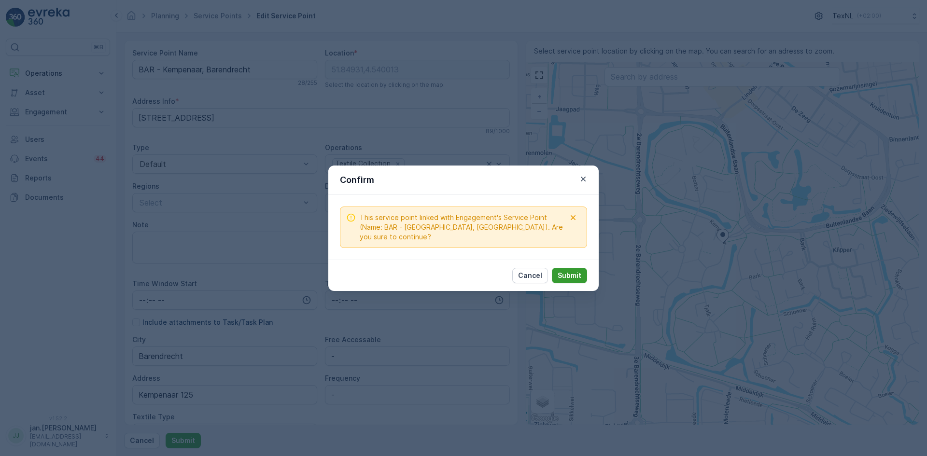
click at [565, 278] on p "Submit" at bounding box center [570, 276] width 24 height 10
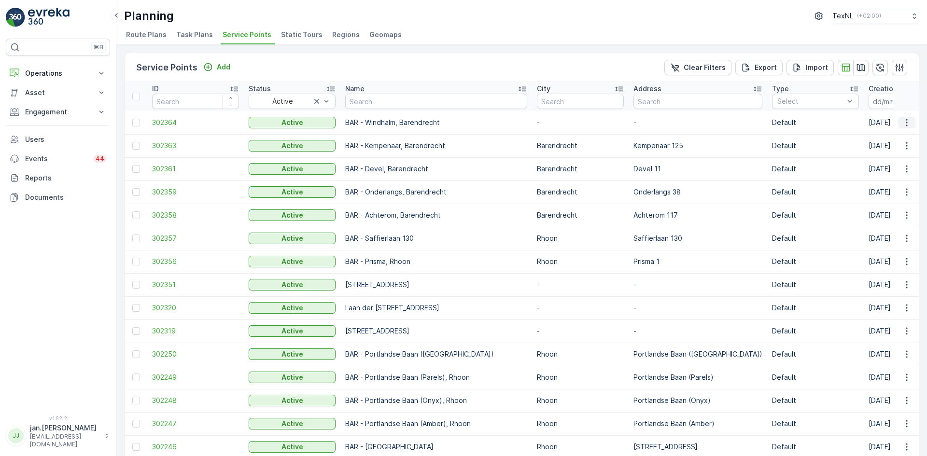
click at [907, 123] on icon "button" at bounding box center [907, 123] width 10 height 10
click at [874, 151] on span "Edit Service Point" at bounding box center [879, 151] width 58 height 10
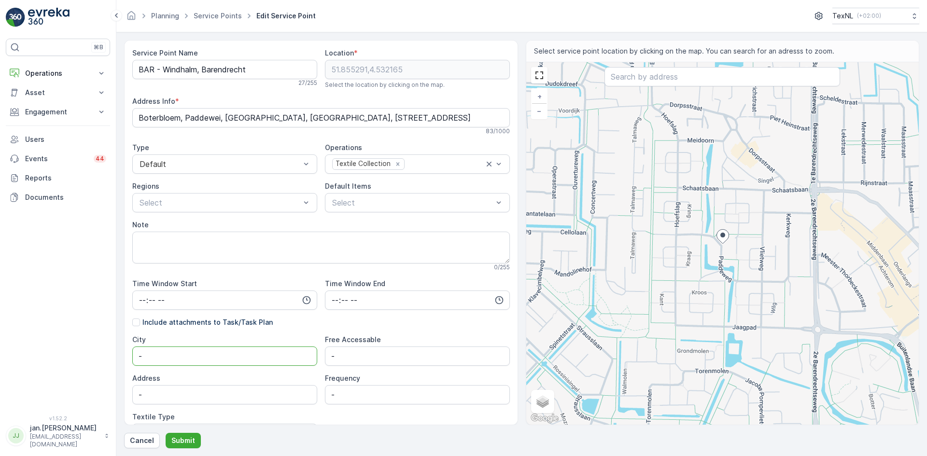
drag, startPoint x: 171, startPoint y: 361, endPoint x: 105, endPoint y: 364, distance: 66.2
click at [107, 364] on div "⌘B Operations Insights Planning Routes & Tasks Cockpit Settings Asset Assets En…" at bounding box center [463, 228] width 927 height 456
type input "Barendrecht"
type input "Windhalm (kruising Paddeweg)"
click at [187, 437] on p "Submit" at bounding box center [183, 441] width 24 height 10
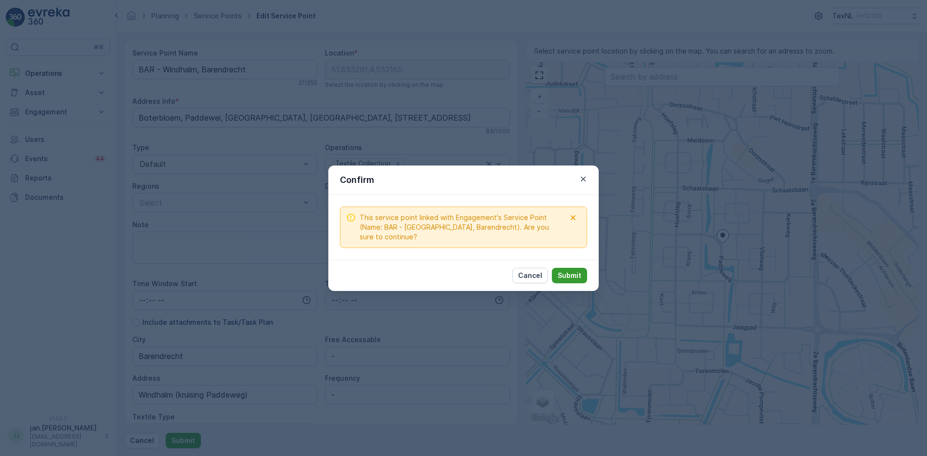
click at [570, 277] on p "Submit" at bounding box center [570, 276] width 24 height 10
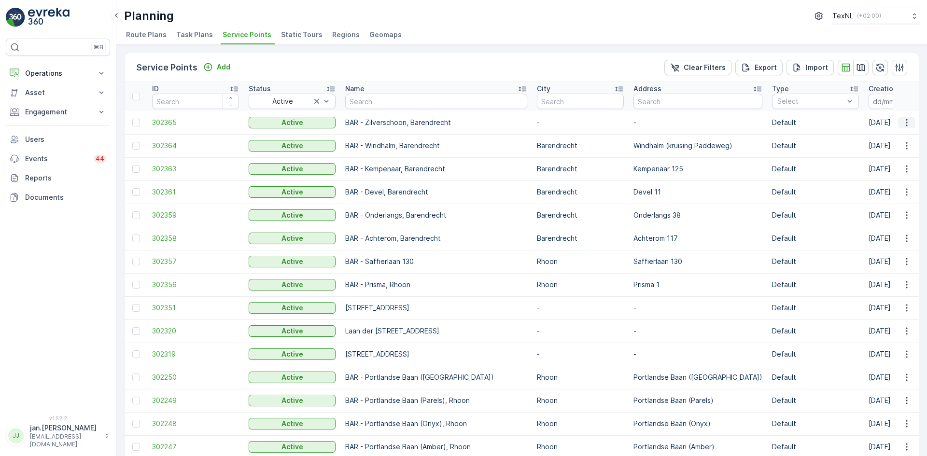
click at [903, 124] on icon "button" at bounding box center [907, 123] width 10 height 10
click at [876, 150] on span "Edit Service Point" at bounding box center [879, 151] width 58 height 10
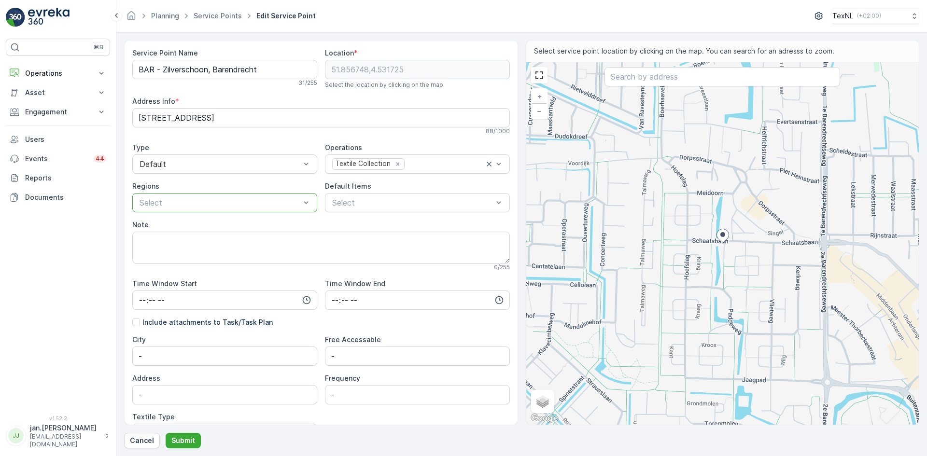
click at [200, 200] on div at bounding box center [220, 202] width 163 height 9
drag, startPoint x: 157, startPoint y: 359, endPoint x: 96, endPoint y: 365, distance: 61.7
click at [96, 365] on div "⌘B Operations Insights Planning Routes & Tasks Cockpit Settings Asset Assets En…" at bounding box center [463, 228] width 927 height 456
type input "Barendrecht"
drag, startPoint x: 183, startPoint y: 392, endPoint x: 61, endPoint y: 399, distance: 121.9
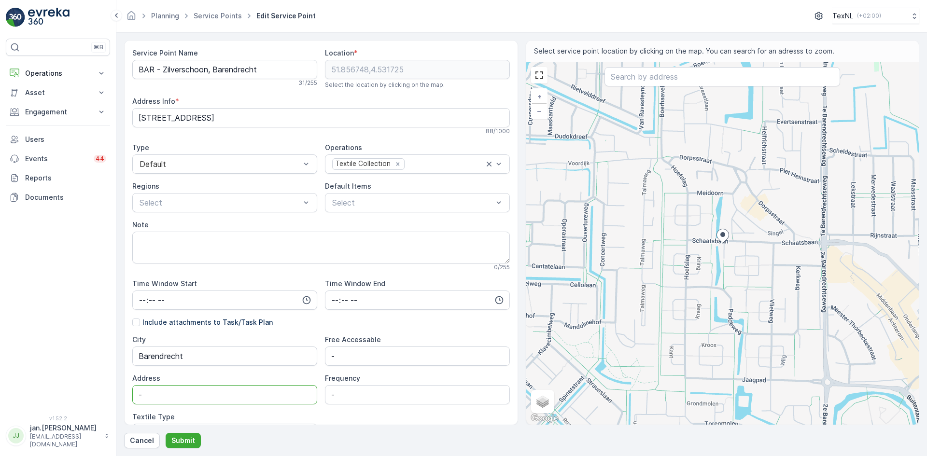
click at [61, 399] on div "⌘B Operations Insights Planning Routes & Tasks Cockpit Settings Asset Assets En…" at bounding box center [463, 228] width 927 height 456
type input "Zilverschoon 1"
click at [186, 442] on p "Submit" at bounding box center [183, 441] width 24 height 10
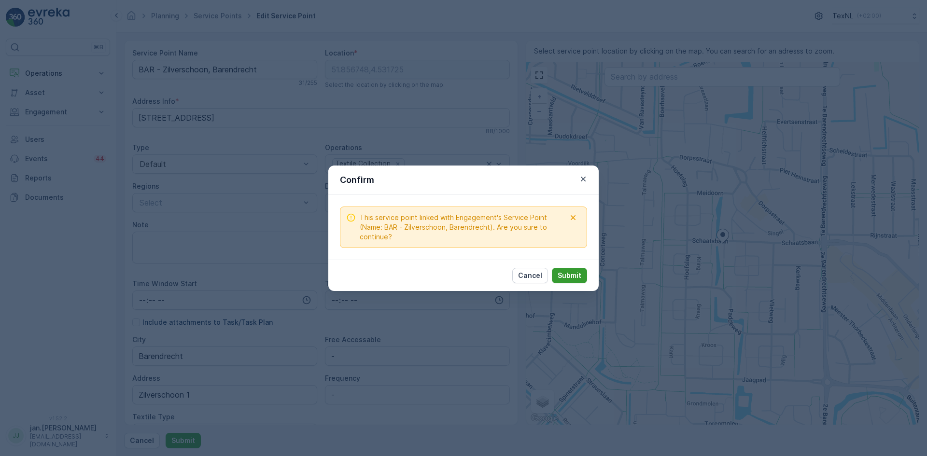
click at [560, 275] on p "Submit" at bounding box center [570, 276] width 24 height 10
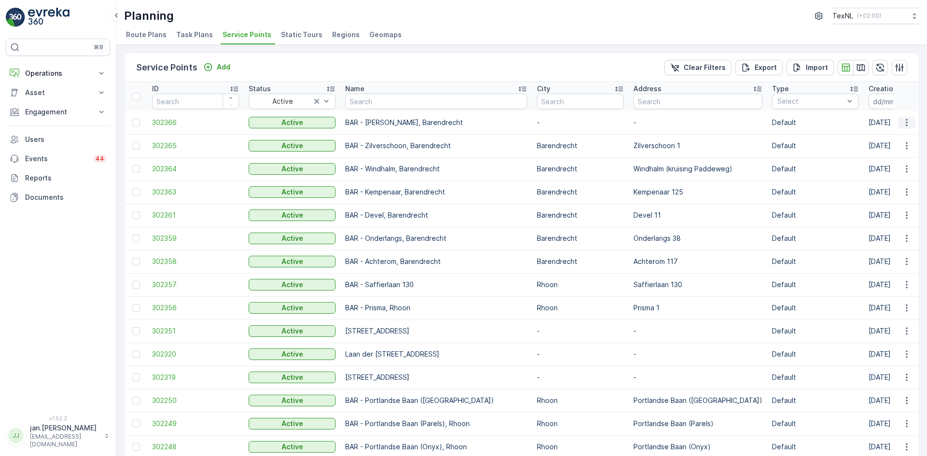
click at [903, 119] on icon "button" at bounding box center [907, 123] width 10 height 10
click at [872, 149] on span "Edit Service Point" at bounding box center [879, 151] width 58 height 10
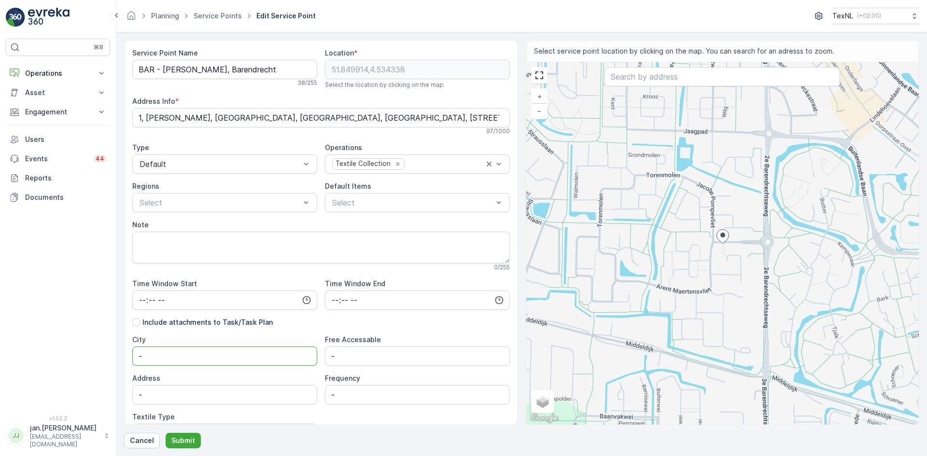
drag, startPoint x: 181, startPoint y: 352, endPoint x: 82, endPoint y: 358, distance: 99.6
click at [82, 358] on div "⌘B Operations Insights Planning Routes & Tasks Cockpit Settings Asset Assets En…" at bounding box center [463, 228] width 927 height 456
type input "Barendrecht"
type input "[PERSON_NAME] 1"
click at [183, 436] on p "Submit" at bounding box center [183, 441] width 24 height 10
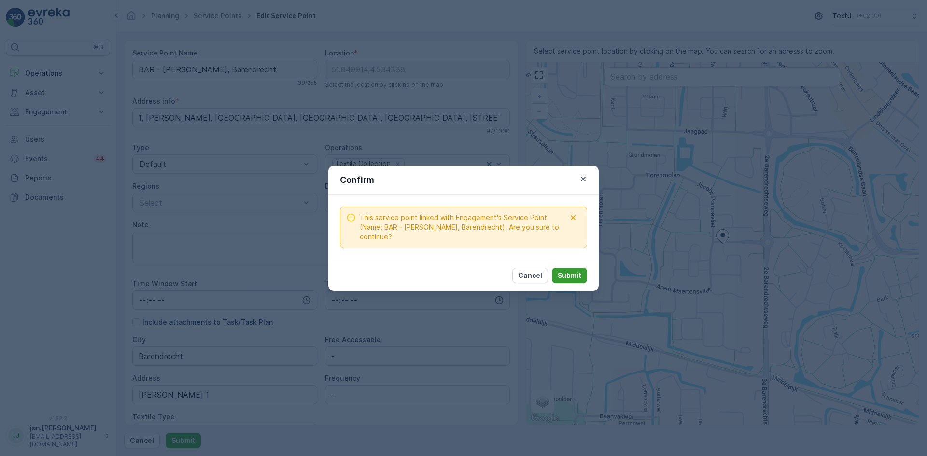
click at [567, 273] on p "Submit" at bounding box center [570, 276] width 24 height 10
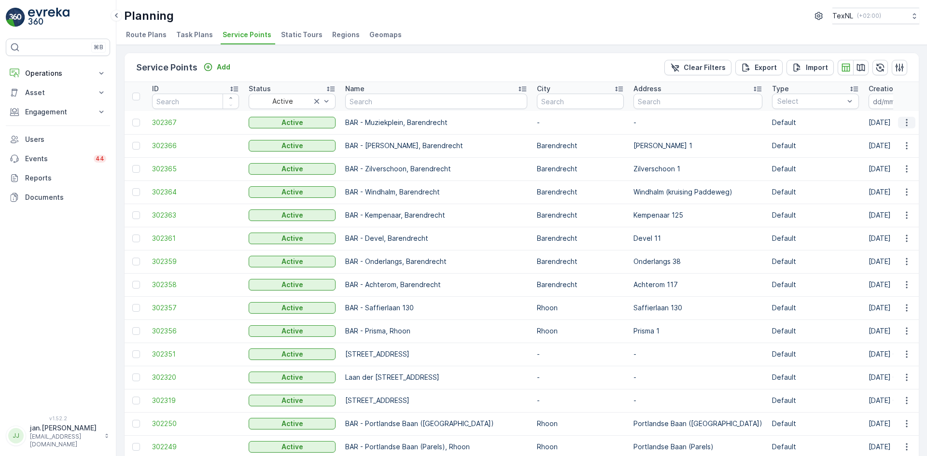
click at [909, 125] on button "button" at bounding box center [906, 123] width 17 height 12
click at [883, 151] on span "Edit Service Point" at bounding box center [879, 151] width 58 height 10
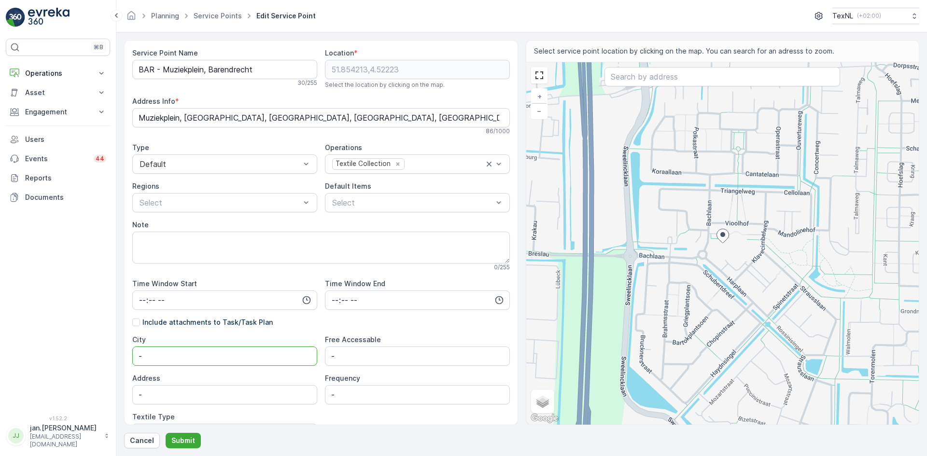
drag, startPoint x: 172, startPoint y: 363, endPoint x: 120, endPoint y: 350, distance: 54.2
click at [120, 350] on form "Service Point Name BAR - [GEOGRAPHIC_DATA], Barendrecht 30 / 255 Location * [GE…" at bounding box center [521, 244] width 810 height 424
type input "Barendrecht"
drag, startPoint x: 178, startPoint y: 392, endPoint x: 24, endPoint y: 406, distance: 154.6
click at [28, 406] on div "⌘B Operations Insights Planning Routes & Tasks Cockpit Settings Asset Assets En…" at bounding box center [463, 228] width 927 height 456
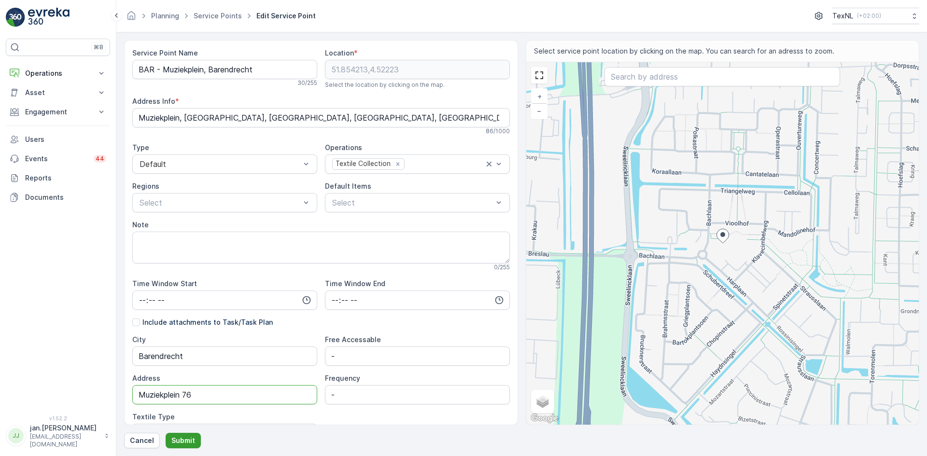
type input "Muziekplein 76"
click at [189, 441] on p "Submit" at bounding box center [183, 441] width 24 height 10
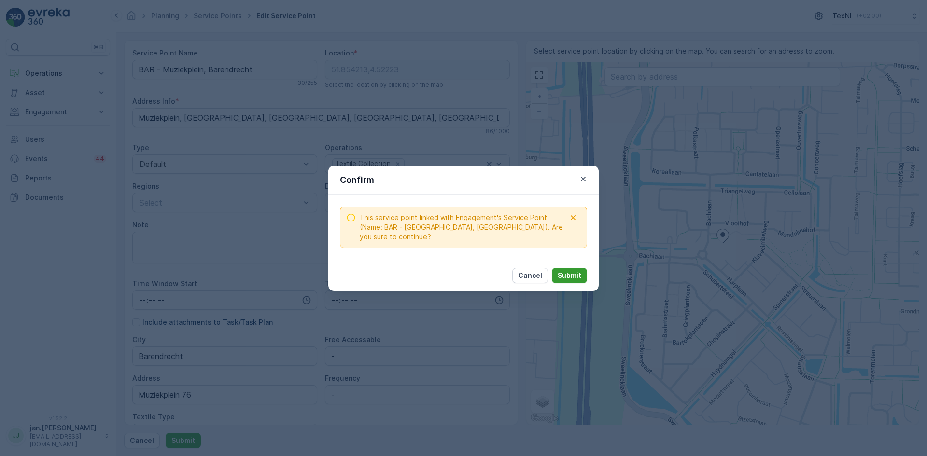
click at [556, 272] on button "Submit" at bounding box center [569, 275] width 35 height 15
